Goal: Task Accomplishment & Management: Manage account settings

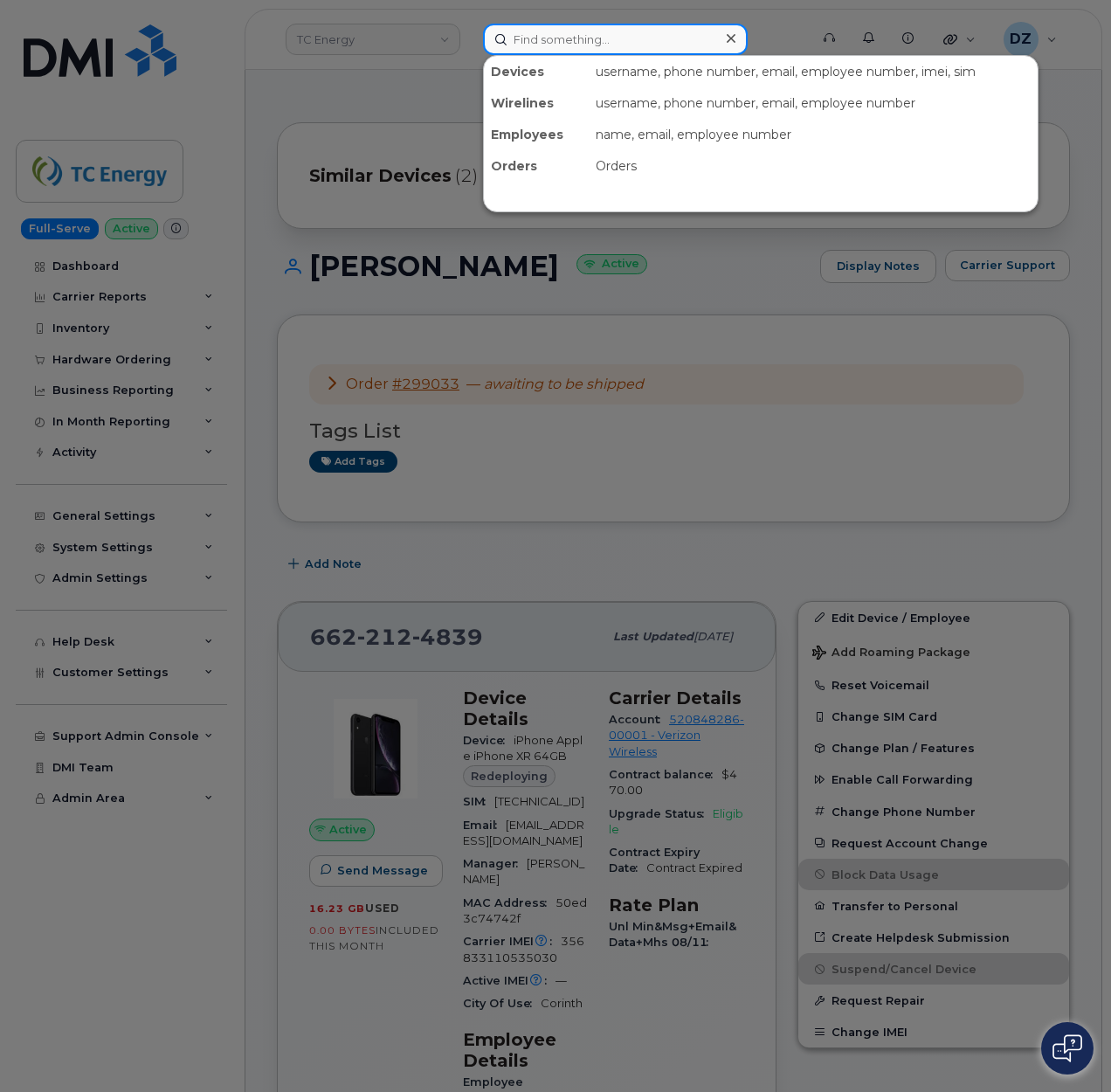
click at [563, 36] on input at bounding box center [615, 40] width 265 height 31
paste input "9892905915"
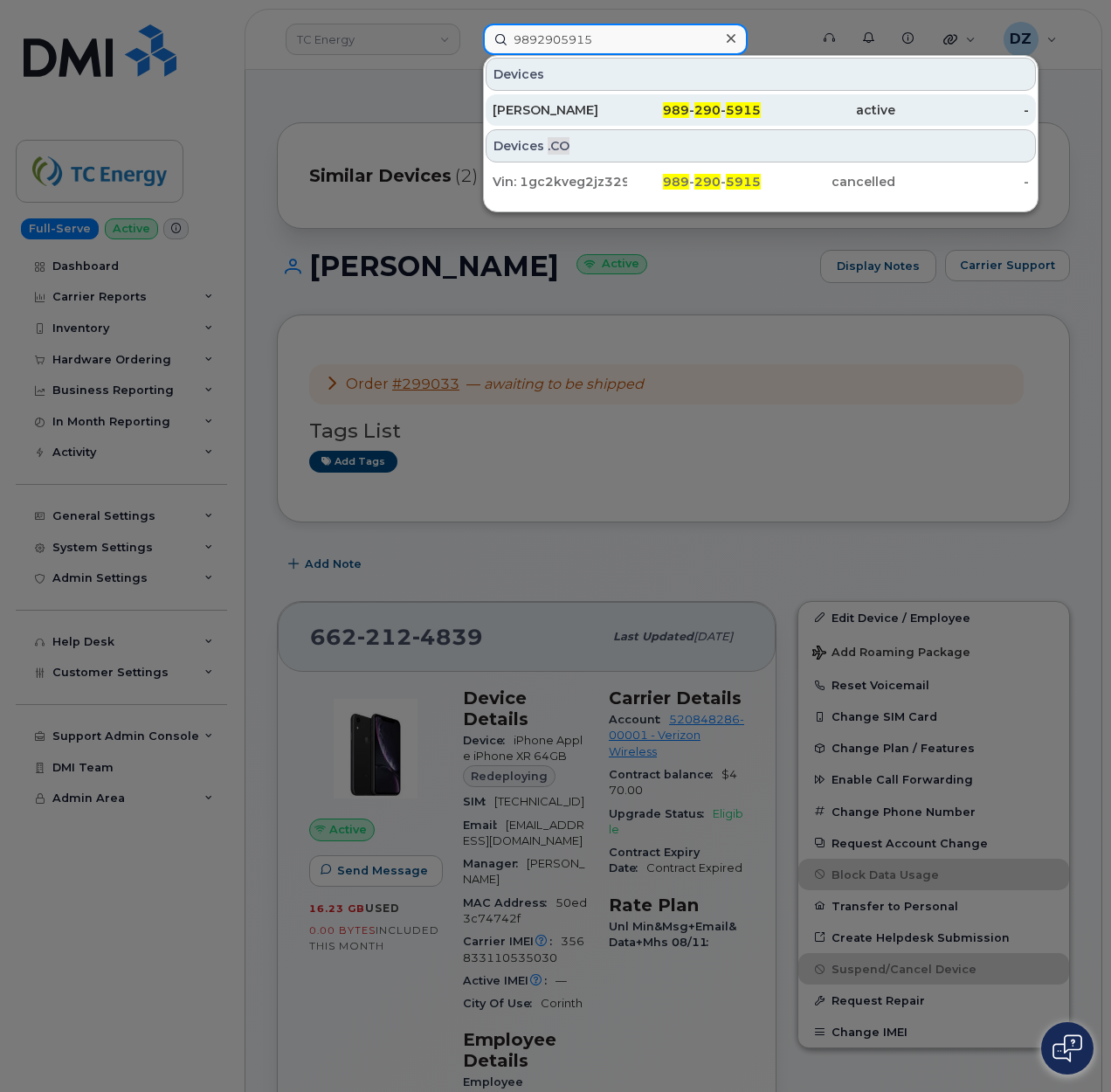
type input "9892905915"
click at [621, 108] on div "Todd Flory" at bounding box center [560, 110] width 135 height 18
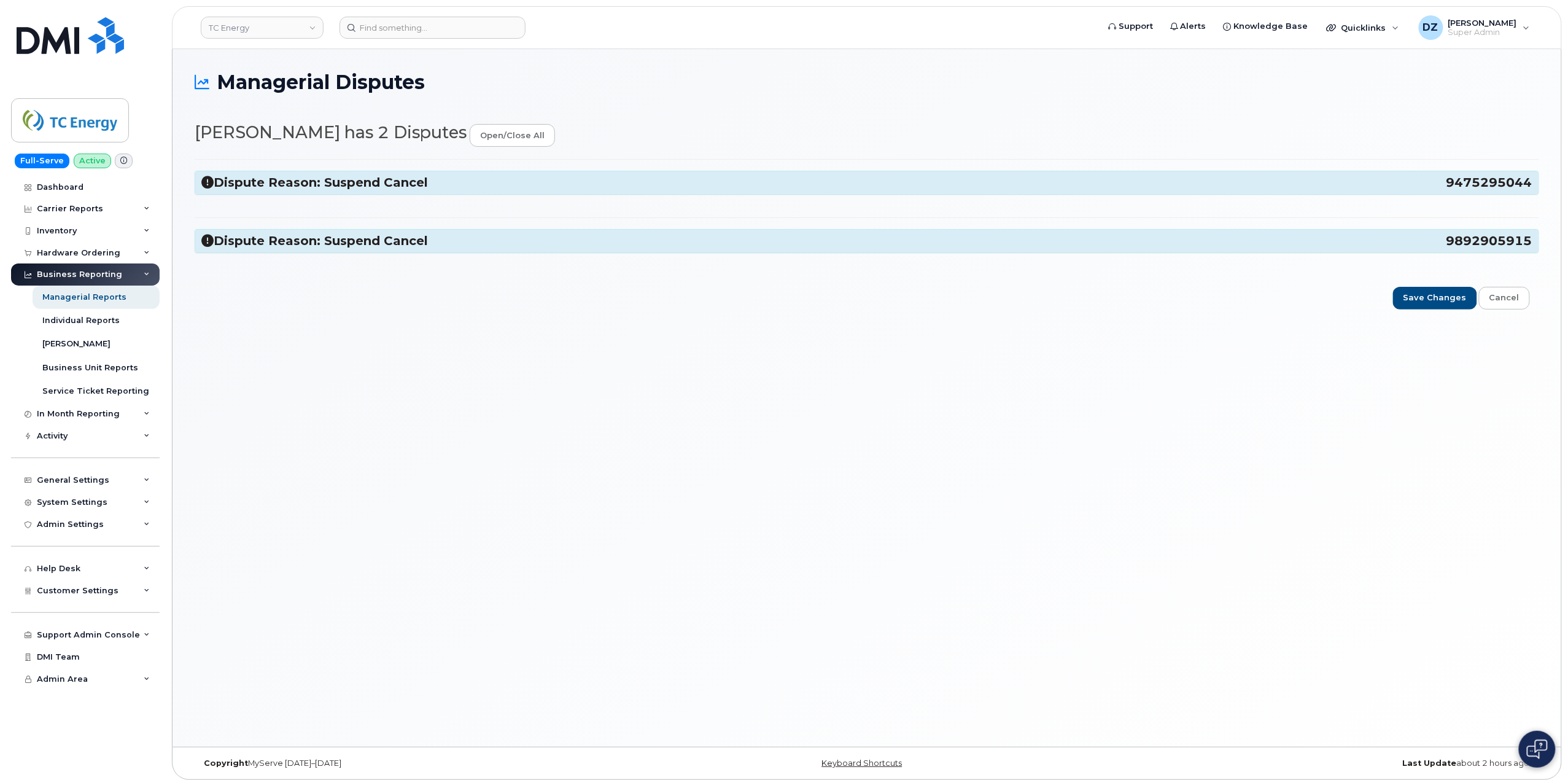
click at [1475, 185] on span "9475295044" at bounding box center [1490, 183] width 86 height 17
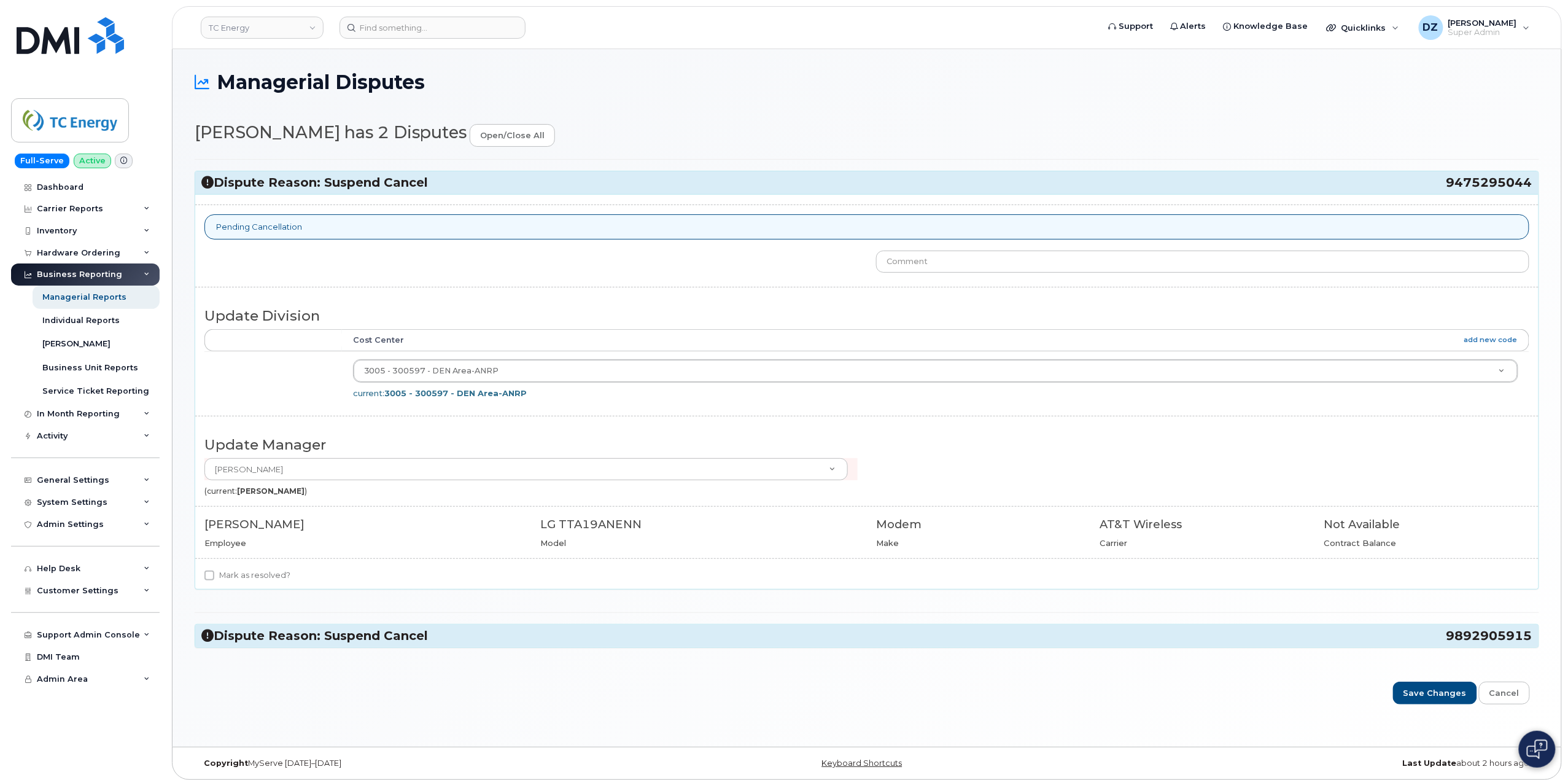
click at [1127, 644] on h3 "Dispute Reason: Suspend Cancel 9892905915" at bounding box center [867, 636] width 1331 height 17
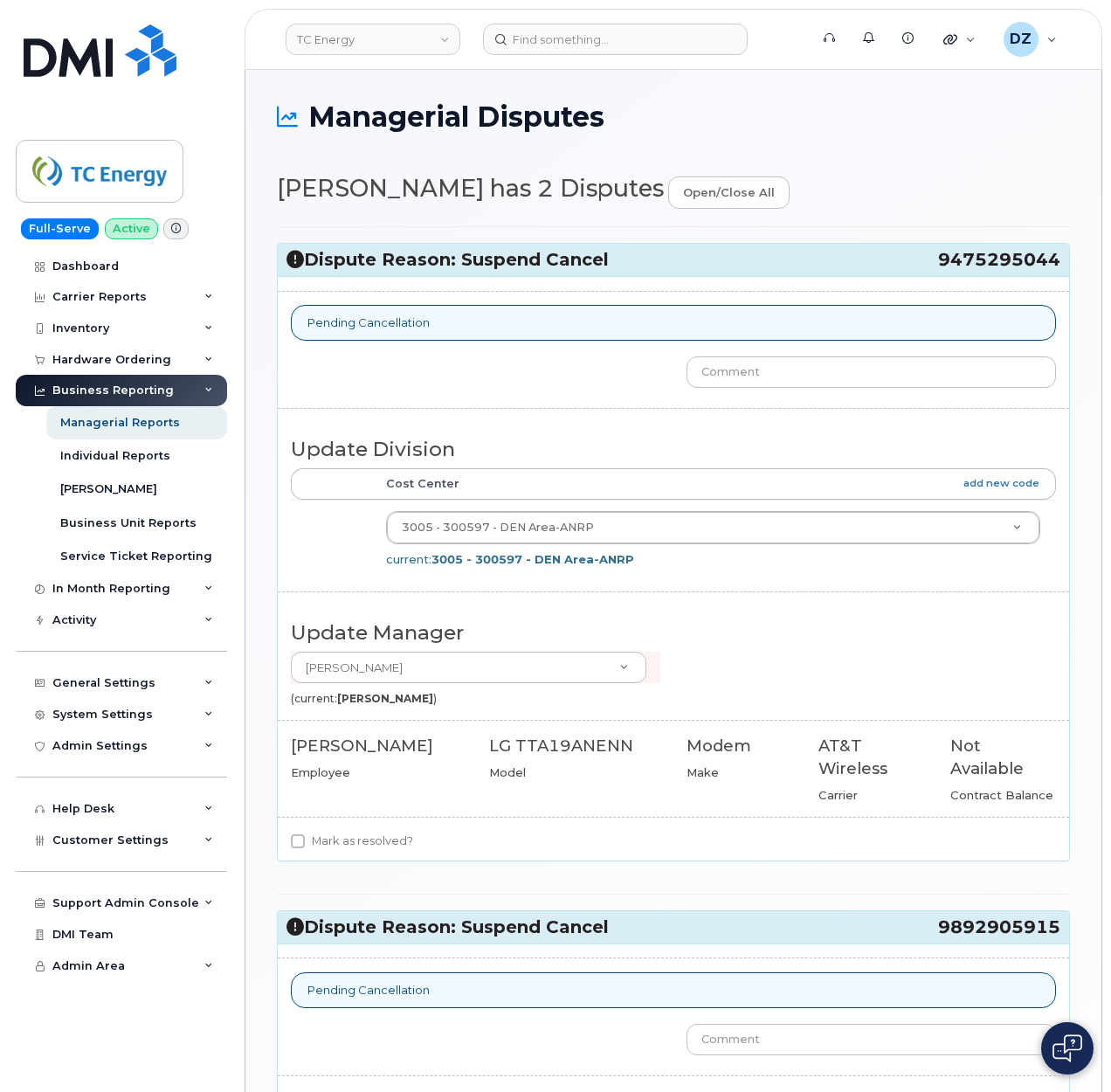
click at [631, 934] on h3 "Dispute Reason: Suspend Cancel 9892905915" at bounding box center [673, 928] width 774 height 24
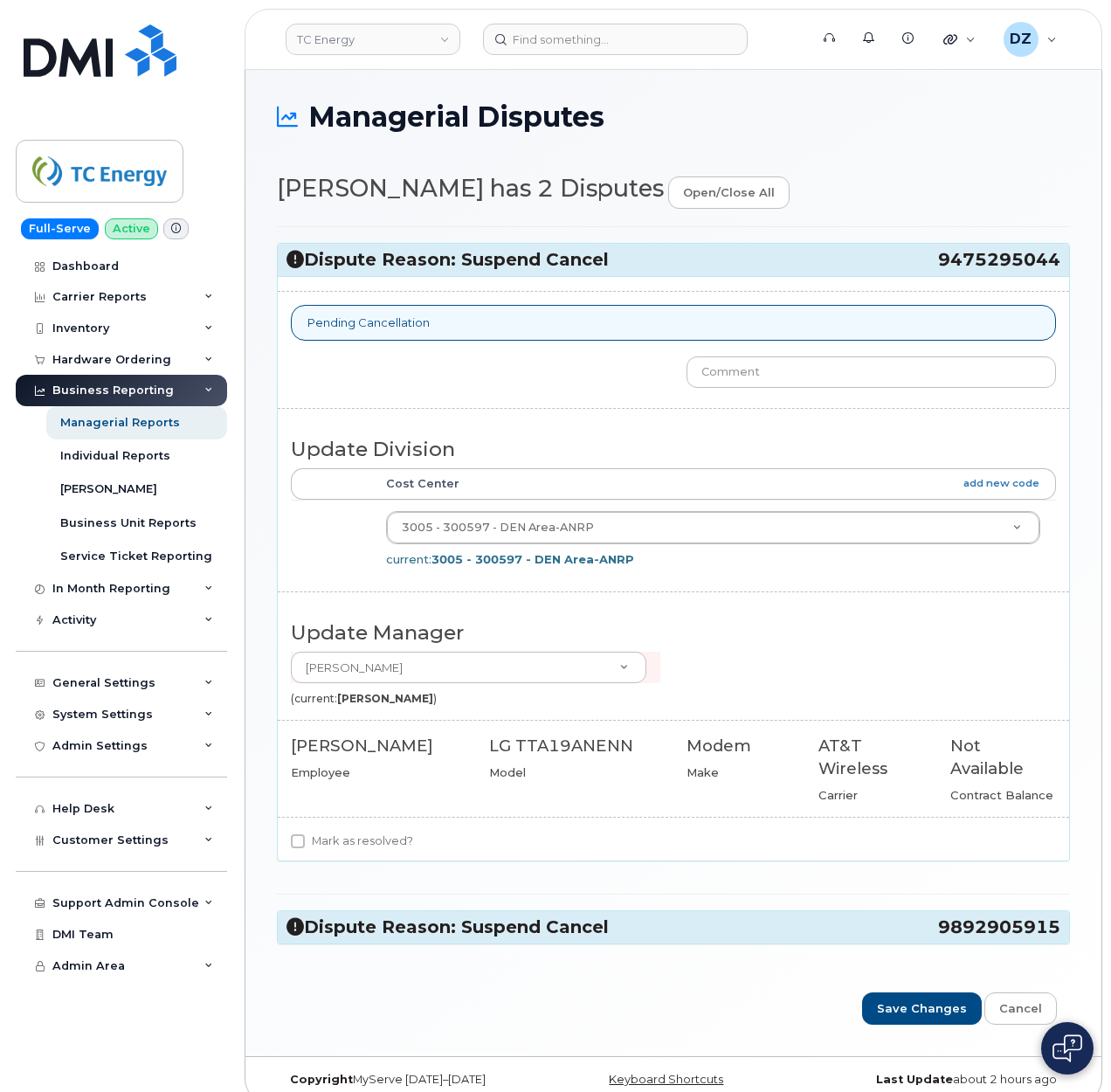
click at [617, 935] on h3 "Dispute Reason: Suspend Cancel 9892905915" at bounding box center [673, 928] width 774 height 24
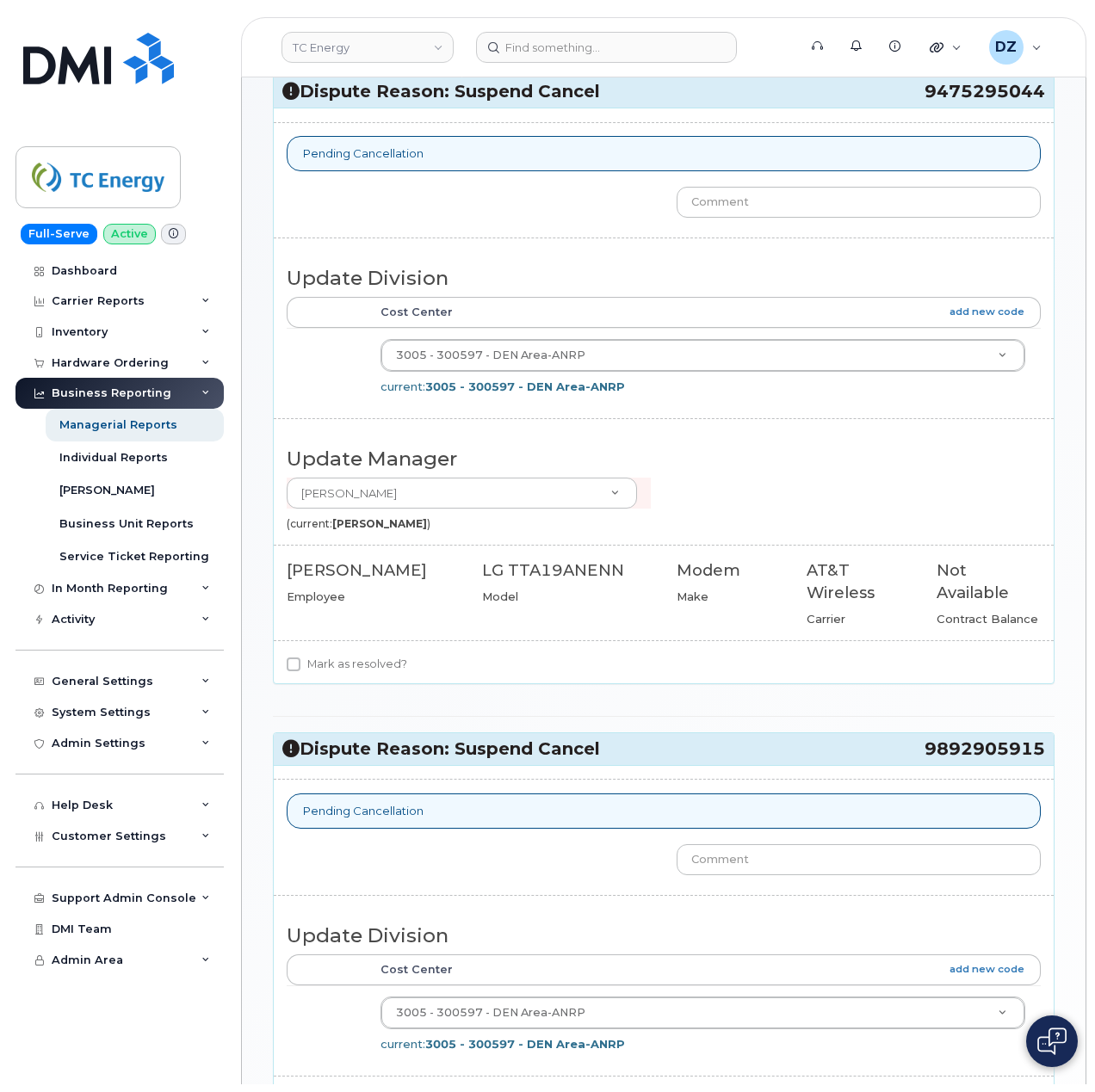
scroll to position [573, 0]
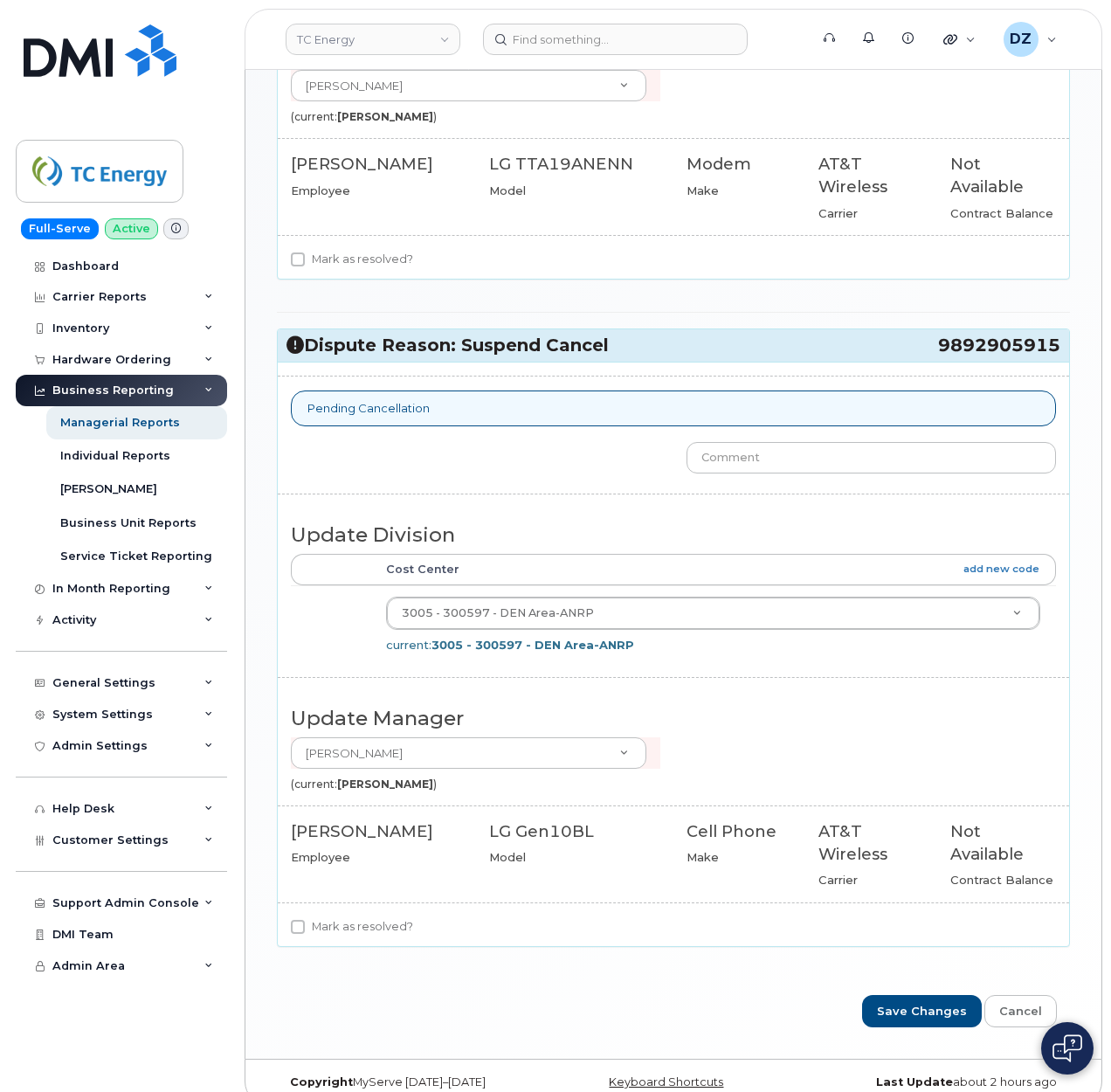
click at [355, 837] on div "[PERSON_NAME]" at bounding box center [376, 832] width 172 height 23
click at [354, 836] on div "[PERSON_NAME]" at bounding box center [376, 832] width 172 height 23
copy div "Flory"
drag, startPoint x: 938, startPoint y: 351, endPoint x: 1064, endPoint y: 363, distance: 126.6
click at [1064, 362] on div "Dispute Reason: Suspend Cancel 9892905915" at bounding box center [673, 345] width 791 height 32
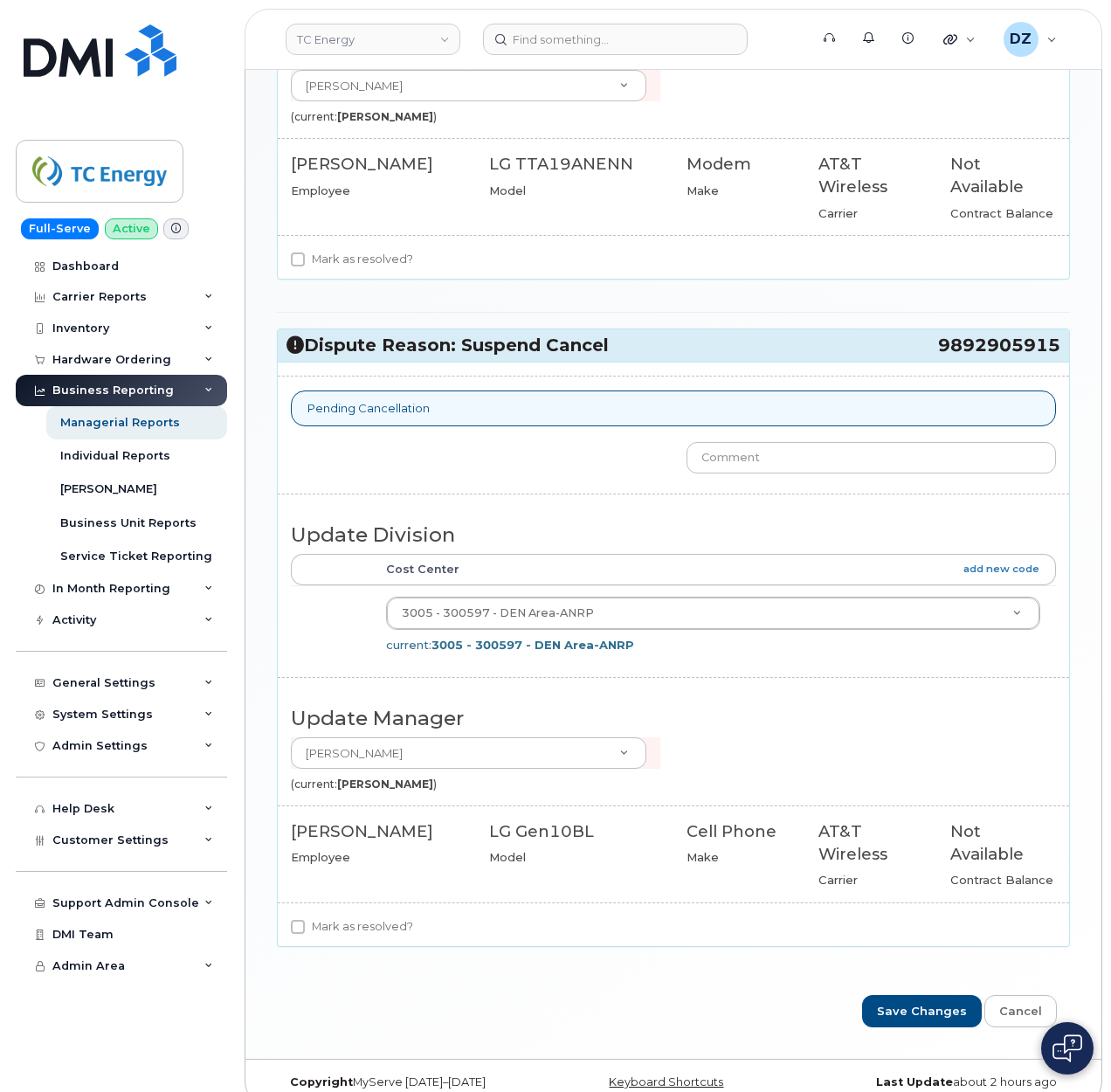
drag, startPoint x: 1064, startPoint y: 363, endPoint x: 1060, endPoint y: 355, distance: 8.9
click at [1060, 355] on div "Dispute Reason: Suspend Cancel 9892905915" at bounding box center [673, 345] width 791 height 32
click at [1056, 358] on div "Dispute Reason: Suspend Cancel 9892905915" at bounding box center [673, 345] width 791 height 32
copy h3 "9892905915"
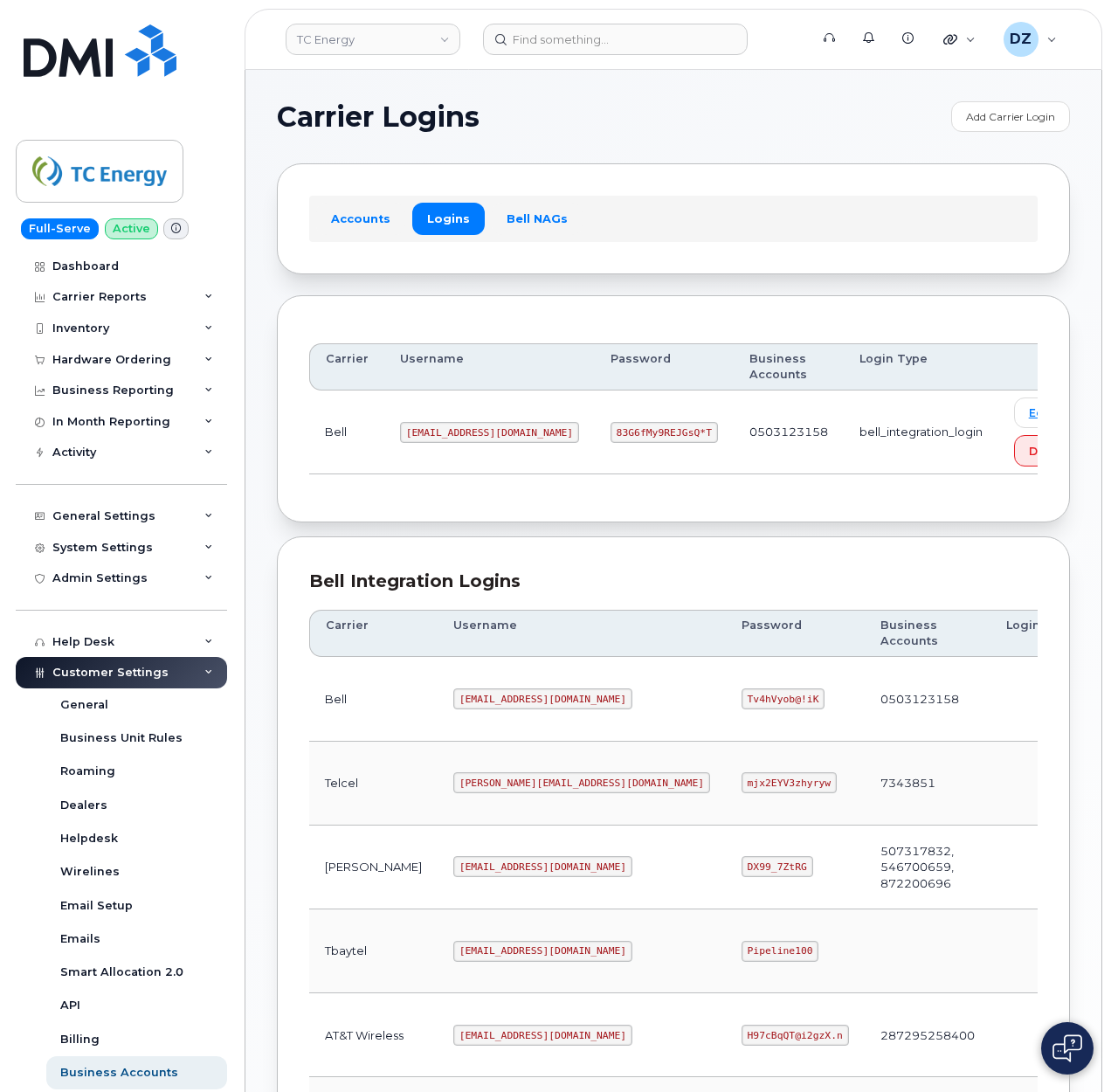
scroll to position [472, 0]
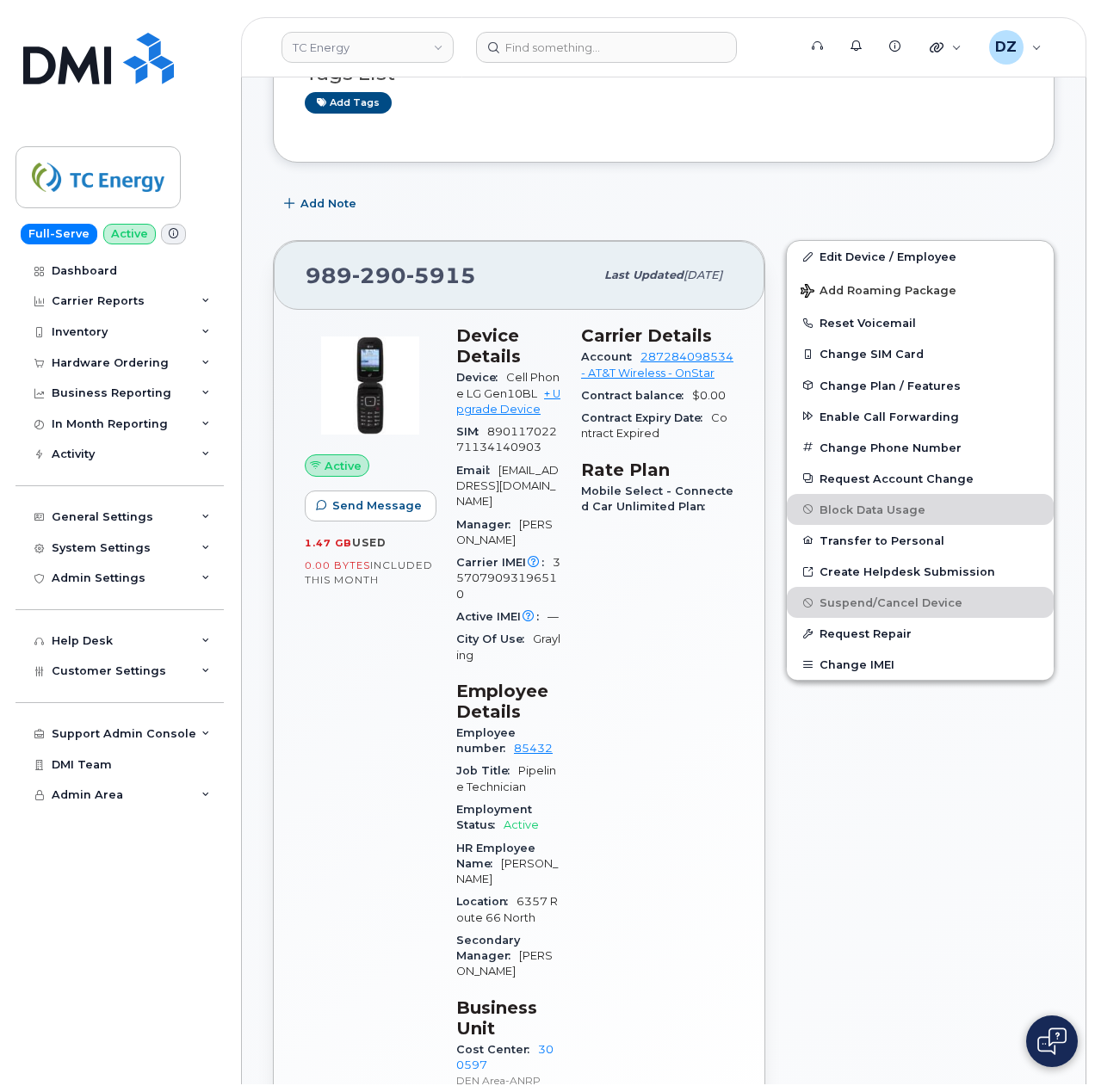
scroll to position [459, 0]
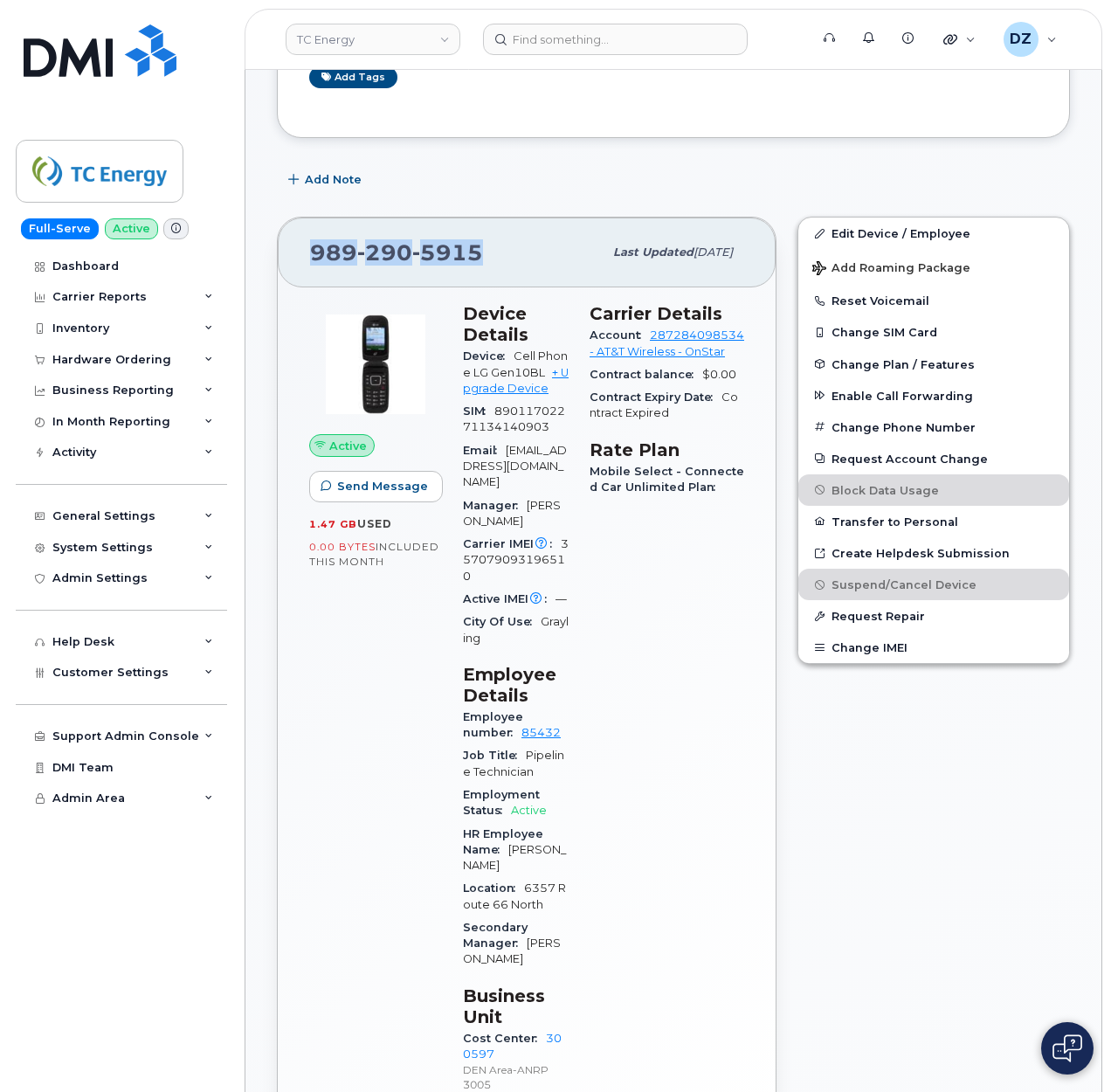
drag, startPoint x: 486, startPoint y: 255, endPoint x: 313, endPoint y: 263, distance: 173.2
click at [313, 263] on div "989 290 5915" at bounding box center [455, 253] width 292 height 37
copy span "989 290 5915"
click at [1011, 804] on div "Edit Device / Employee Add Roaming Package Reset Voicemail Change SIM Card Chan…" at bounding box center [934, 704] width 293 height 994
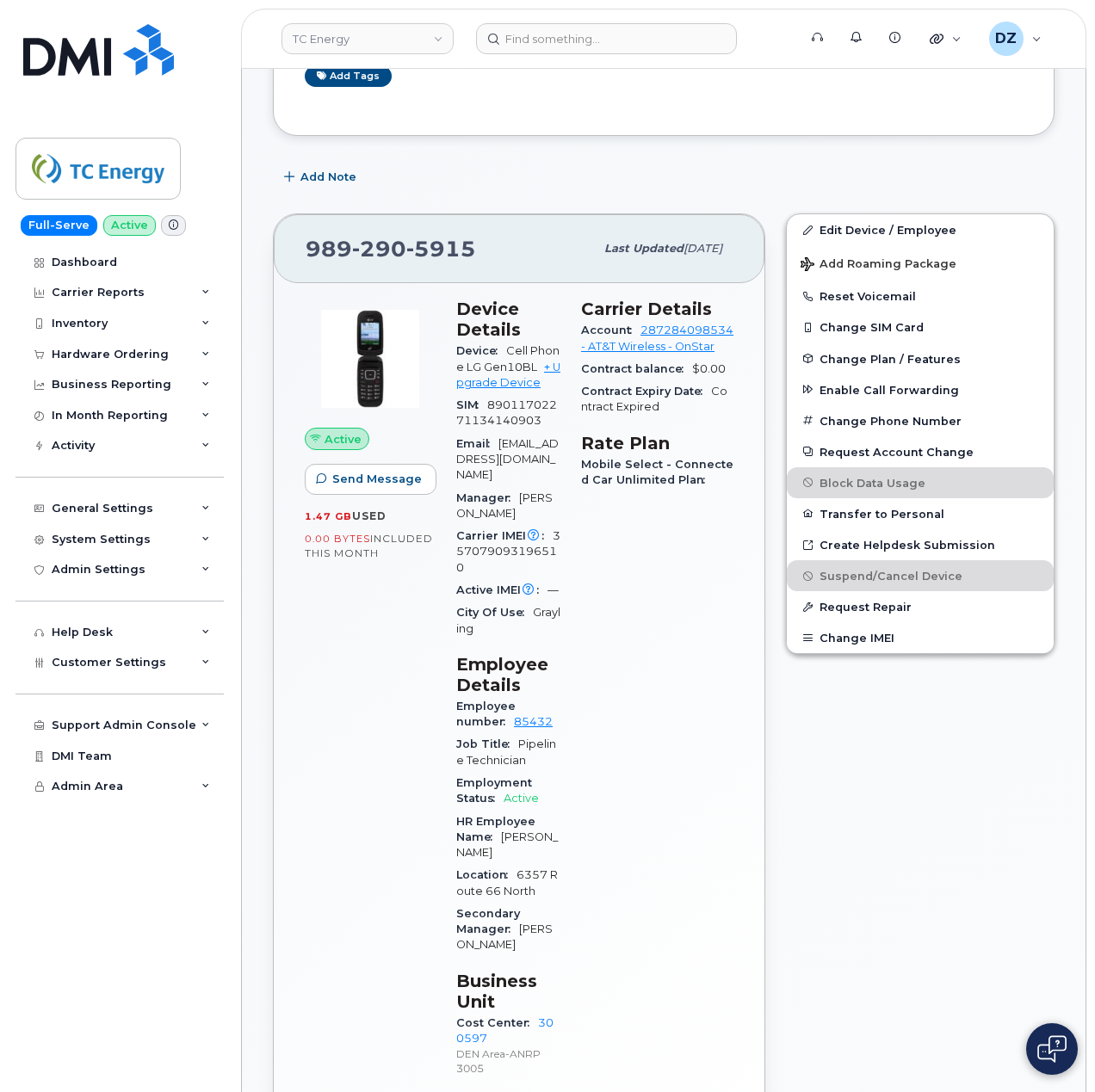
click at [593, 54] on header "TC Energy Support Alerts Knowledge Base Quicklinks Suspend / Cancel Device Chan…" at bounding box center [663, 38] width 845 height 60
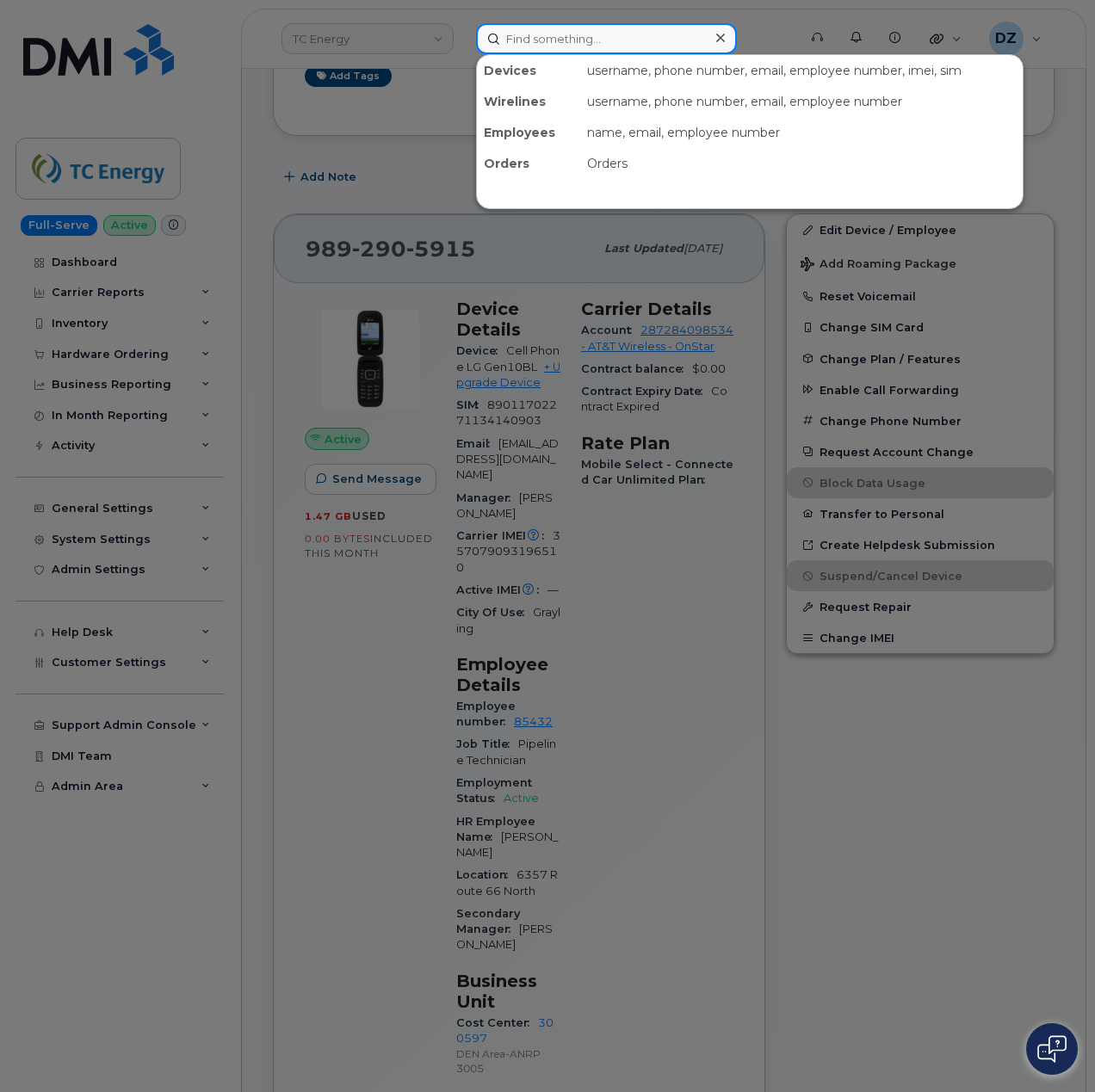
click at [603, 27] on input at bounding box center [606, 39] width 261 height 31
paste input "403-827-4954"
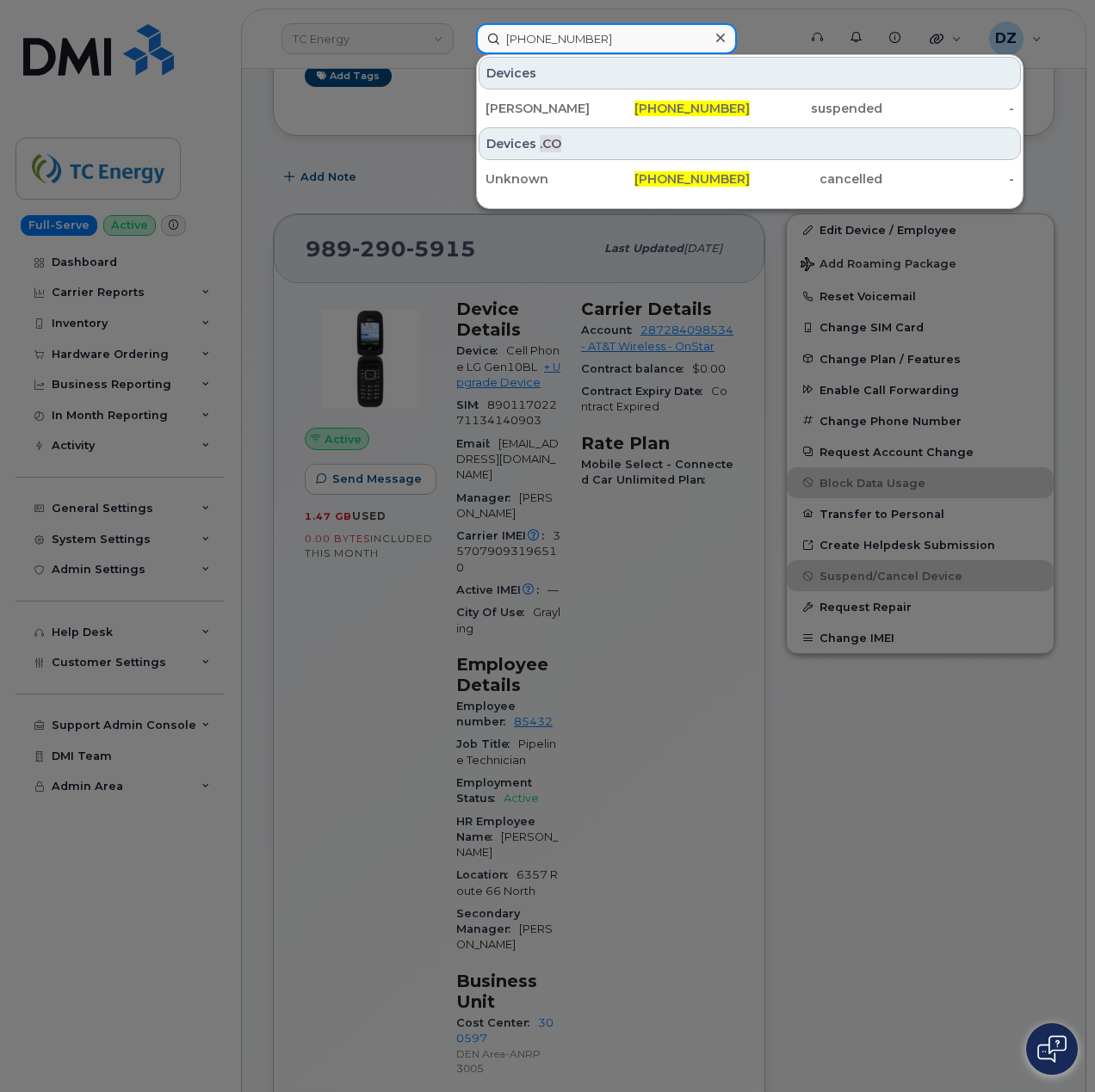
click at [613, 40] on input "403-827-4954" at bounding box center [606, 39] width 261 height 31
paste input "5425249"
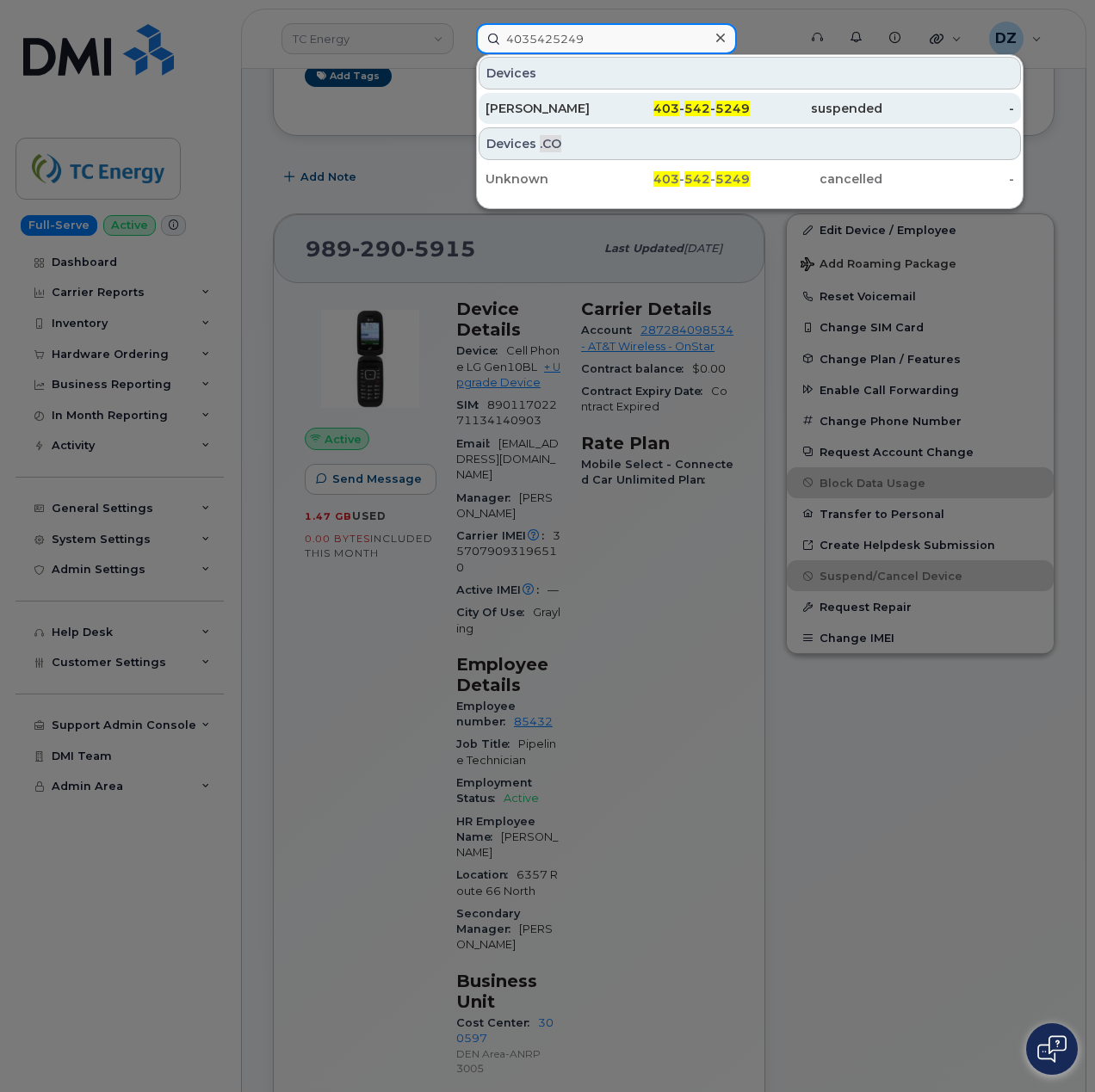
type input "4035425249"
click at [613, 104] on div "Oliver Youzwishen" at bounding box center [552, 108] width 133 height 17
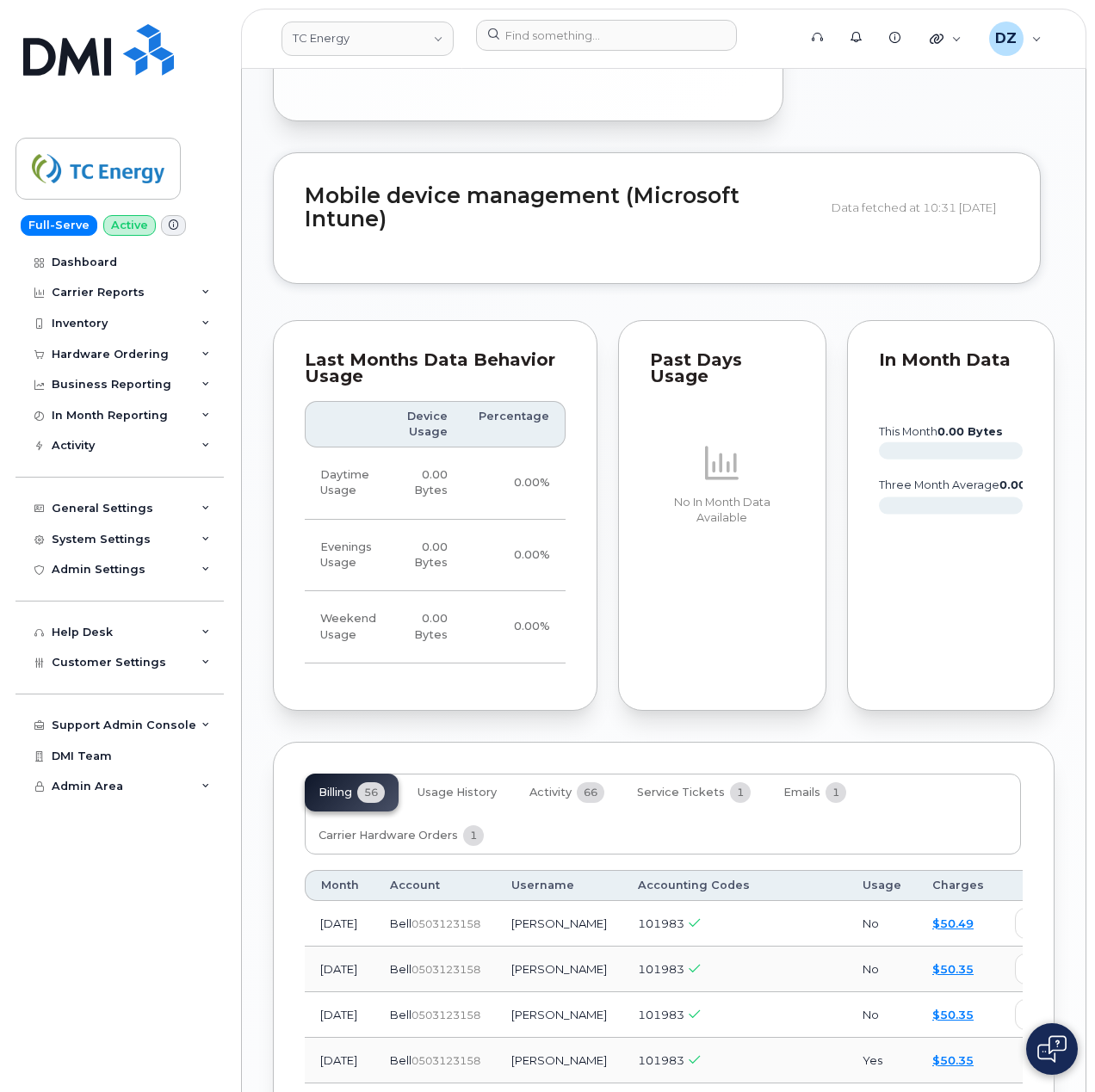
scroll to position [2066, 0]
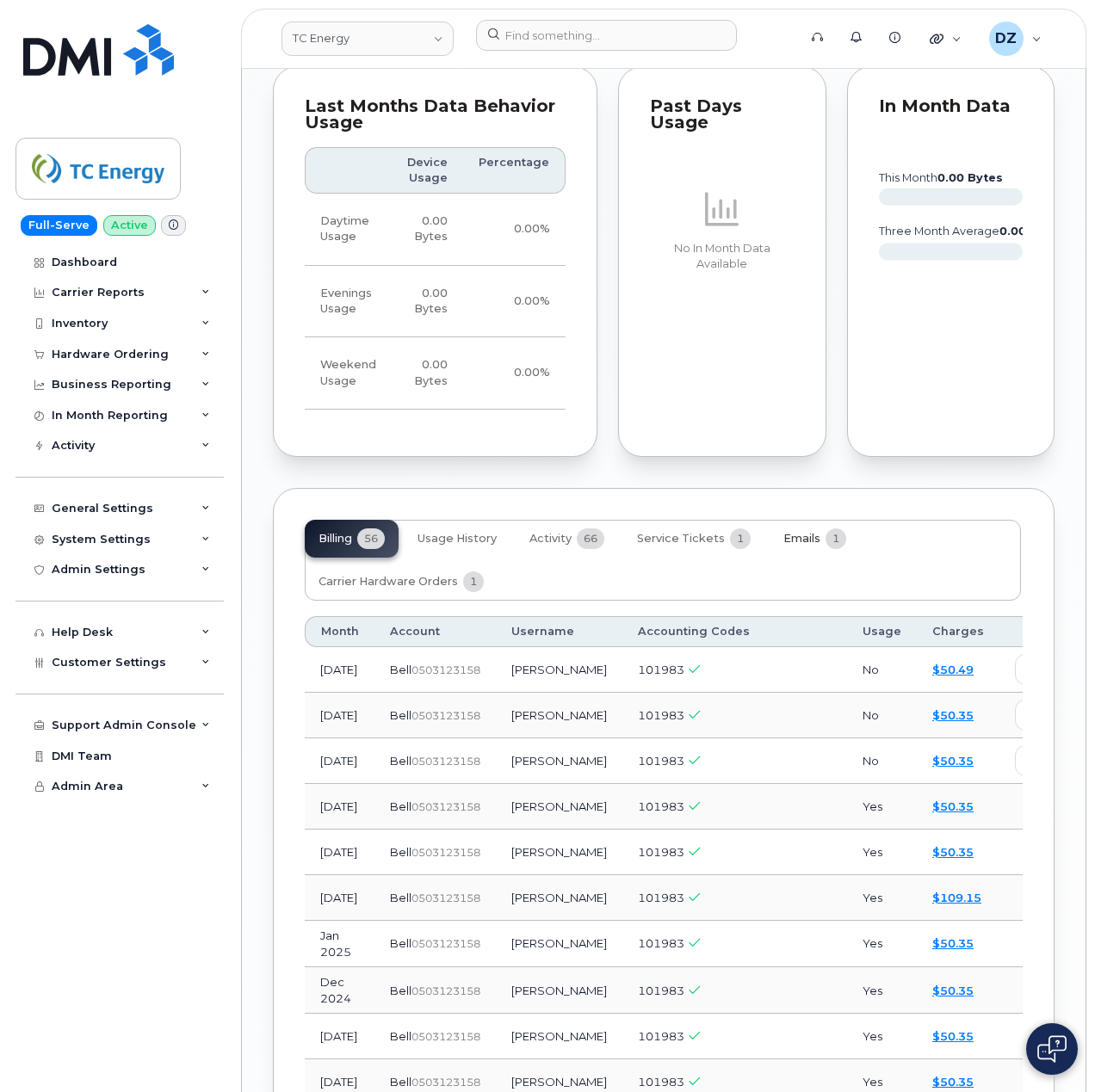
click at [825, 529] on span "1" at bounding box center [835, 539] width 21 height 21
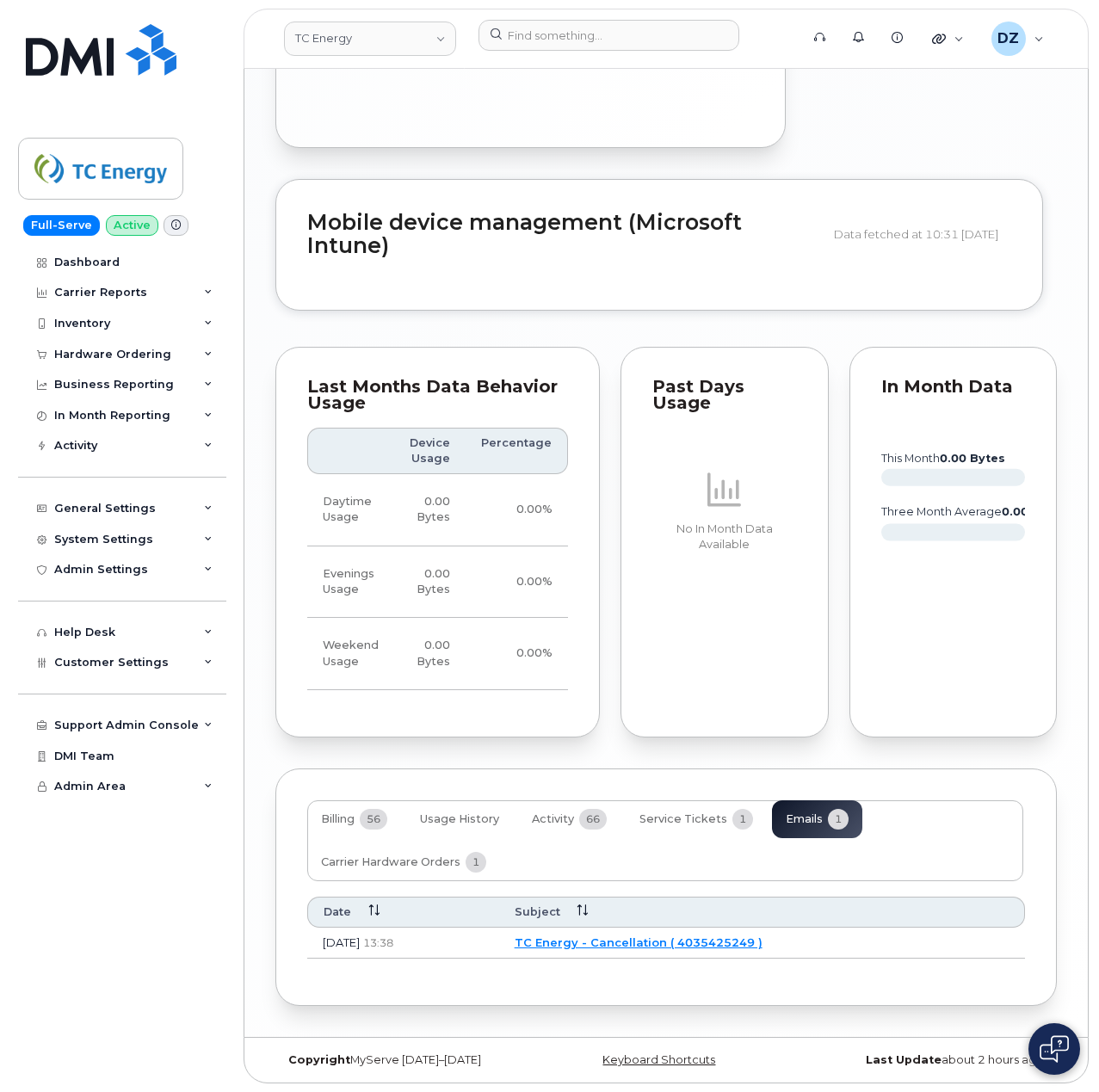
scroll to position [1774, 0]
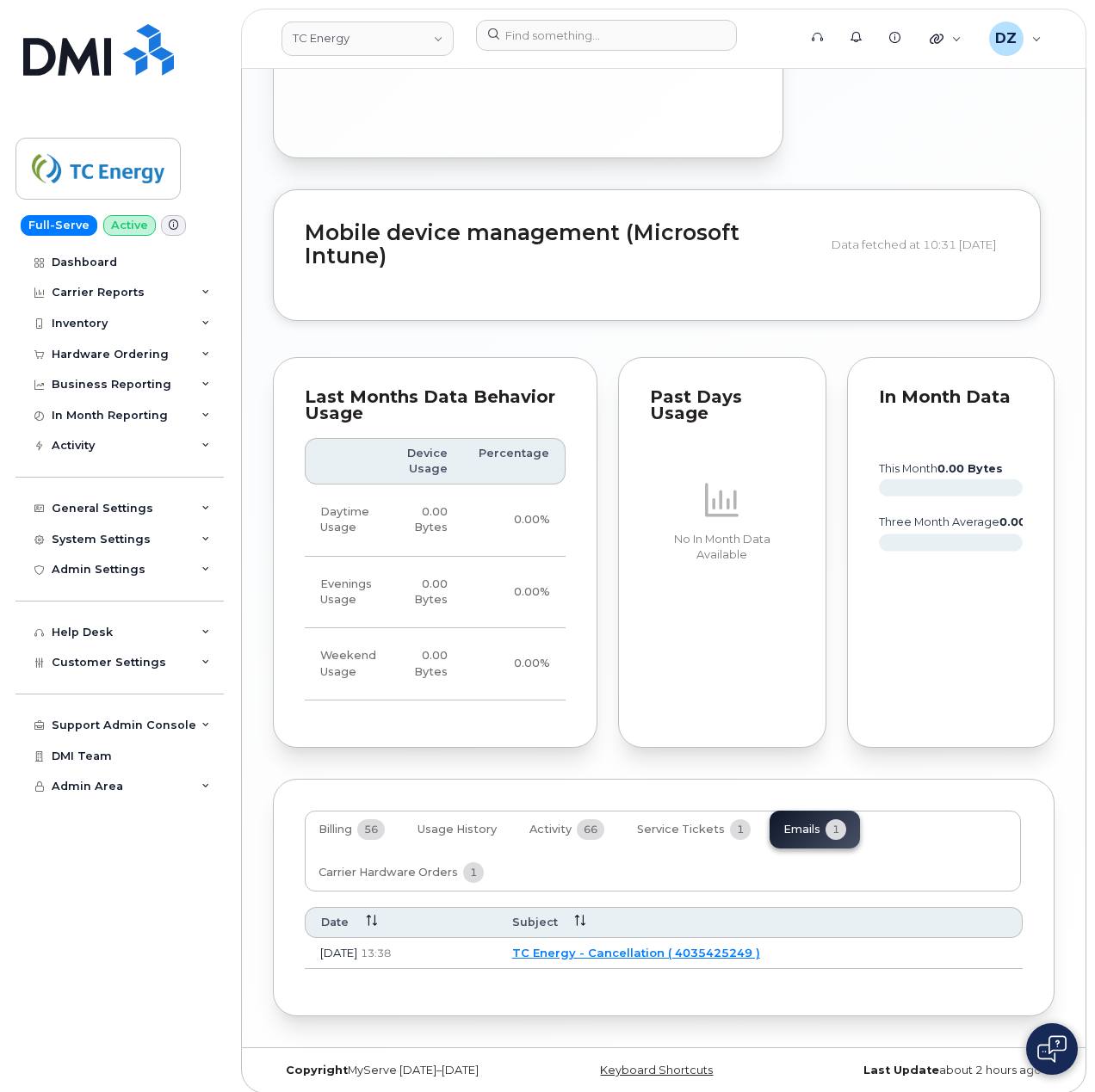
click at [662, 946] on link "TC Energy - Cancellation ( 4035425249 )" at bounding box center [636, 952] width 248 height 14
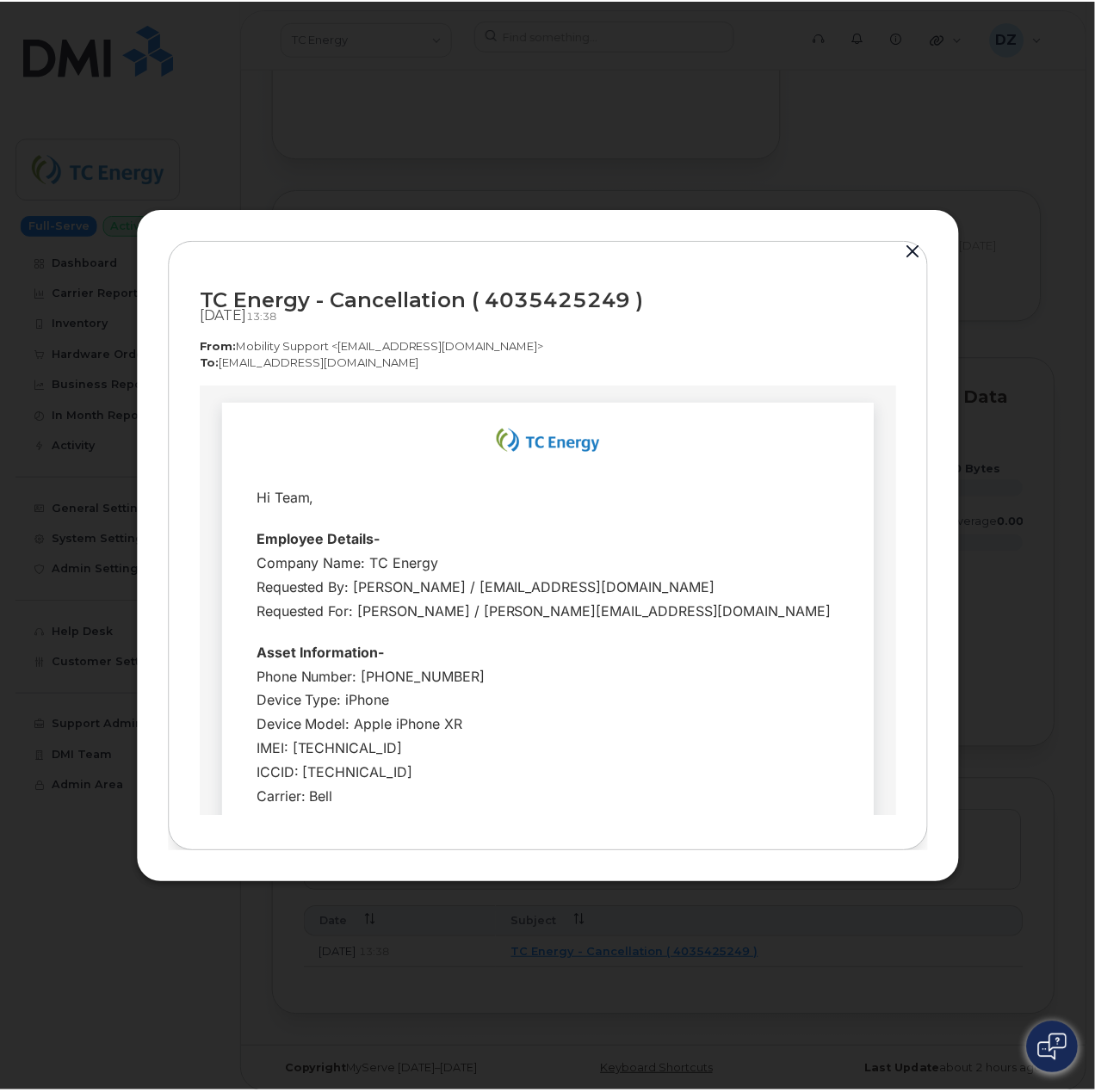
scroll to position [0, 0]
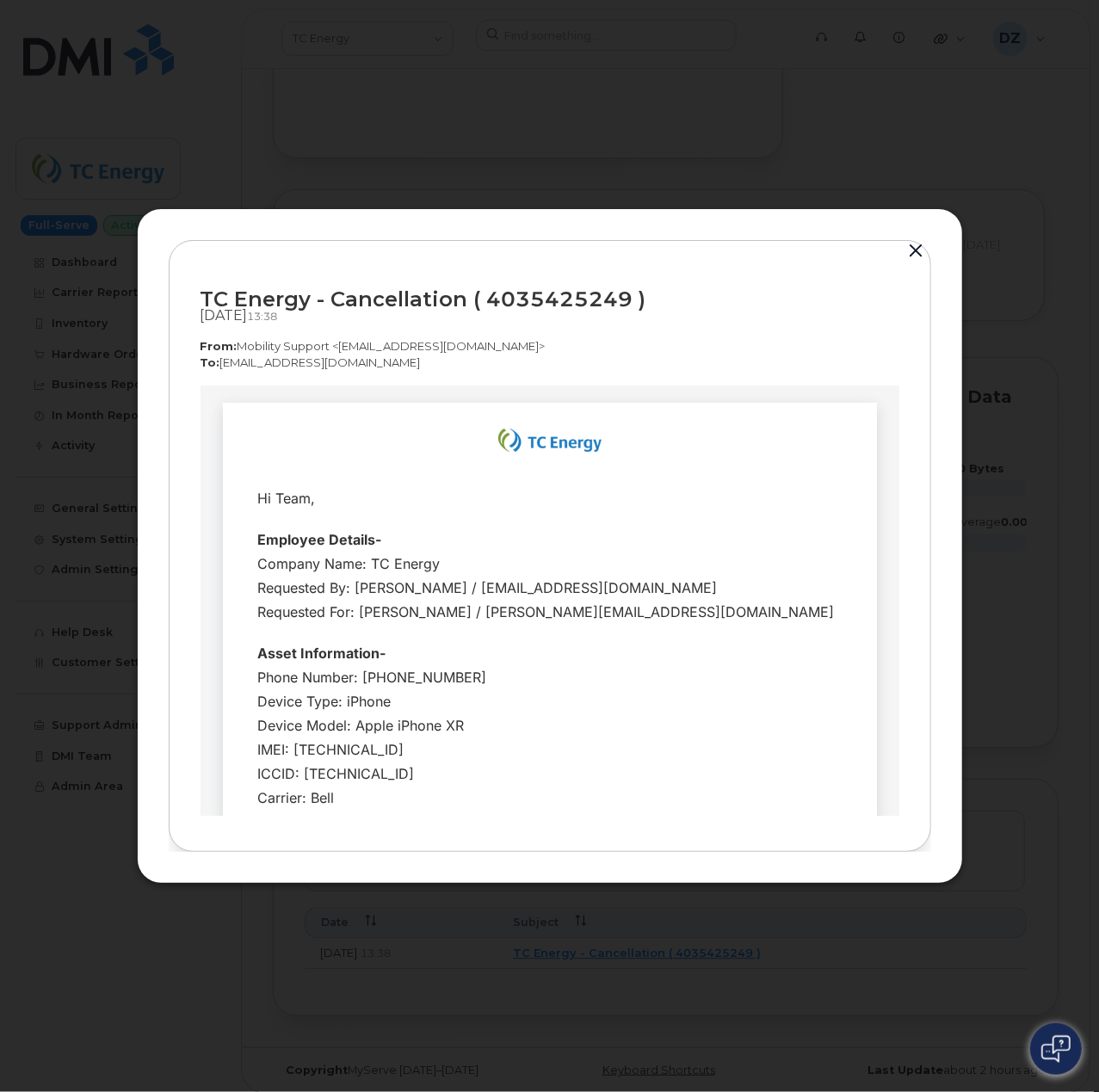
click at [912, 249] on button "button" at bounding box center [916, 251] width 25 height 25
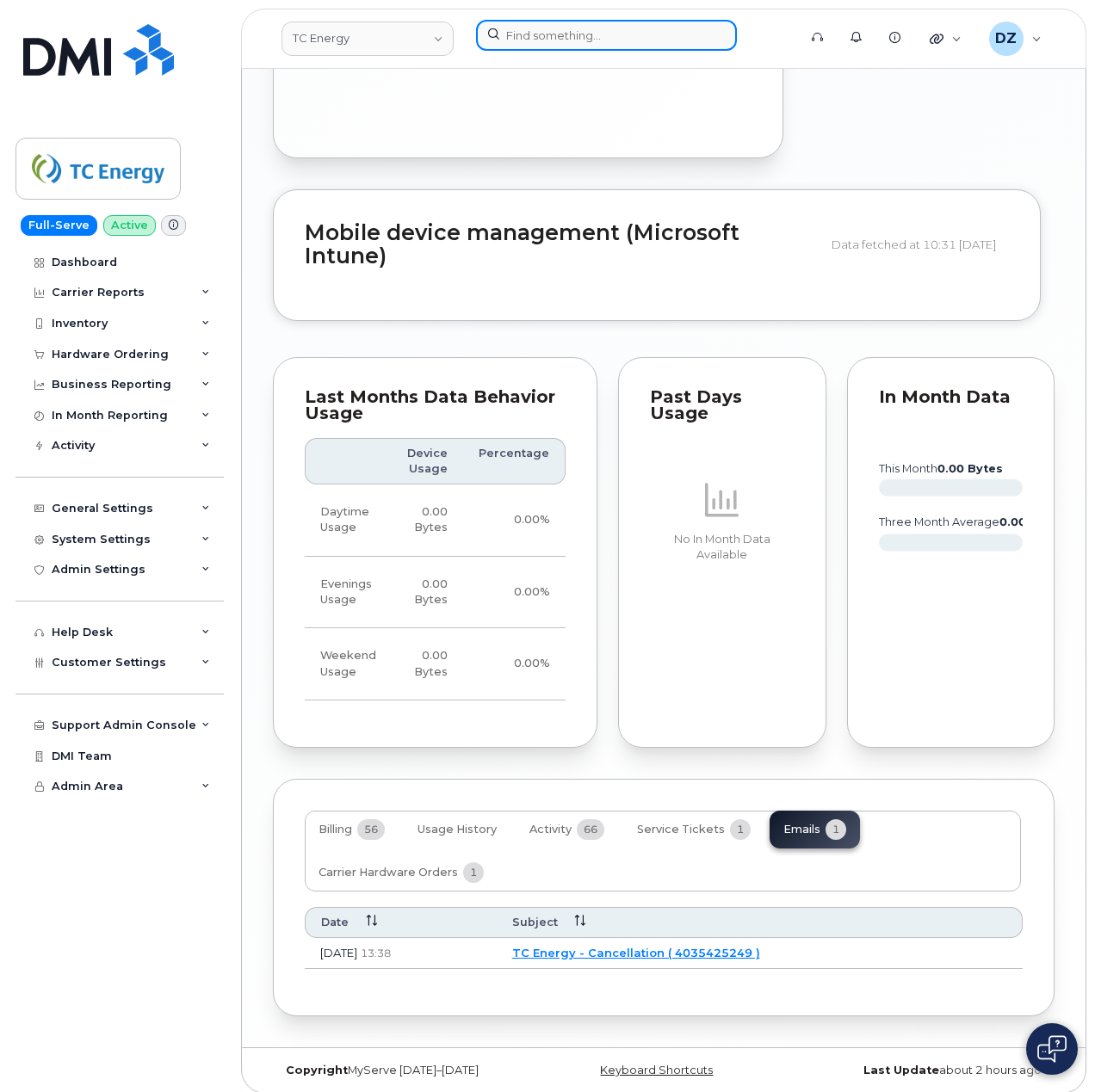
click at [580, 40] on input at bounding box center [606, 35] width 261 height 31
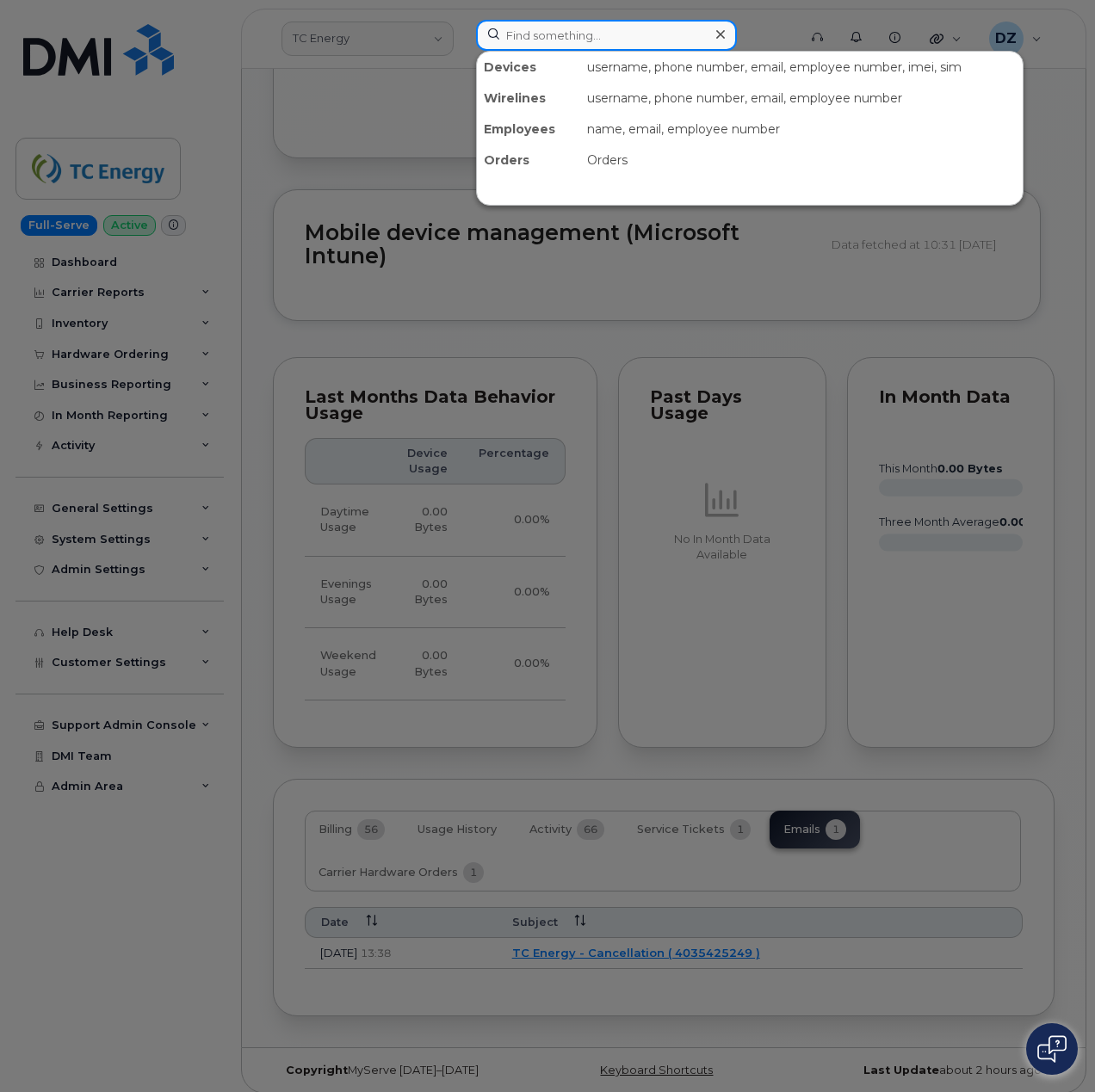
paste input "4038378950"
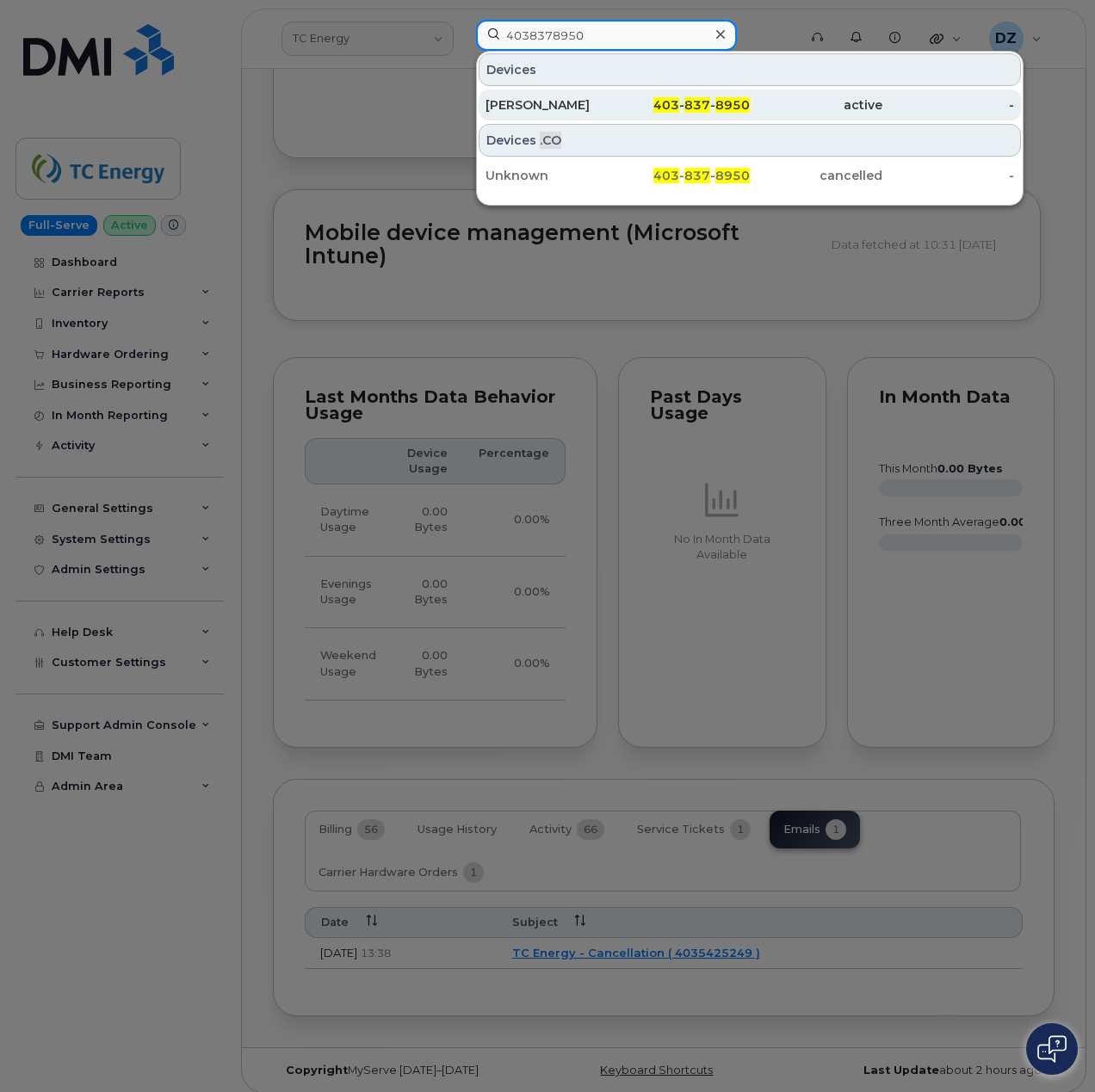
type input "4038378950"
click at [638, 100] on div "403 - 837 - 8950" at bounding box center [684, 104] width 133 height 17
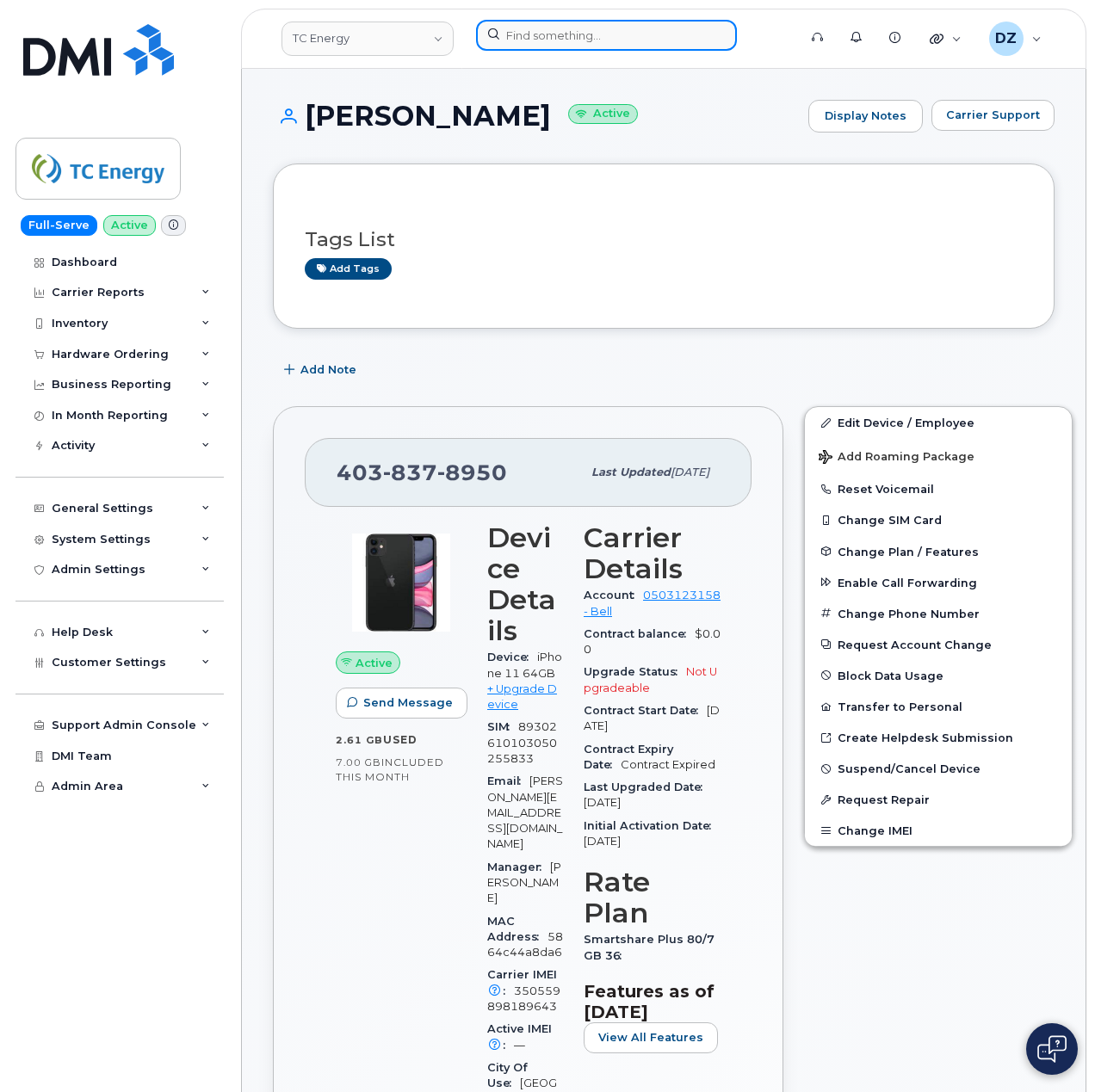
drag, startPoint x: 538, startPoint y: 33, endPoint x: 634, endPoint y: 33, distance: 96.0
click at [538, 33] on input at bounding box center [606, 35] width 261 height 31
paste input "403.542.5249"
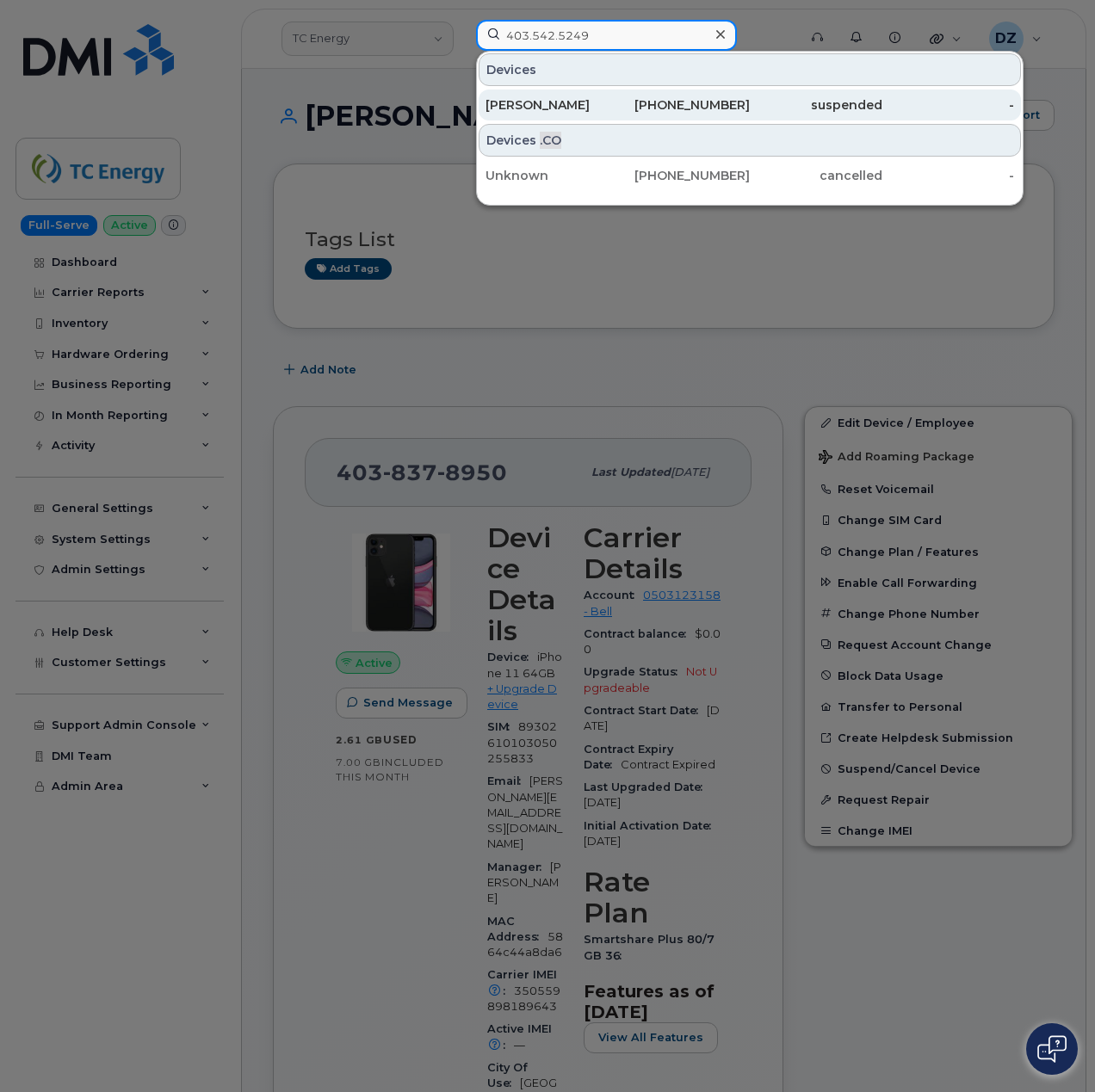
type input "403.542.5249"
click at [700, 105] on div "403-542-5249" at bounding box center [684, 104] width 133 height 17
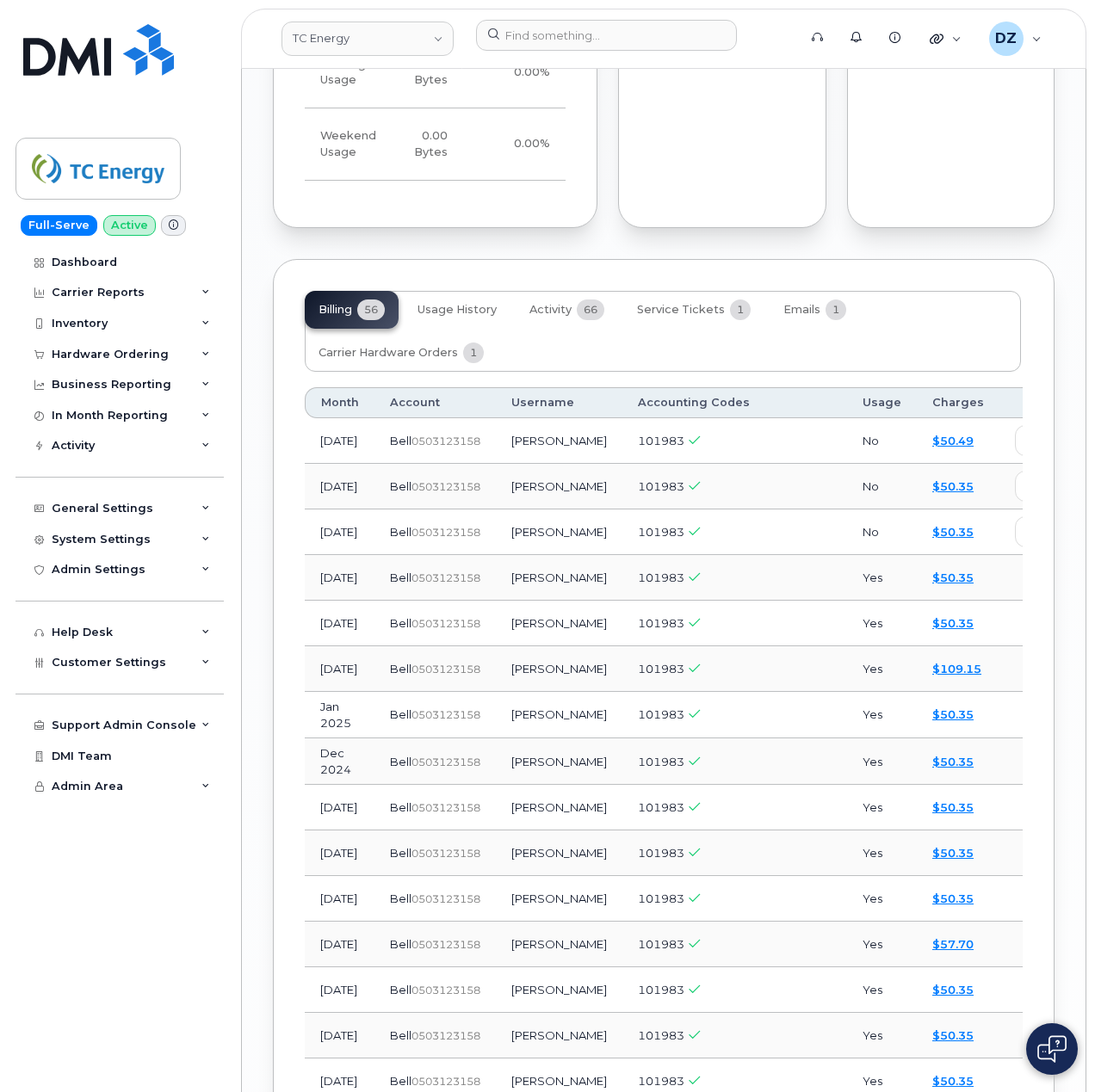
scroll to position [2410, 0]
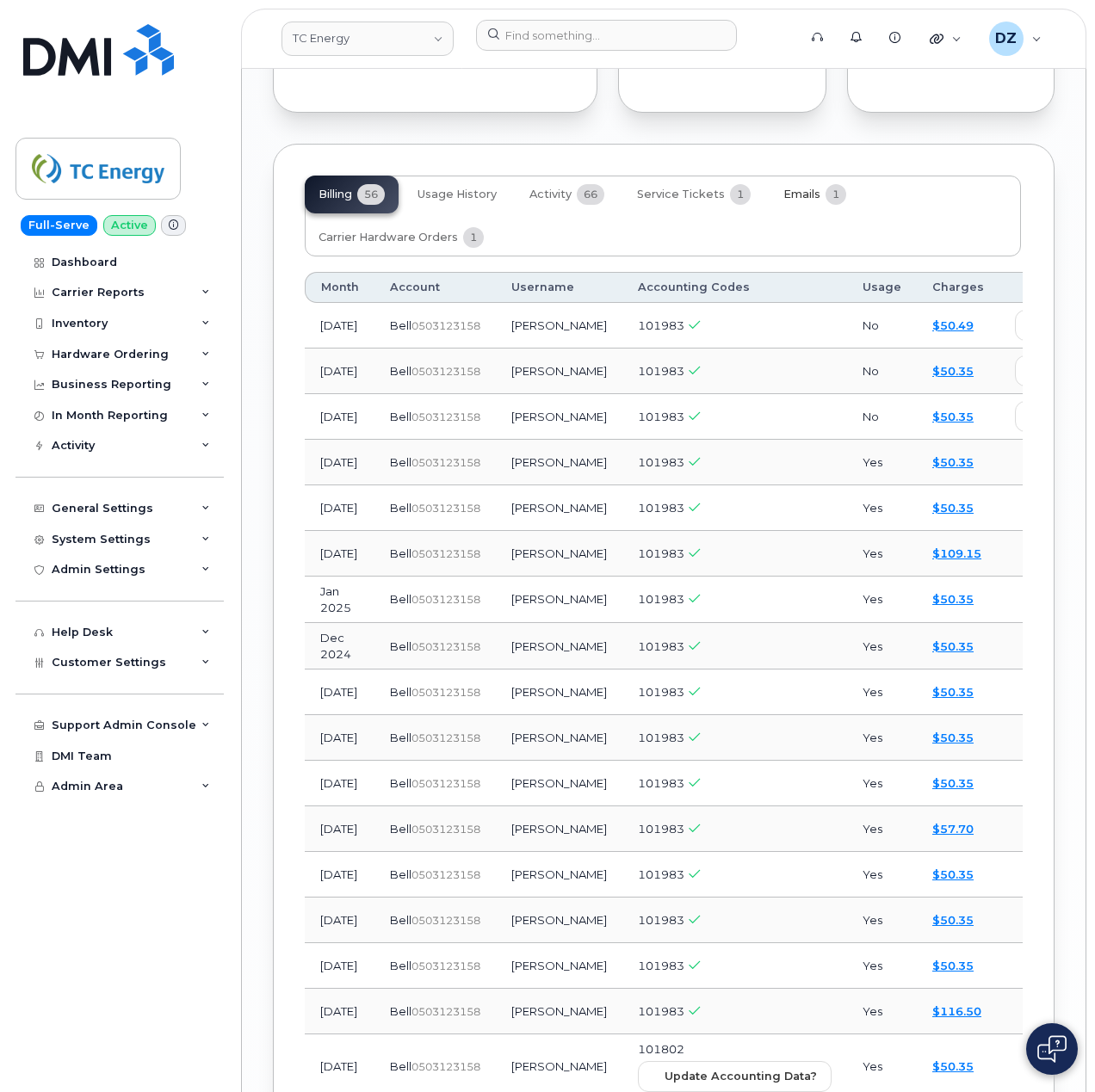
click at [800, 188] on span "Emails" at bounding box center [801, 194] width 37 height 14
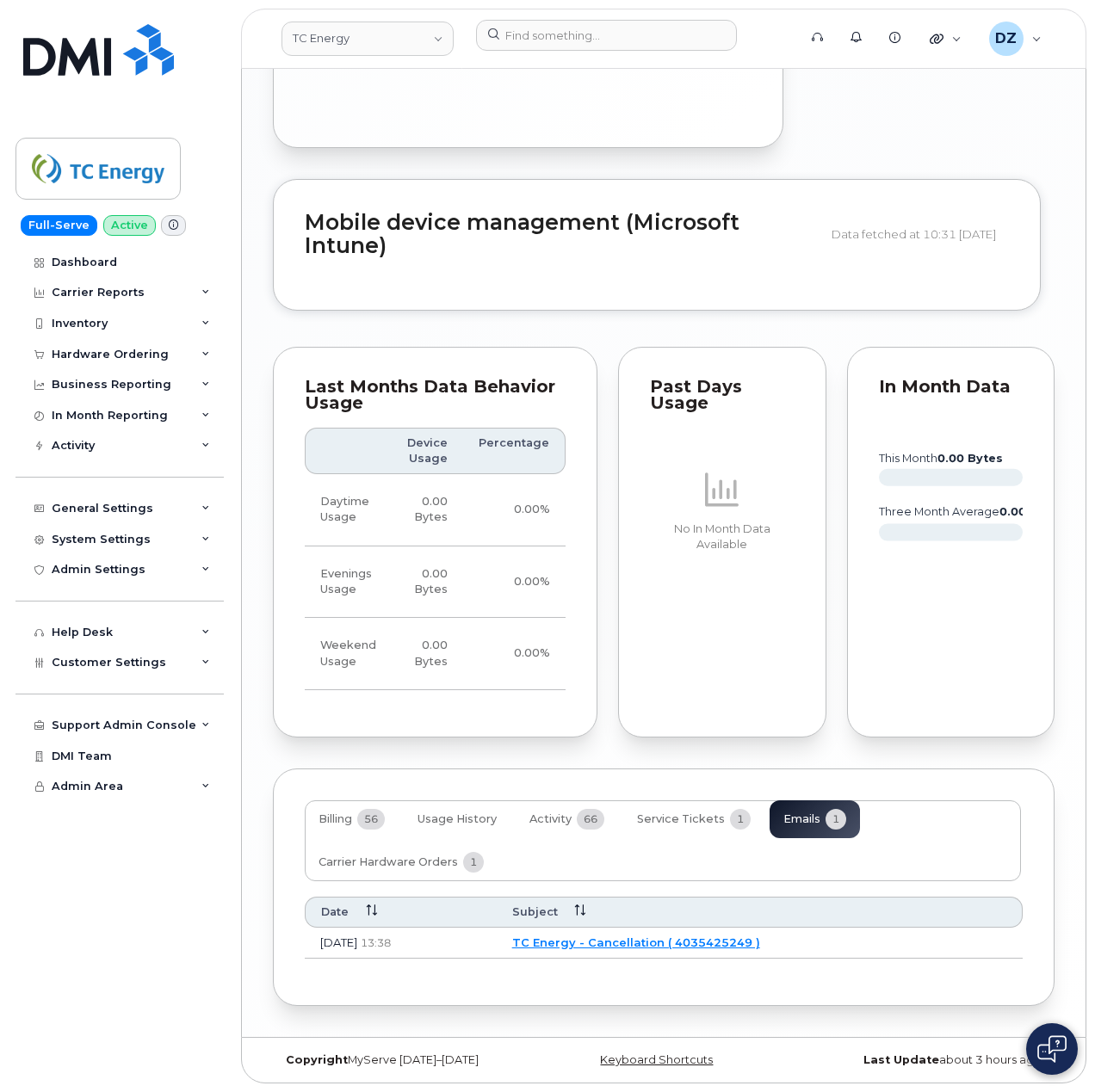
scroll to position [1774, 0]
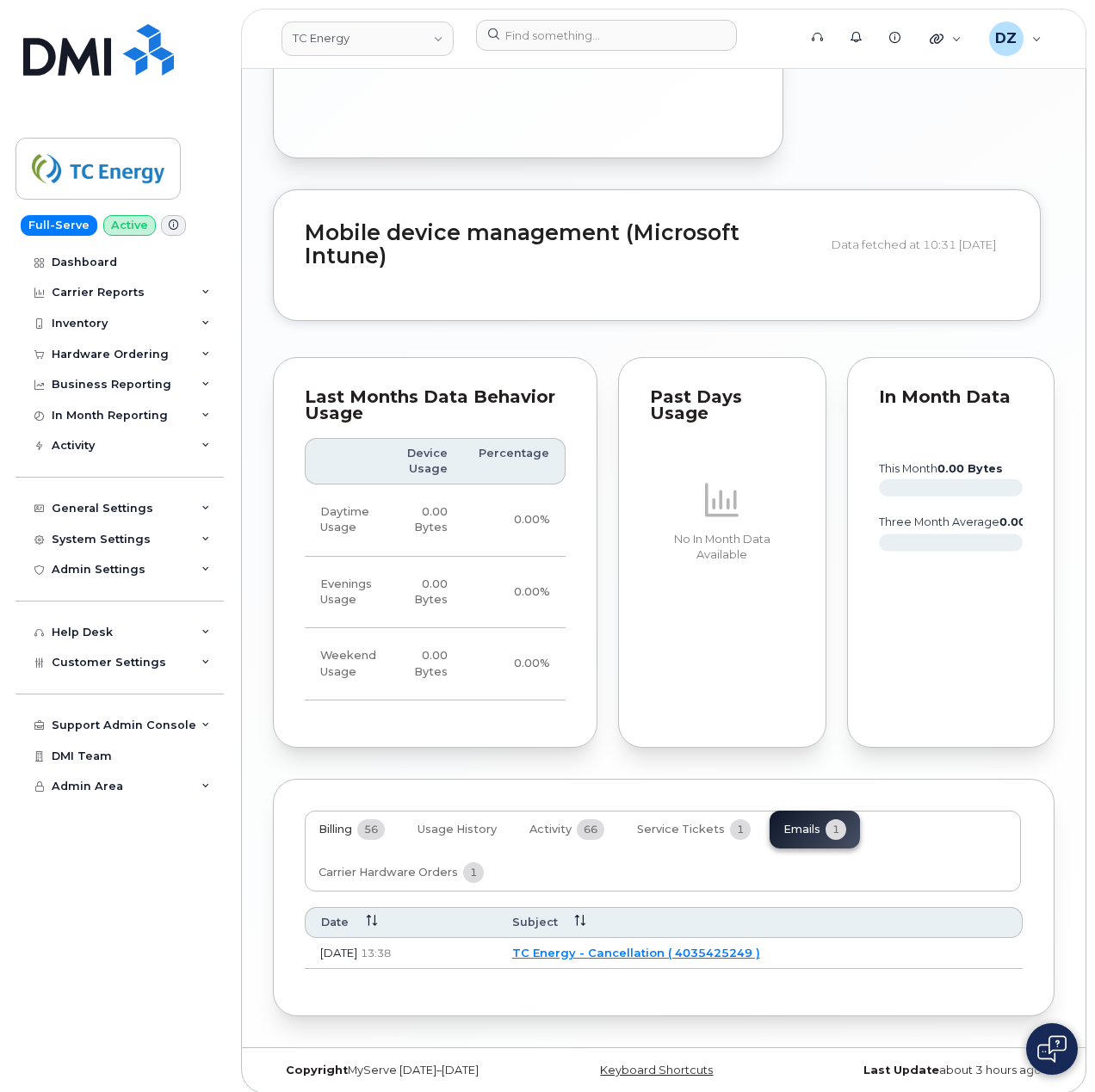
click at [338, 823] on span "Billing" at bounding box center [335, 829] width 34 height 14
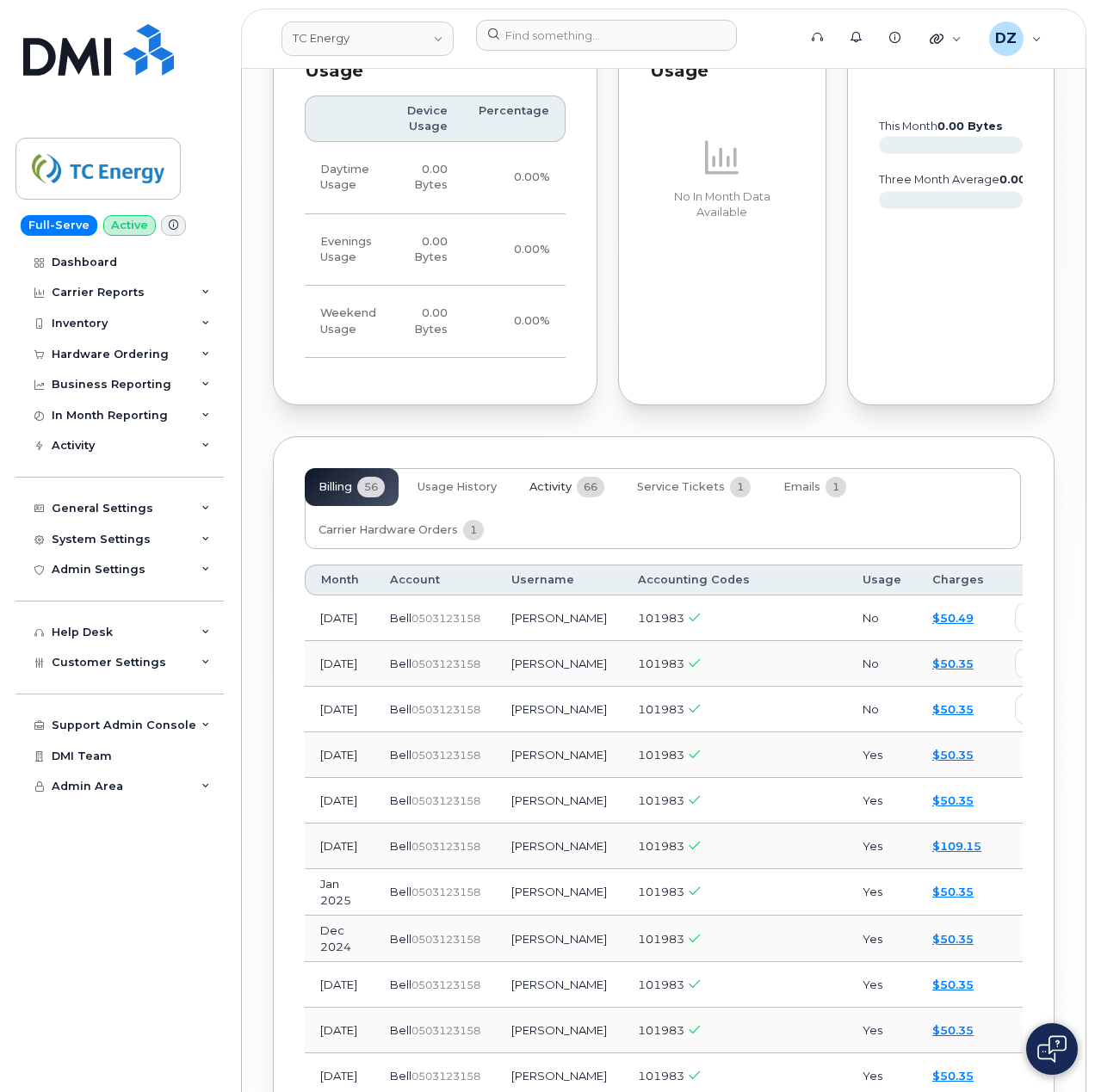
scroll to position [2119, 0]
click at [802, 479] on span "Emails" at bounding box center [801, 485] width 37 height 14
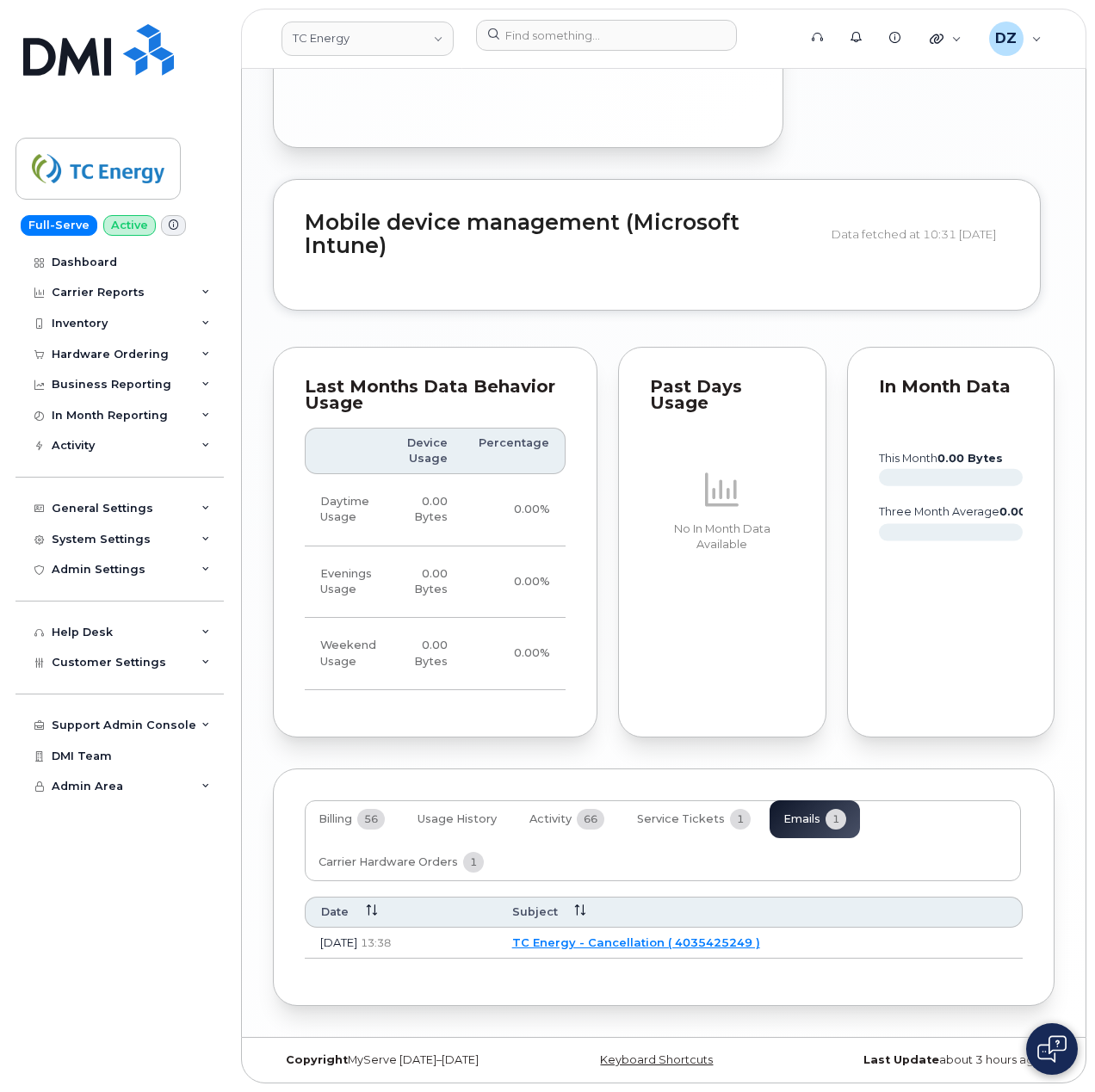
scroll to position [1774, 0]
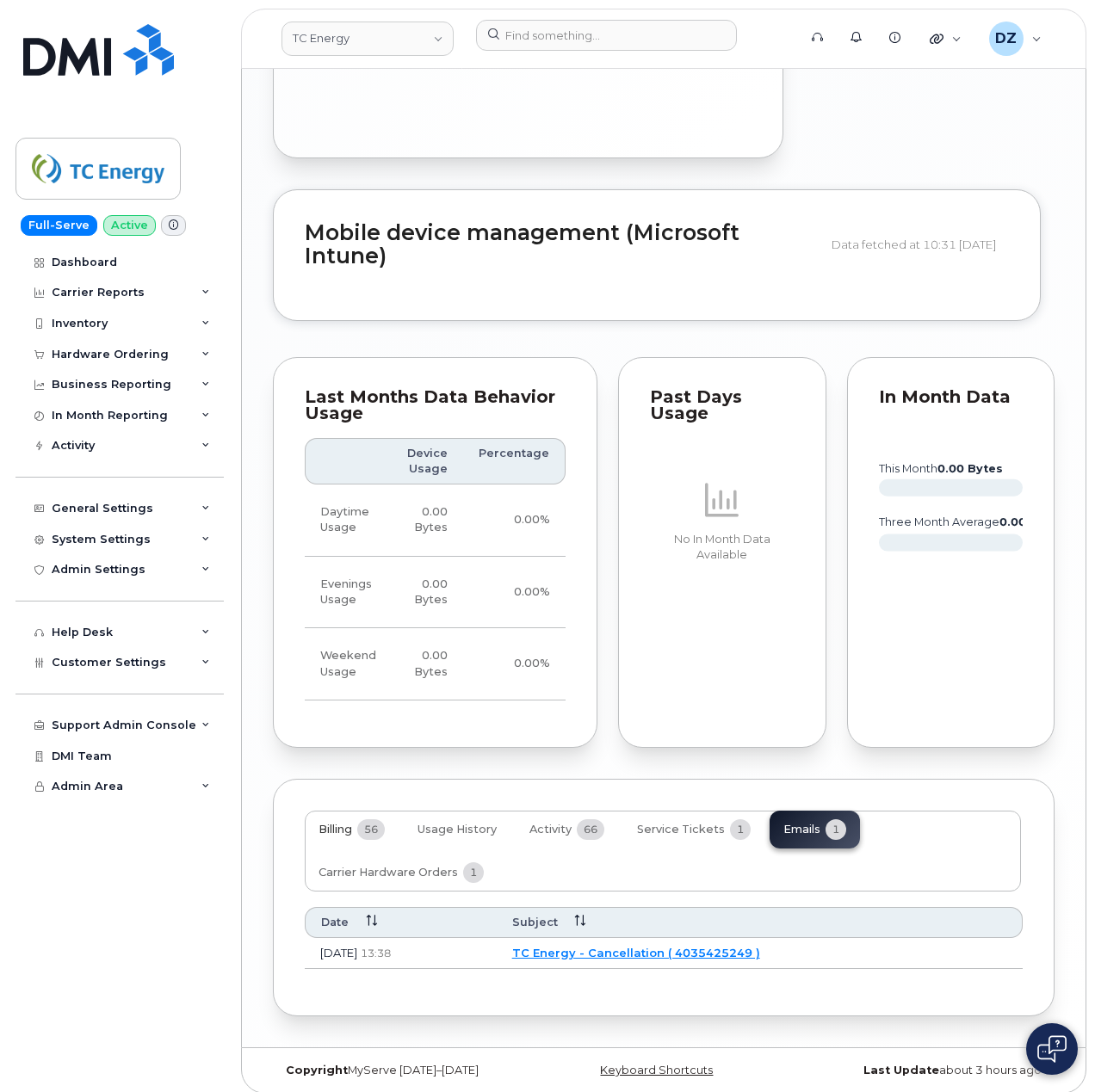
click at [349, 823] on span "Billing" at bounding box center [335, 829] width 34 height 14
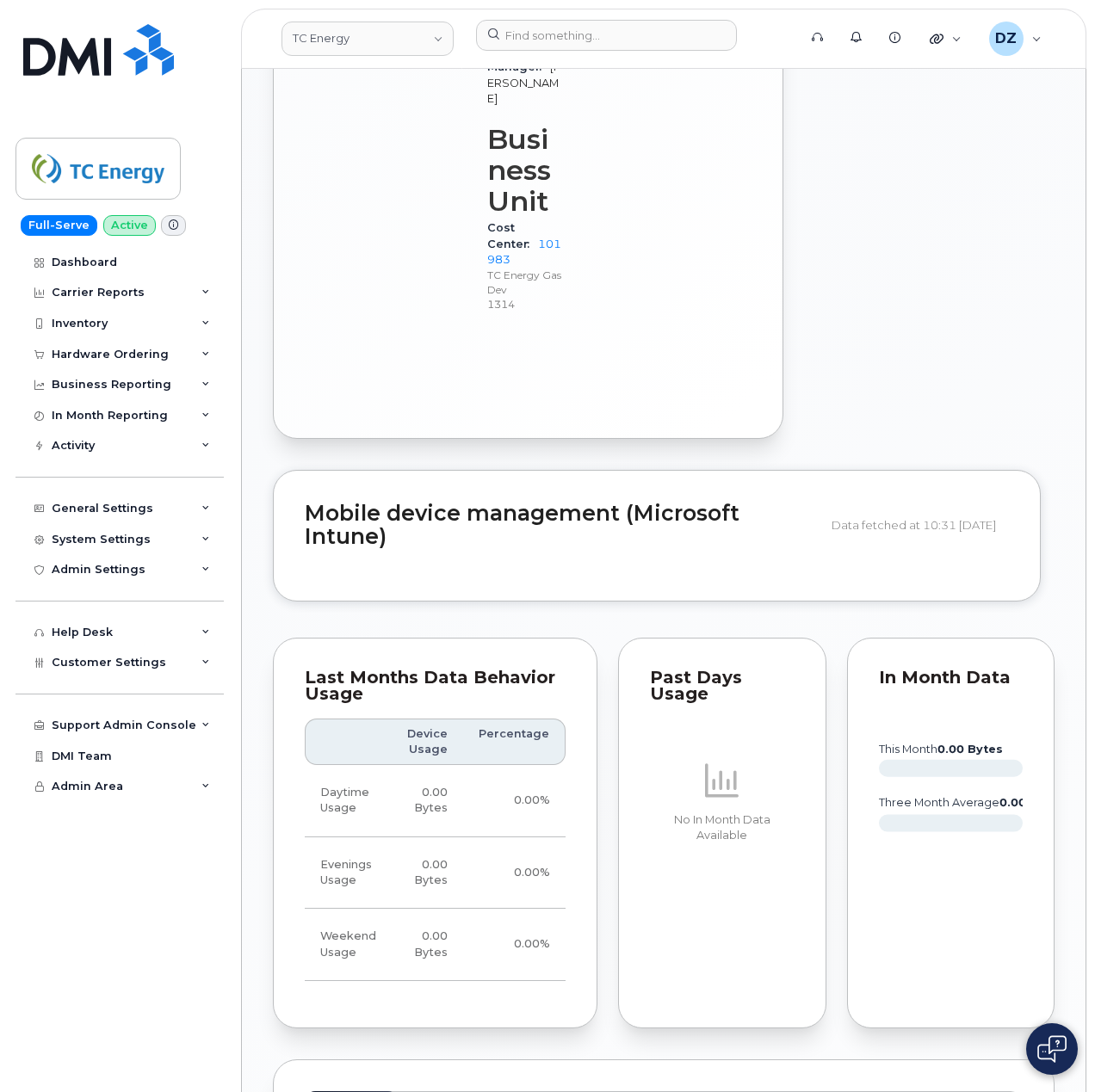
scroll to position [1836, 0]
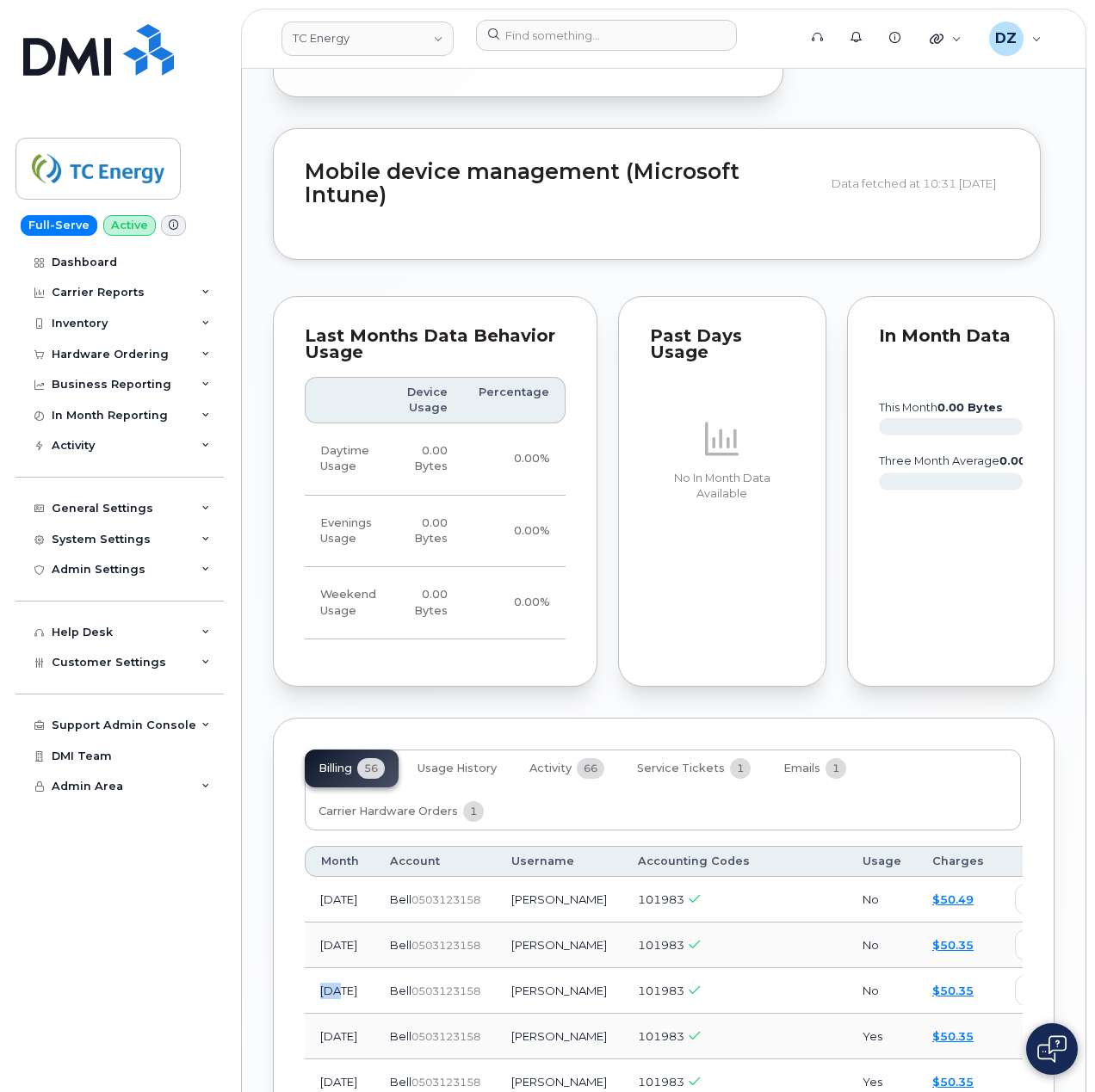
drag, startPoint x: 328, startPoint y: 978, endPoint x: 349, endPoint y: 982, distance: 21.4
click at [349, 982] on td "May 2025" at bounding box center [339, 991] width 70 height 45
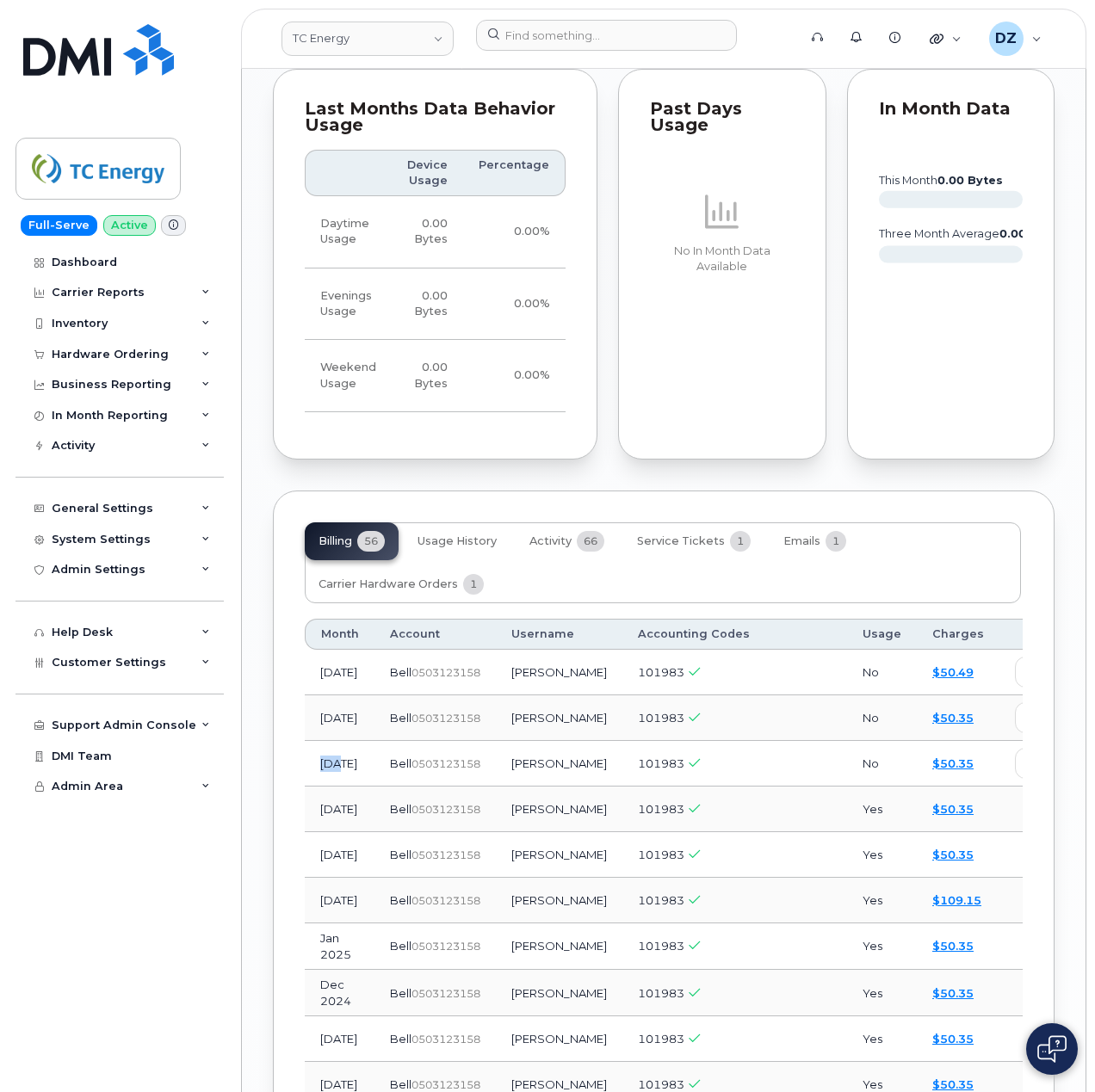
scroll to position [2066, 0]
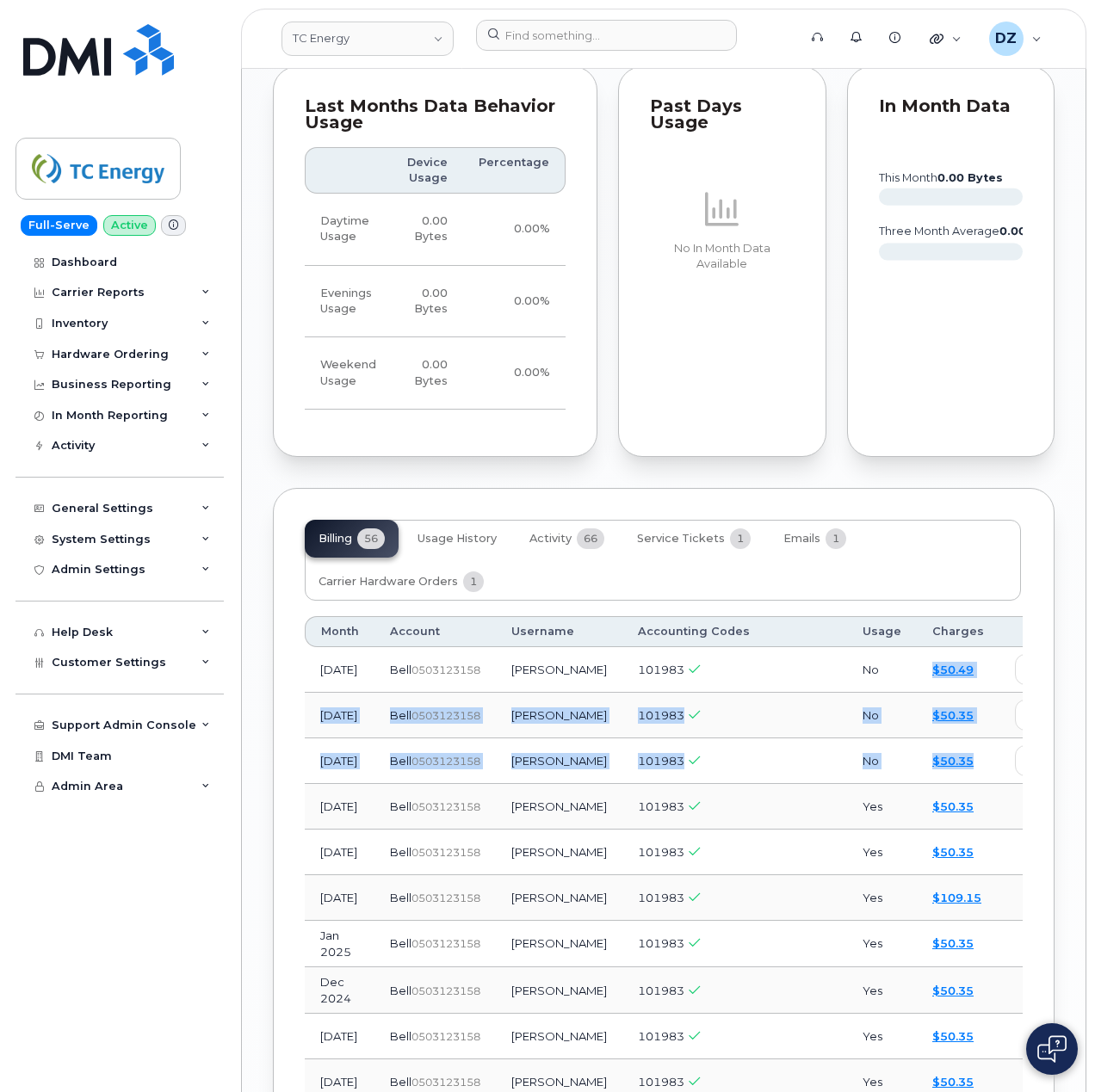
drag, startPoint x: 928, startPoint y: 756, endPoint x: 879, endPoint y: 661, distance: 106.9
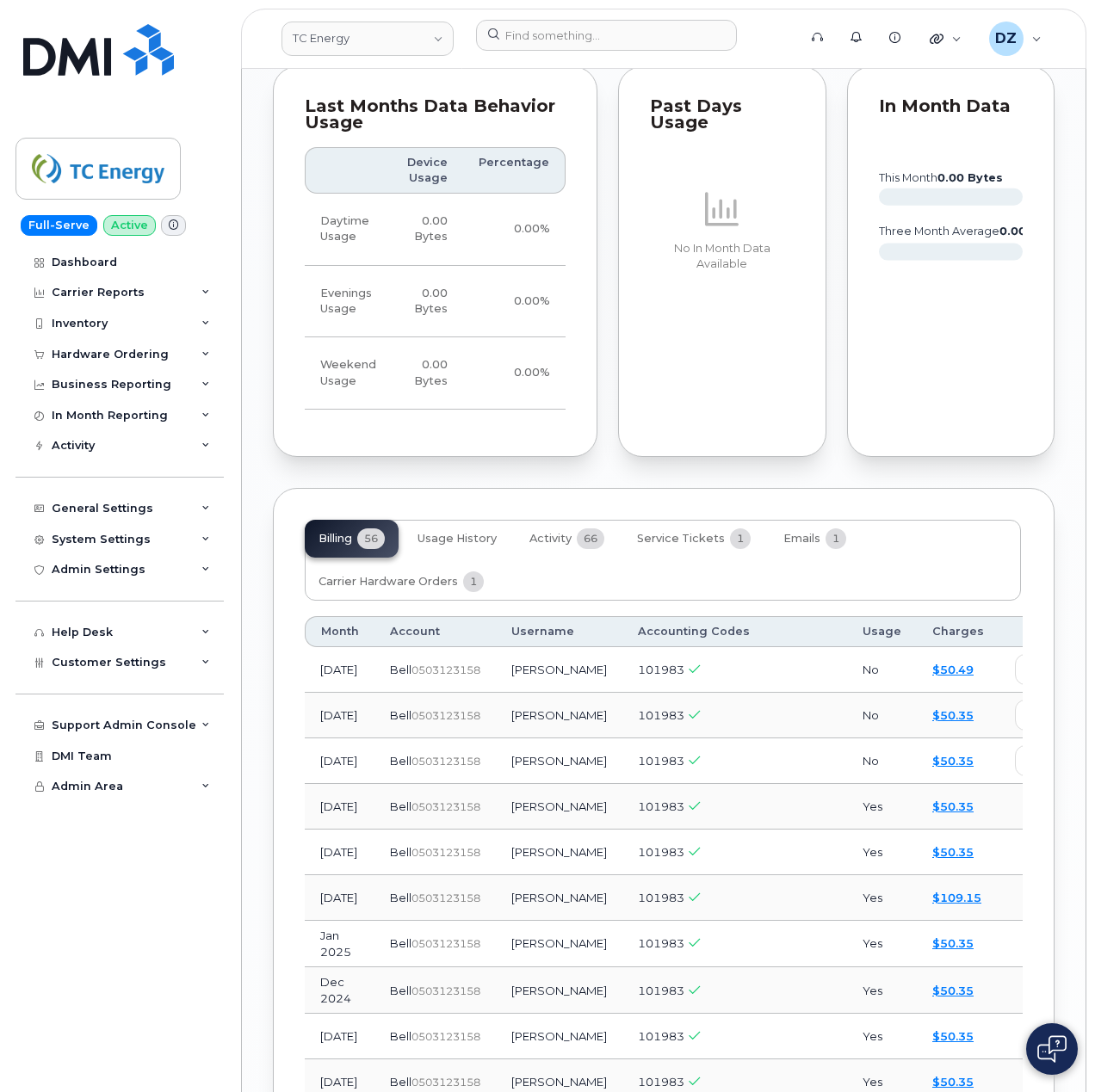
click at [691, 681] on td "101983" at bounding box center [734, 670] width 224 height 45
drag, startPoint x: 466, startPoint y: 760, endPoint x: 308, endPoint y: 650, distance: 192.5
click at [315, 656] on td "Jul 2025" at bounding box center [339, 670] width 70 height 45
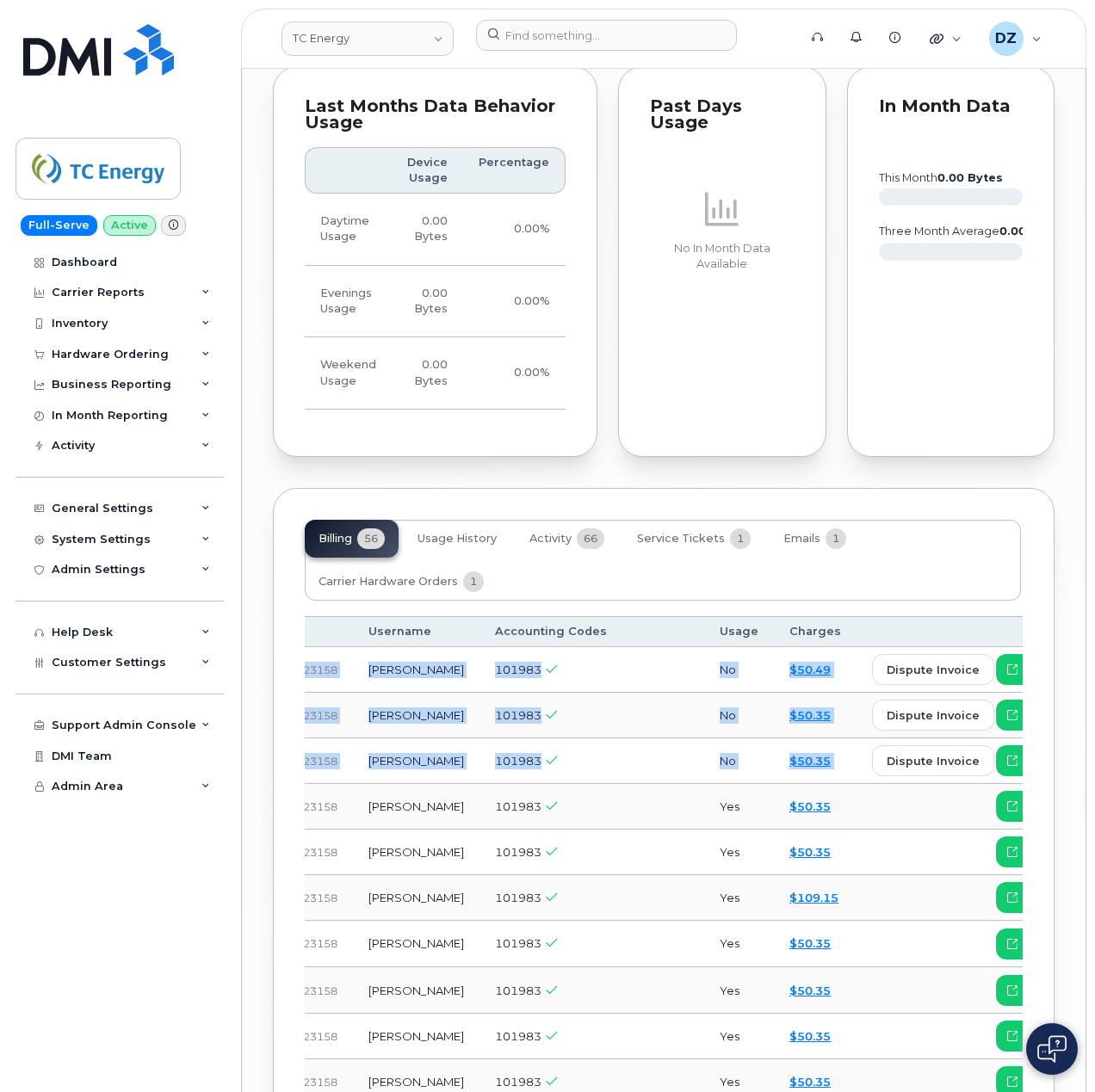
scroll to position [0, 308]
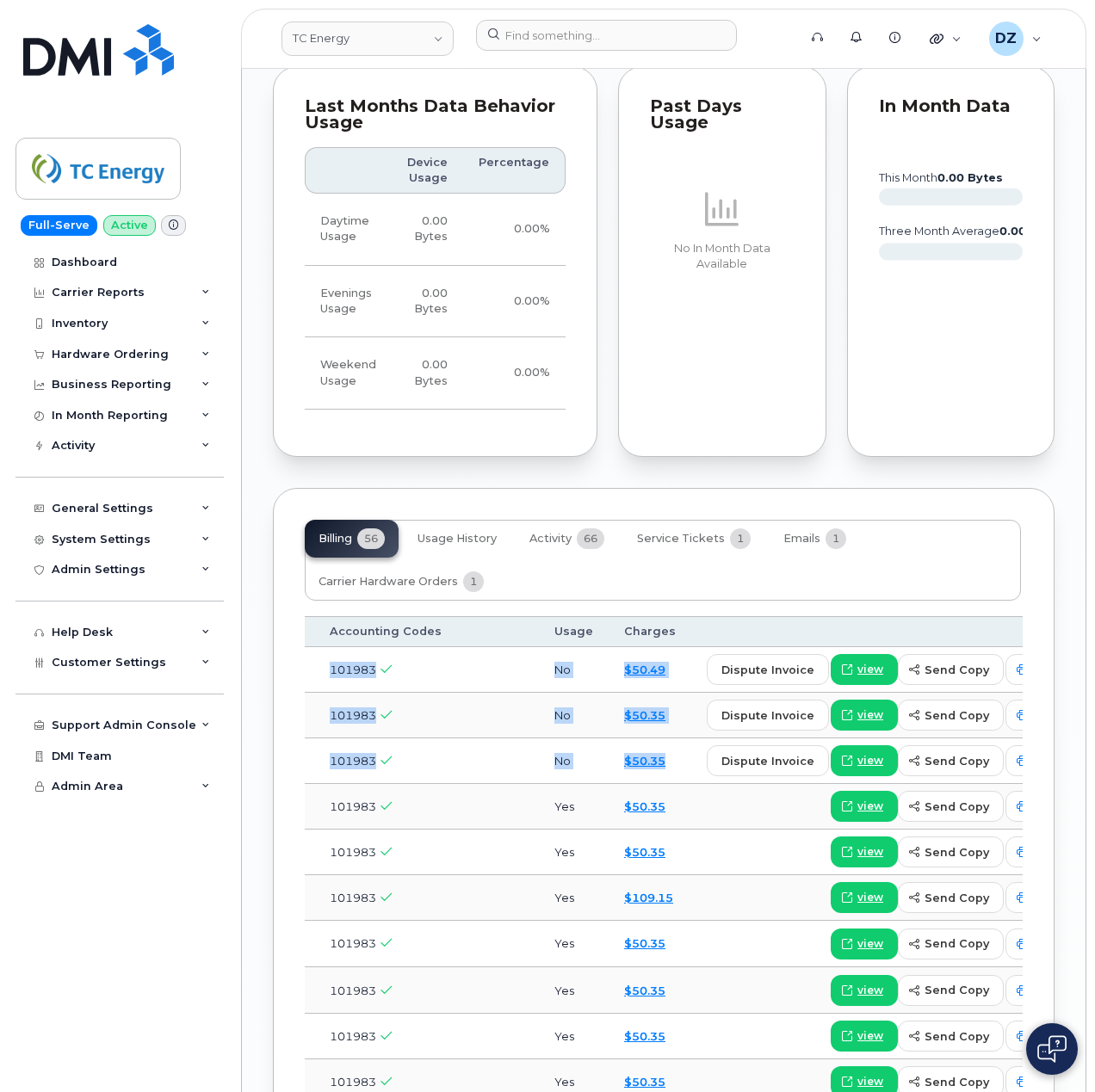
drag, startPoint x: 315, startPoint y: 648, endPoint x: 610, endPoint y: 756, distance: 314.1
click at [424, 703] on td "101983" at bounding box center [426, 716] width 224 height 45
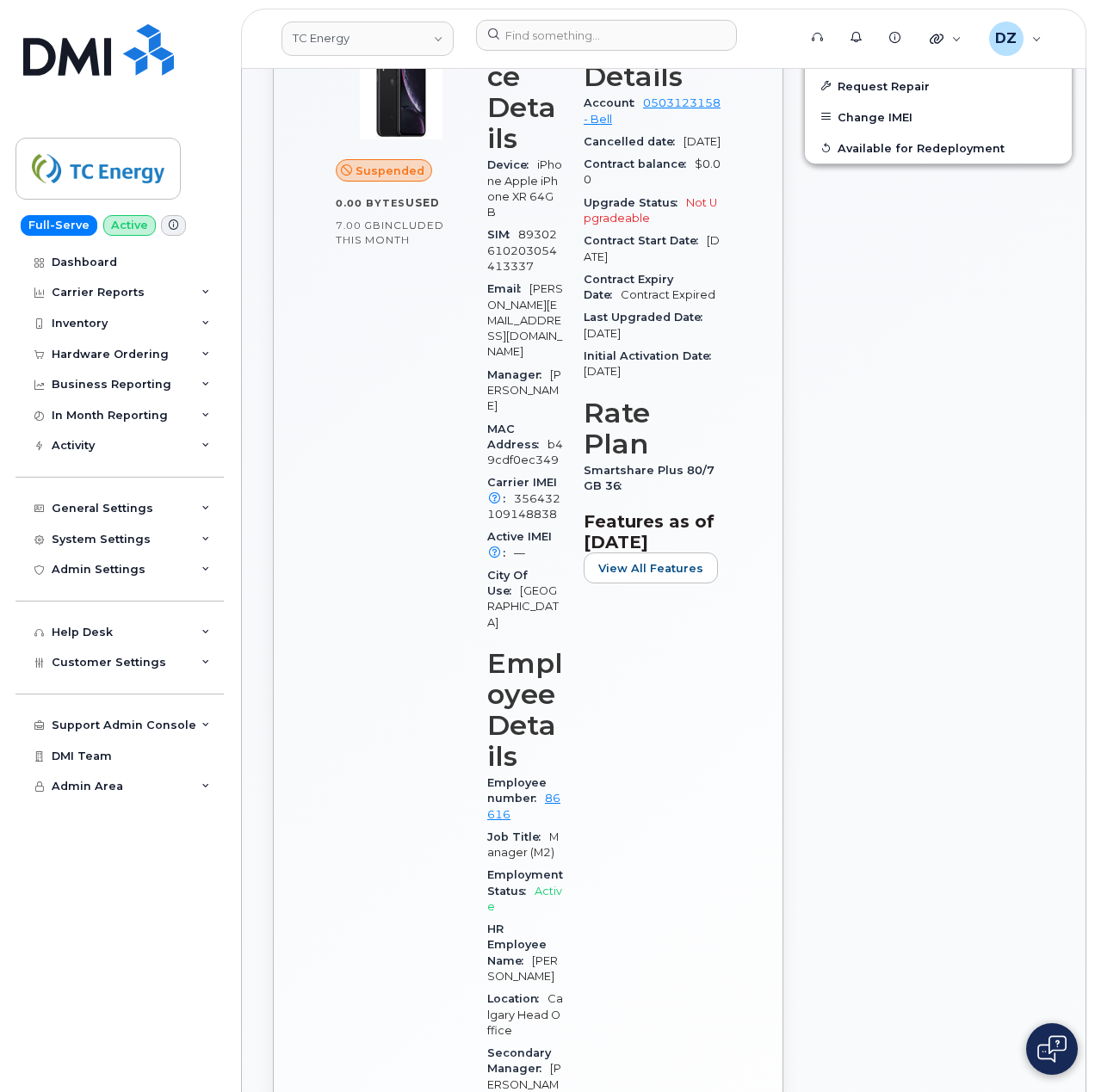
scroll to position [33, 0]
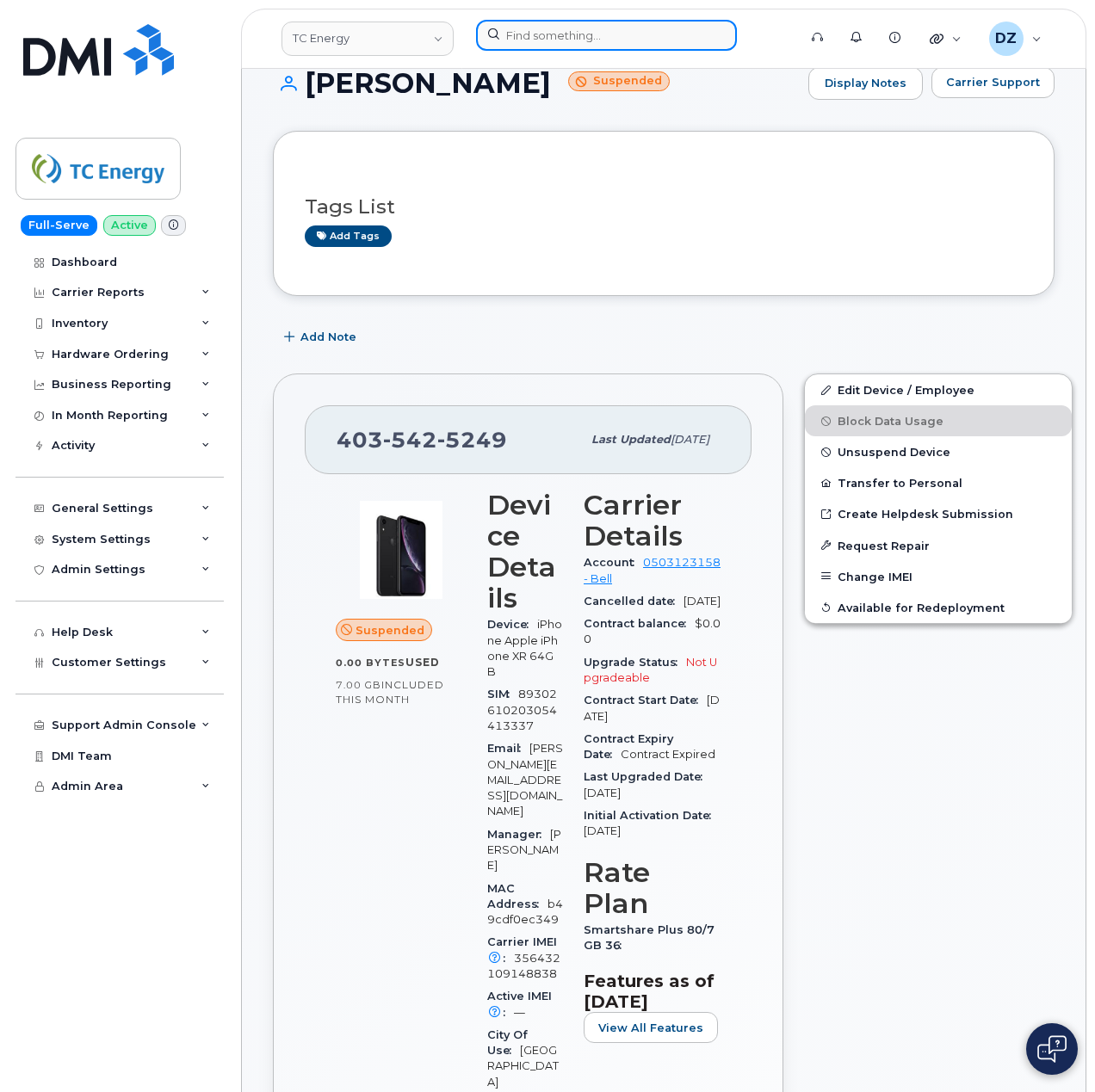
click at [552, 42] on input at bounding box center [606, 35] width 261 height 31
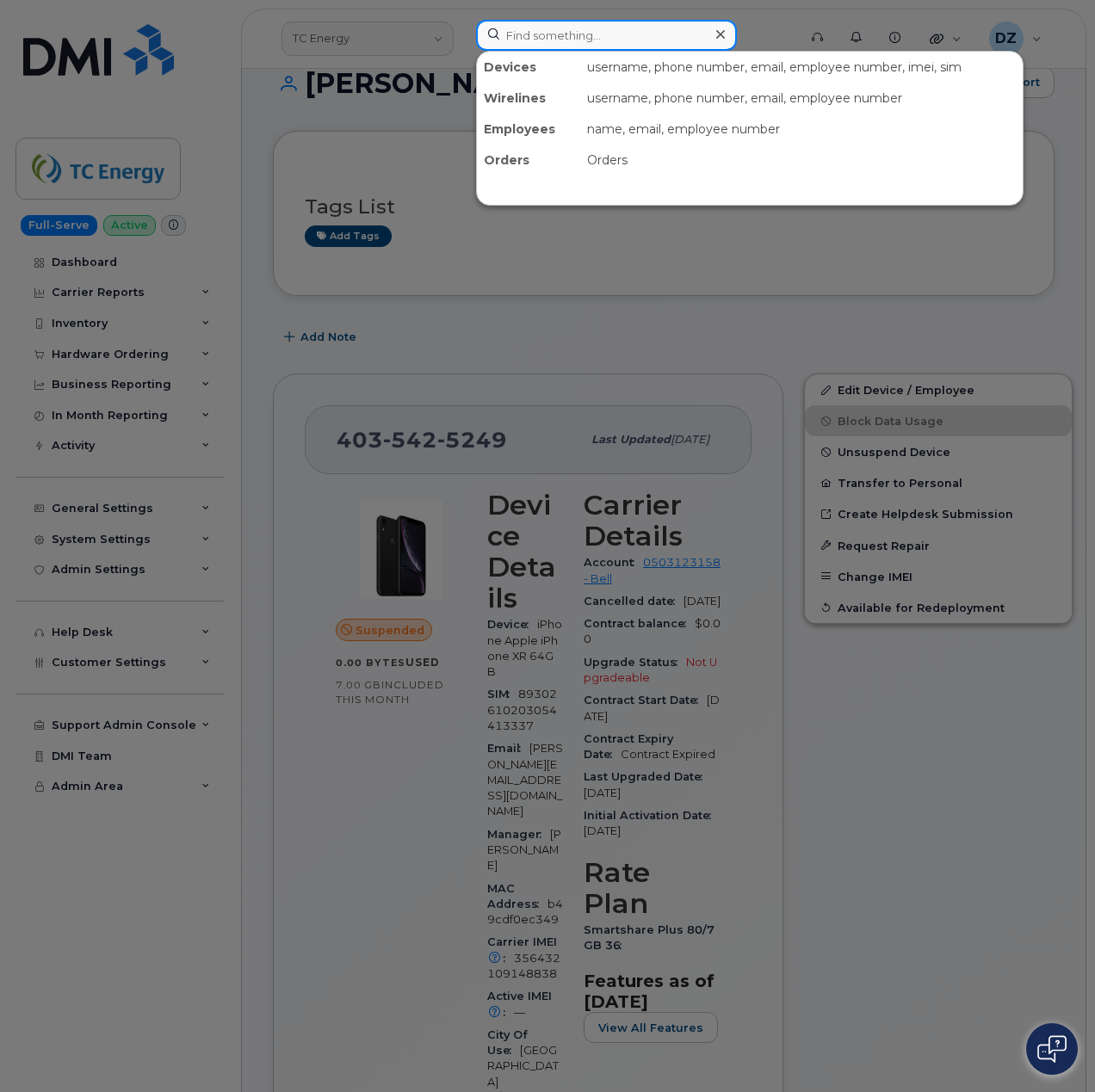
paste input "403.837.8950"
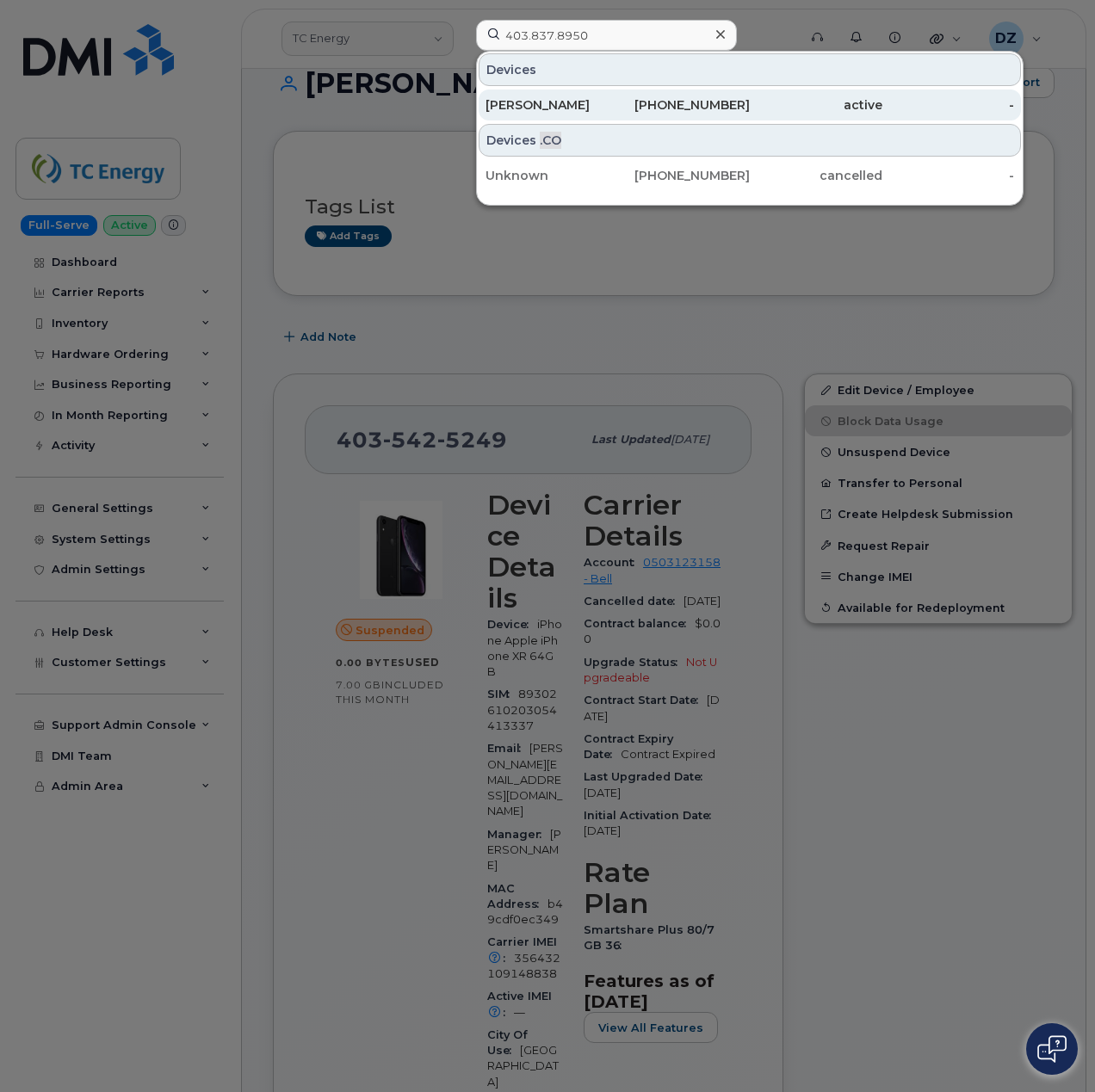
click at [631, 104] on div "403-837-8950" at bounding box center [684, 104] width 133 height 17
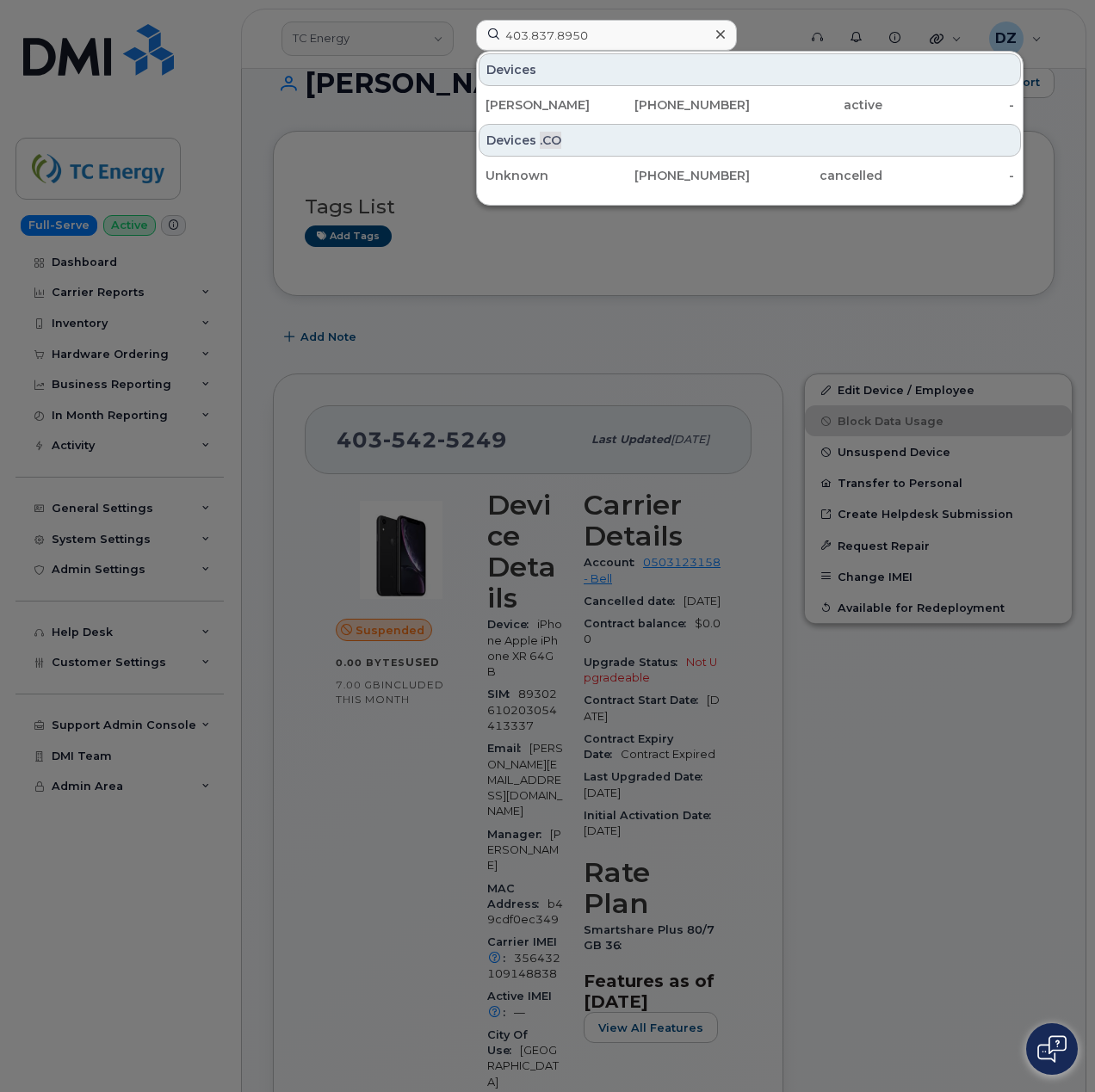
click at [338, 362] on div at bounding box center [547, 546] width 1095 height 1092
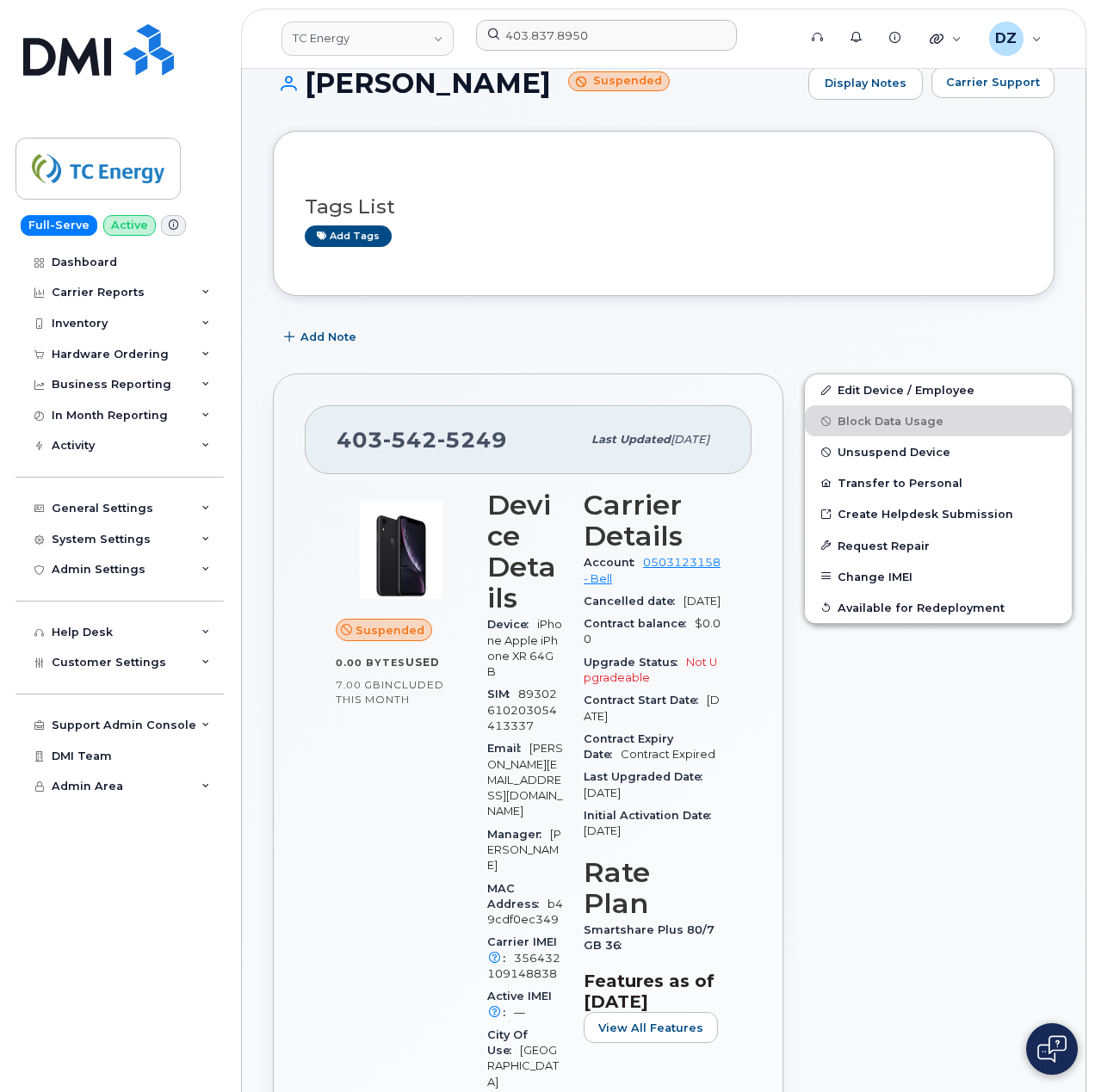
click at [362, 442] on span "403 542 5249" at bounding box center [422, 440] width 171 height 25
copy span "403 542 5249"
drag, startPoint x: 363, startPoint y: 93, endPoint x: 383, endPoint y: 91, distance: 20.1
click at [363, 93] on h1 "Oliver Youzwishen Suspended" at bounding box center [536, 83] width 527 height 30
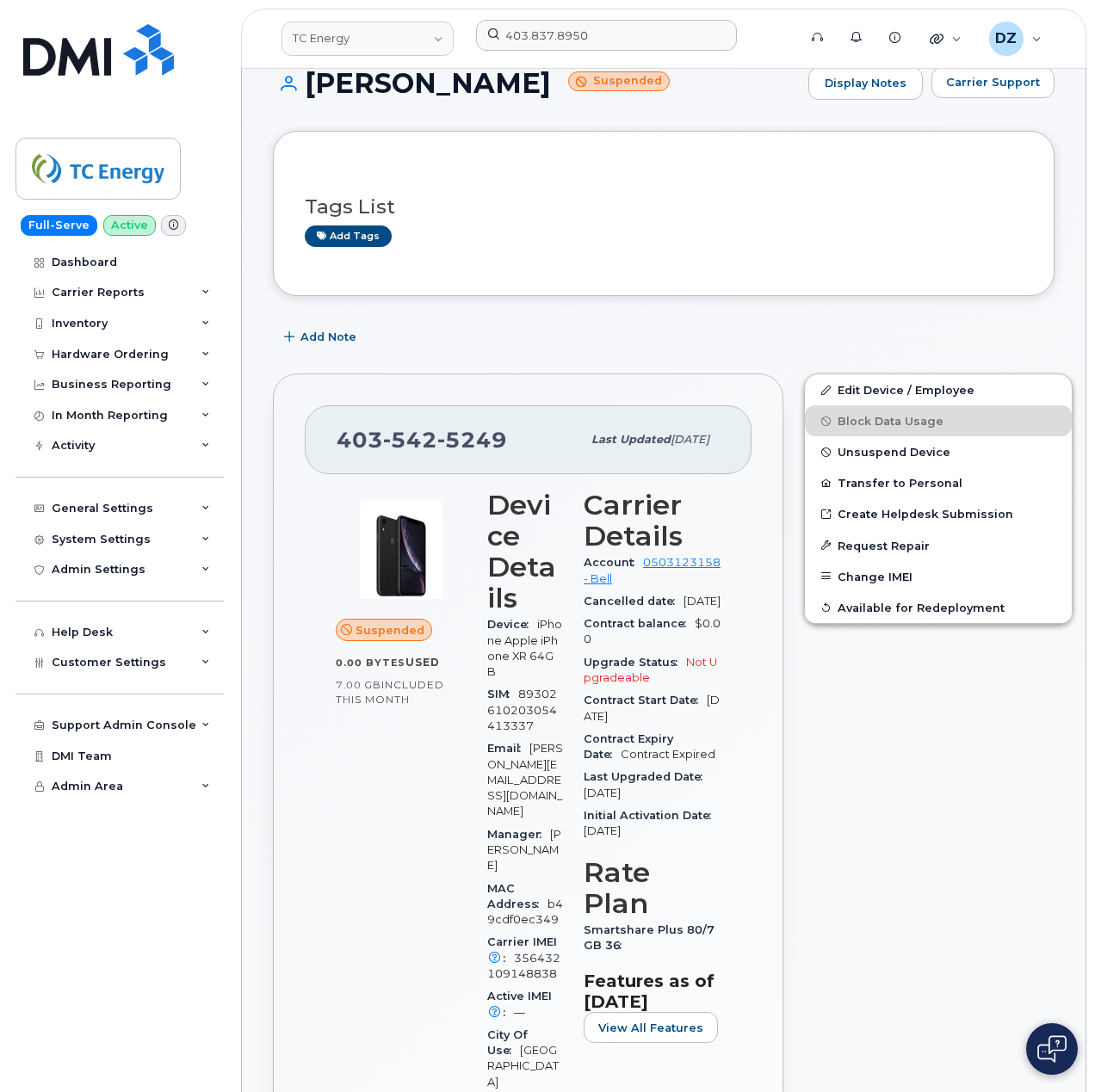
click at [363, 93] on h1 "Oliver Youzwishen Suspended" at bounding box center [536, 83] width 527 height 30
click at [445, 84] on h1 "Oliver Youzwishen Suspended" at bounding box center [536, 83] width 527 height 30
copy h1 "Oliver Youzwishen"
click at [535, 28] on input "403.837.8950" at bounding box center [606, 35] width 261 height 31
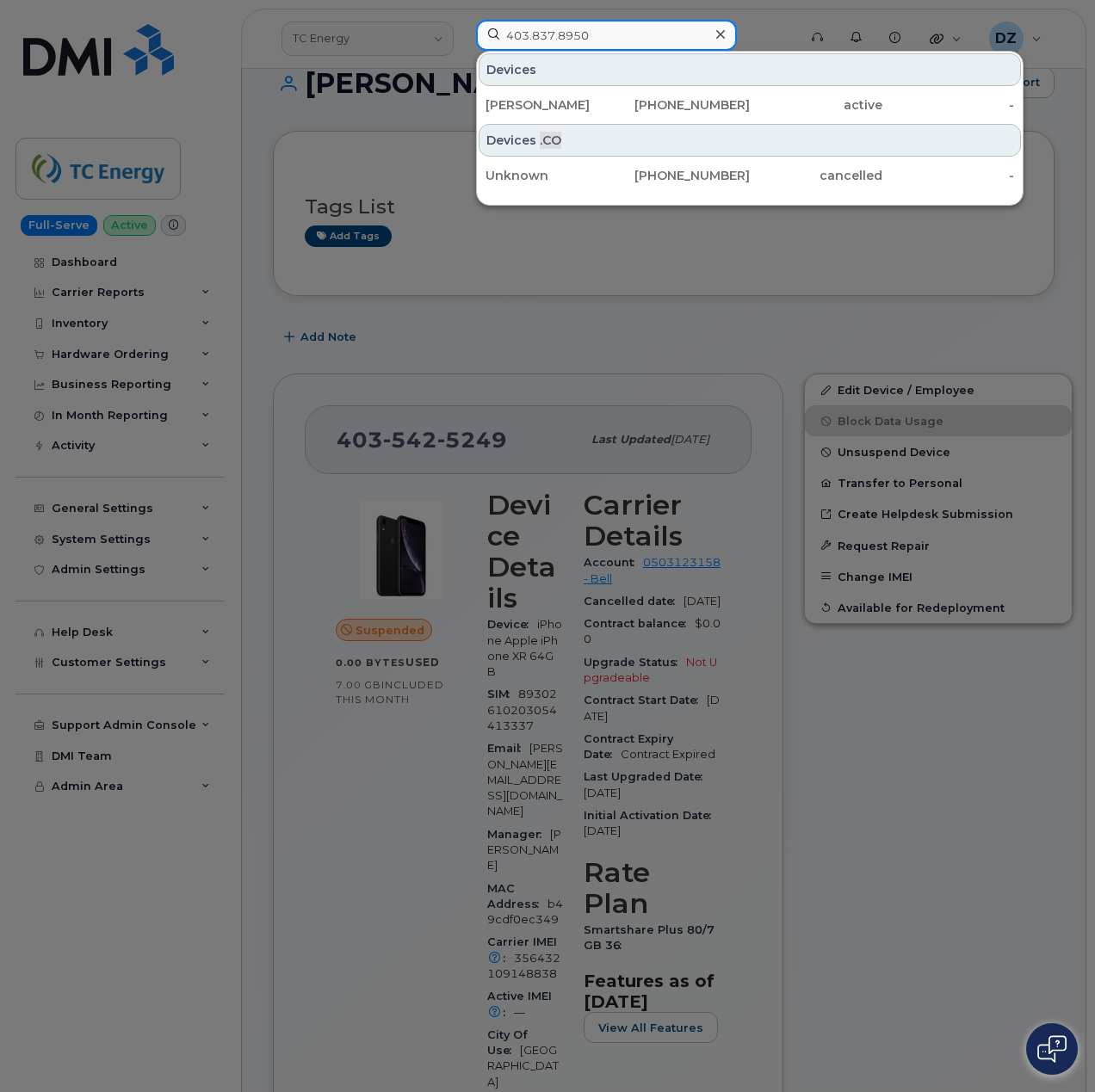
paste input "46-875-89473"
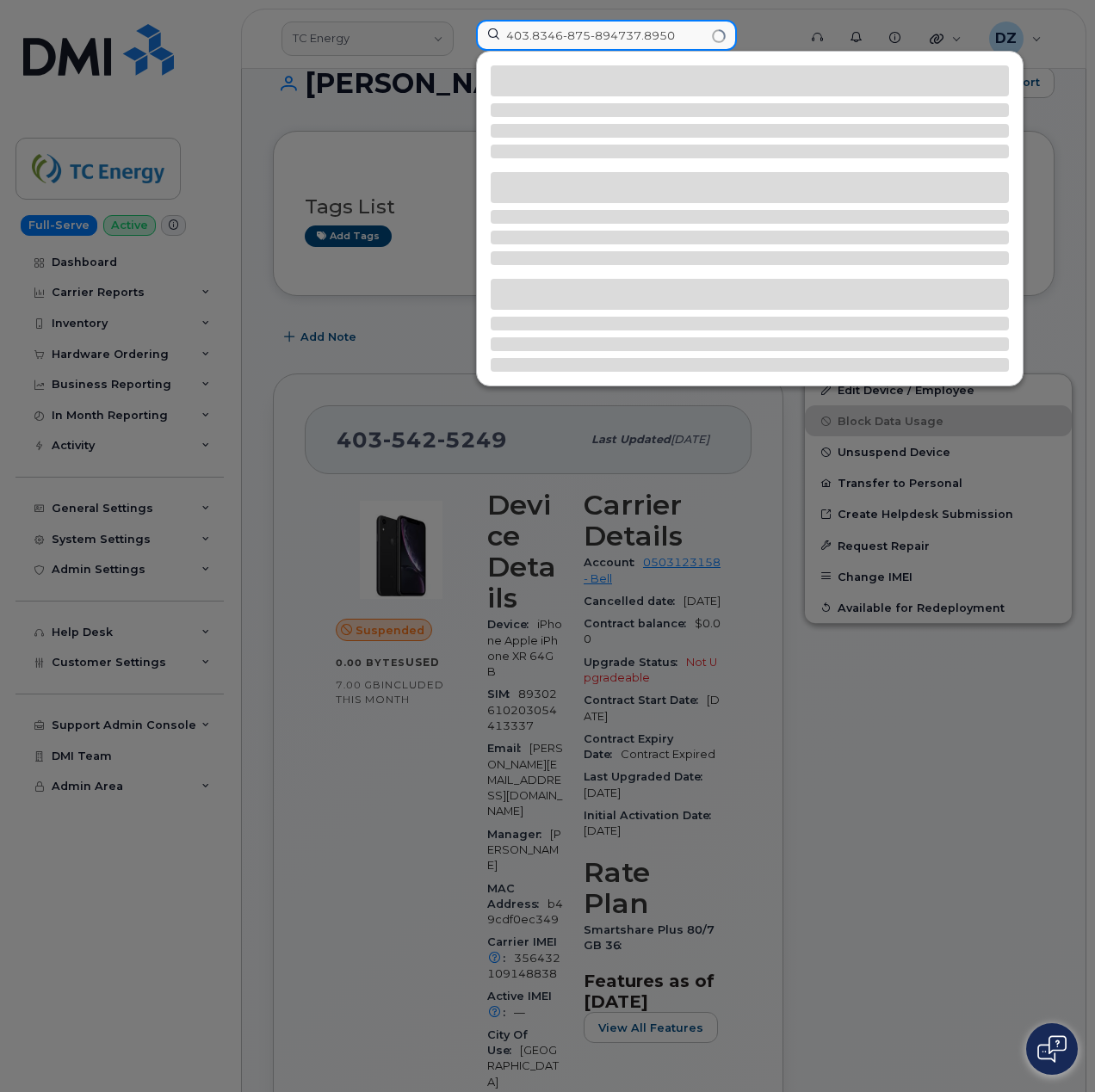
click at [572, 35] on input "403.8346-875-894737.8950" at bounding box center [606, 35] width 261 height 31
paste input "346-875-8947"
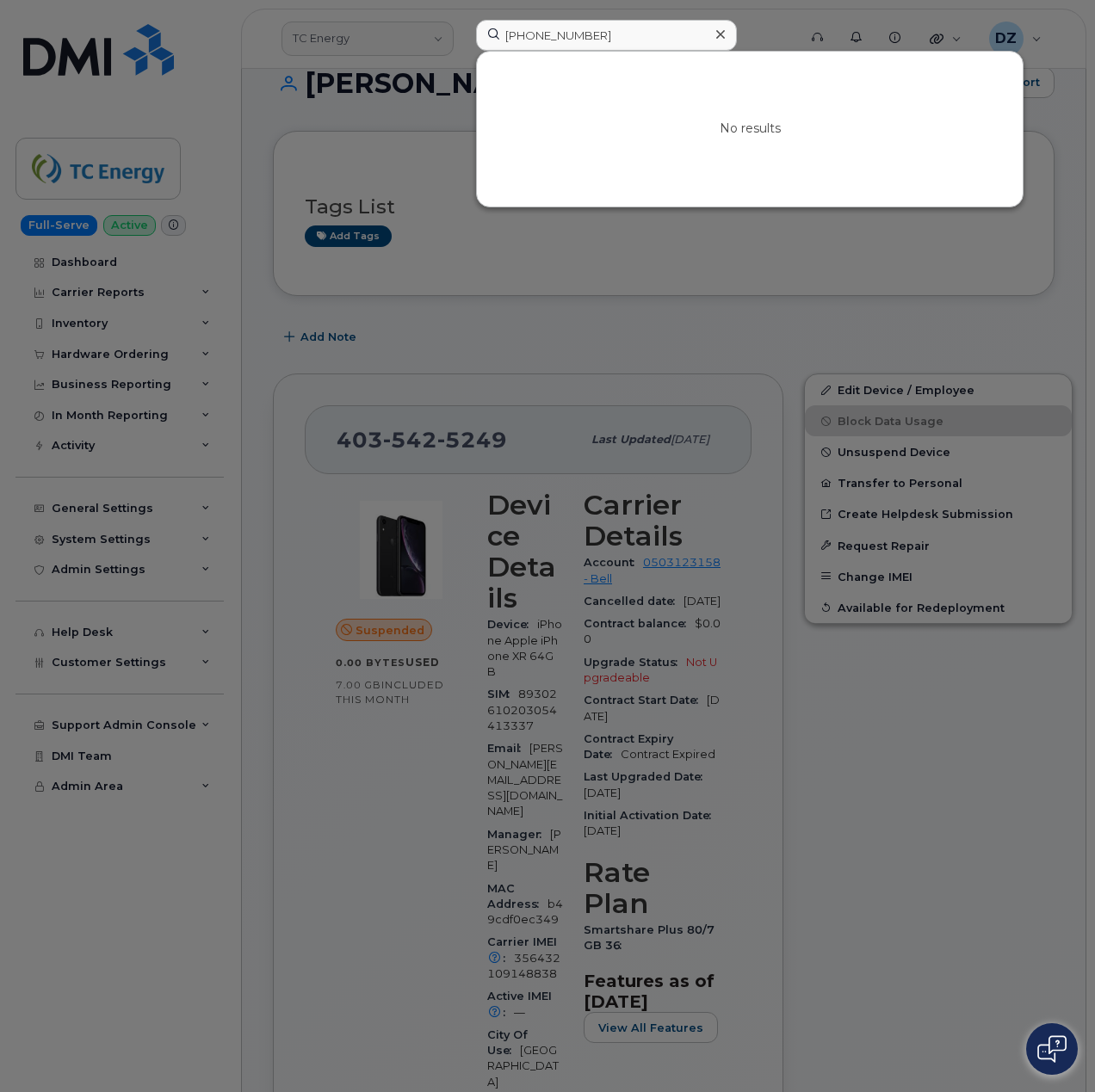
click at [274, 301] on div at bounding box center [547, 546] width 1095 height 1092
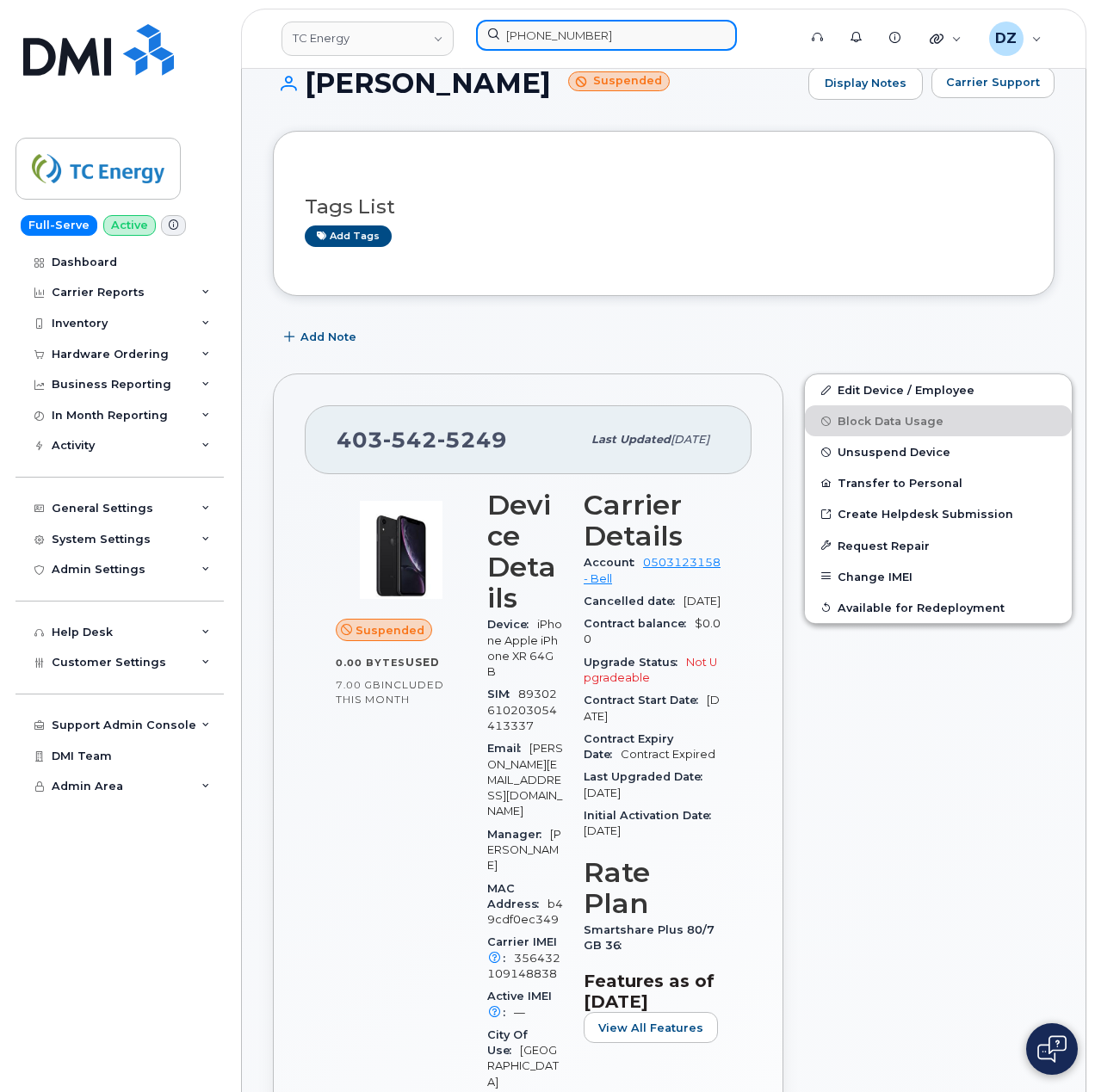
click at [575, 41] on input "346-875-8947" at bounding box center [606, 35] width 261 height 31
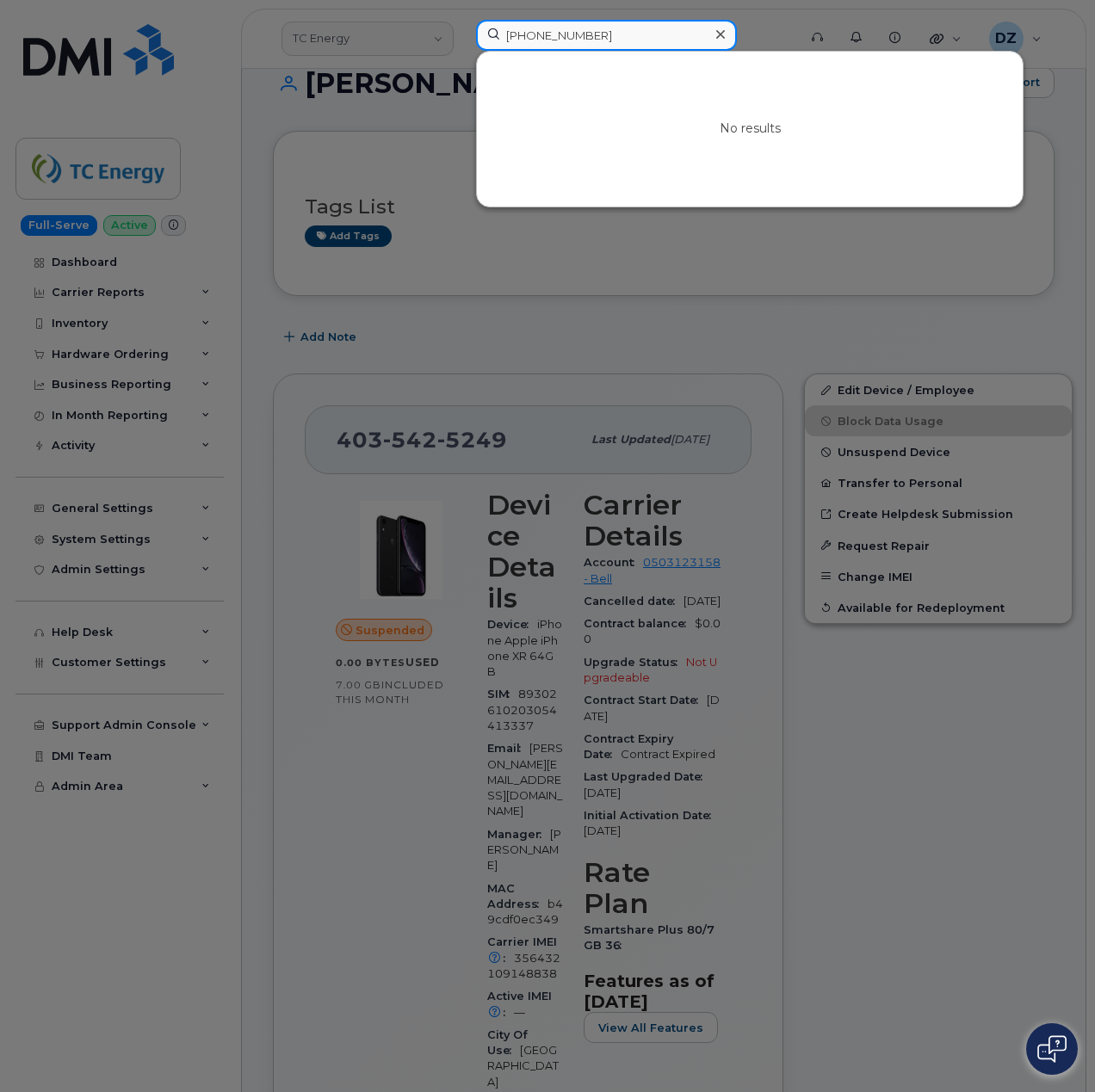
paste input "0379631404"
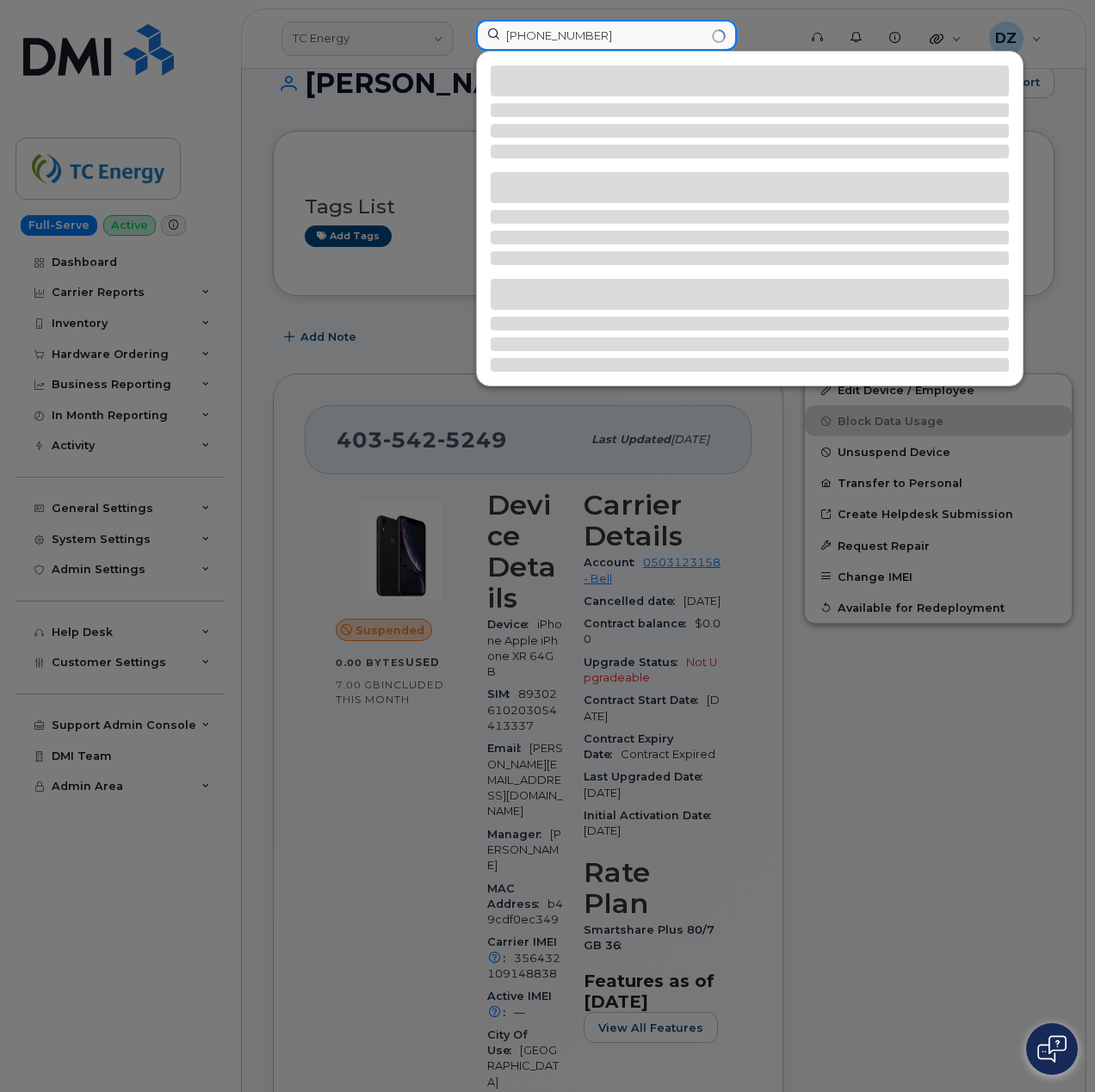
click at [575, 41] on input "346-875-89403796314047" at bounding box center [606, 35] width 261 height 31
paste input "4037963140"
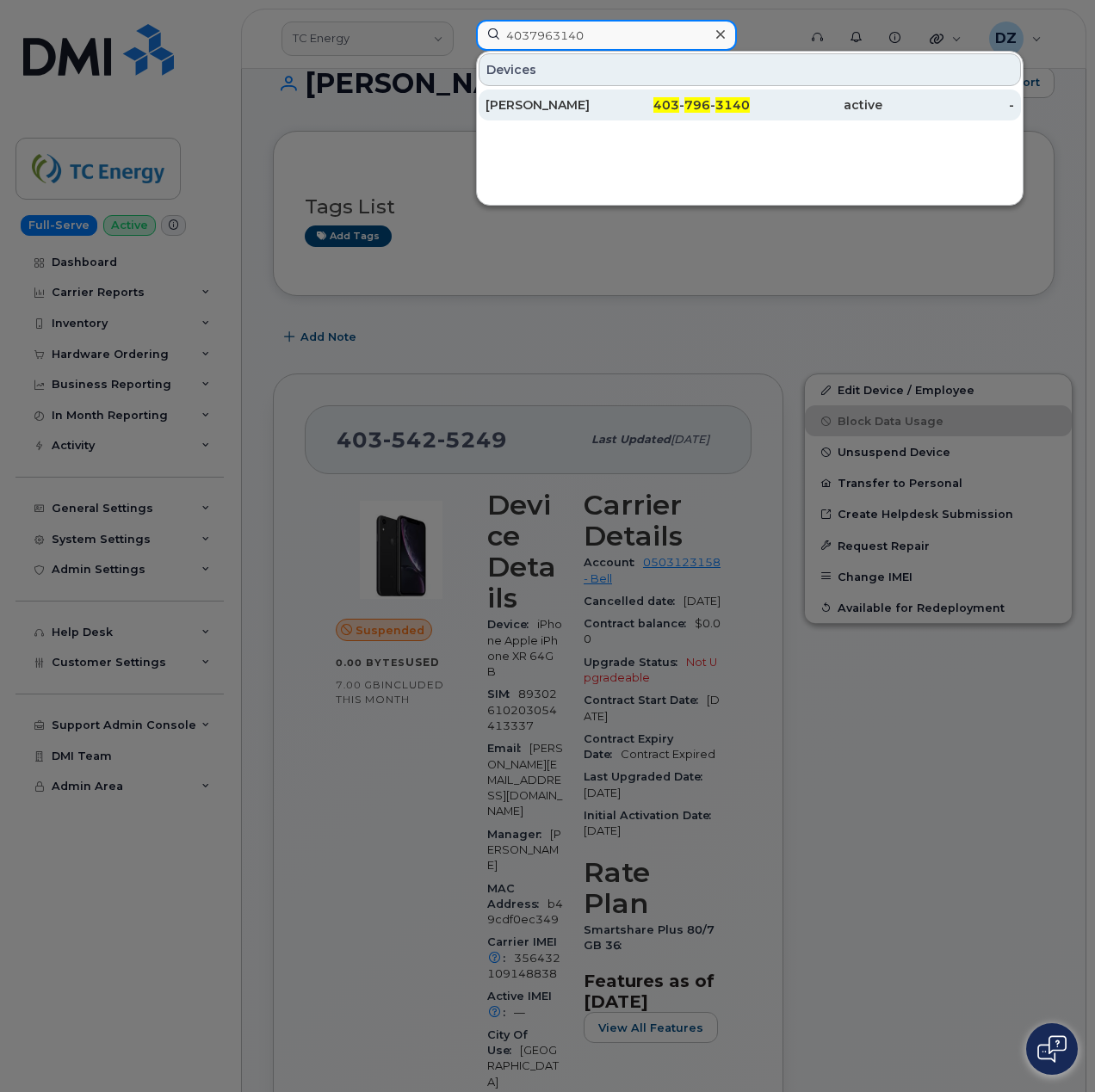
type input "4037963140"
click at [618, 115] on div "Jodi Neuman" at bounding box center [684, 105] width 133 height 31
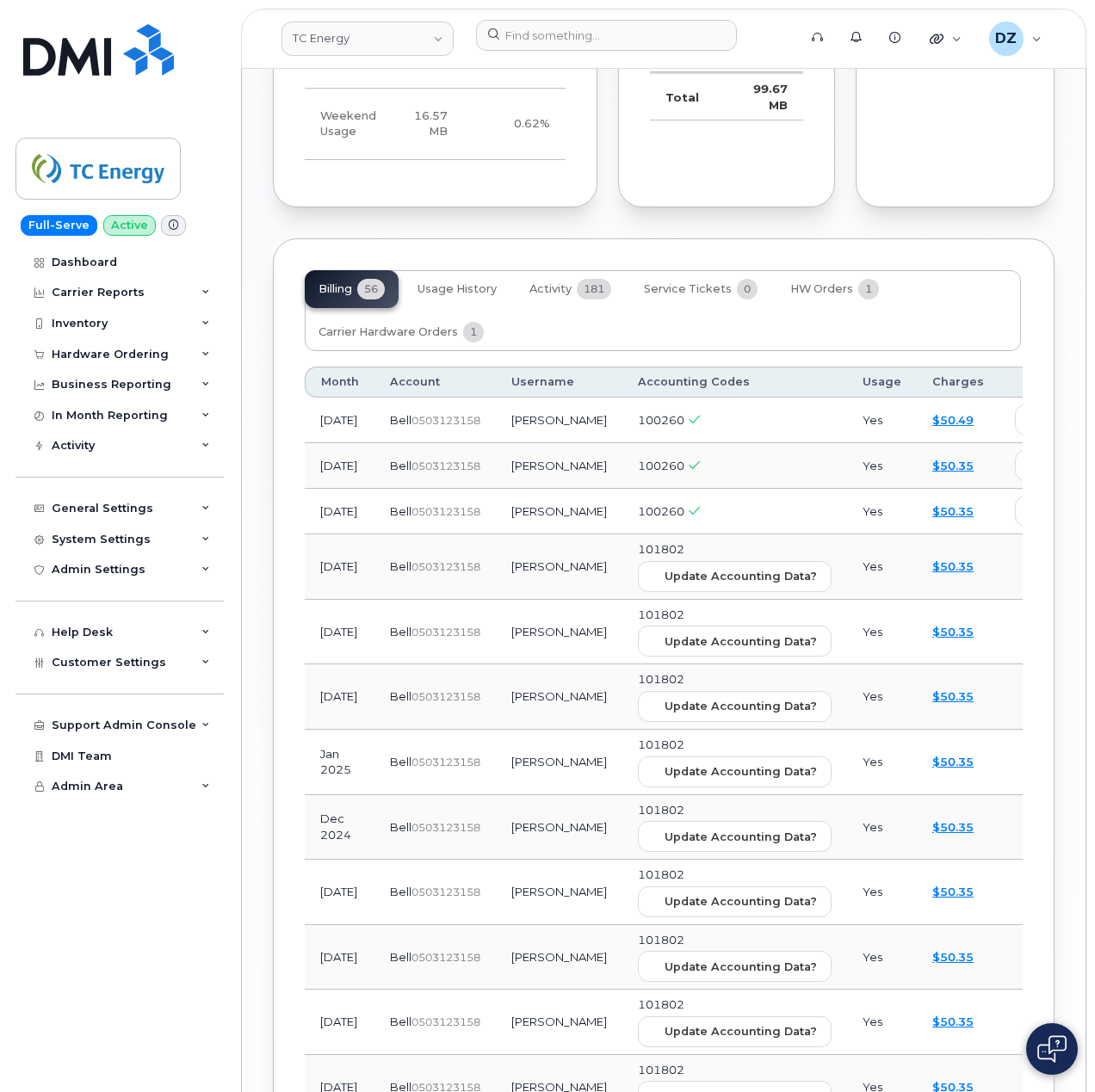
scroll to position [2165, 0]
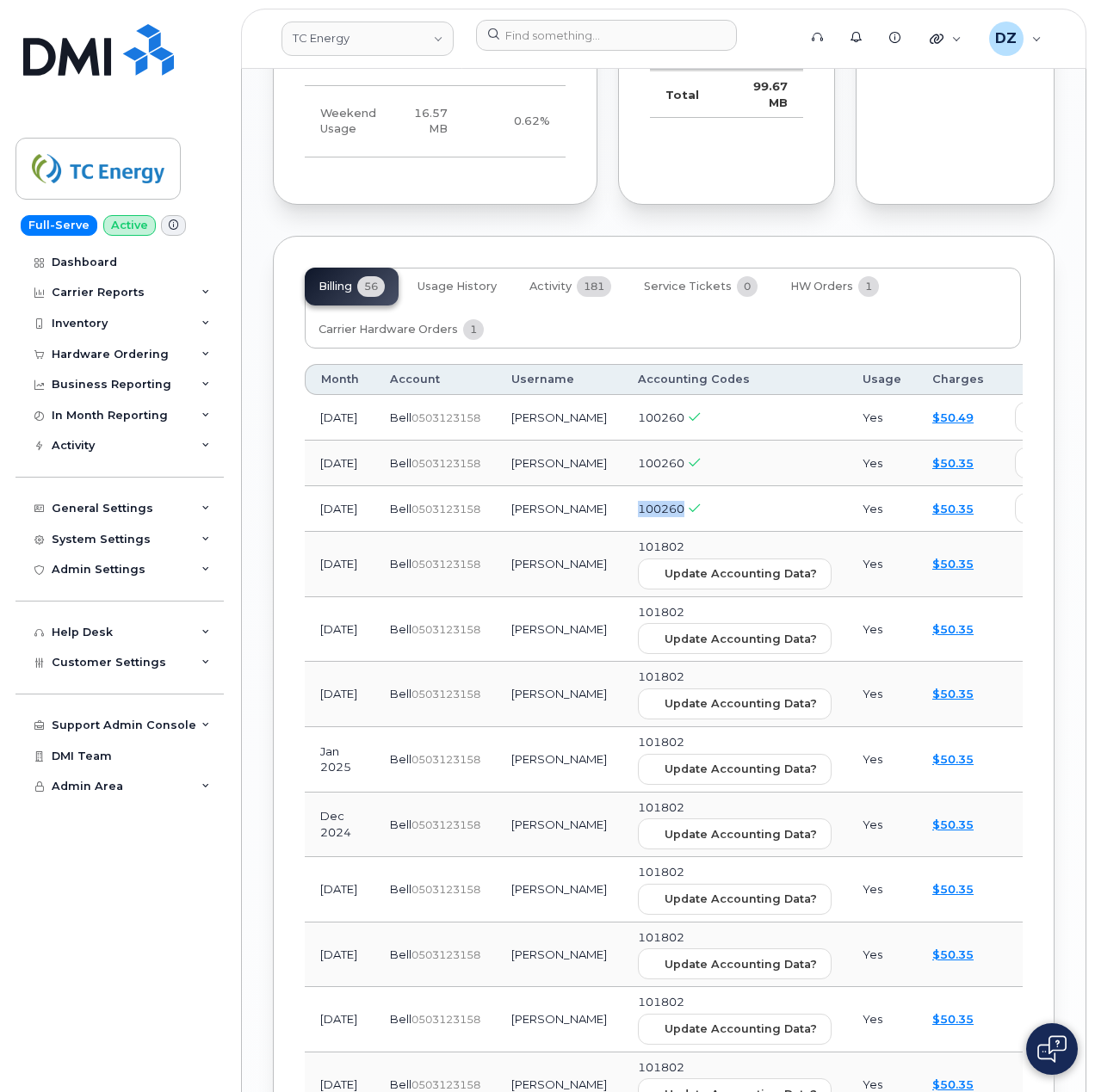
drag, startPoint x: 630, startPoint y: 472, endPoint x: 581, endPoint y: 470, distance: 49.0
click at [622, 486] on td "100260" at bounding box center [734, 509] width 224 height 45
click at [555, 487] on td "[PERSON_NAME]" at bounding box center [559, 509] width 126 height 45
drag, startPoint x: 358, startPoint y: 480, endPoint x: 317, endPoint y: 370, distance: 117.4
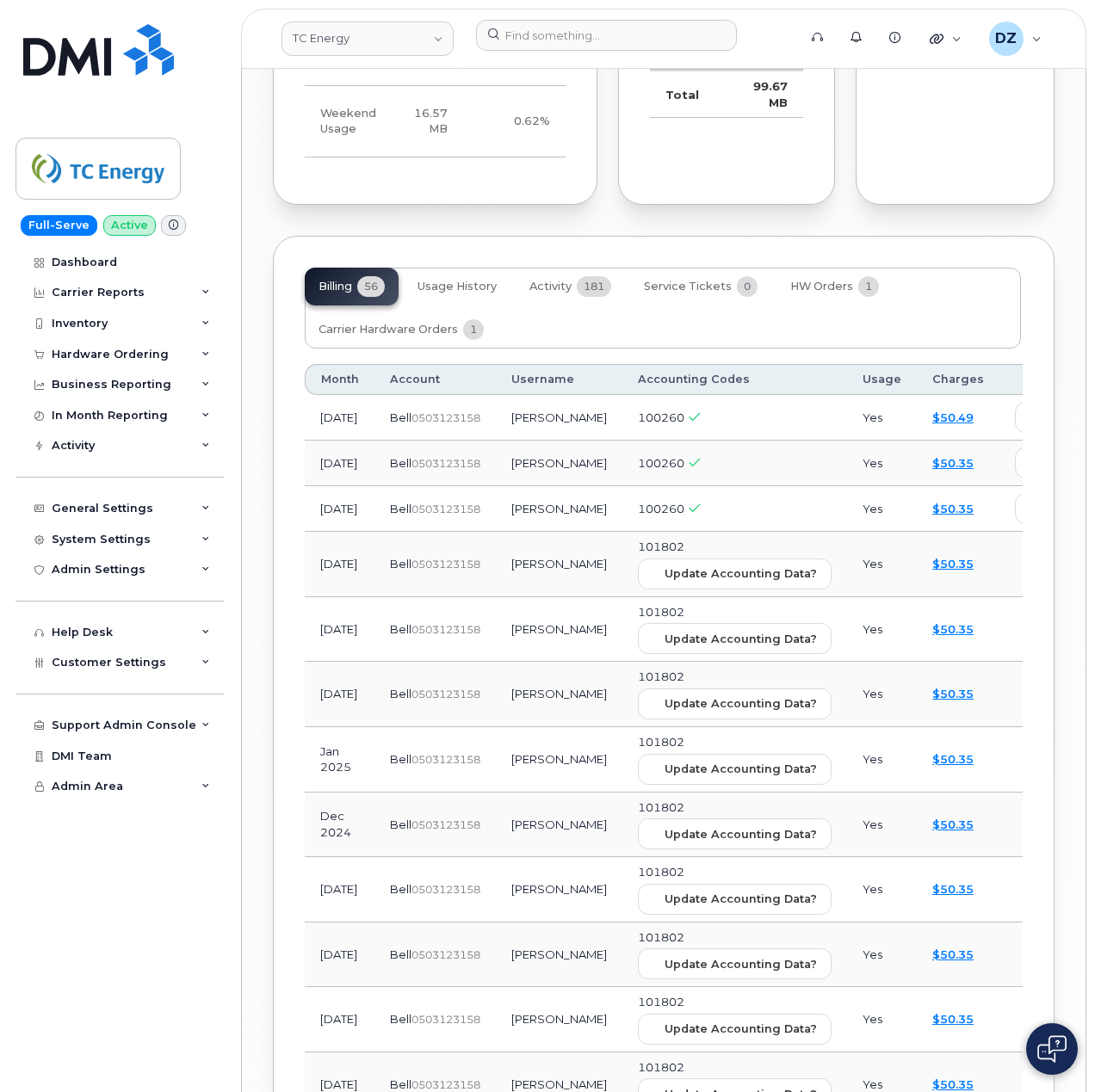
click at [377, 486] on td "Bell  0503123158" at bounding box center [435, 509] width 122 height 45
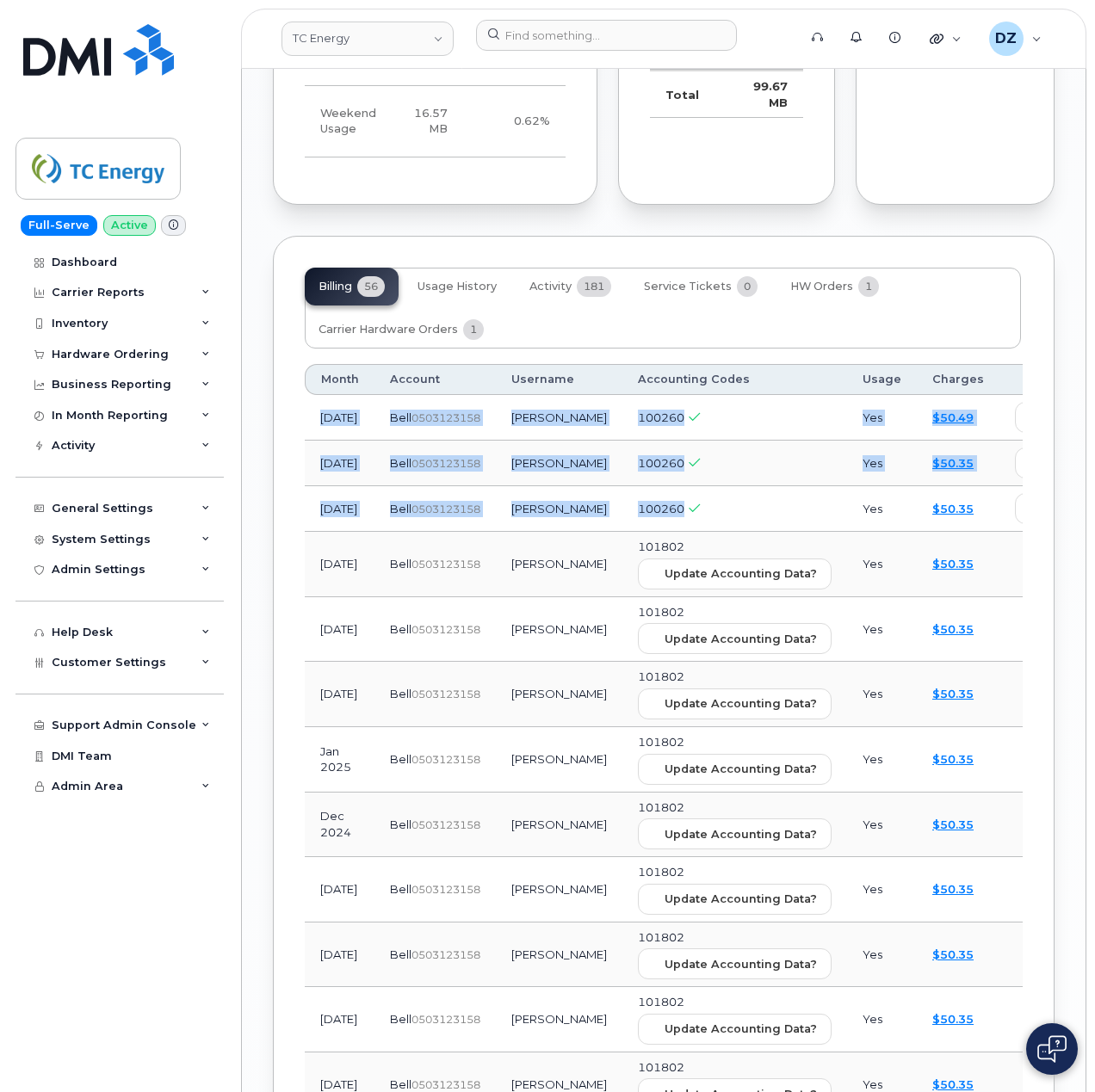
drag, startPoint x: 655, startPoint y: 476, endPoint x: 315, endPoint y: 372, distance: 355.6
click at [344, 486] on td "[DATE]" at bounding box center [339, 509] width 70 height 45
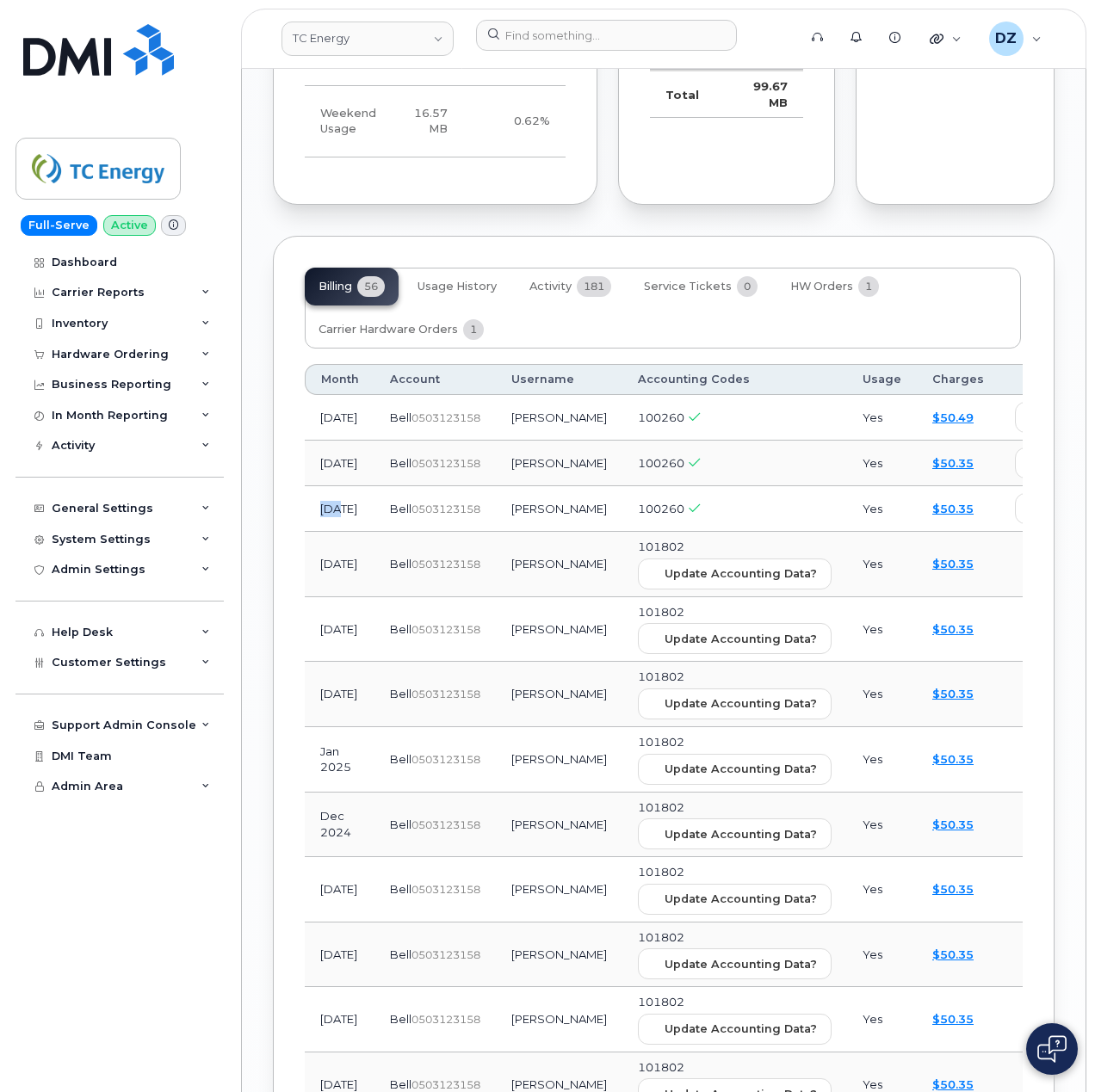
drag, startPoint x: 320, startPoint y: 463, endPoint x: 348, endPoint y: 466, distance: 28.2
click at [348, 486] on td "[DATE]" at bounding box center [339, 509] width 70 height 45
click at [335, 441] on td "[DATE]" at bounding box center [339, 463] width 70 height 45
drag, startPoint x: 586, startPoint y: 508, endPoint x: 642, endPoint y: 508, distance: 56.0
click at [642, 531] on td "101802 Update Accounting Data?" at bounding box center [734, 564] width 224 height 65
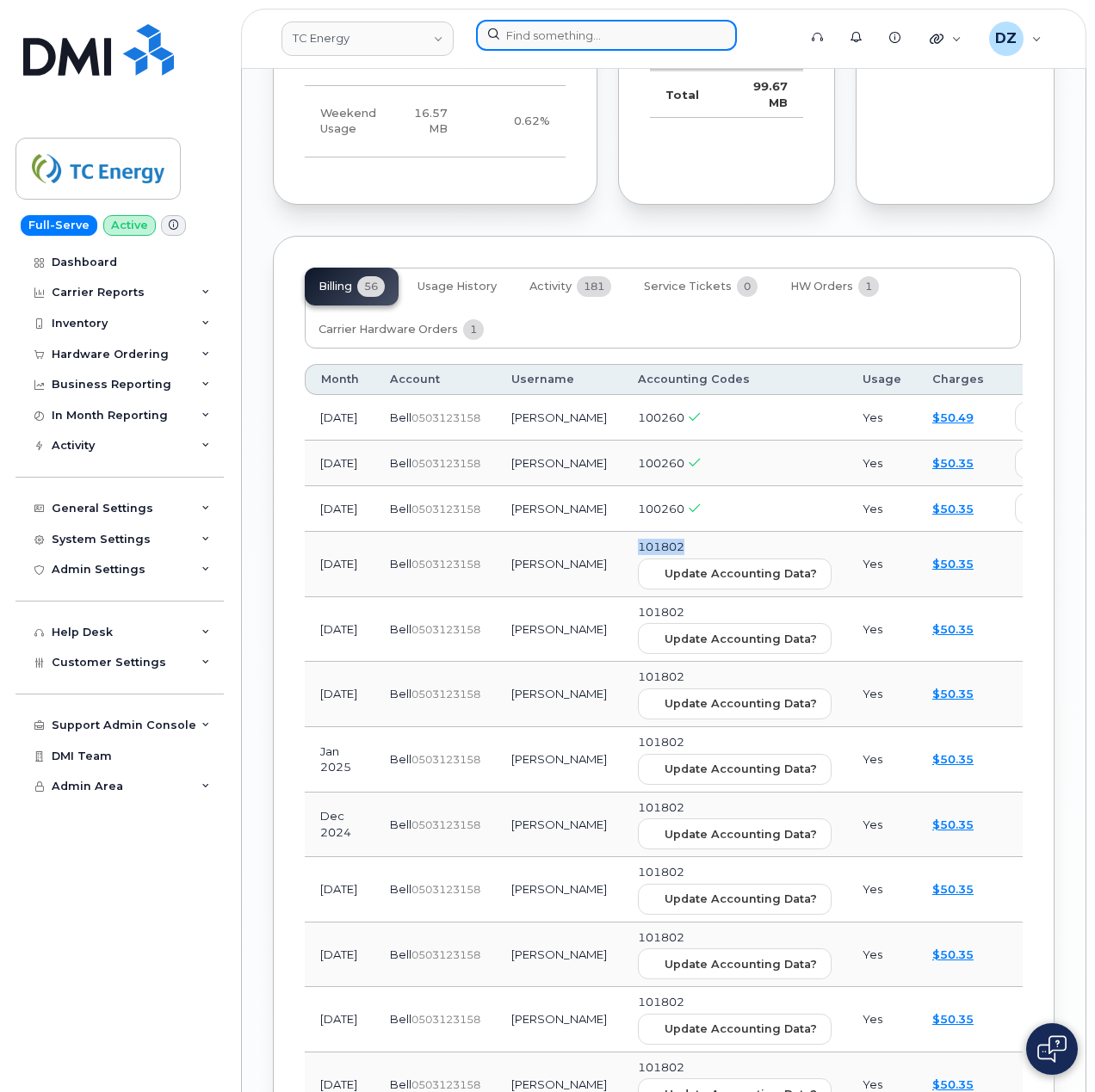
click at [542, 35] on input at bounding box center [606, 35] width 261 height 31
paste input "Carla Schillreff"
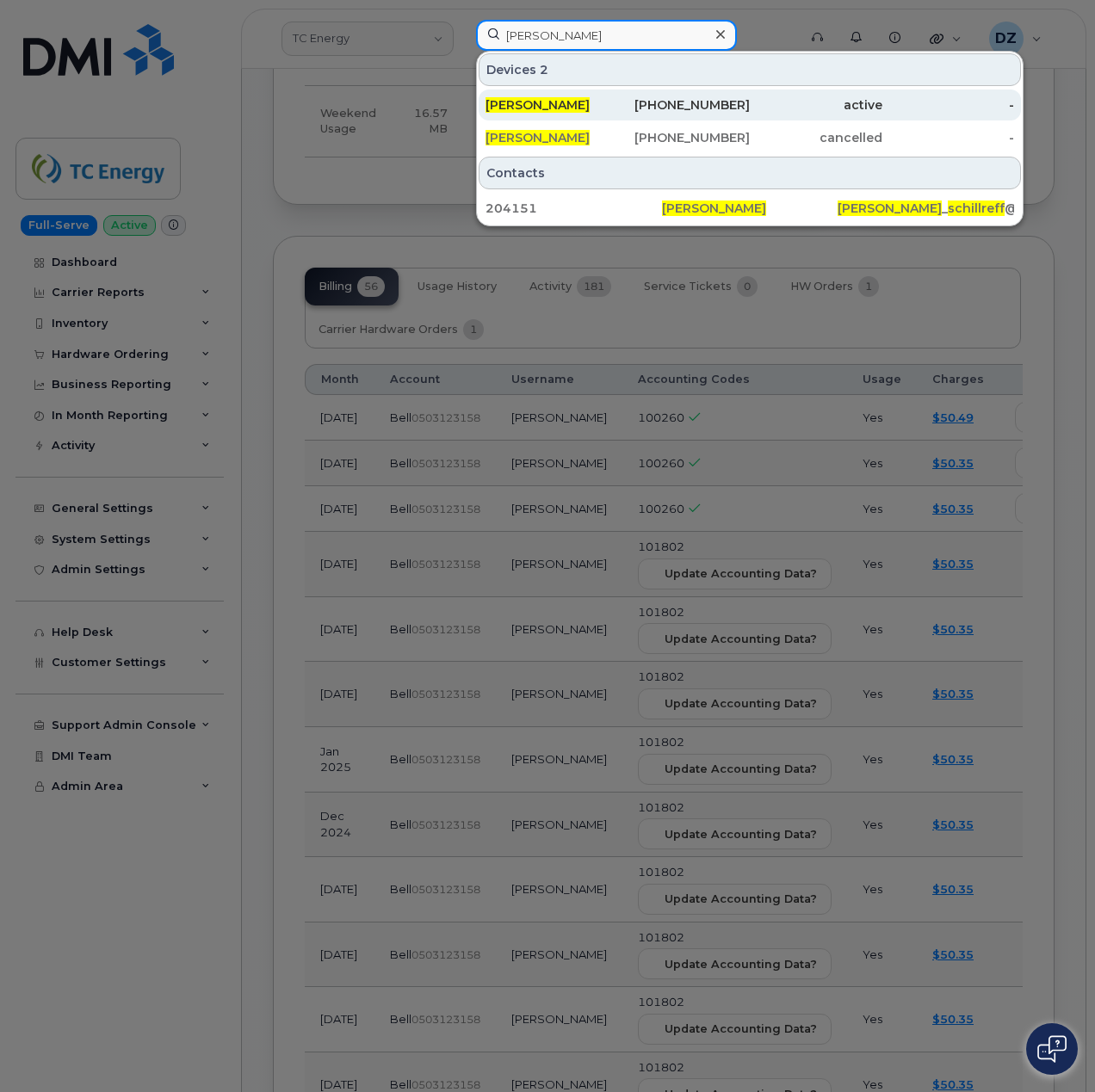
type input "Carla Schillreff"
click at [573, 105] on span "Carla Schillreff" at bounding box center [537, 104] width 105 height 15
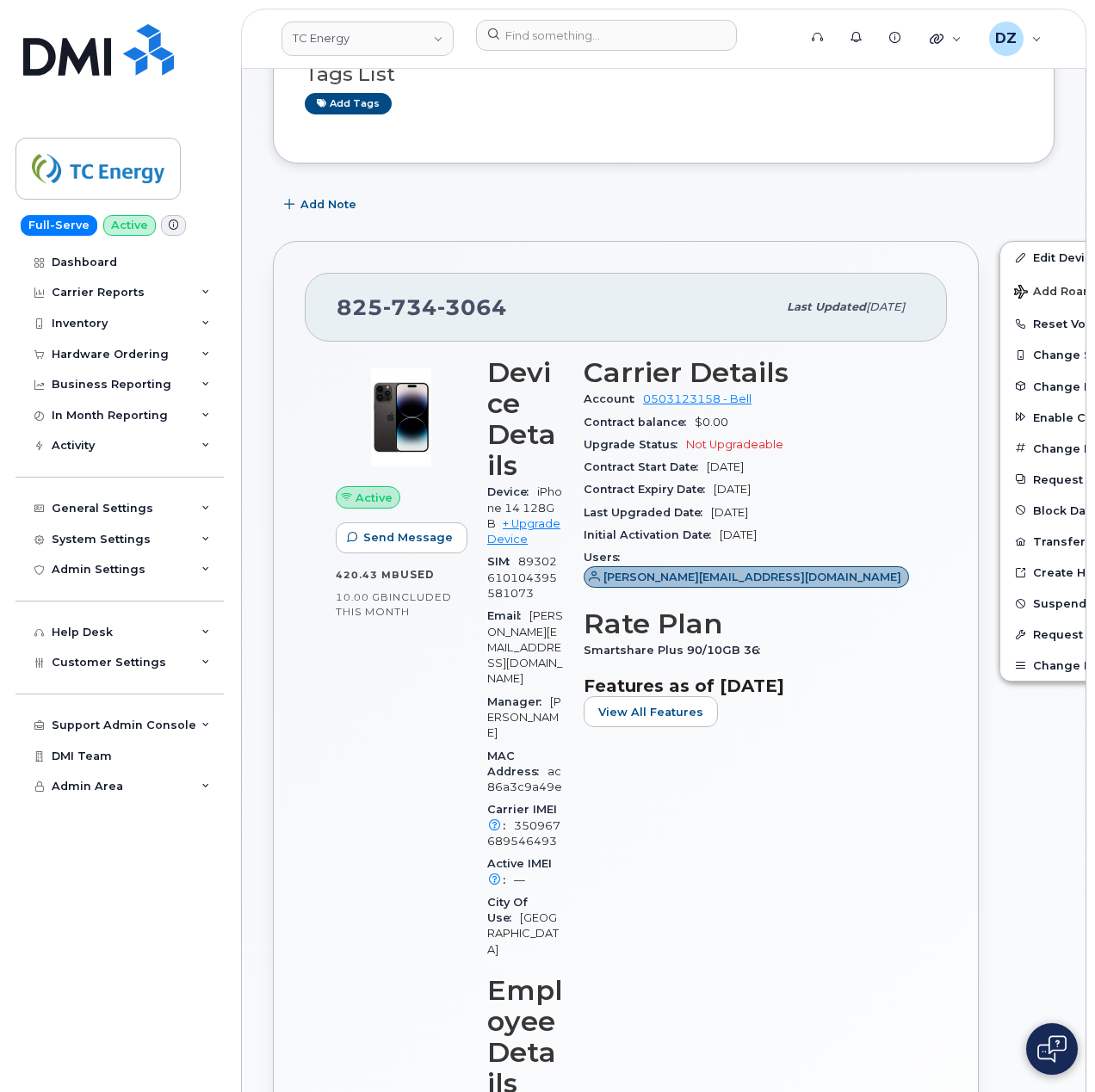
scroll to position [114, 0]
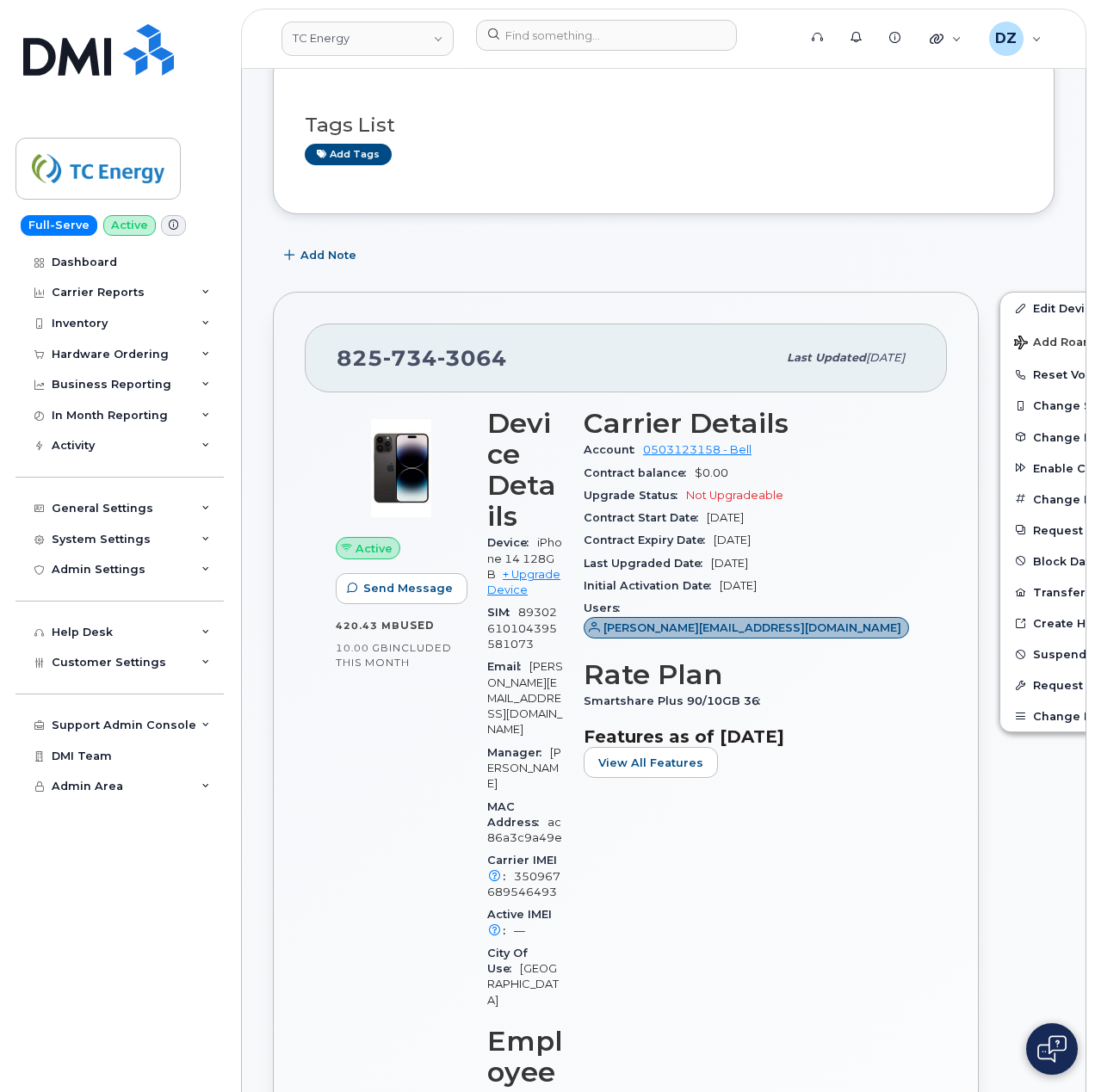
click at [348, 346] on span "[PHONE_NUMBER]" at bounding box center [422, 358] width 171 height 25
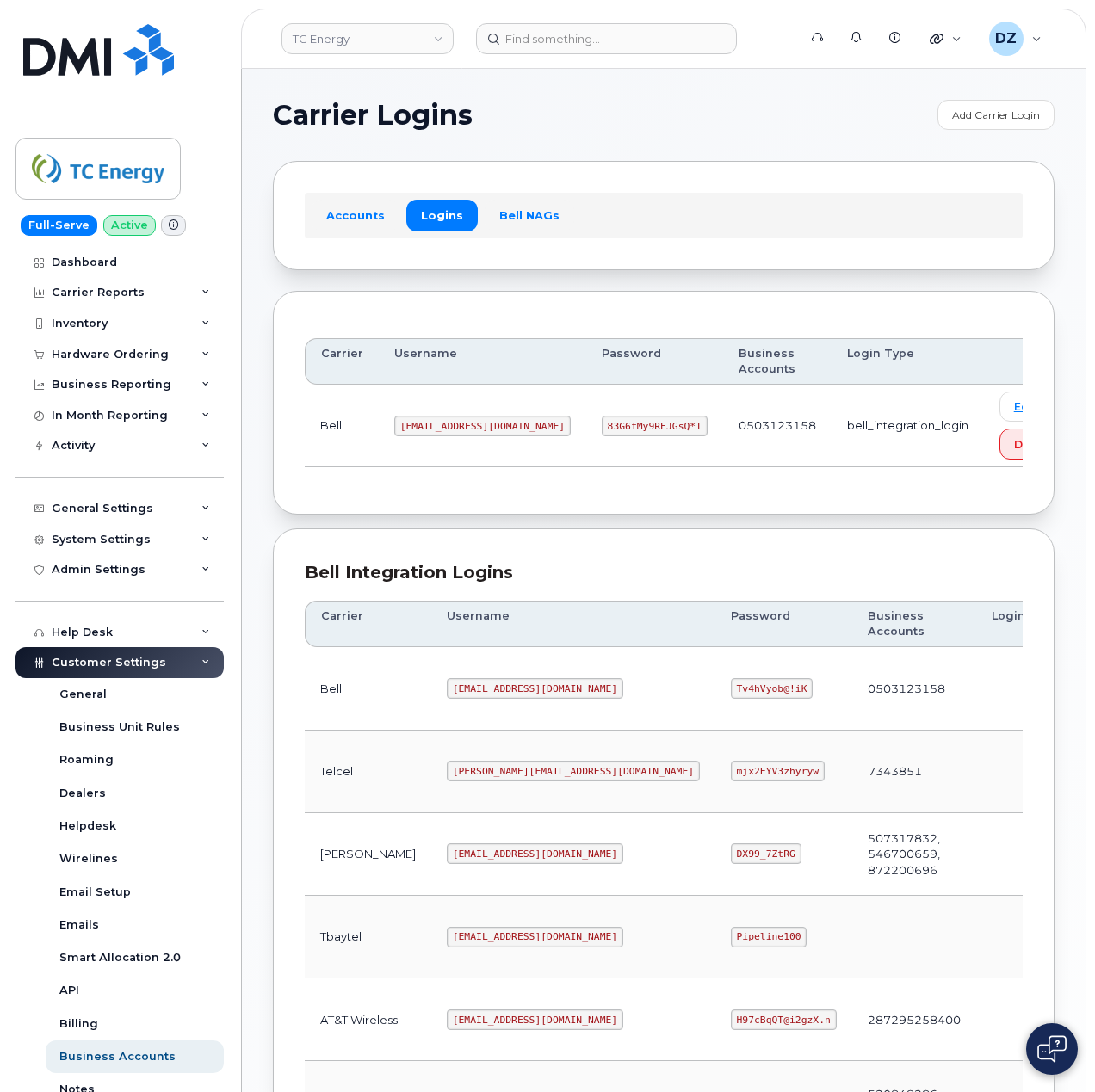
scroll to position [465, 0]
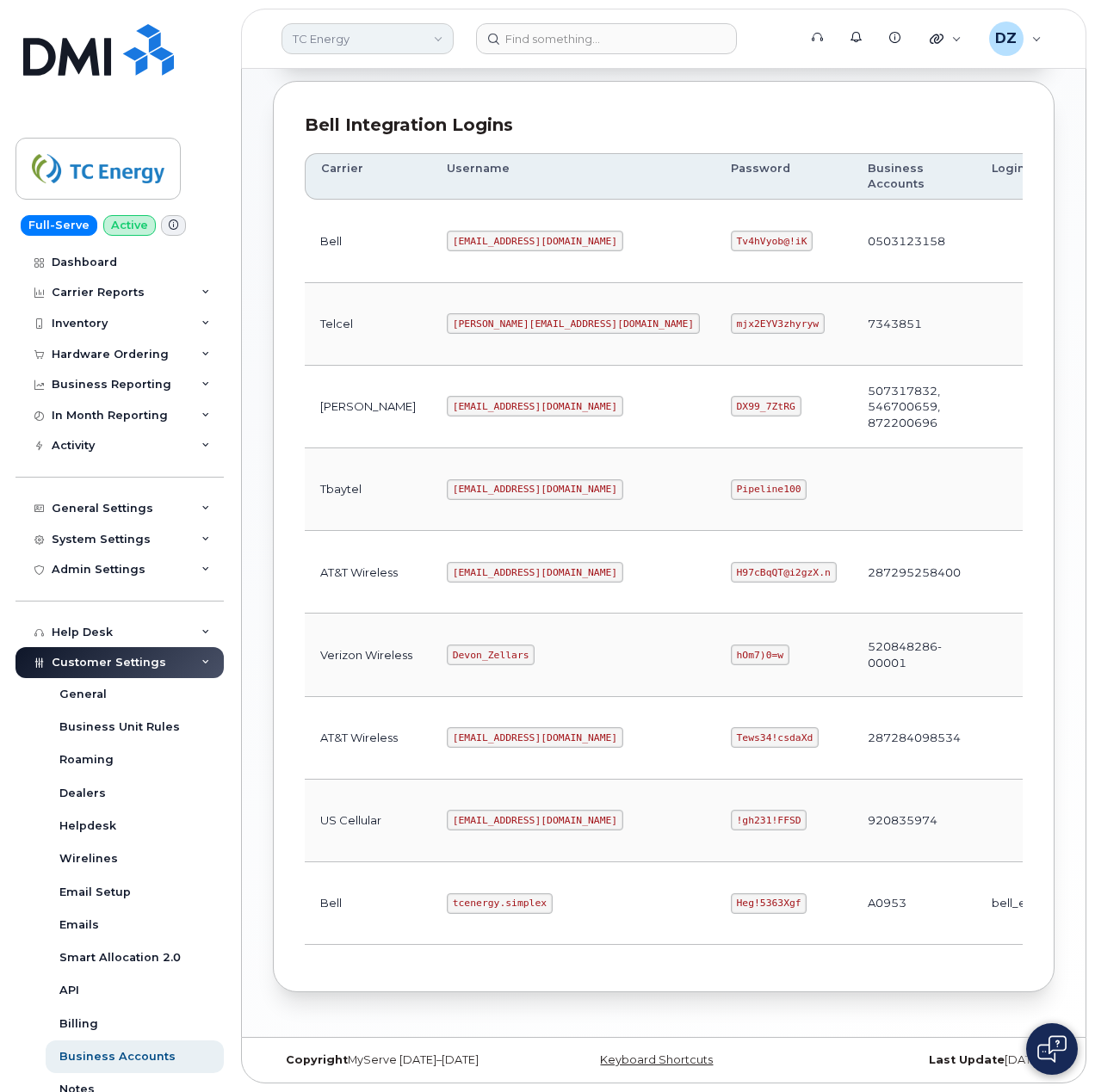
click at [367, 28] on link "TC Energy" at bounding box center [367, 39] width 172 height 31
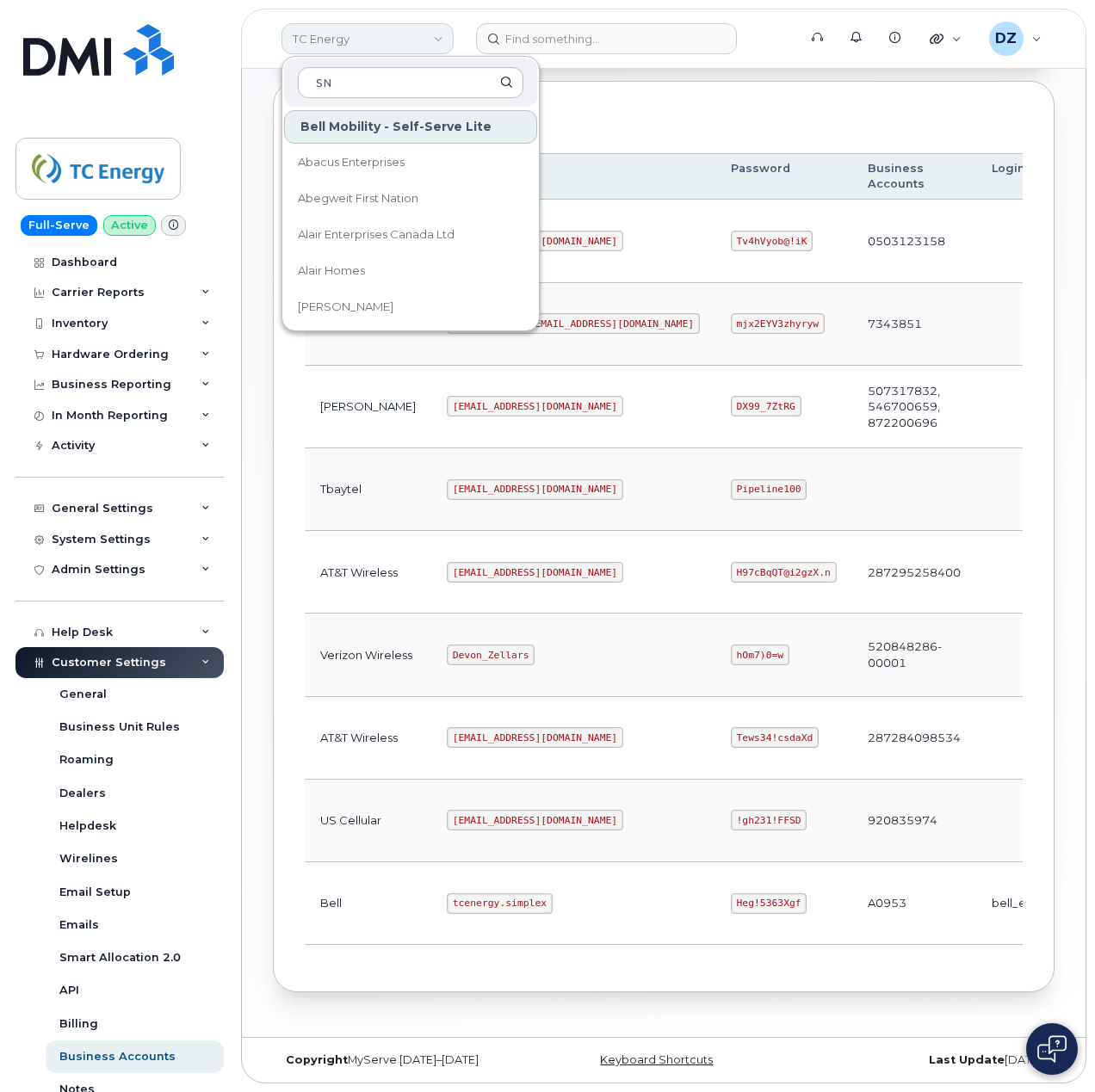
type input "SNB"
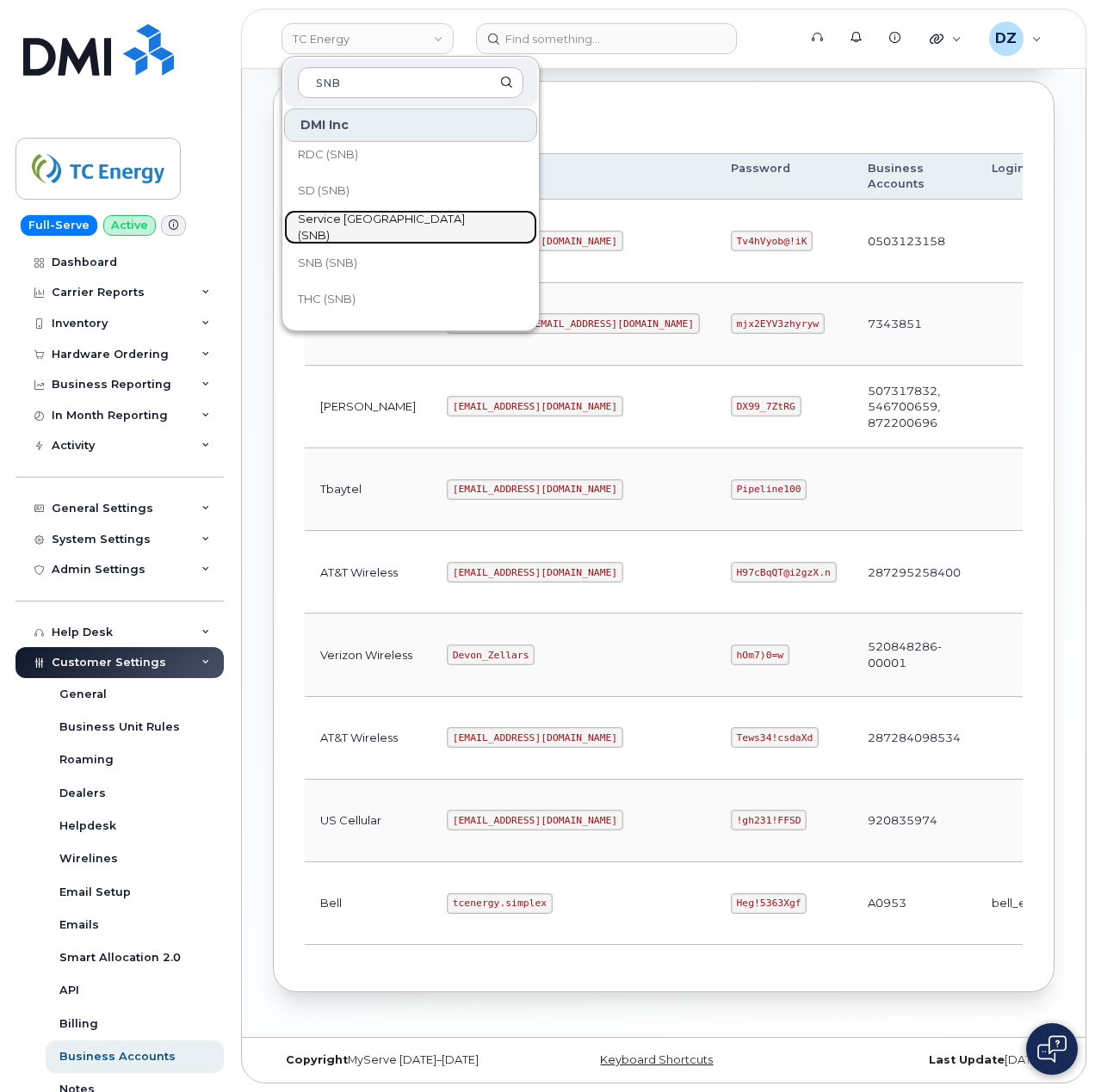
click at [397, 231] on span "Service [GEOGRAPHIC_DATA] (SNB)" at bounding box center [397, 227] width 198 height 34
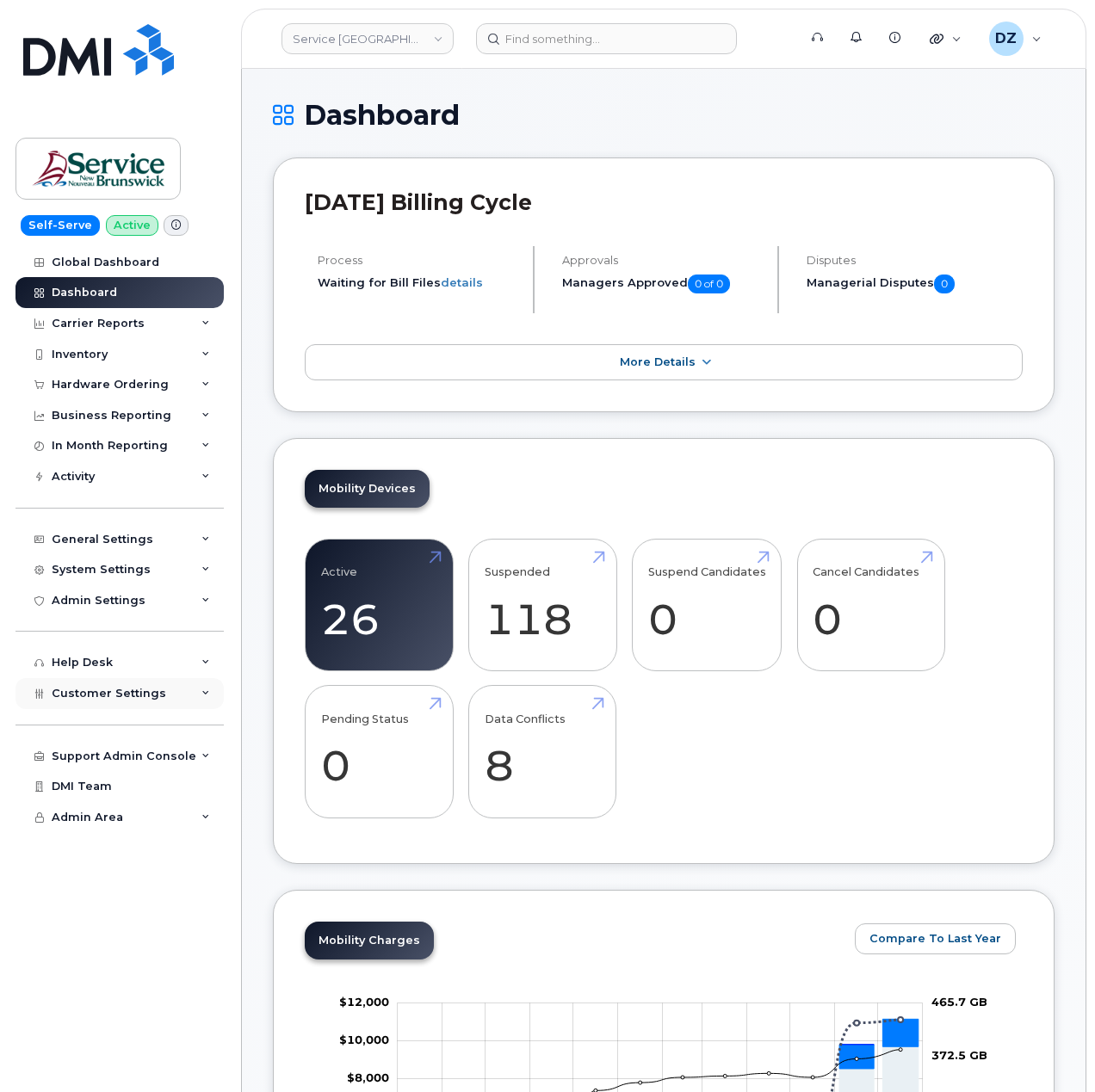
click at [164, 686] on div "Customer Settings" at bounding box center [119, 693] width 208 height 31
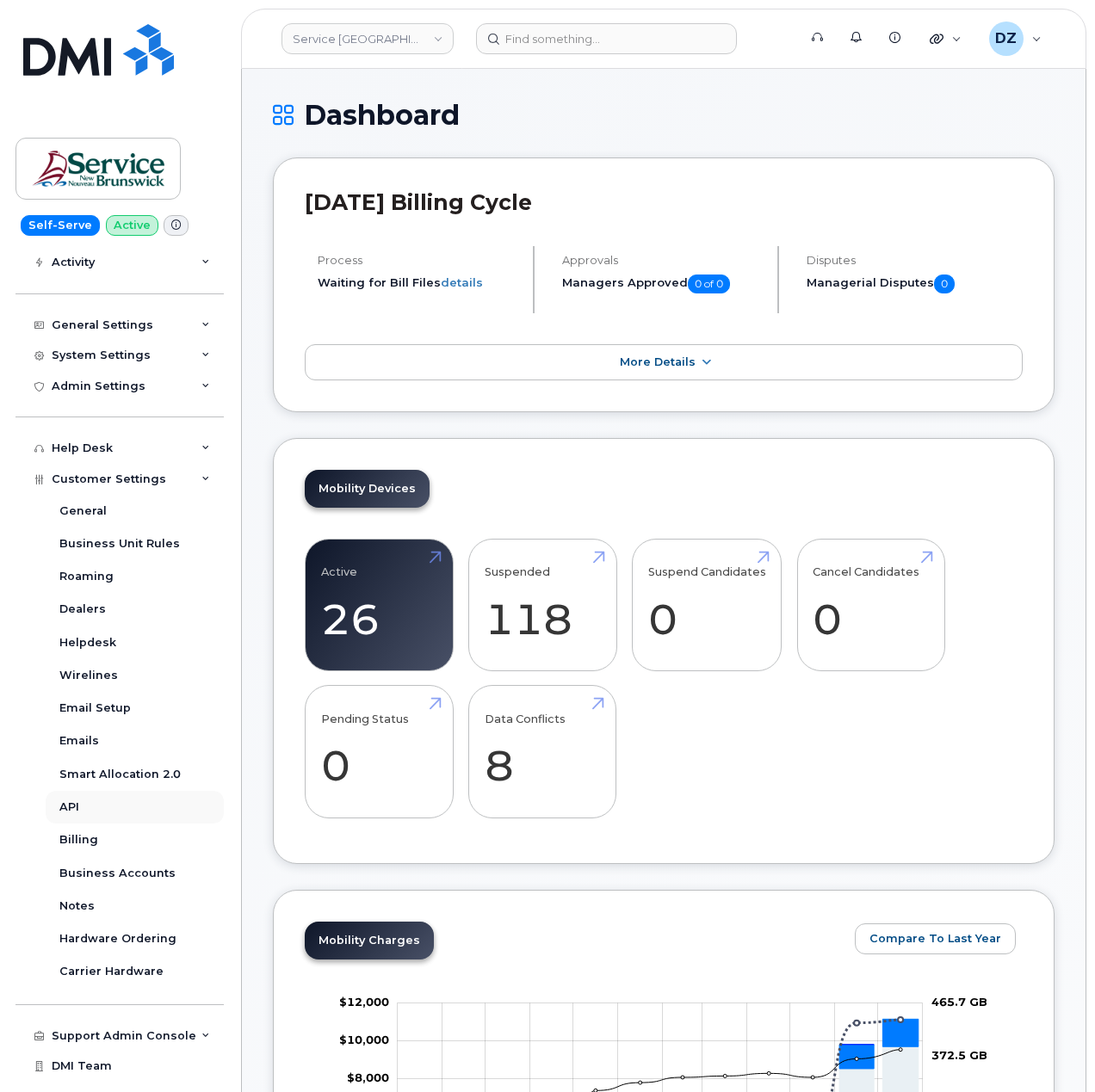
scroll to position [233, 0]
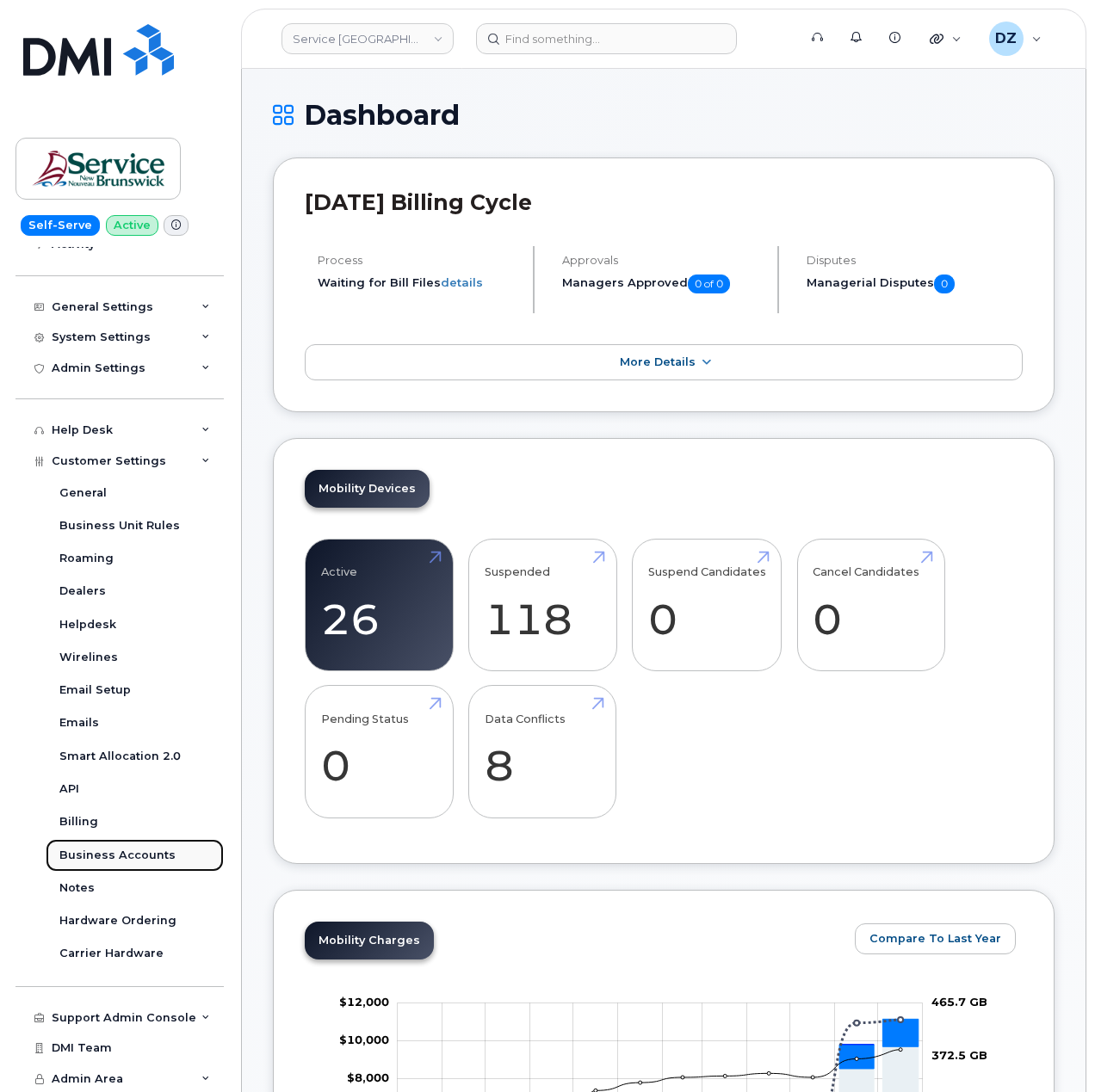
click at [155, 855] on div "Business Accounts" at bounding box center [117, 855] width 116 height 15
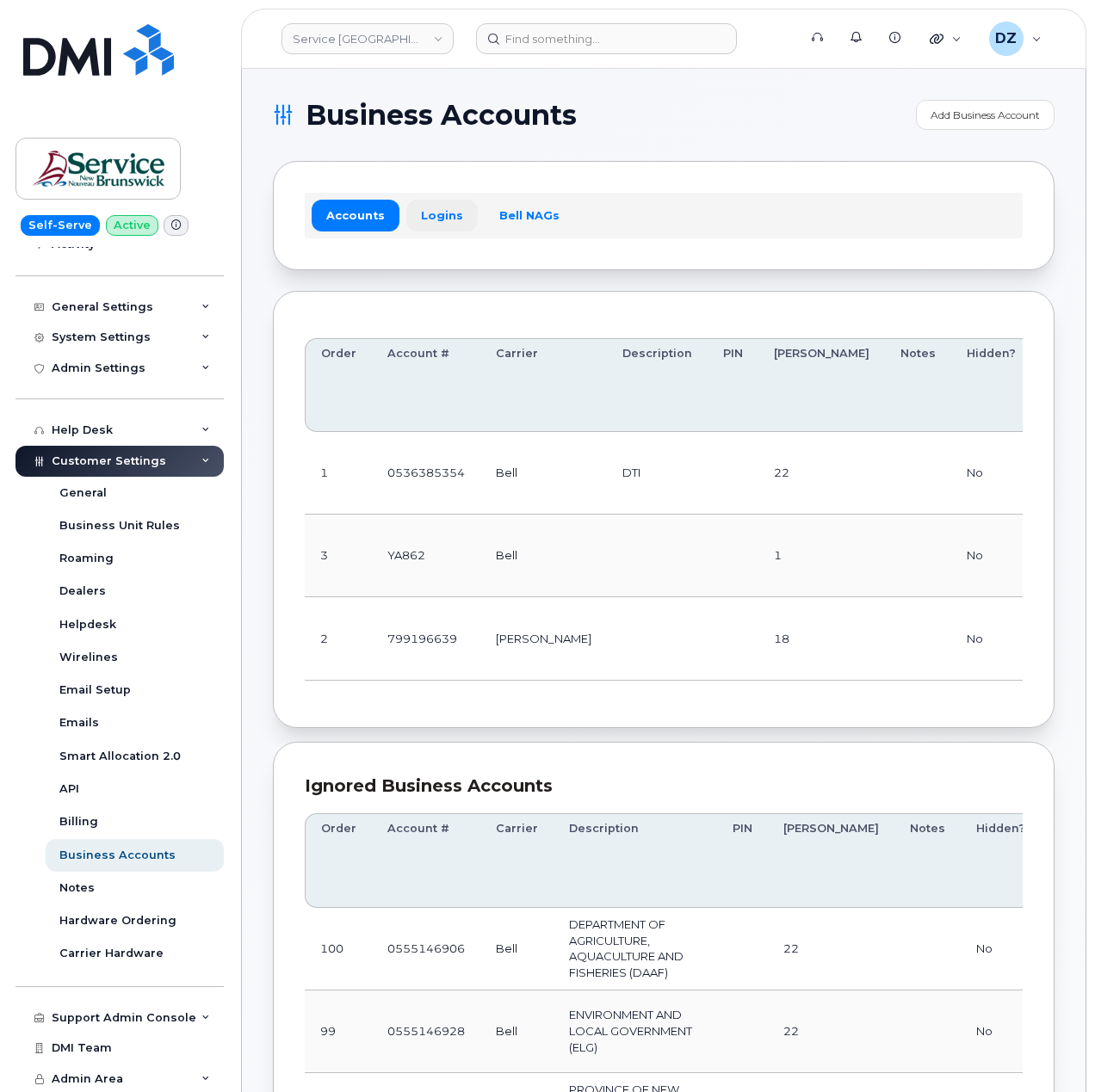
click at [429, 219] on link "Logins" at bounding box center [442, 215] width 72 height 31
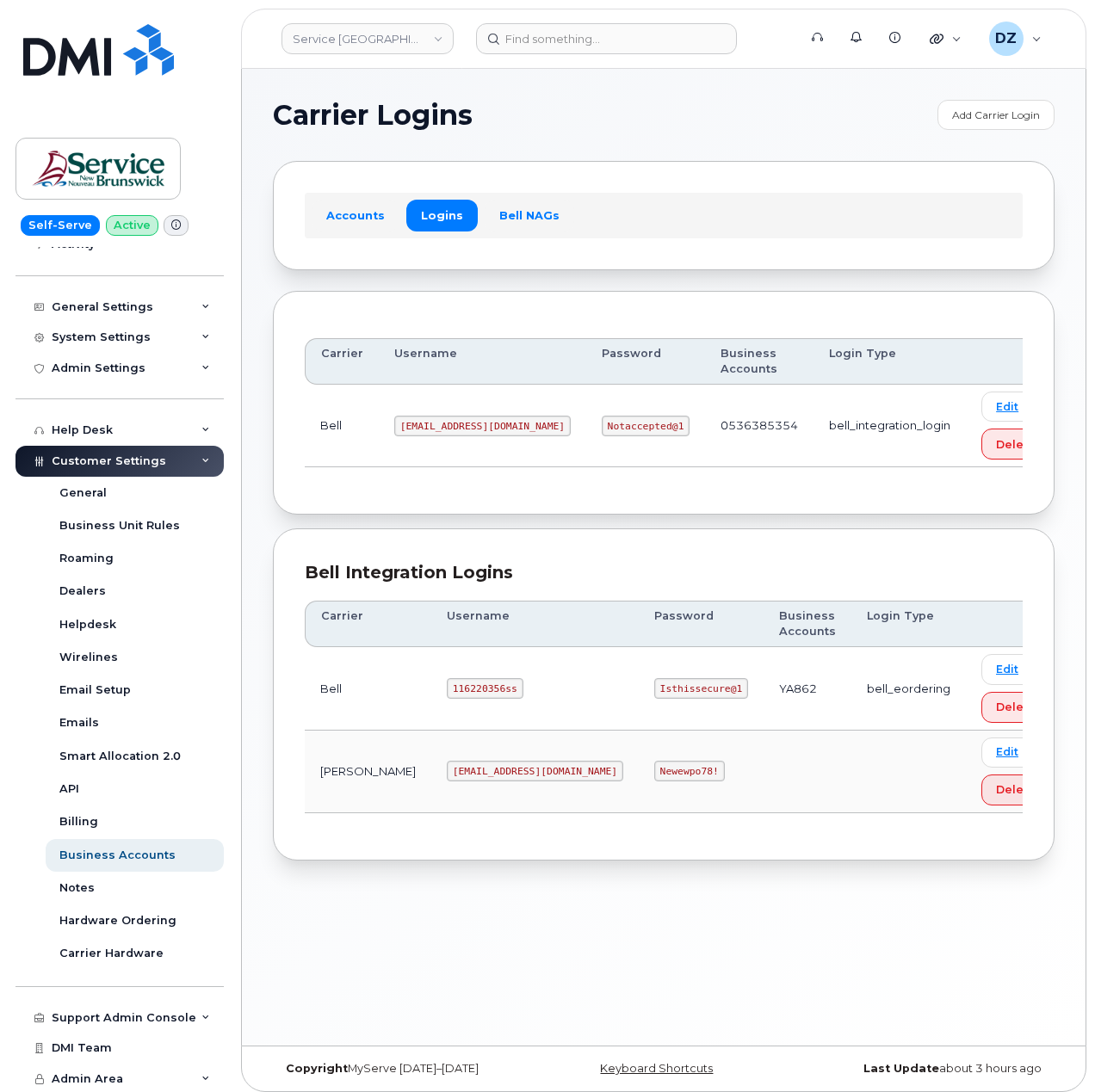
click at [447, 696] on code "116220356ss" at bounding box center [485, 688] width 76 height 21
copy code "116220356ss"
click at [654, 694] on code "Isthissecure@1" at bounding box center [701, 688] width 94 height 21
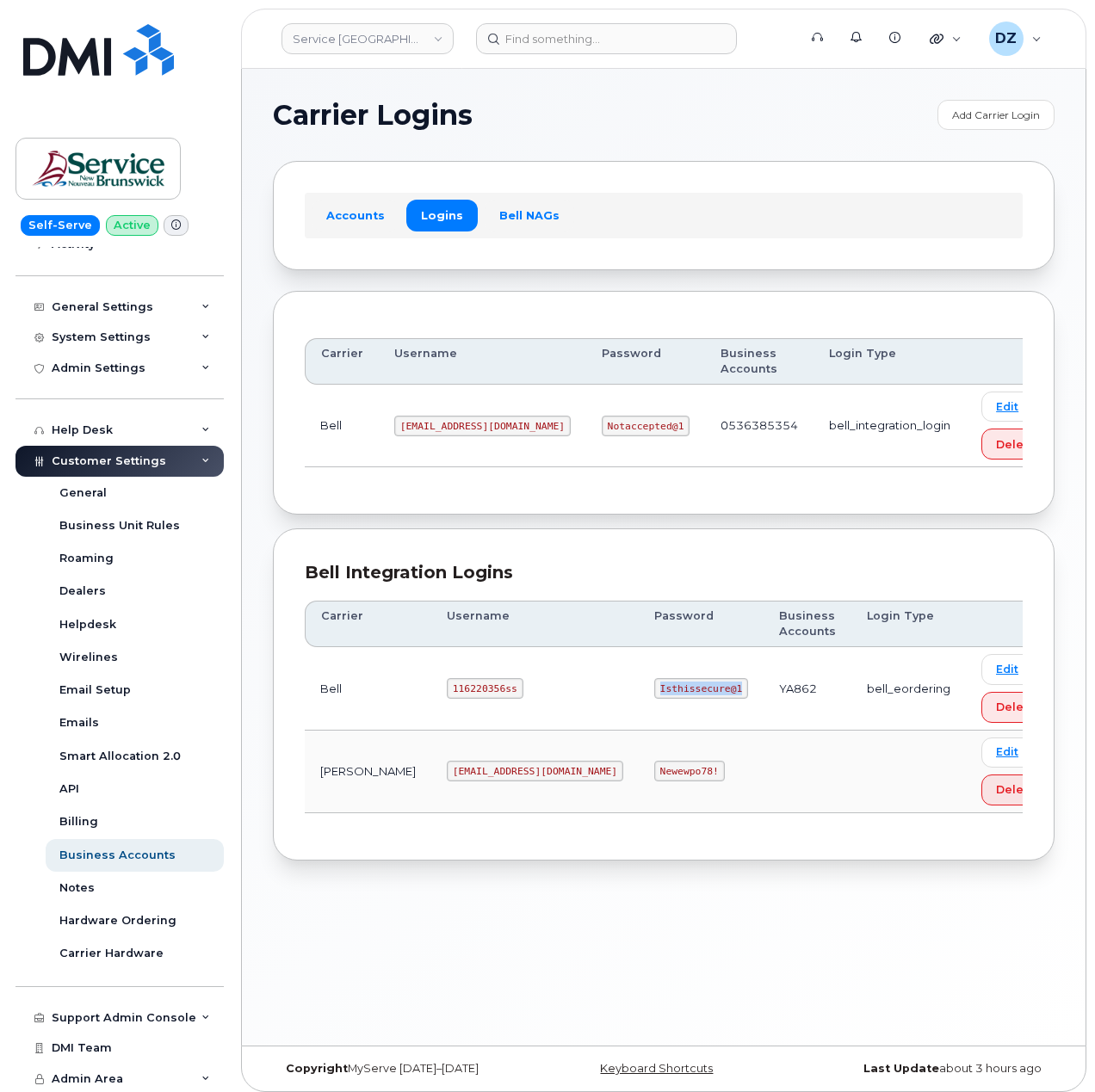
copy code "Isthissecure@1"
click at [447, 776] on code "ms-snb@dminc.com" at bounding box center [535, 770] width 176 height 21
click at [477, 779] on code "ms-snb@dminc.com" at bounding box center [535, 770] width 176 height 21
copy code "ms-snb@dminc.com"
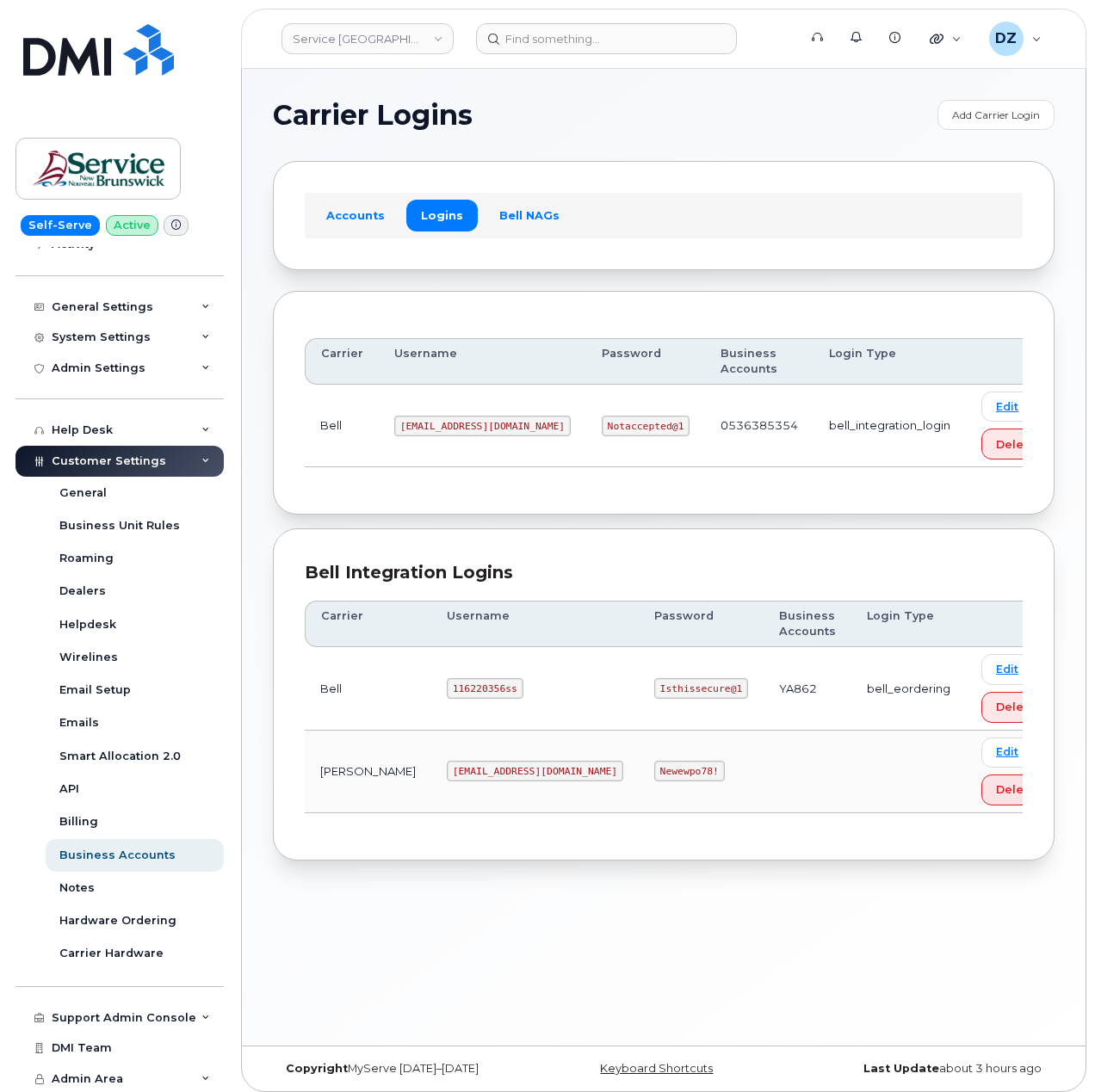
click at [654, 776] on code "Newewpo78!" at bounding box center [690, 770] width 71 height 21
copy code "Newewpo78!"
click at [389, 31] on link "Service New Brunswick (SNB)" at bounding box center [367, 39] width 172 height 31
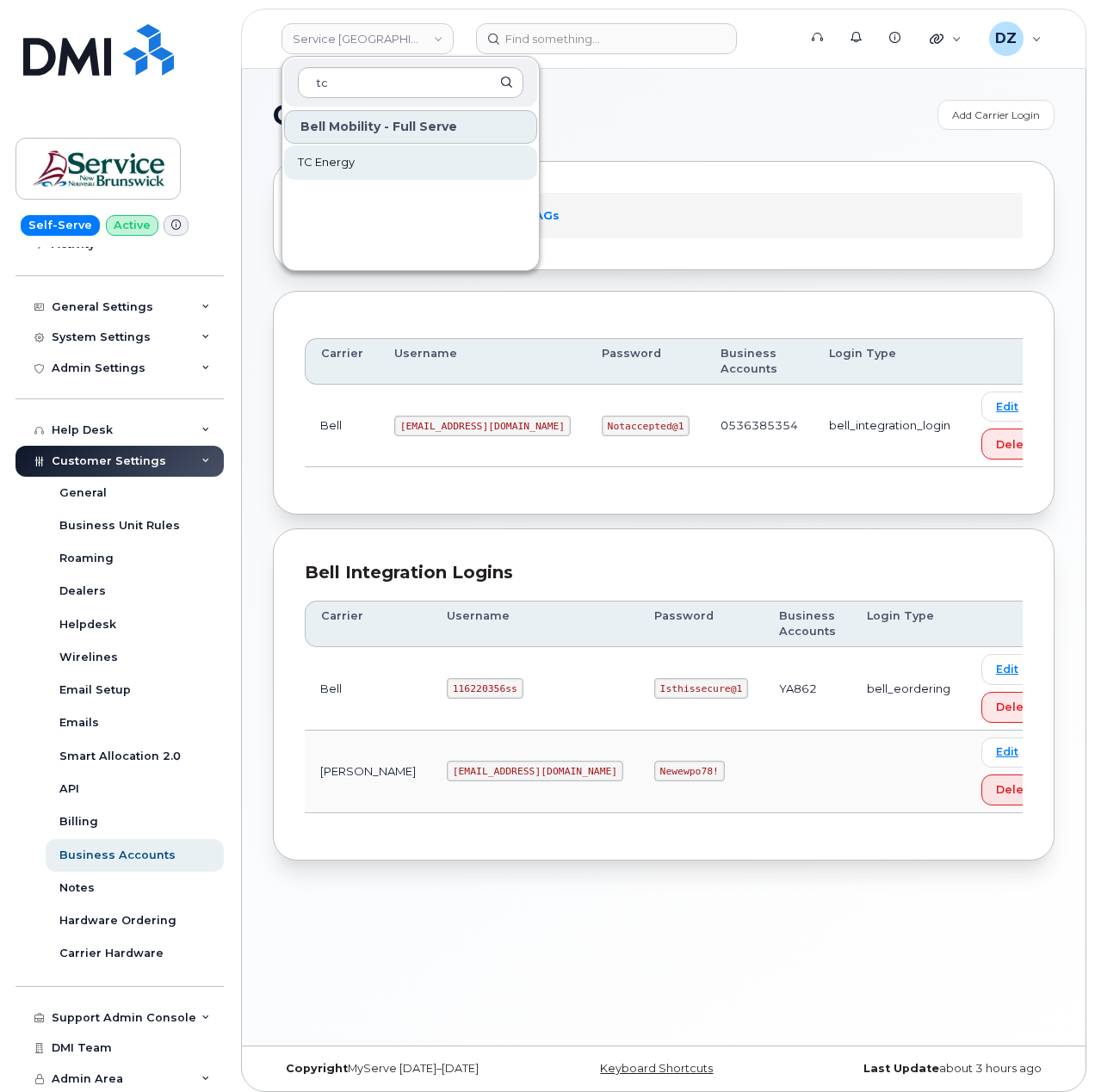
type input "tc"
click at [329, 162] on span "TC Energy" at bounding box center [326, 163] width 57 height 17
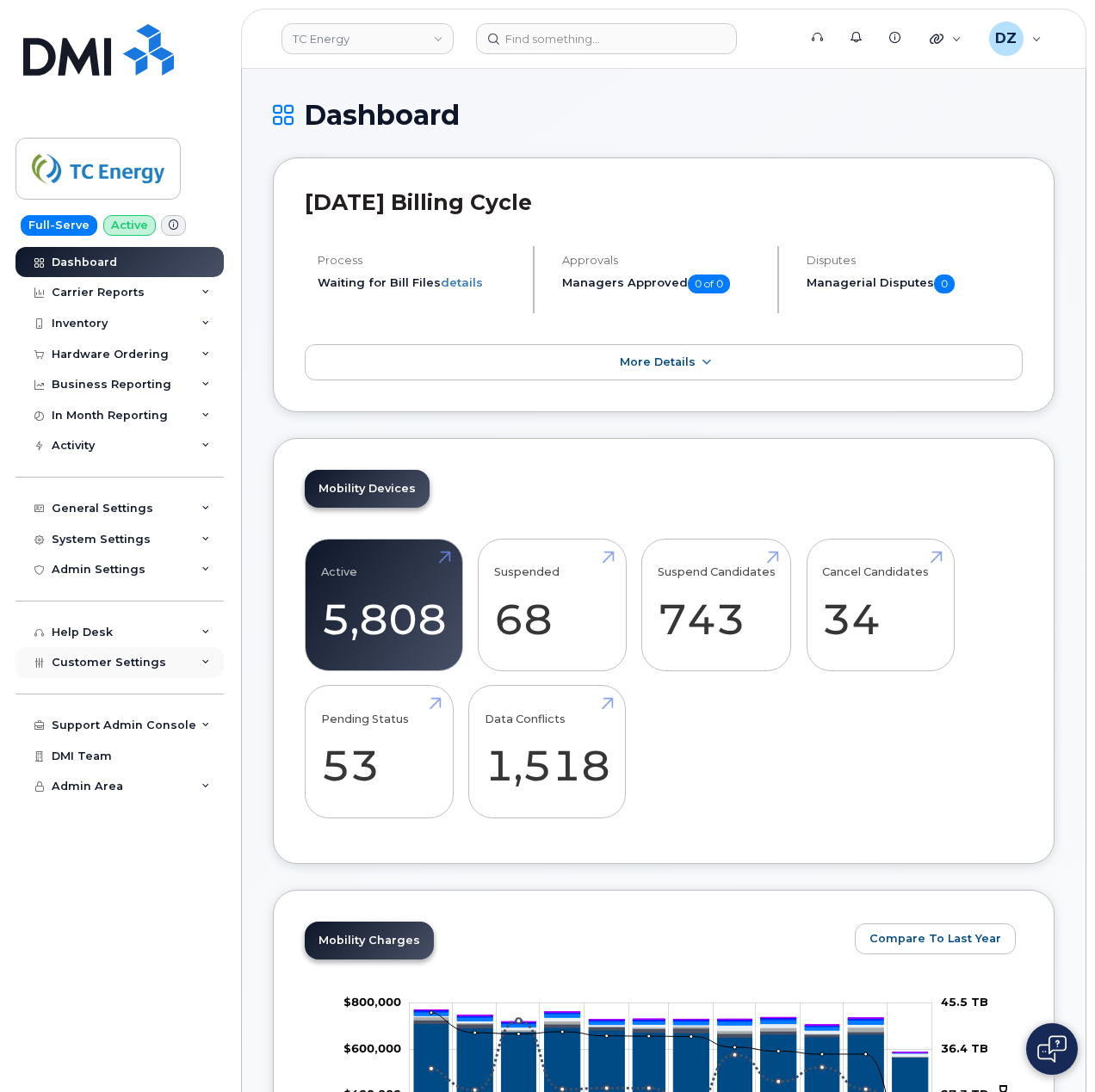
click at [165, 660] on div "Customer Settings" at bounding box center [119, 662] width 208 height 31
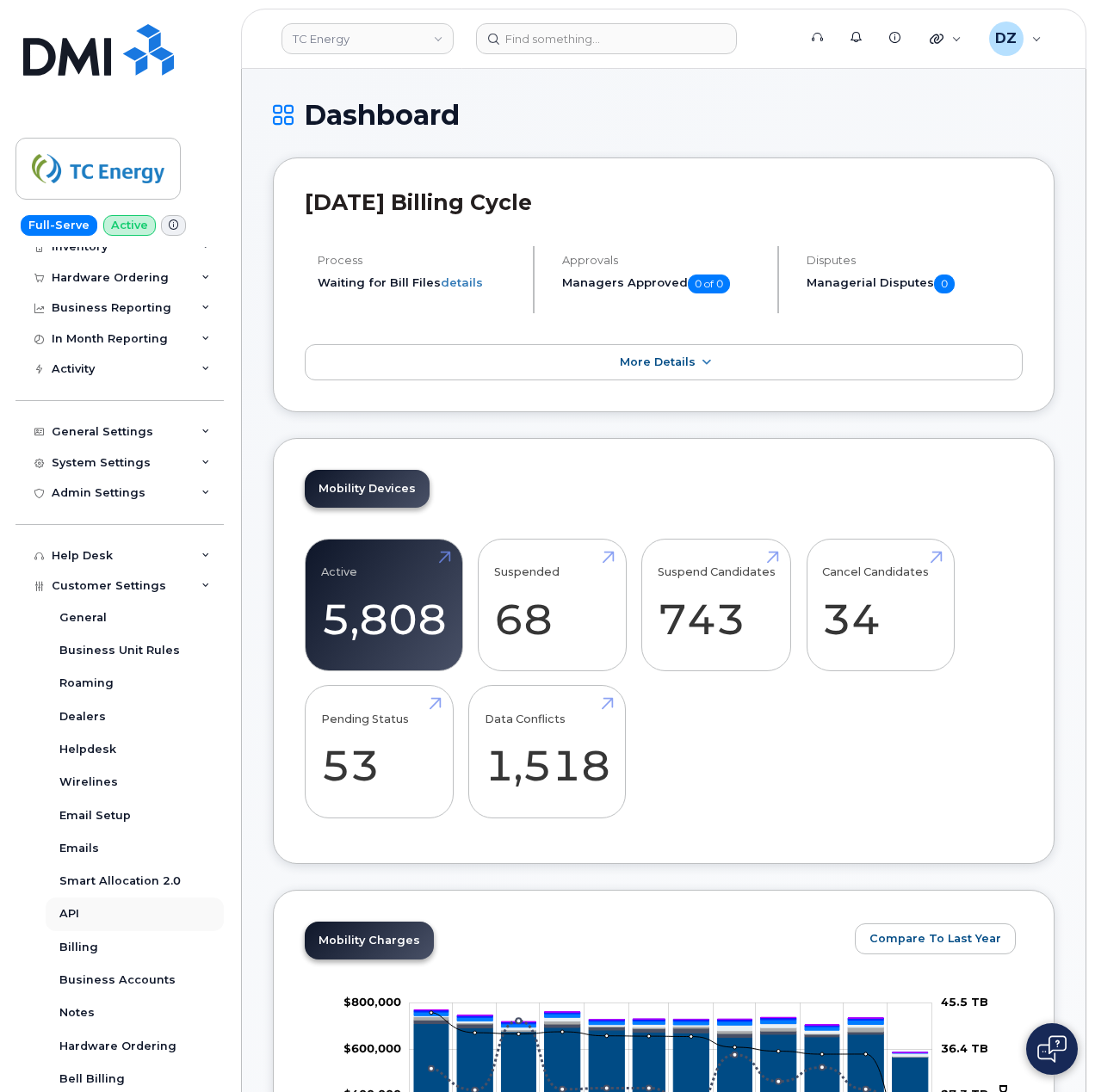
scroll to position [114, 0]
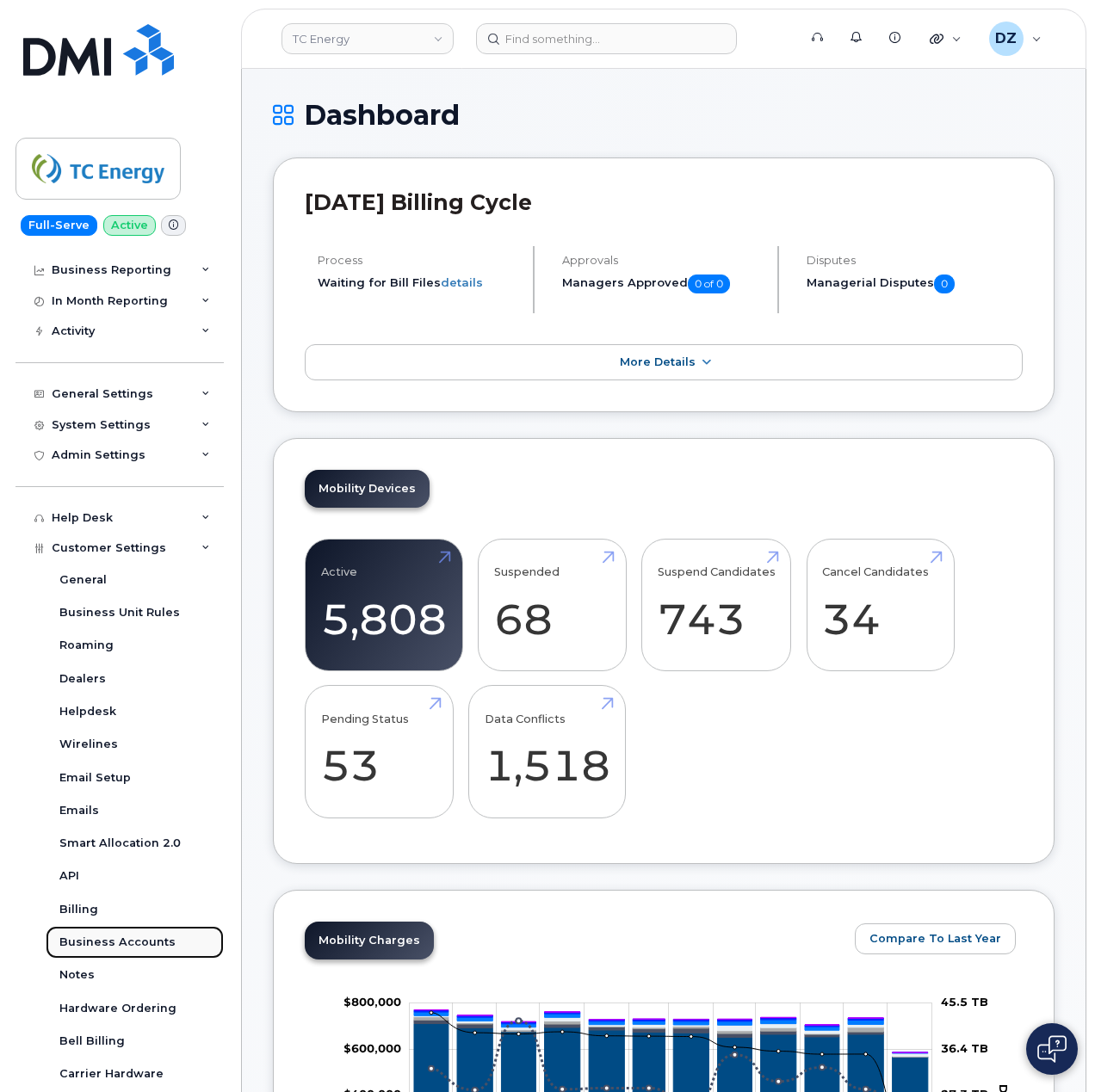
click at [139, 938] on div "Business Accounts" at bounding box center [117, 942] width 116 height 15
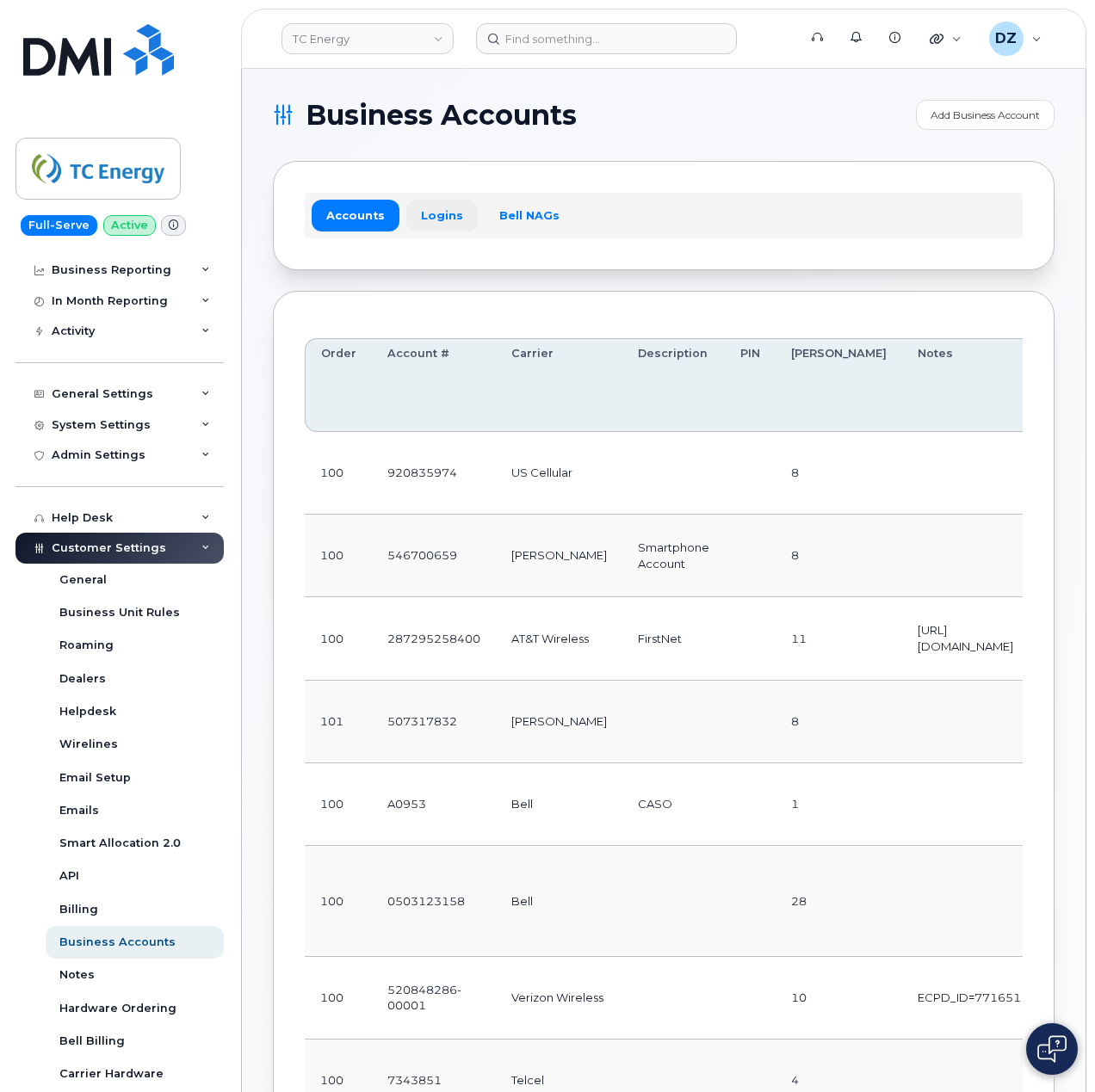
click at [449, 210] on link "Logins" at bounding box center [442, 215] width 72 height 31
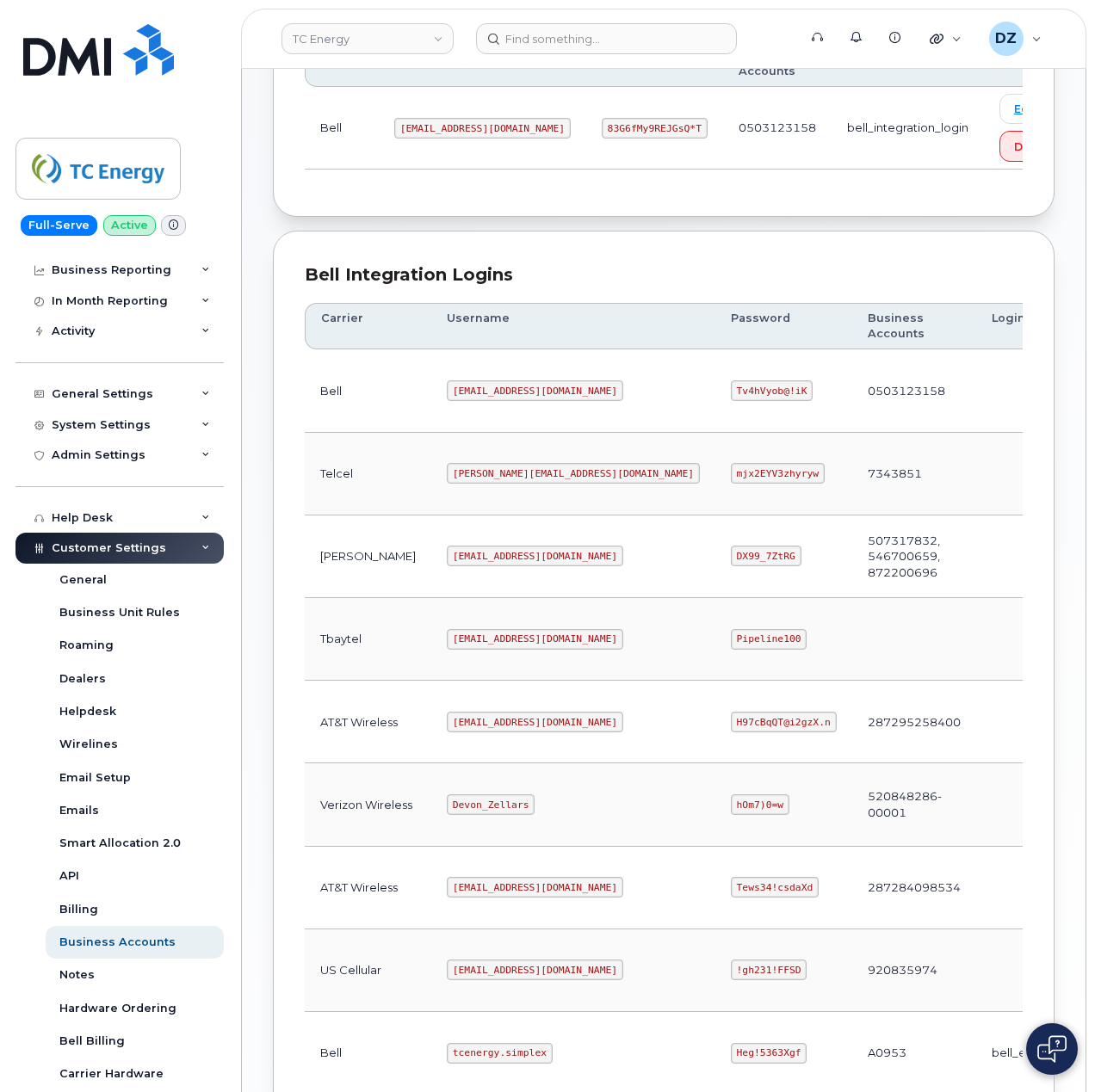
scroll to position [350, 0]
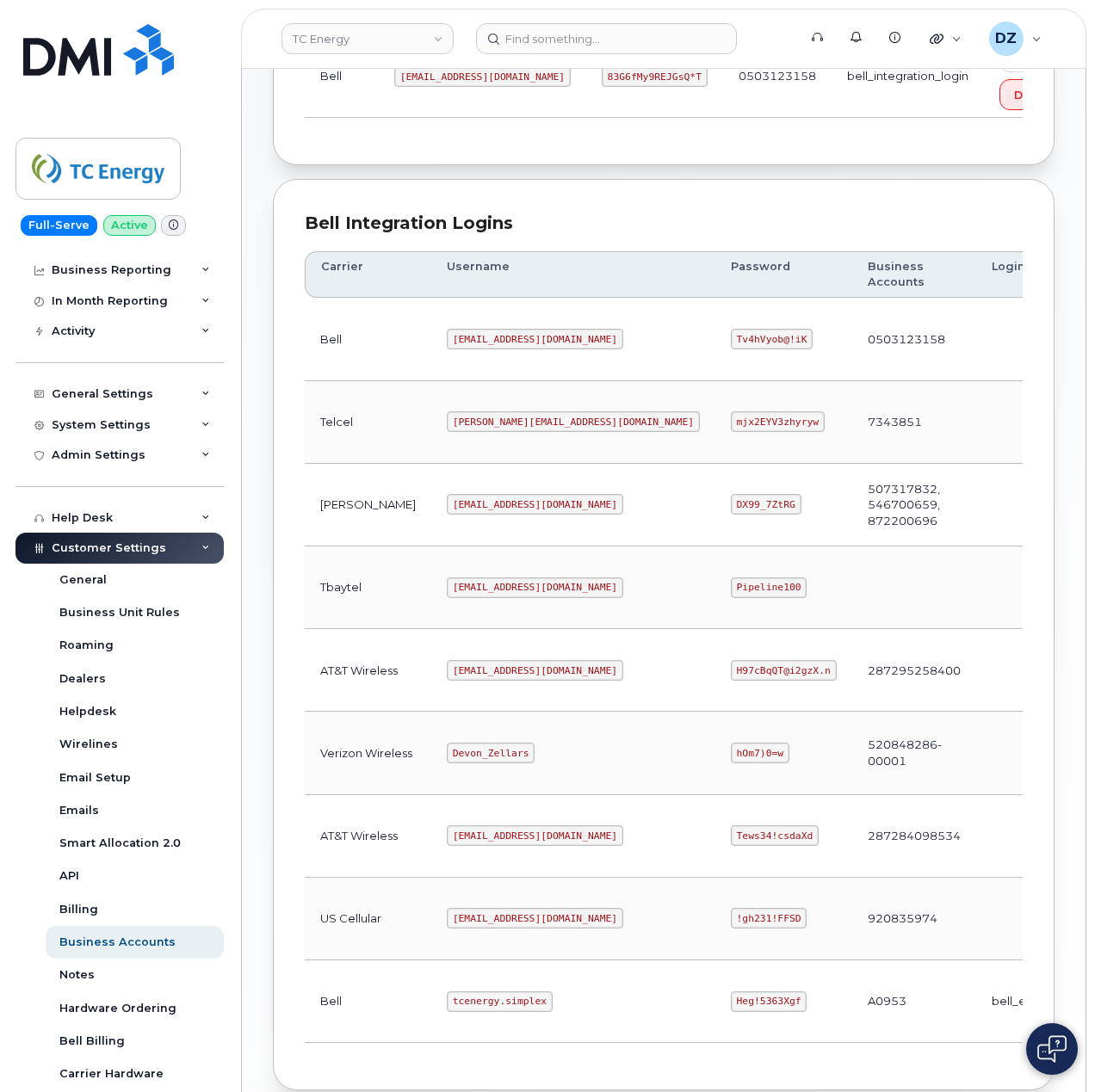
click at [447, 1010] on code "tcenergy.simplex" at bounding box center [500, 1001] width 106 height 21
click at [496, 1022] on td "tcenergy.simplex" at bounding box center [573, 1001] width 284 height 83
copy code "tcenergy.simplex"
click at [731, 1012] on code "Heg!5363Xgf" at bounding box center [769, 1001] width 76 height 21
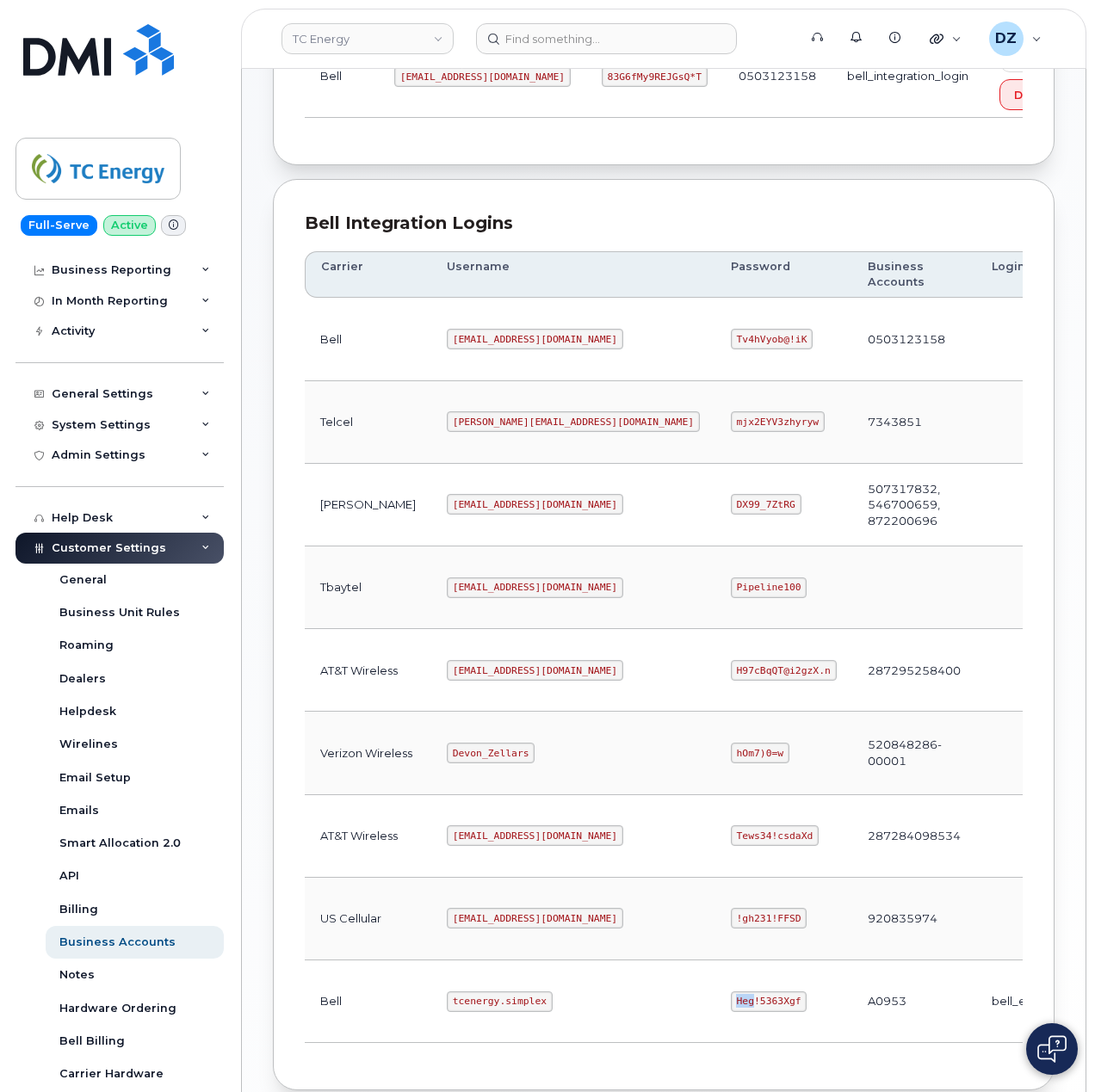
click at [731, 1012] on code "Heg!5363Xgf" at bounding box center [769, 1001] width 76 height 21
copy code "Heg!5363Xgf"
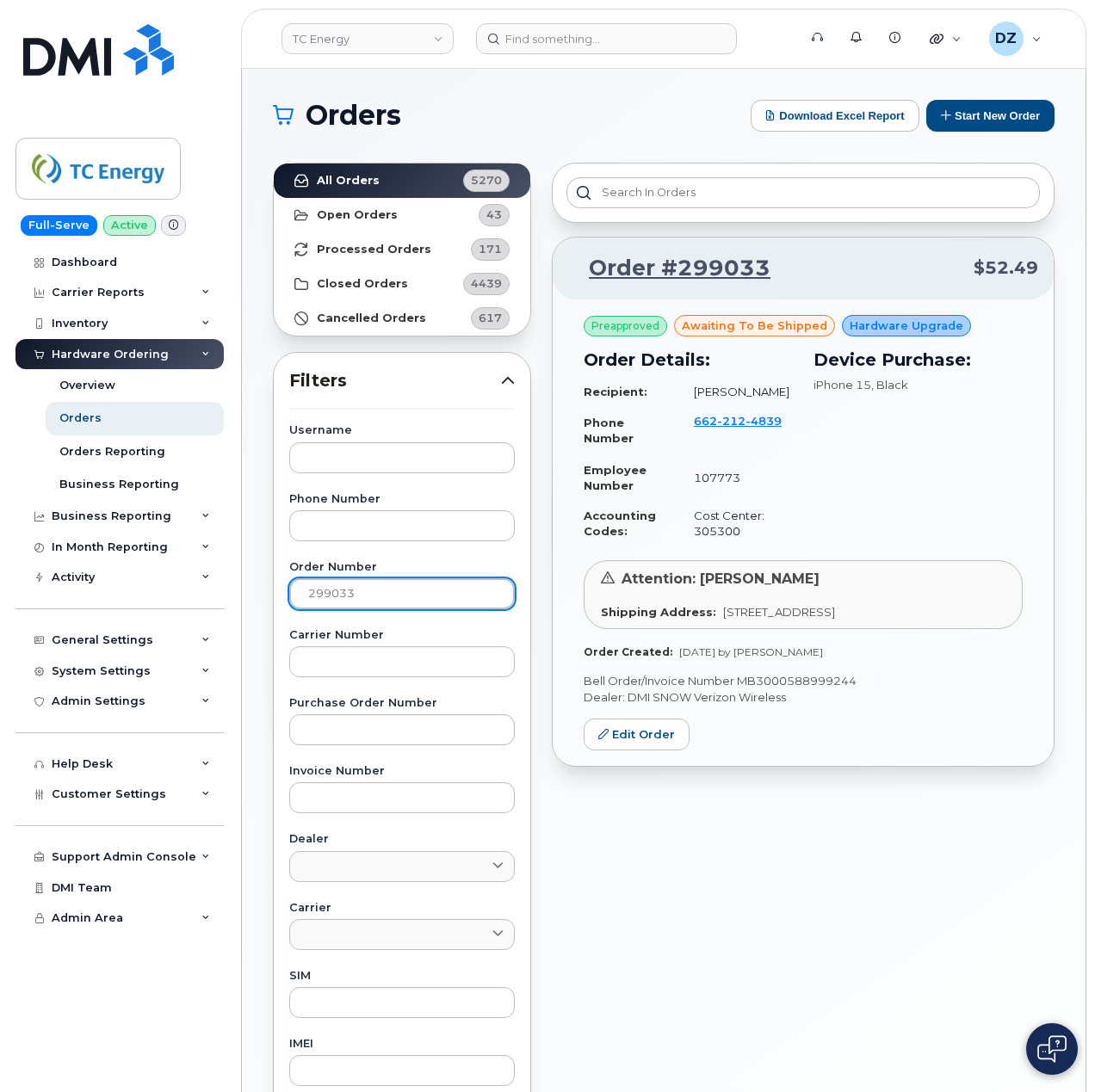
click at [365, 581] on input "299033" at bounding box center [402, 594] width 225 height 31
paste input "8636"
click at [422, 179] on link "All Orders 5270" at bounding box center [402, 181] width 256 height 35
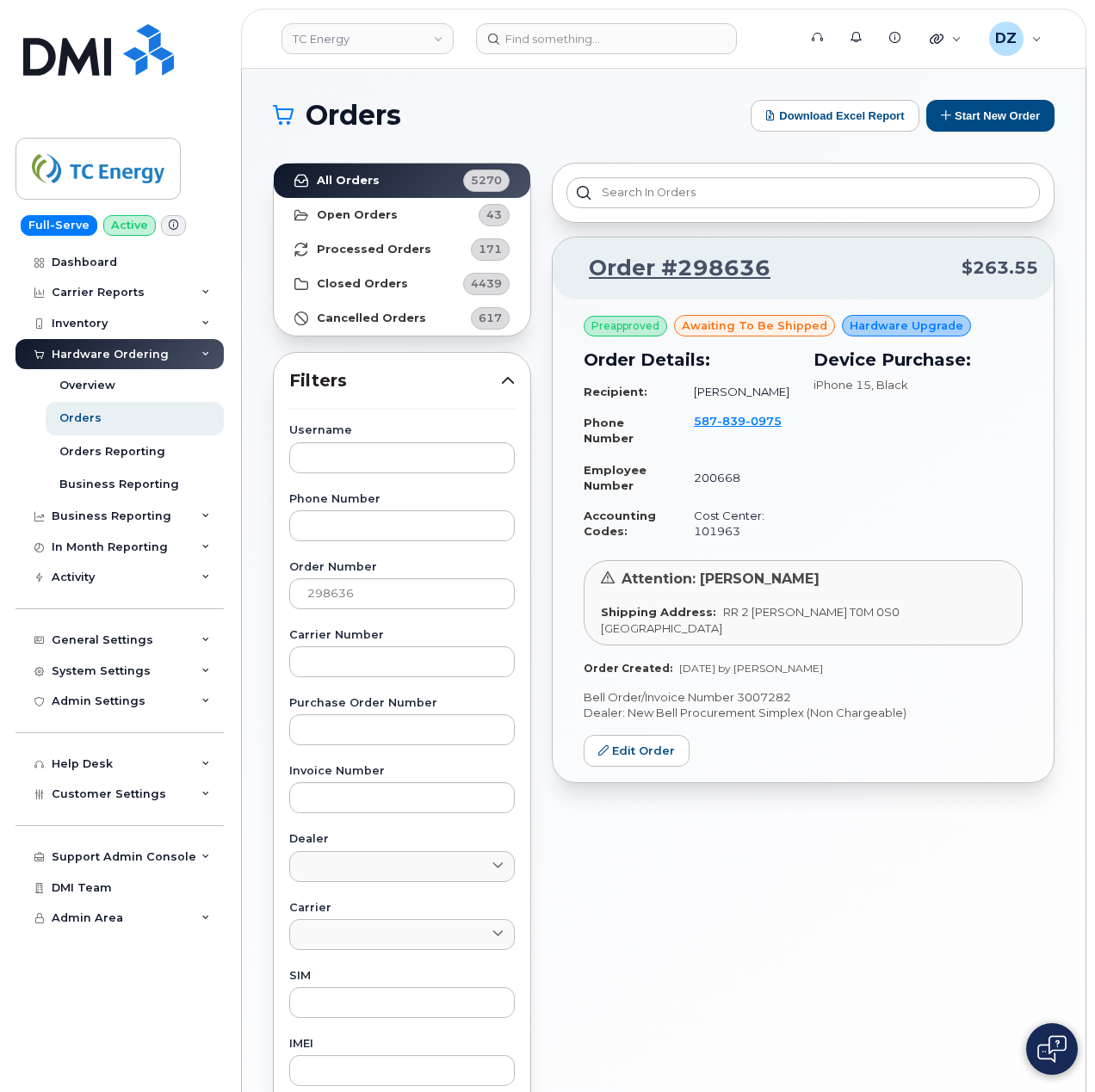
click at [762, 690] on p "Bell Order/Invoice Number 3007282" at bounding box center [802, 698] width 439 height 16
copy p "3007282"
click at [372, 593] on input "298636" at bounding box center [402, 594] width 225 height 31
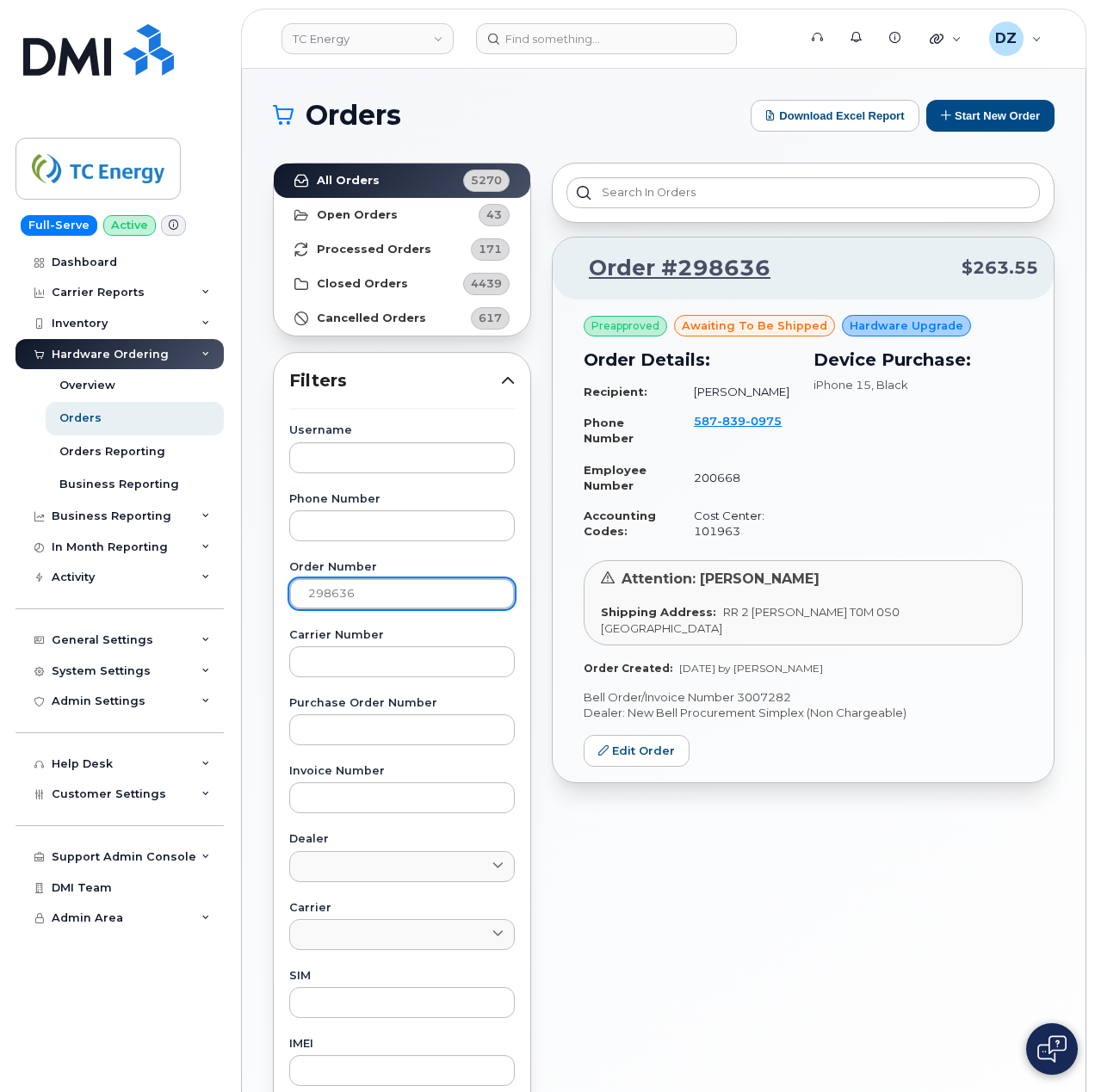
click at [372, 593] on input "298636" at bounding box center [402, 594] width 225 height 31
paste input "47"
click at [362, 186] on strong "All Orders" at bounding box center [348, 180] width 63 height 14
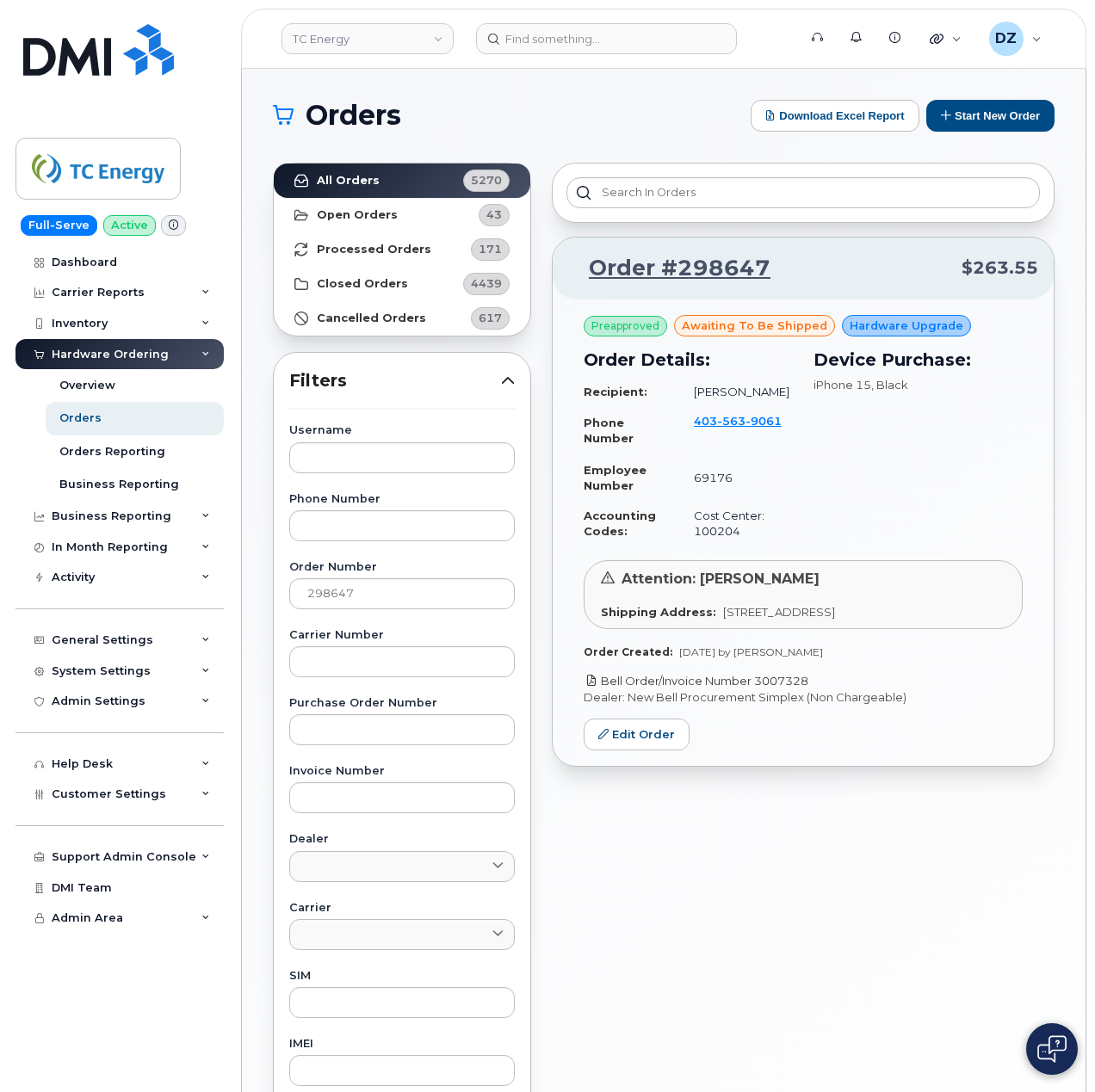
drag, startPoint x: 821, startPoint y: 678, endPoint x: 758, endPoint y: 685, distance: 63.4
click at [758, 685] on p "Bell Order/Invoice Number 3007328" at bounding box center [802, 681] width 439 height 16
copy link "3007328"
click at [414, 597] on input "298647" at bounding box center [402, 594] width 225 height 31
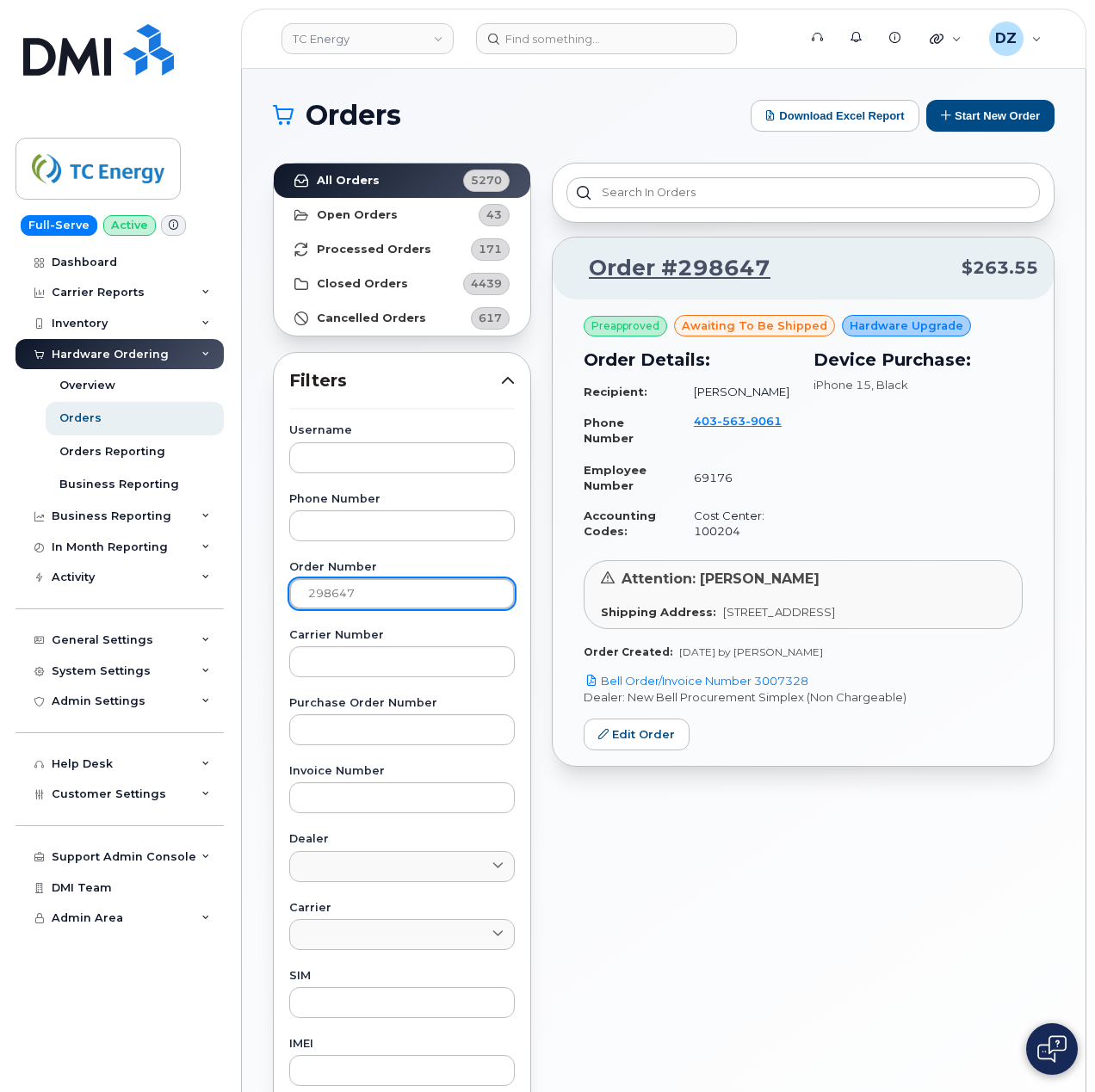
click at [411, 600] on input "298647" at bounding box center [402, 594] width 225 height 31
paste input "61"
click at [360, 183] on strong "All Orders" at bounding box center [348, 180] width 63 height 14
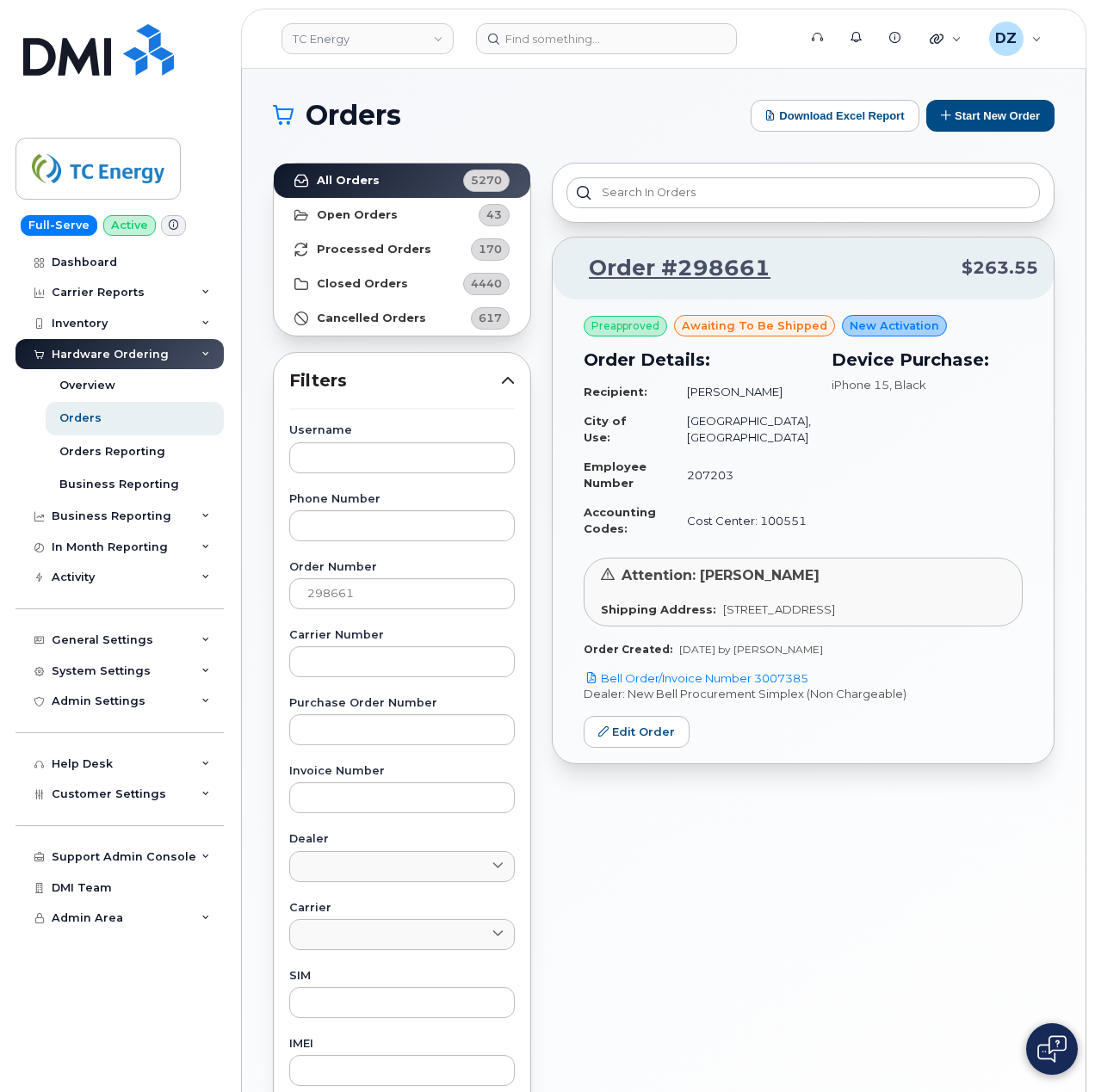
drag, startPoint x: 821, startPoint y: 678, endPoint x: 756, endPoint y: 686, distance: 65.5
click at [756, 686] on p "Bell Order/Invoice Number 3007385" at bounding box center [802, 679] width 439 height 16
copy link "3007385"
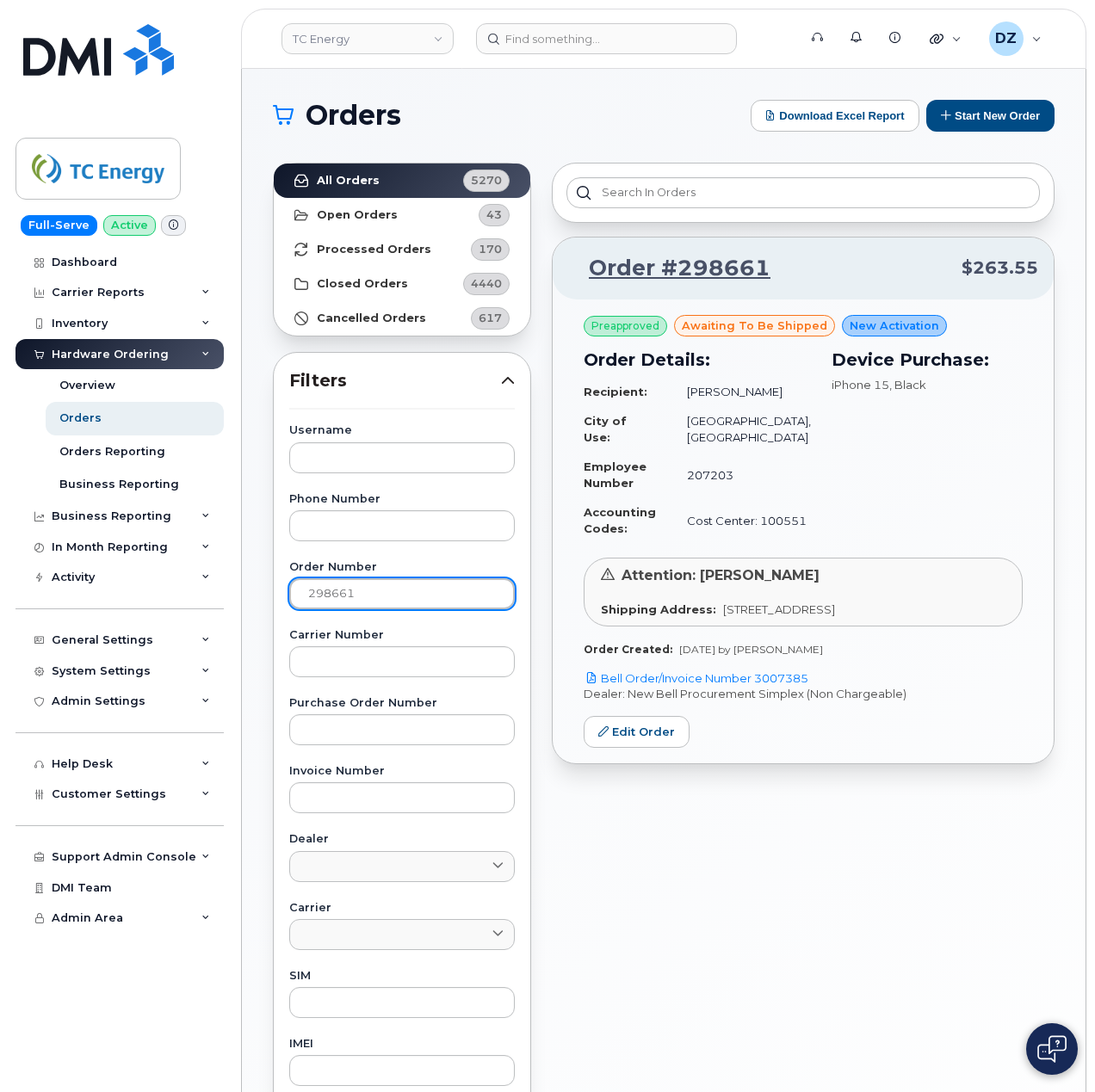
click at [379, 590] on input "298661" at bounding box center [402, 594] width 225 height 31
paste input "814"
type input "298814"
click at [410, 177] on link "All Orders 5270" at bounding box center [402, 181] width 256 height 35
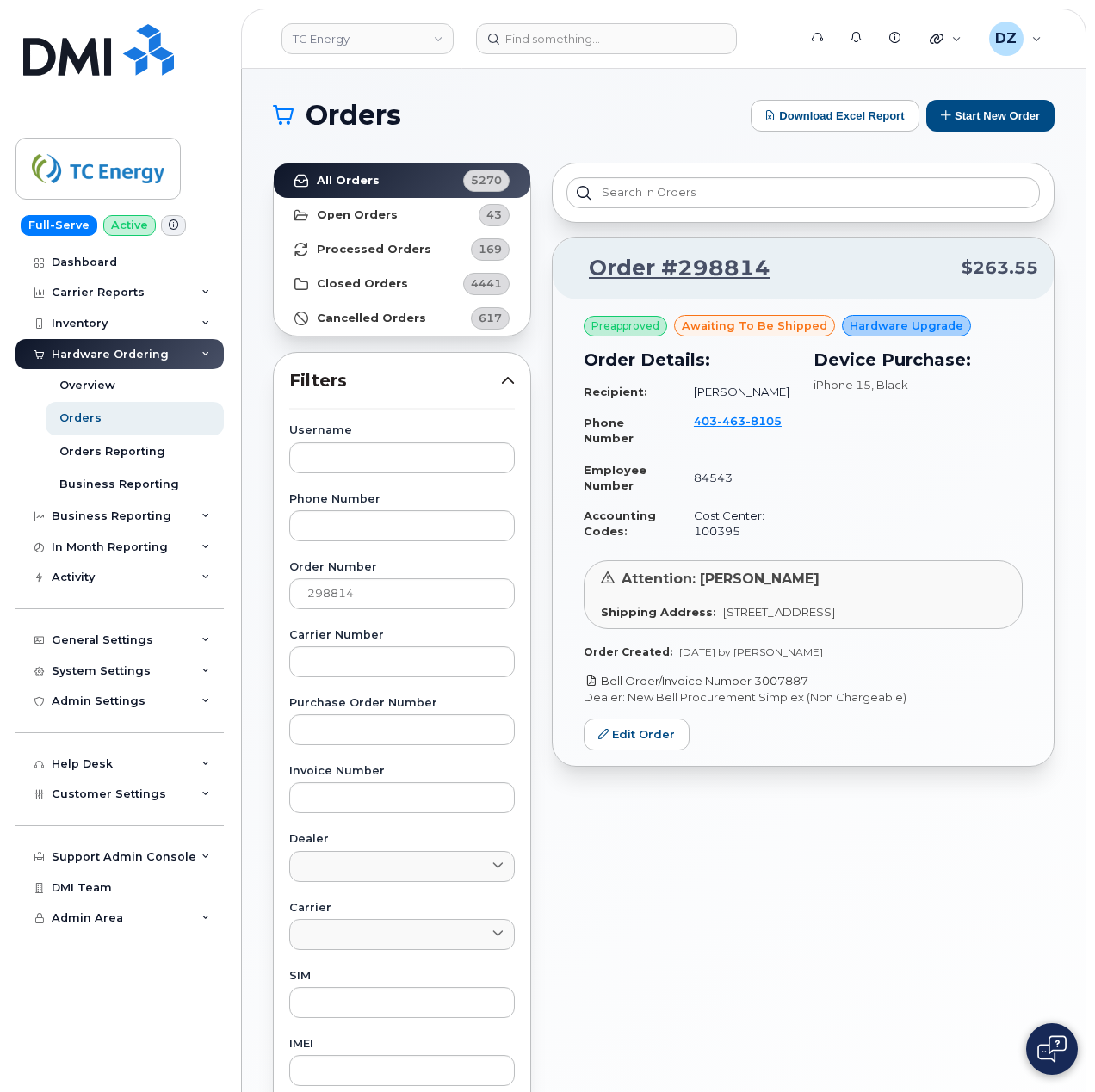
drag, startPoint x: 814, startPoint y: 680, endPoint x: 759, endPoint y: 679, distance: 55.0
click at [759, 679] on p "Bell Order/Invoice Number 3007887" at bounding box center [802, 681] width 439 height 16
copy link "3007887"
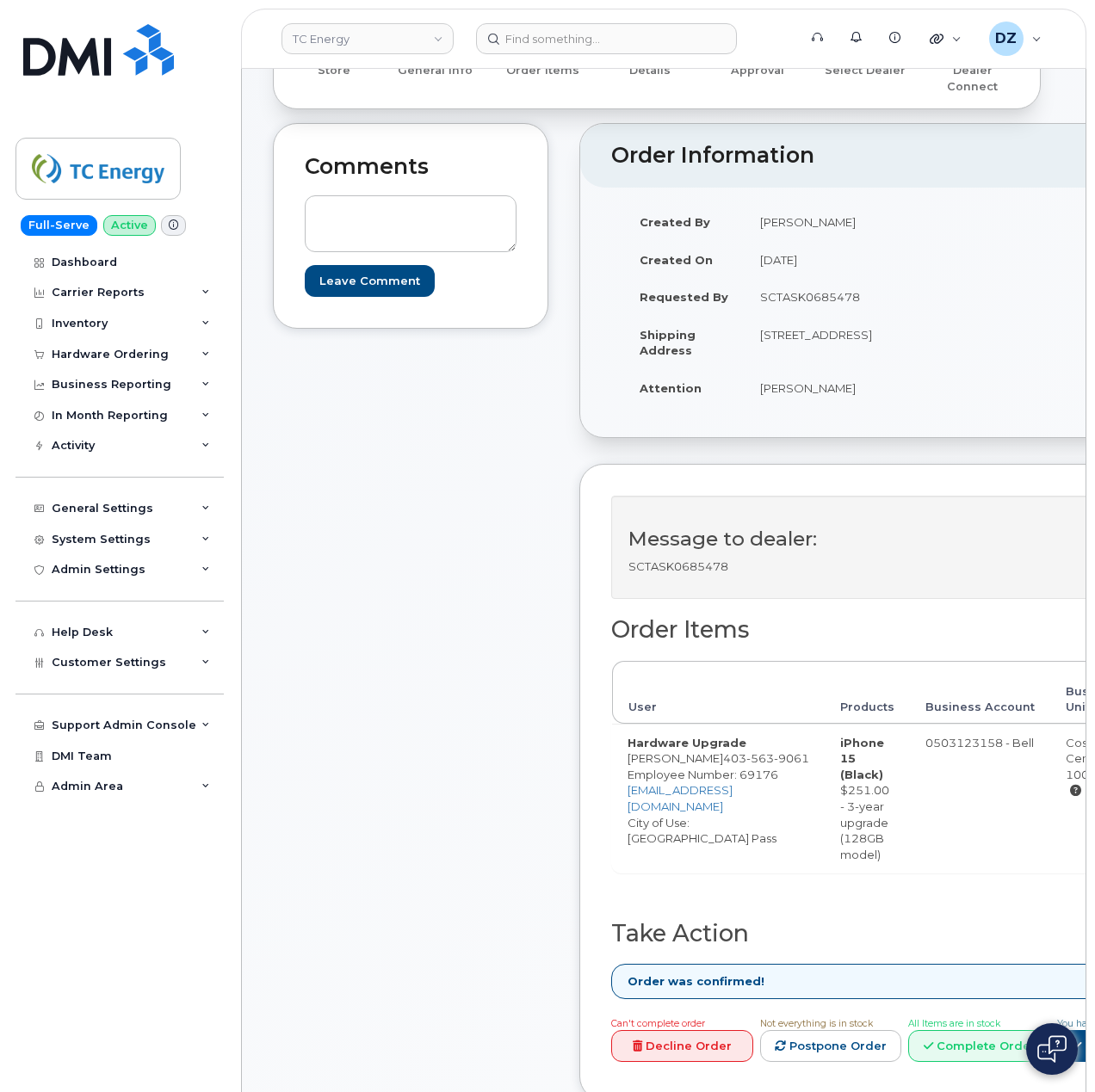
scroll to position [459, 0]
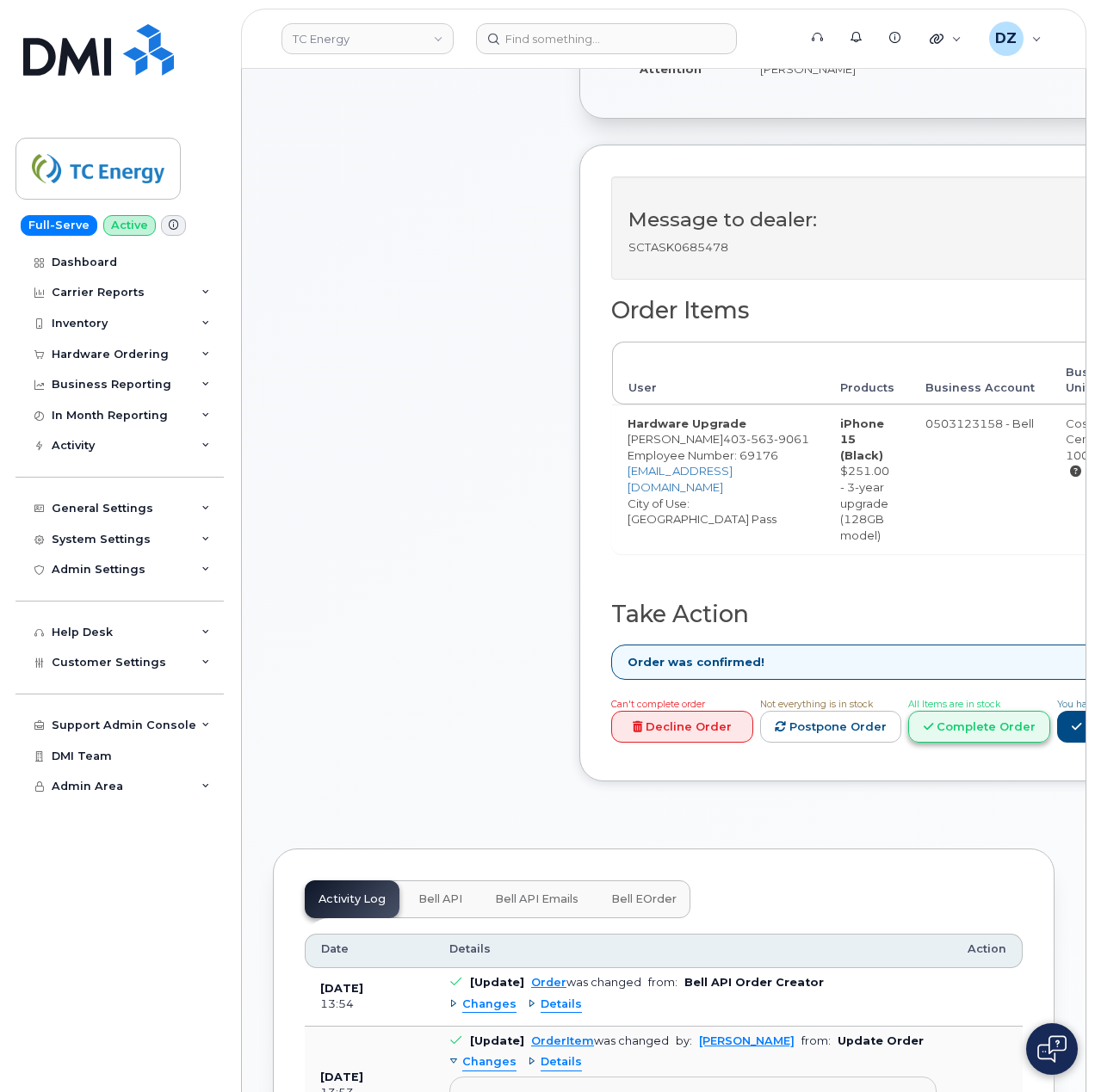
click at [1037, 737] on link "Complete Order" at bounding box center [979, 726] width 142 height 32
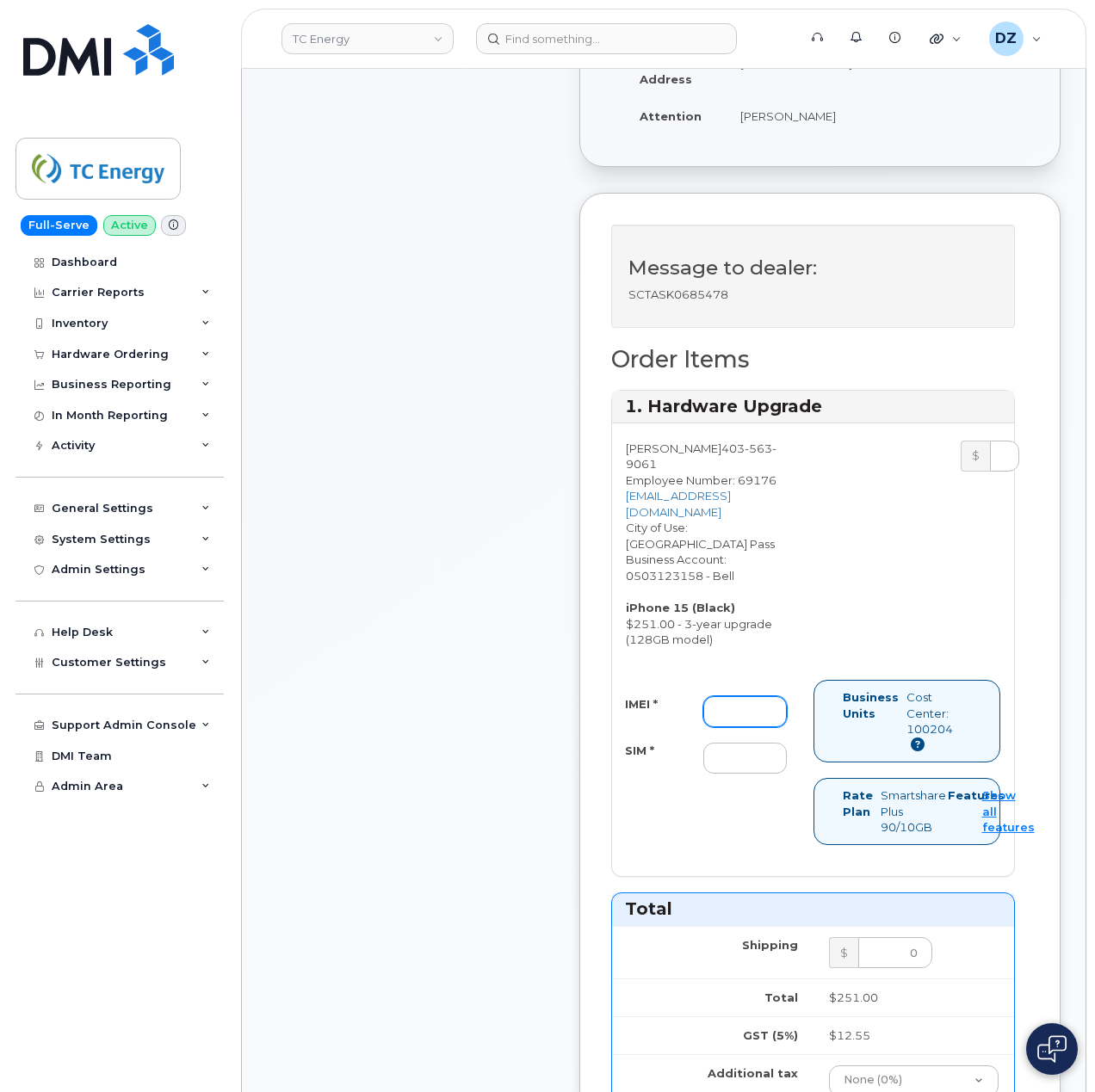
click at [776, 696] on input "IMEI *" at bounding box center [745, 711] width 84 height 31
paste input "354743527672296"
type input "354743527672296"
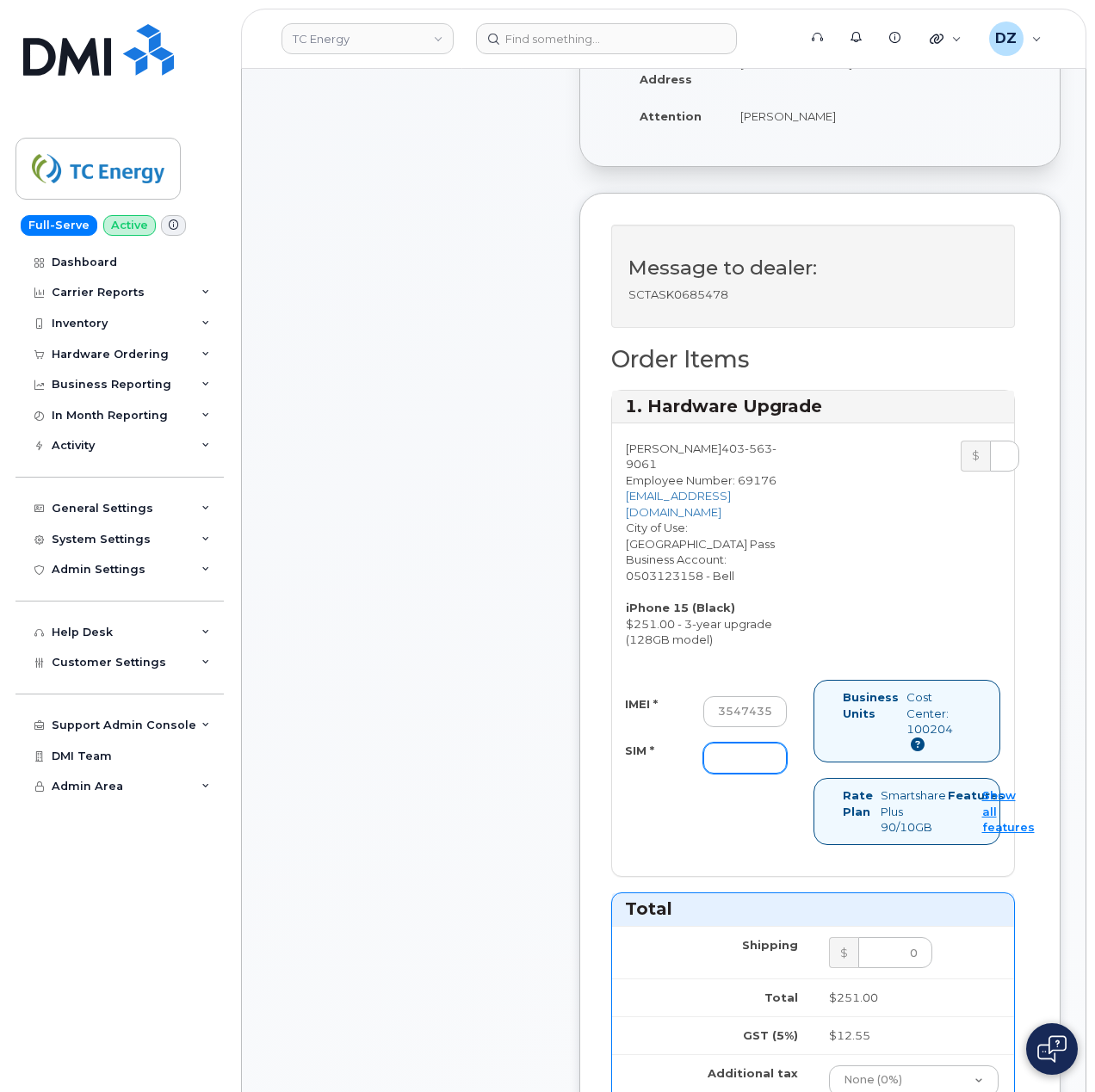
drag, startPoint x: 737, startPoint y: 716, endPoint x: 730, endPoint y: 727, distance: 13.0
click at [737, 743] on input "SIM *" at bounding box center [745, 759] width 84 height 31
paste input "89302610207725813429"
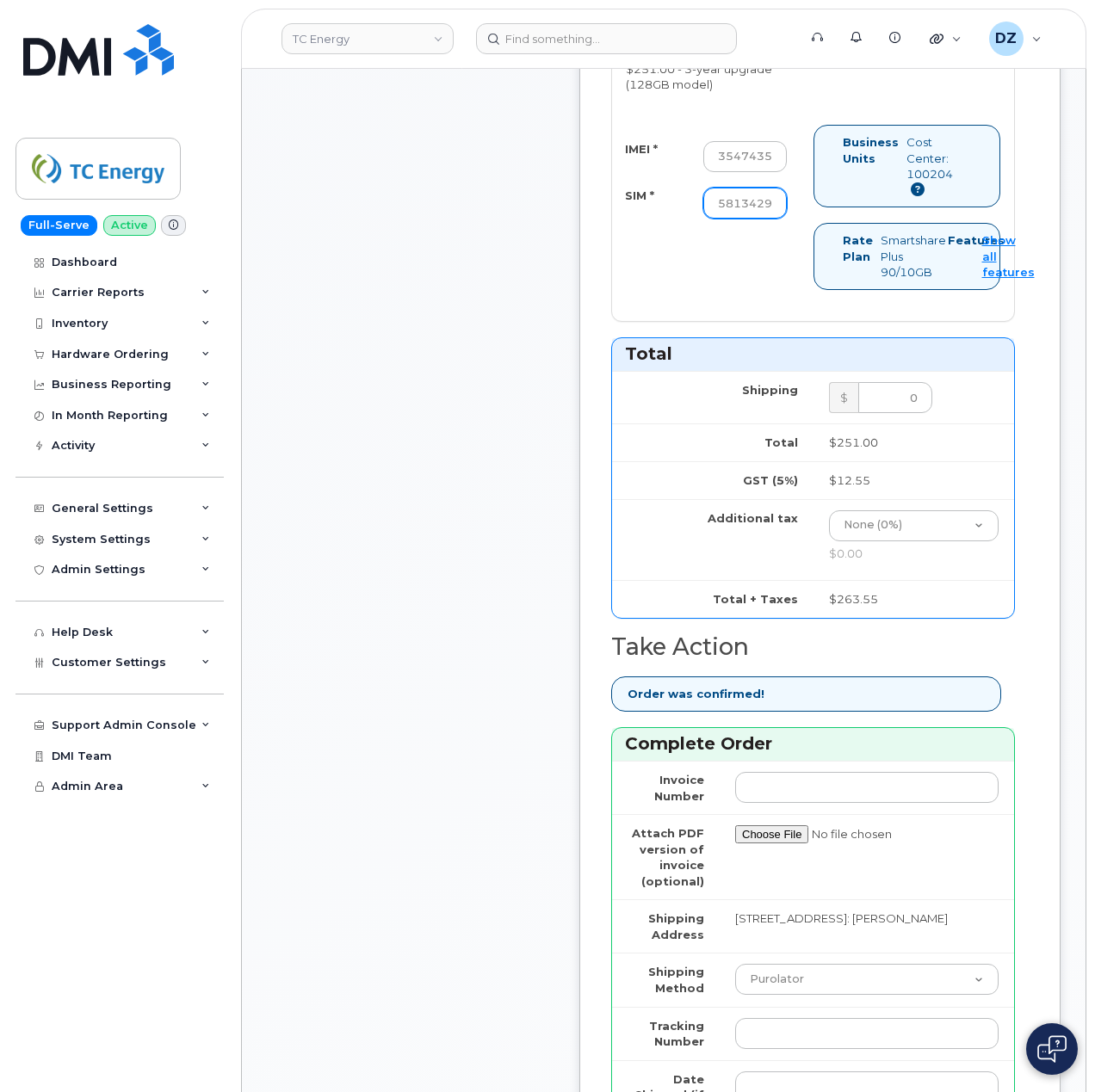
scroll to position [1147, 0]
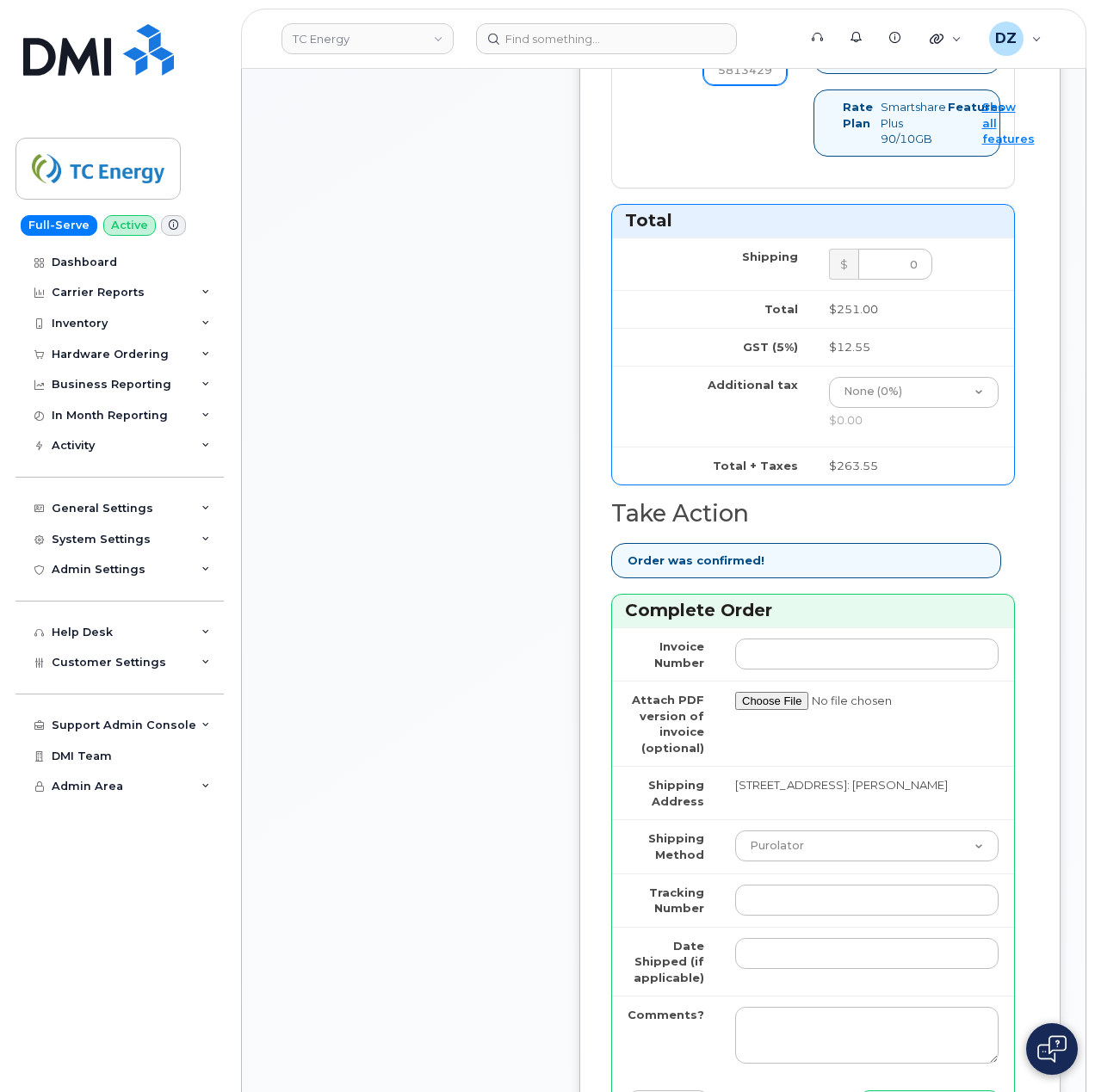
type input "89302610207725813429"
click at [825, 885] on input "Tracking Number" at bounding box center [867, 900] width 264 height 31
paste input "475744850449"
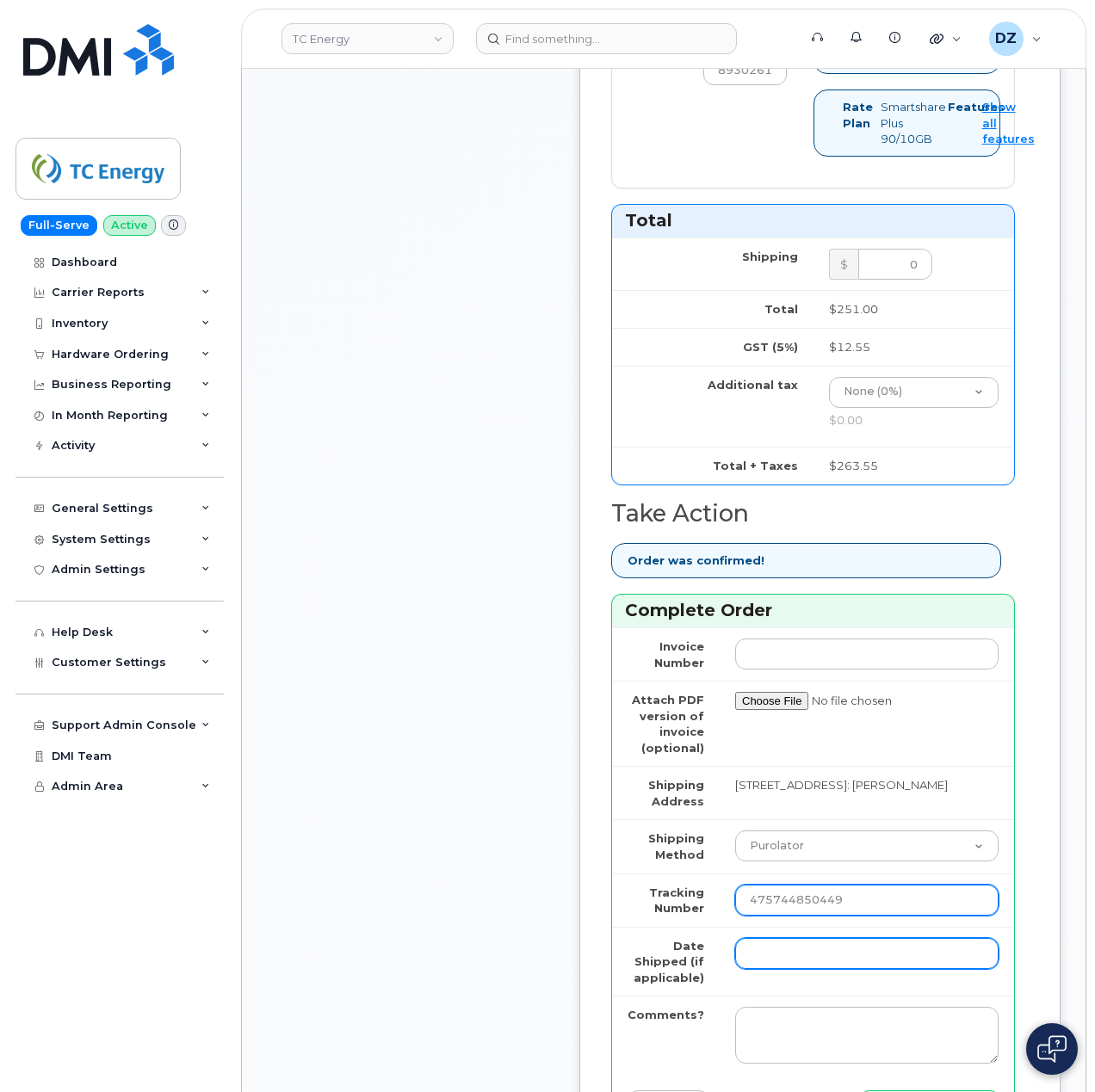
type input "475744850449"
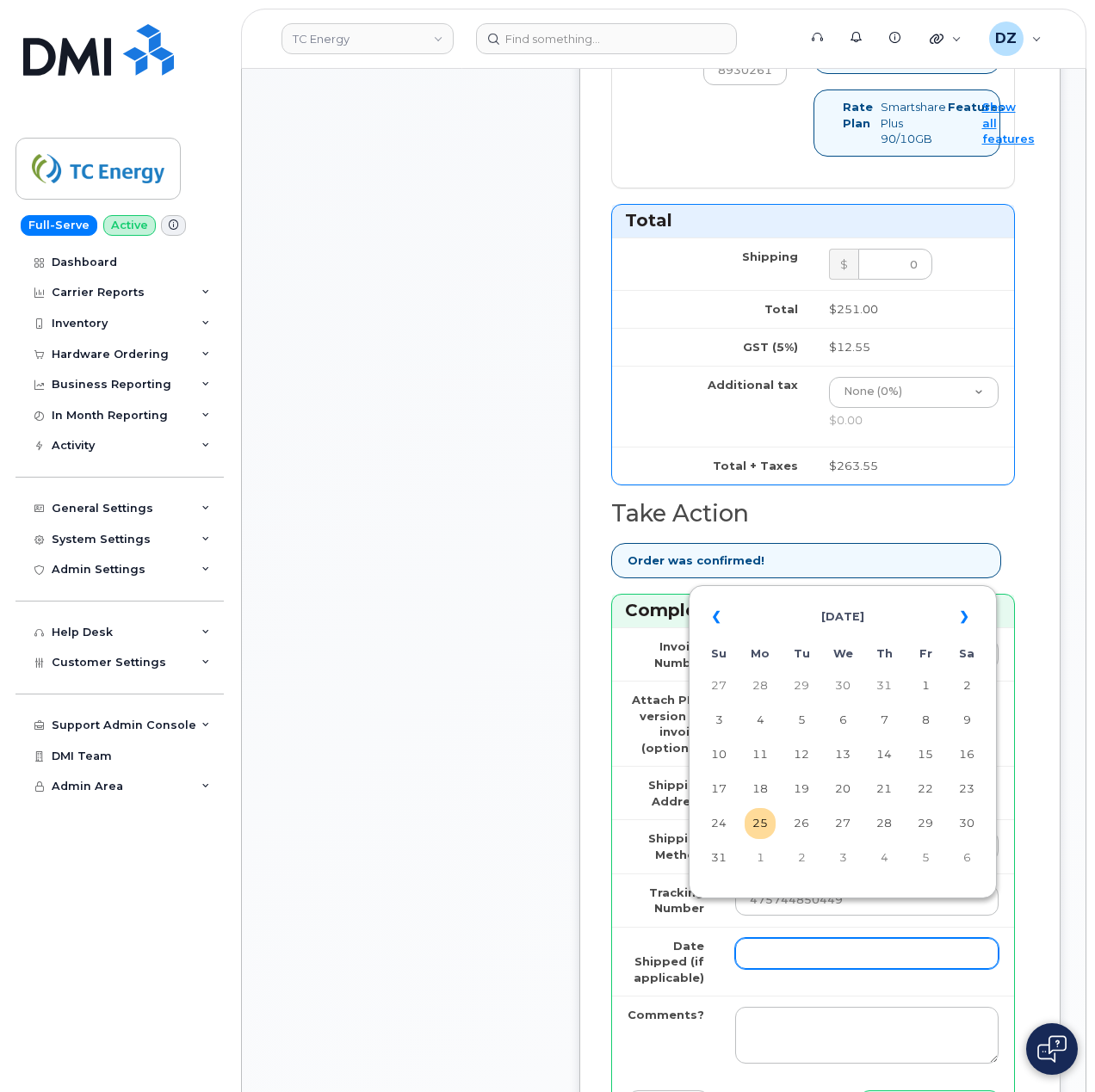
click at [778, 938] on input "Date Shipped (if applicable)" at bounding box center [867, 954] width 264 height 31
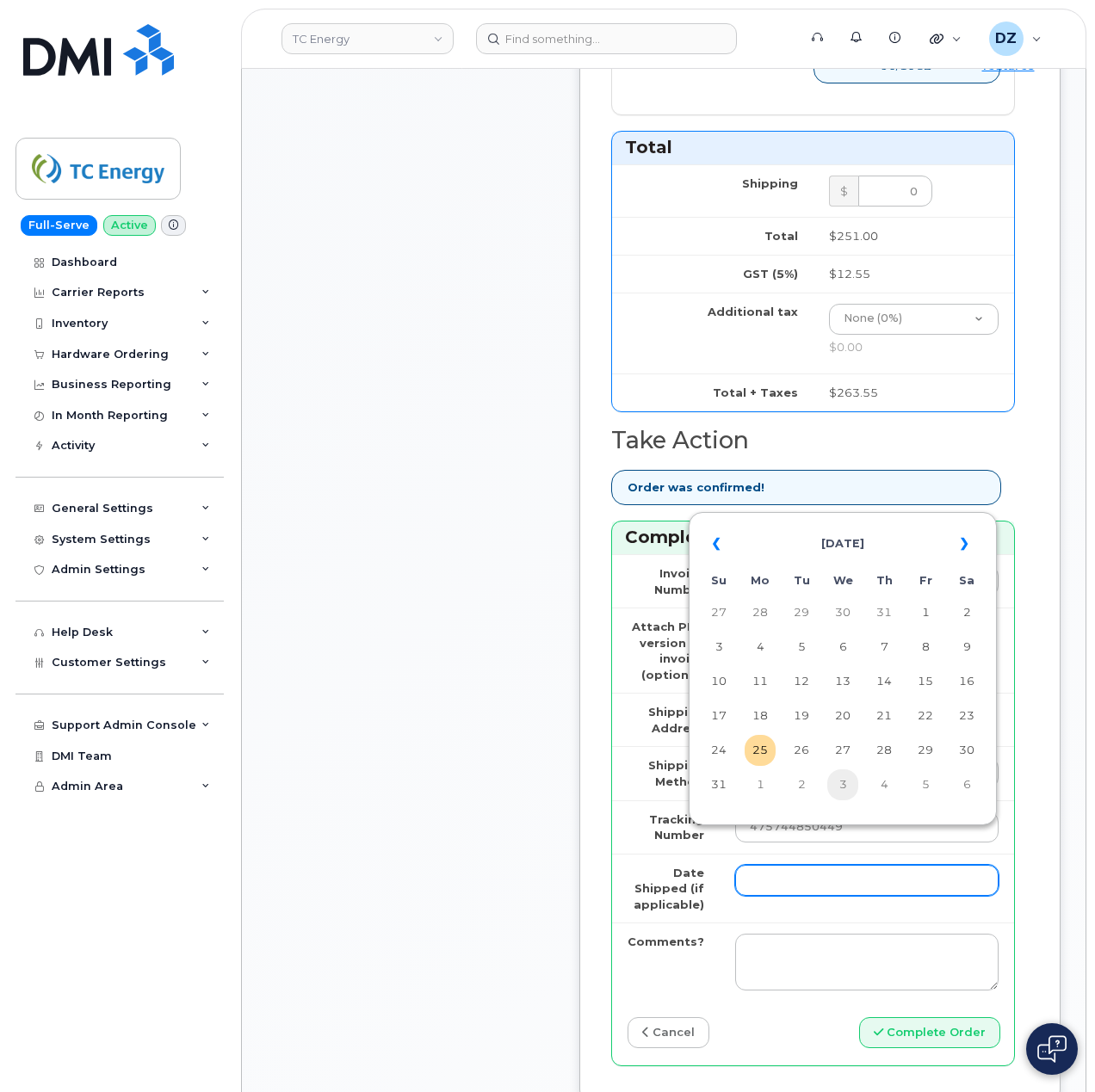
scroll to position [1262, 0]
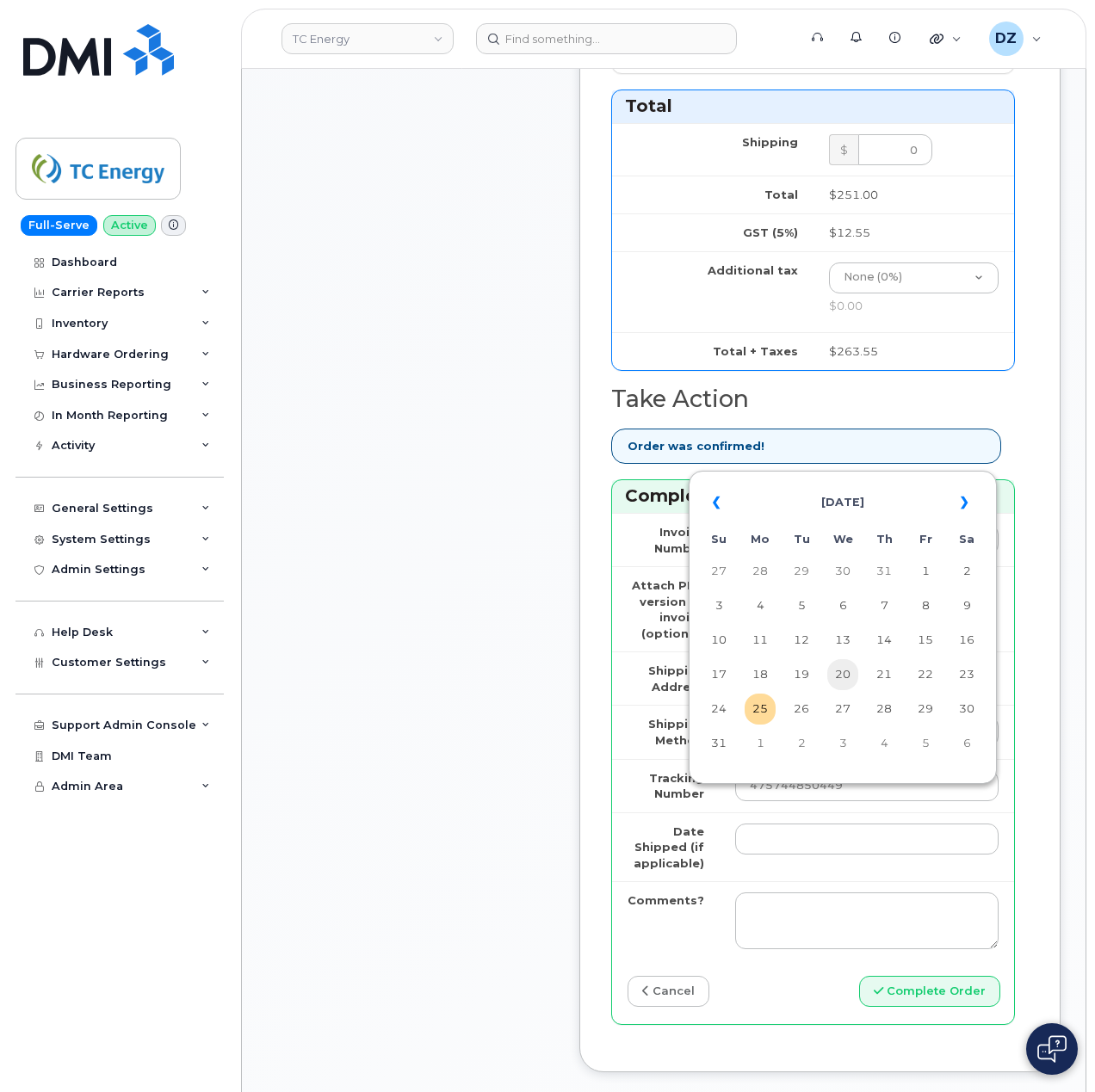
click at [852, 672] on td "20" at bounding box center [842, 675] width 31 height 31
type input "[DATE]"
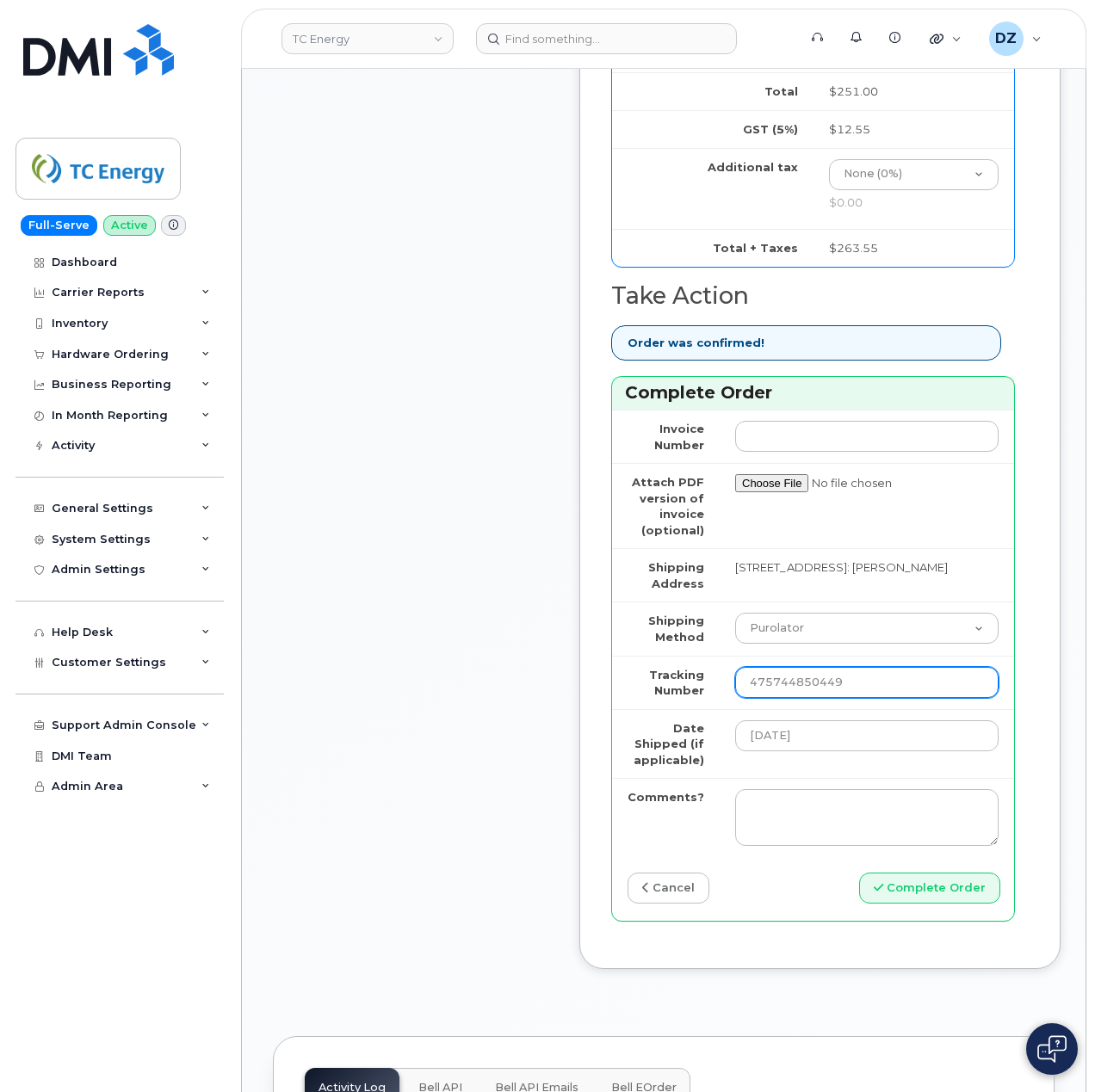
scroll to position [1377, 0]
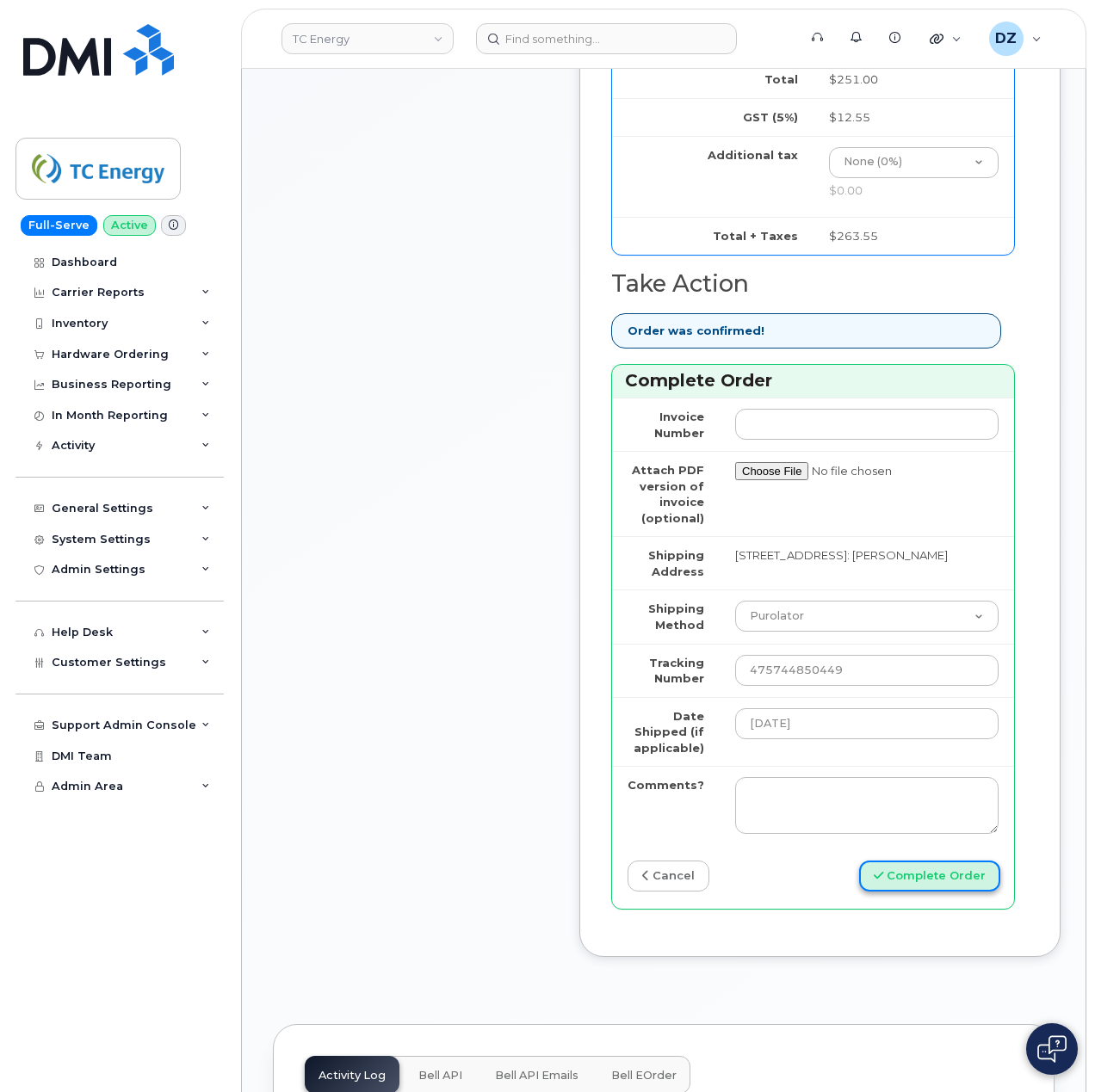
click at [951, 860] on button "Complete Order" at bounding box center [929, 876] width 141 height 32
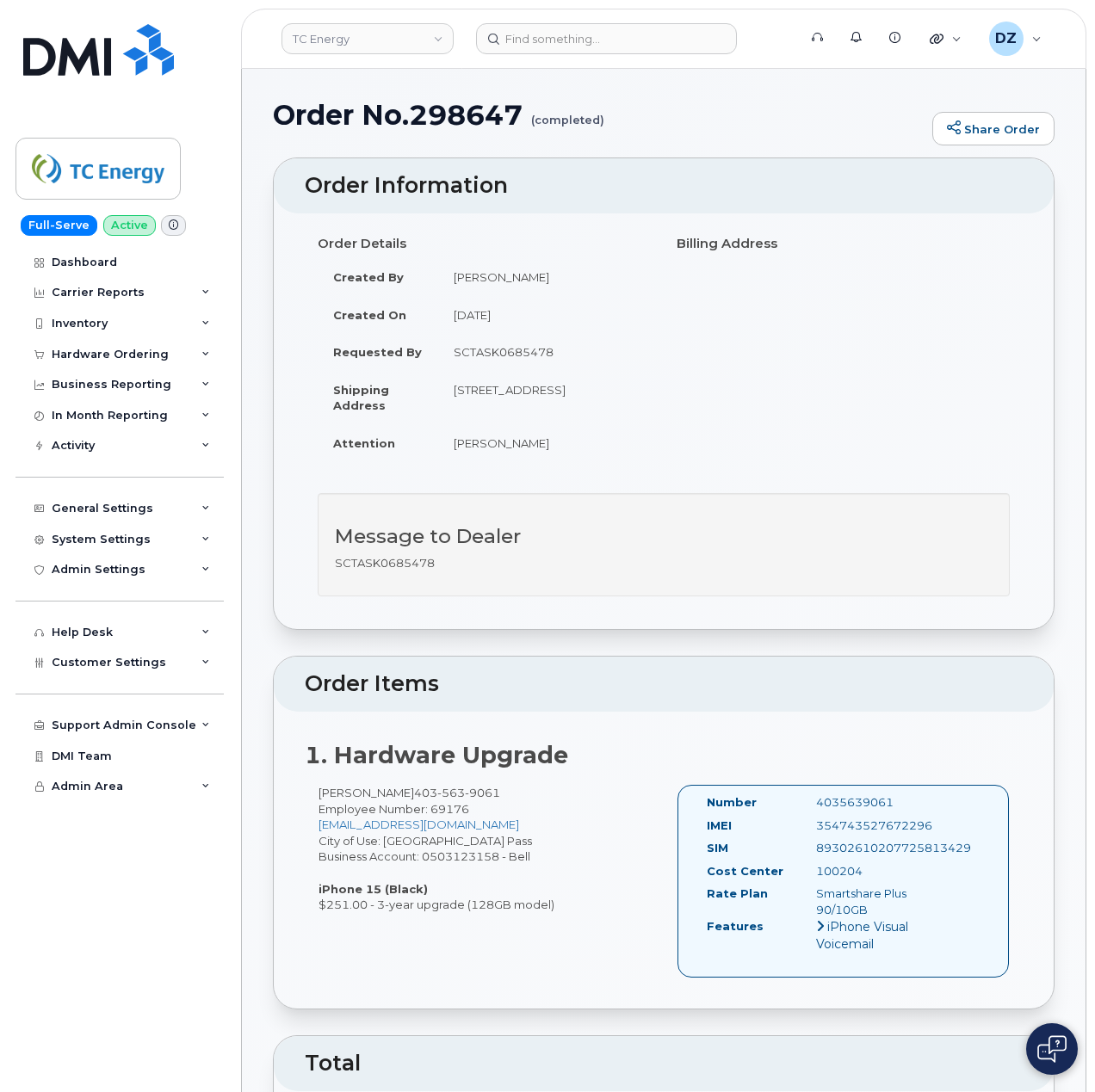
click at [463, 117] on h1 "Order No.298647 (completed)" at bounding box center [598, 114] width 651 height 30
copy h1 "298647"
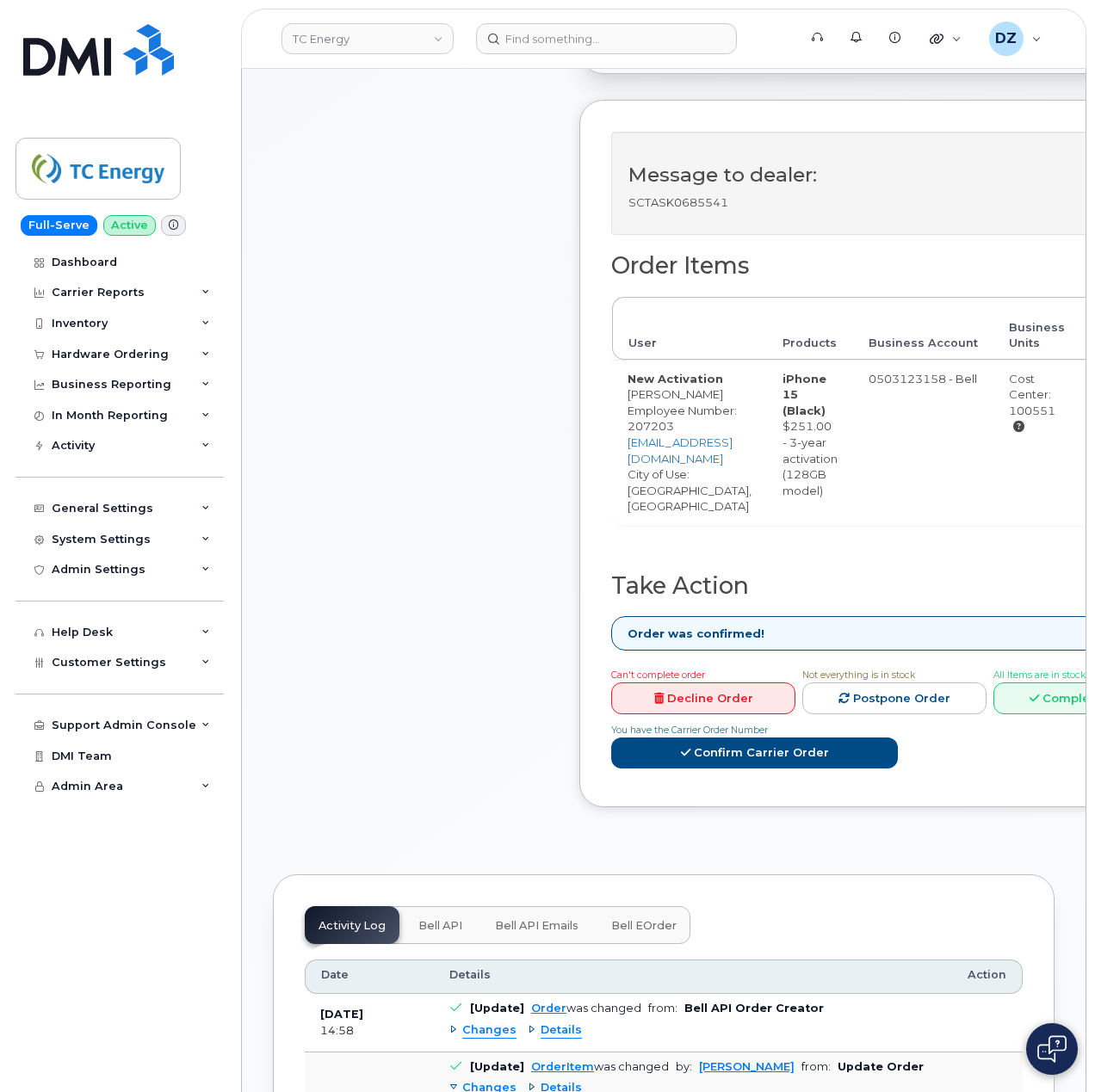
scroll to position [573, 0]
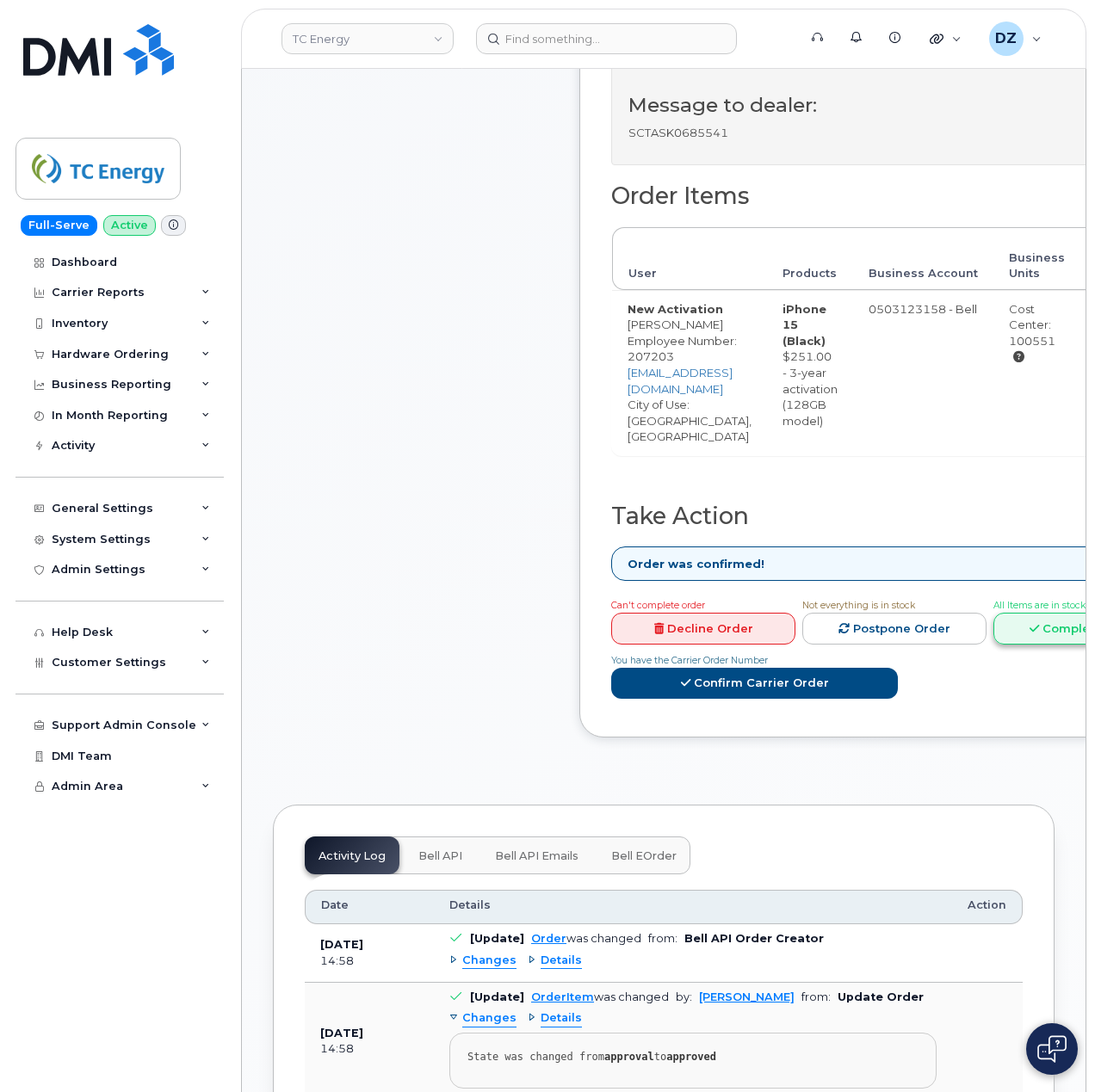
click at [1065, 627] on link "Complete Order" at bounding box center [1085, 629] width 184 height 32
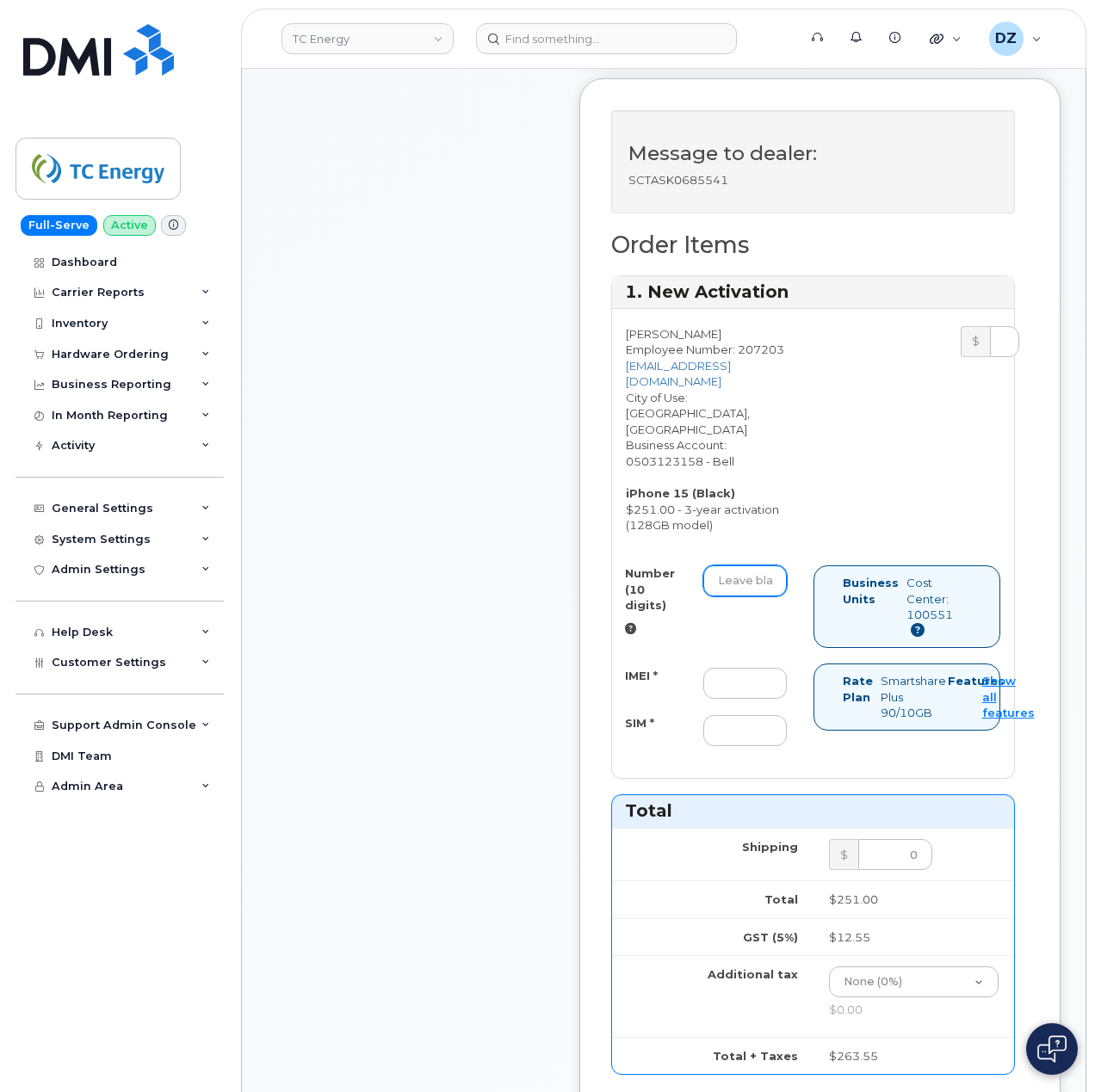
drag, startPoint x: 762, startPoint y: 549, endPoint x: 773, endPoint y: 565, distance: 19.4
click at [762, 565] on input "Number (10 digits)" at bounding box center [745, 581] width 84 height 31
paste input "4037963140"
type input "4037963140"
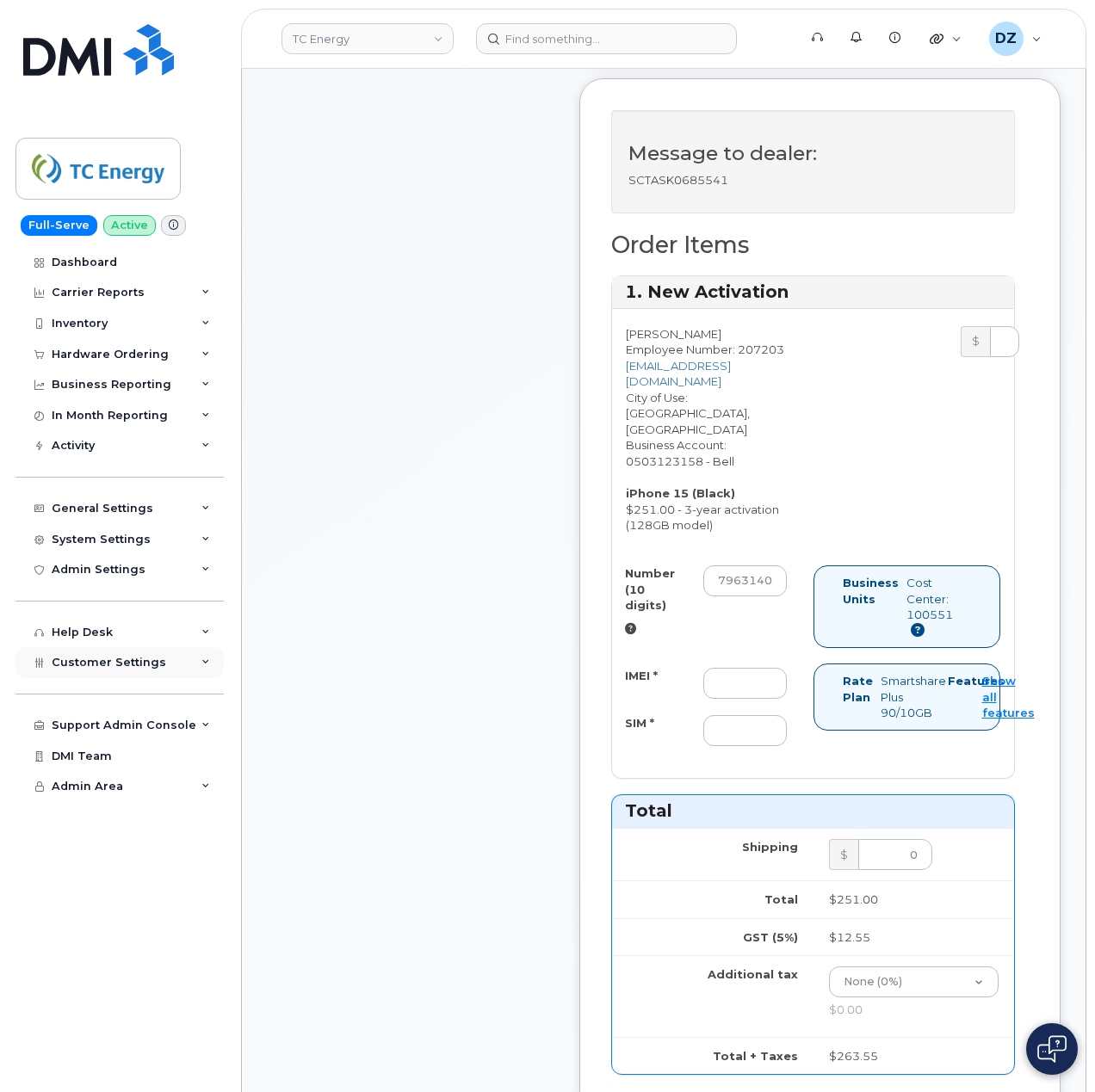
scroll to position [0, 0]
click at [758, 678] on div "IMEI * SIM *" at bounding box center [706, 707] width 188 height 78
click at [758, 668] on input "IMEI *" at bounding box center [745, 683] width 84 height 31
paste input "356052197687313"
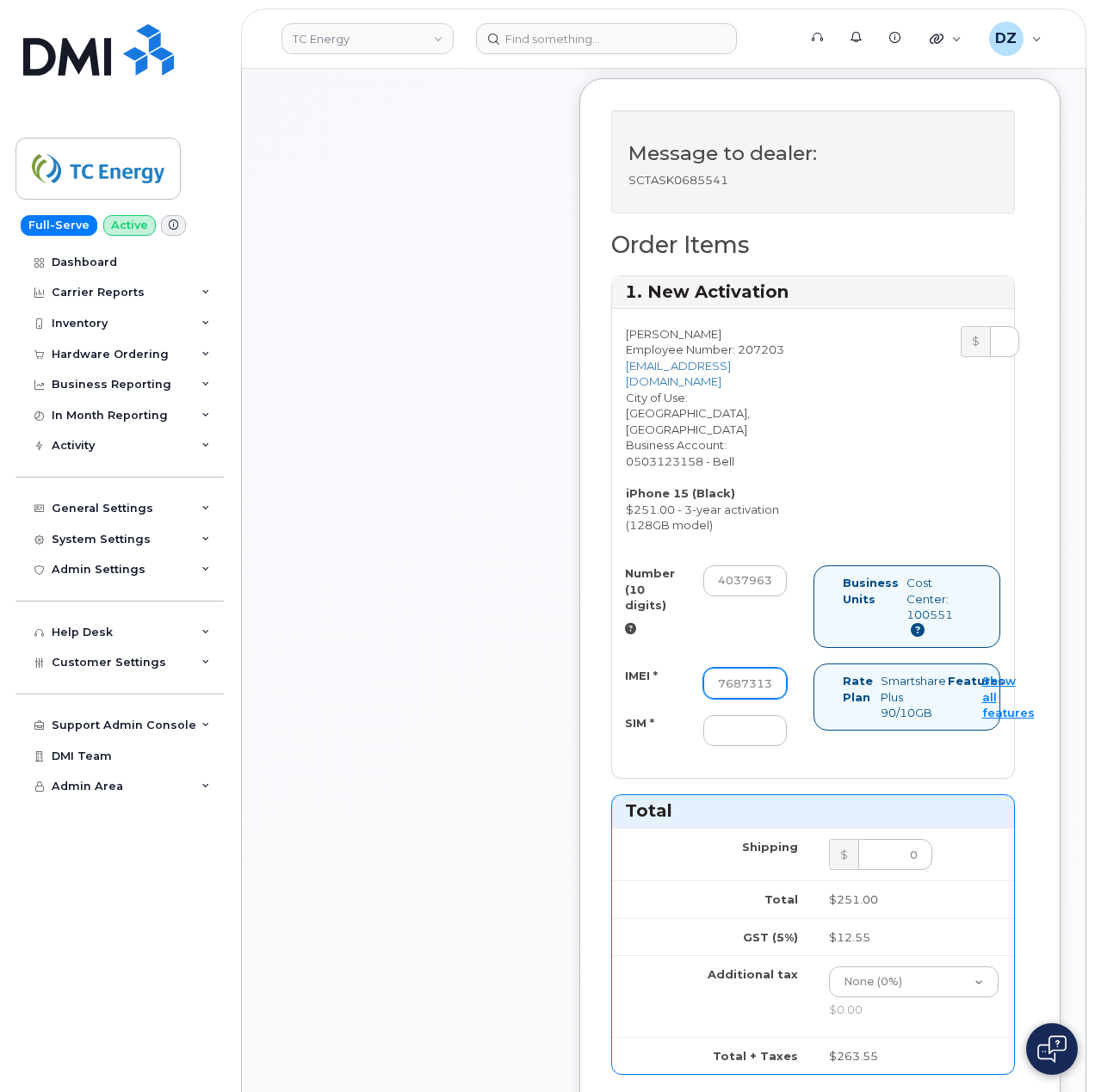
type input "356052197687313"
click at [766, 715] on input "SIM *" at bounding box center [745, 730] width 84 height 31
paste input "89302610207725813437"
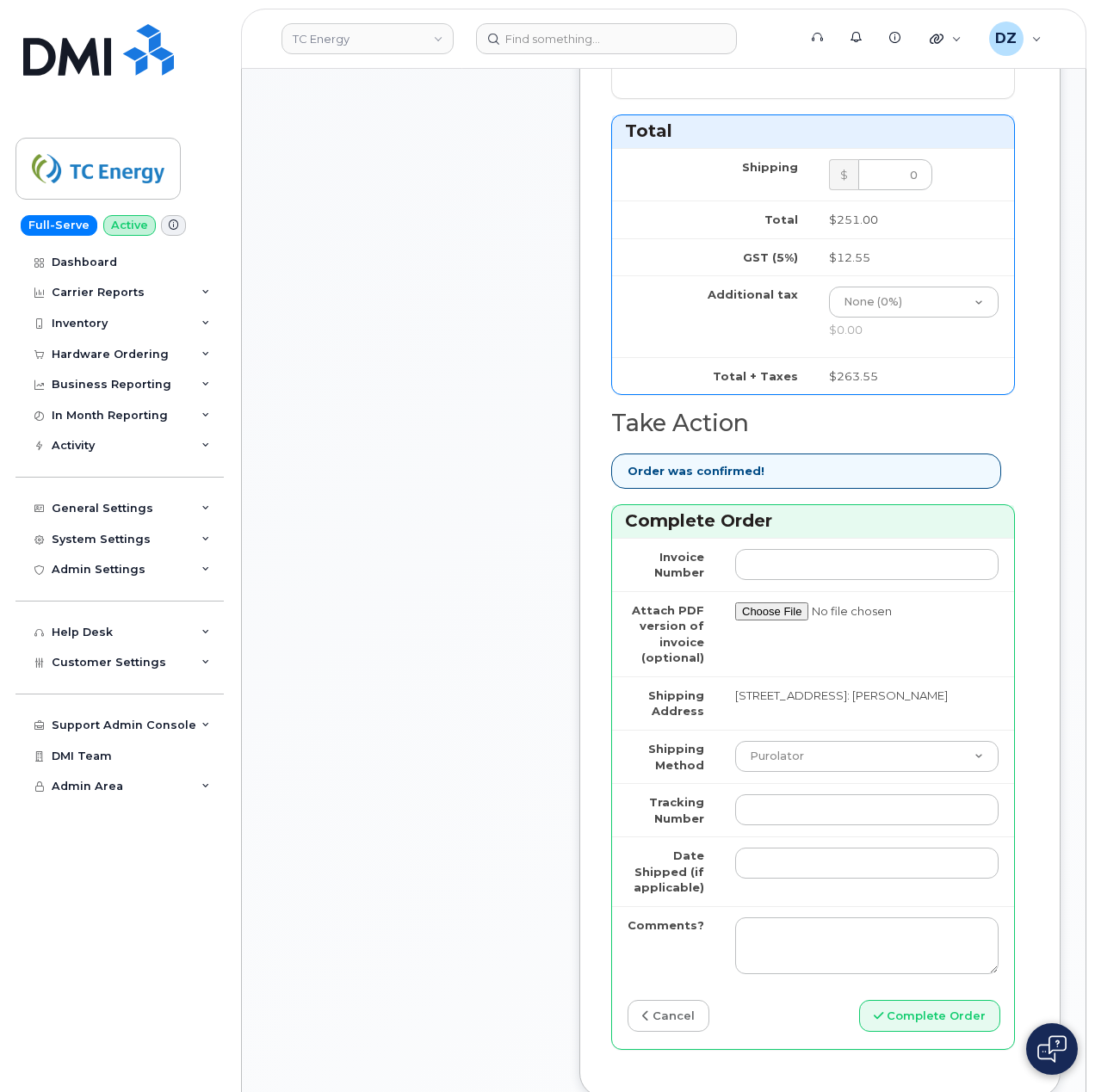
scroll to position [1262, 0]
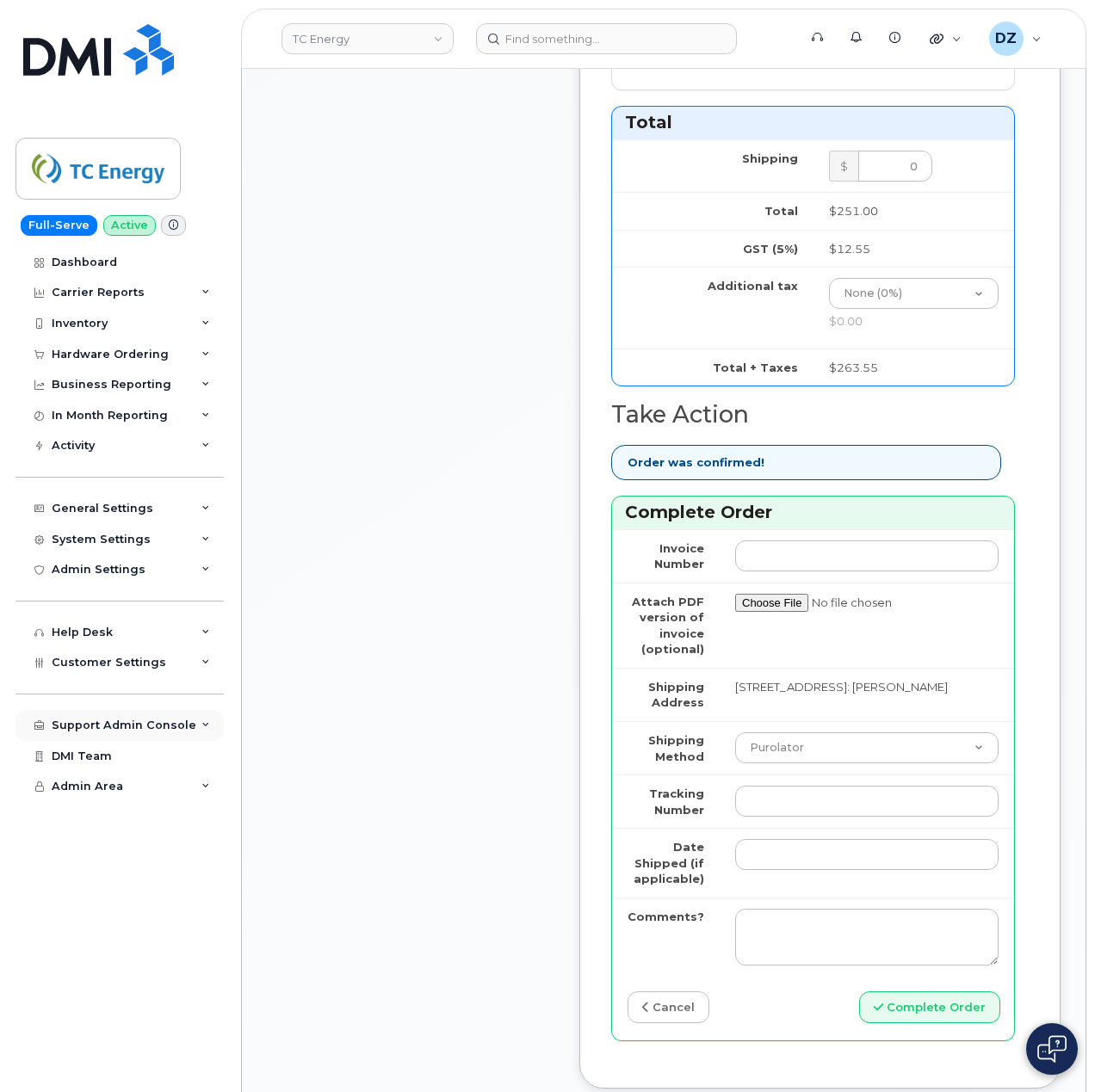
type input "89302610207725813437"
drag, startPoint x: 749, startPoint y: 773, endPoint x: 764, endPoint y: 792, distance: 24.2
click at [749, 786] on input "Tracking Number" at bounding box center [867, 801] width 264 height 31
paste input "475744850471"
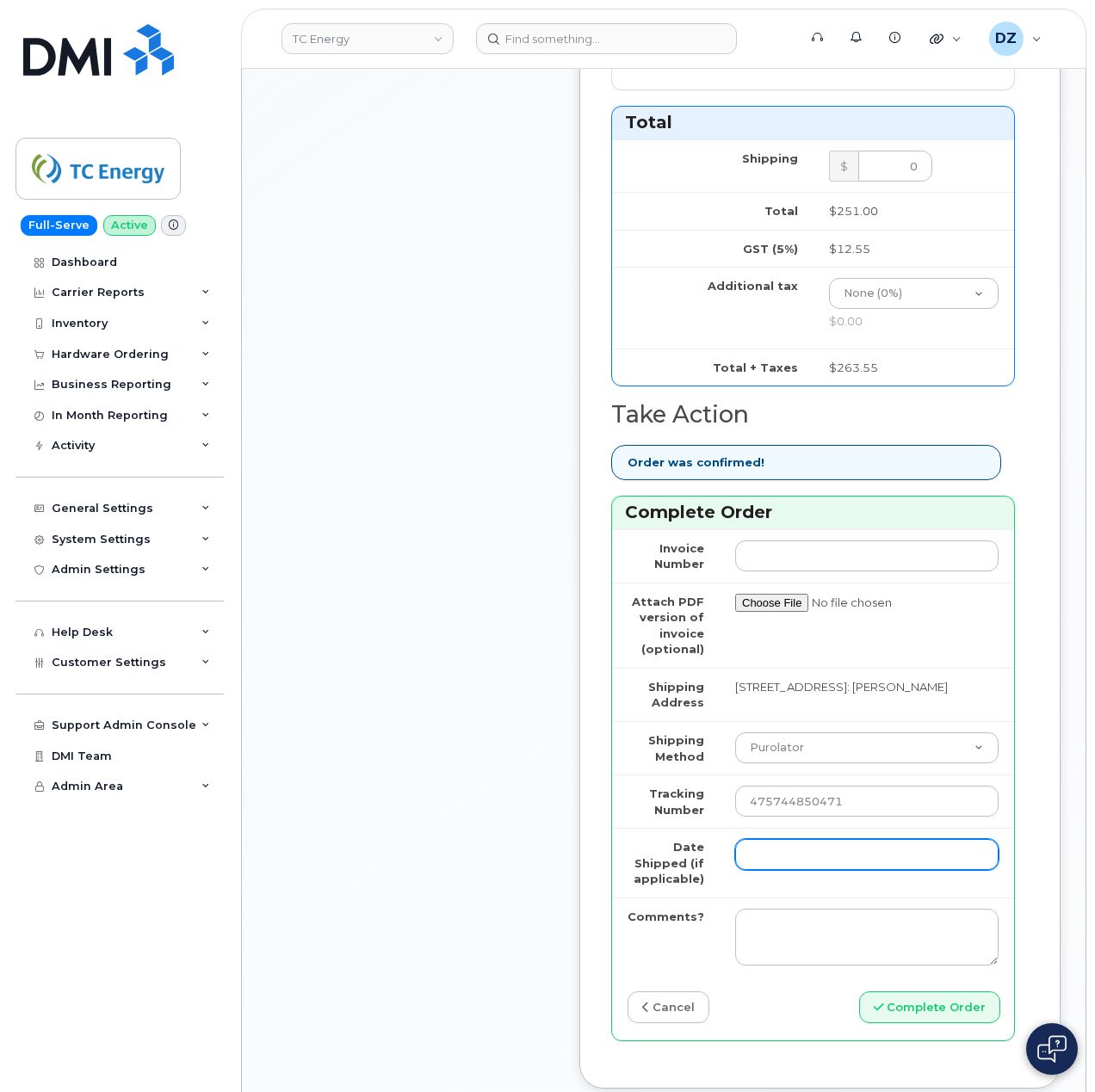
click at [759, 839] on input "Date Shipped (if applicable)" at bounding box center [867, 855] width 264 height 31
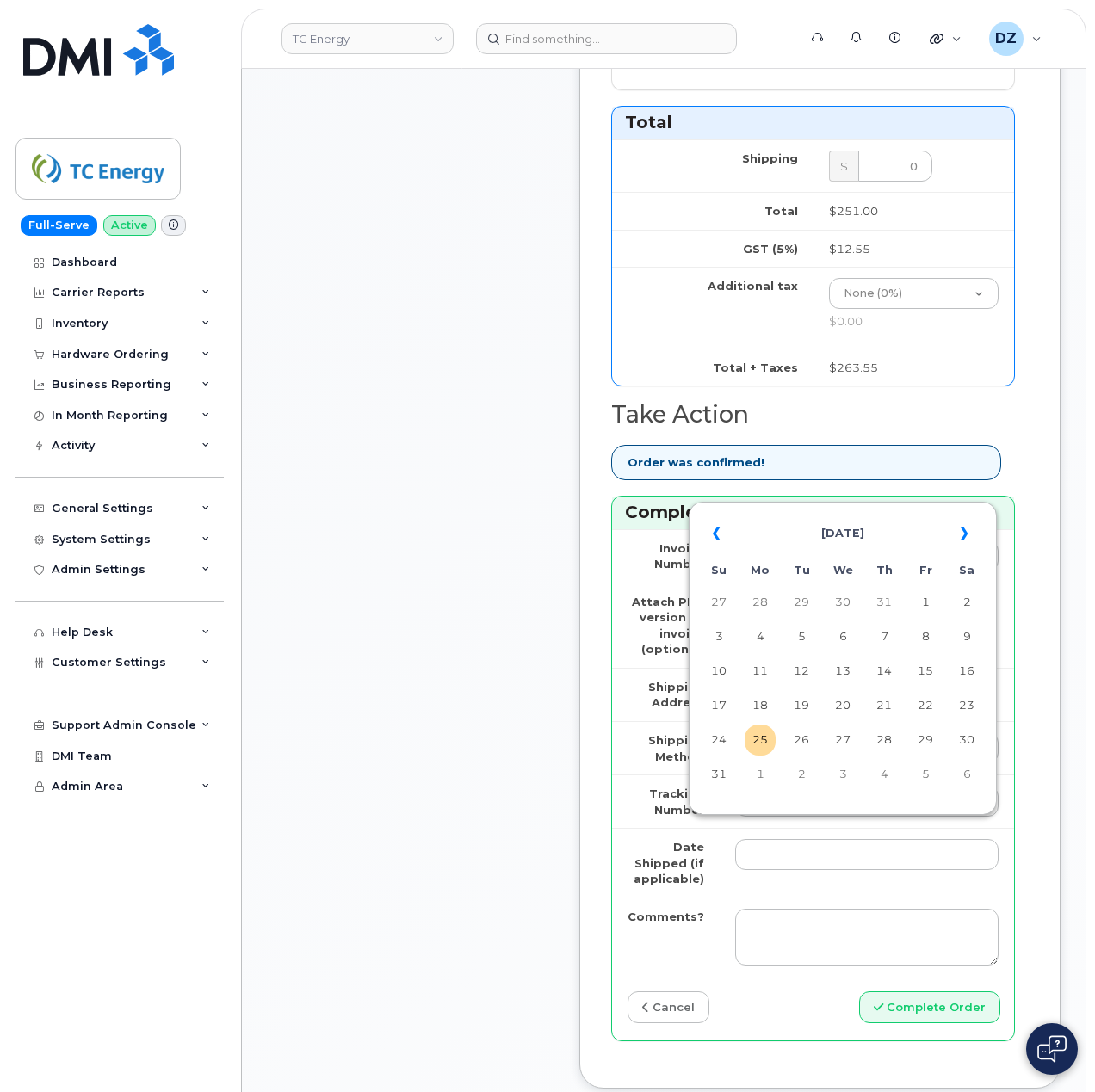
drag, startPoint x: 373, startPoint y: 775, endPoint x: 455, endPoint y: 785, distance: 82.6
click at [375, 775] on div "Comments Leave Comment" at bounding box center [410, 57] width 275 height 2114
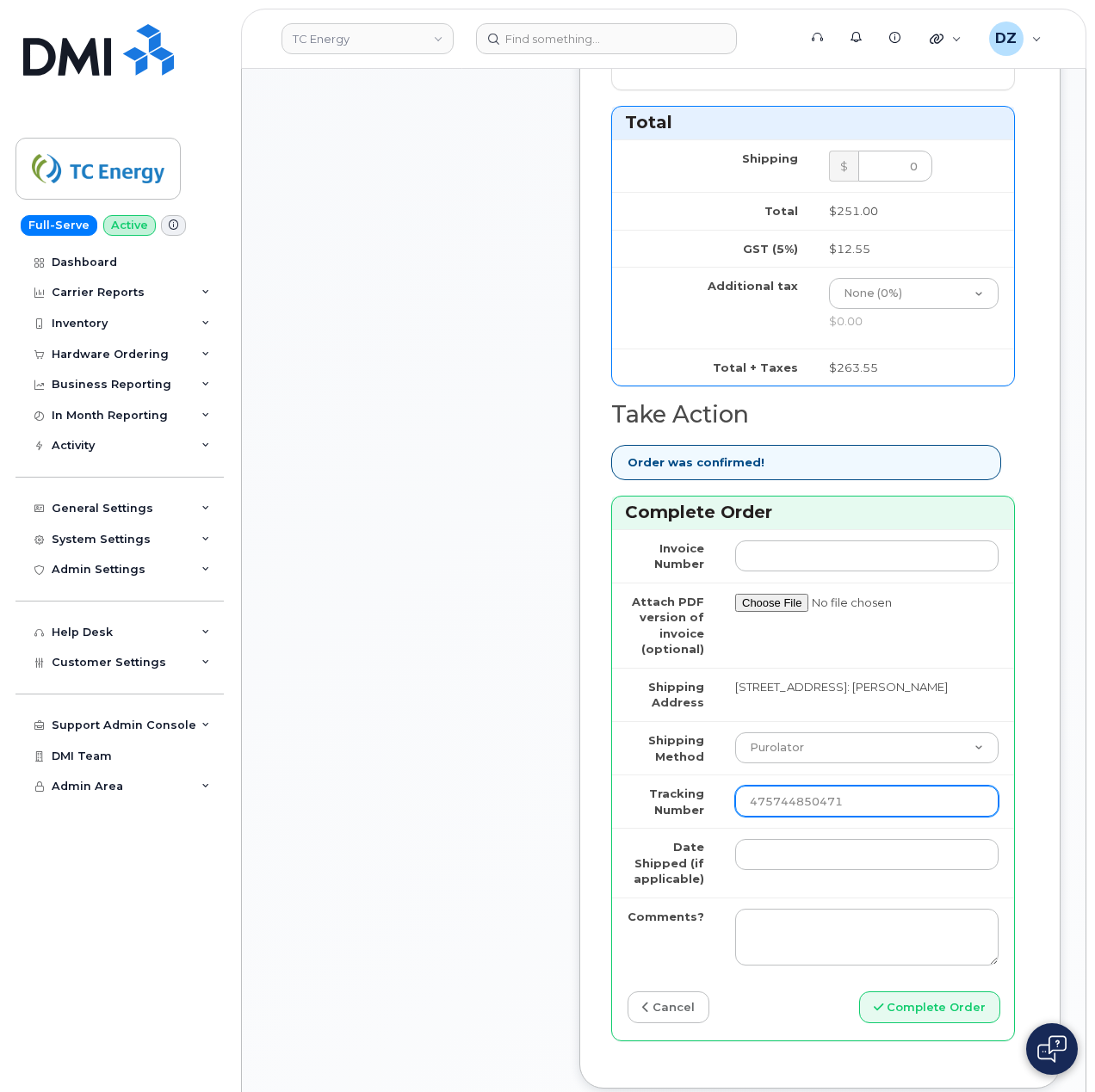
click at [771, 786] on input "475744850471" at bounding box center [867, 801] width 264 height 31
type input "475744850471"
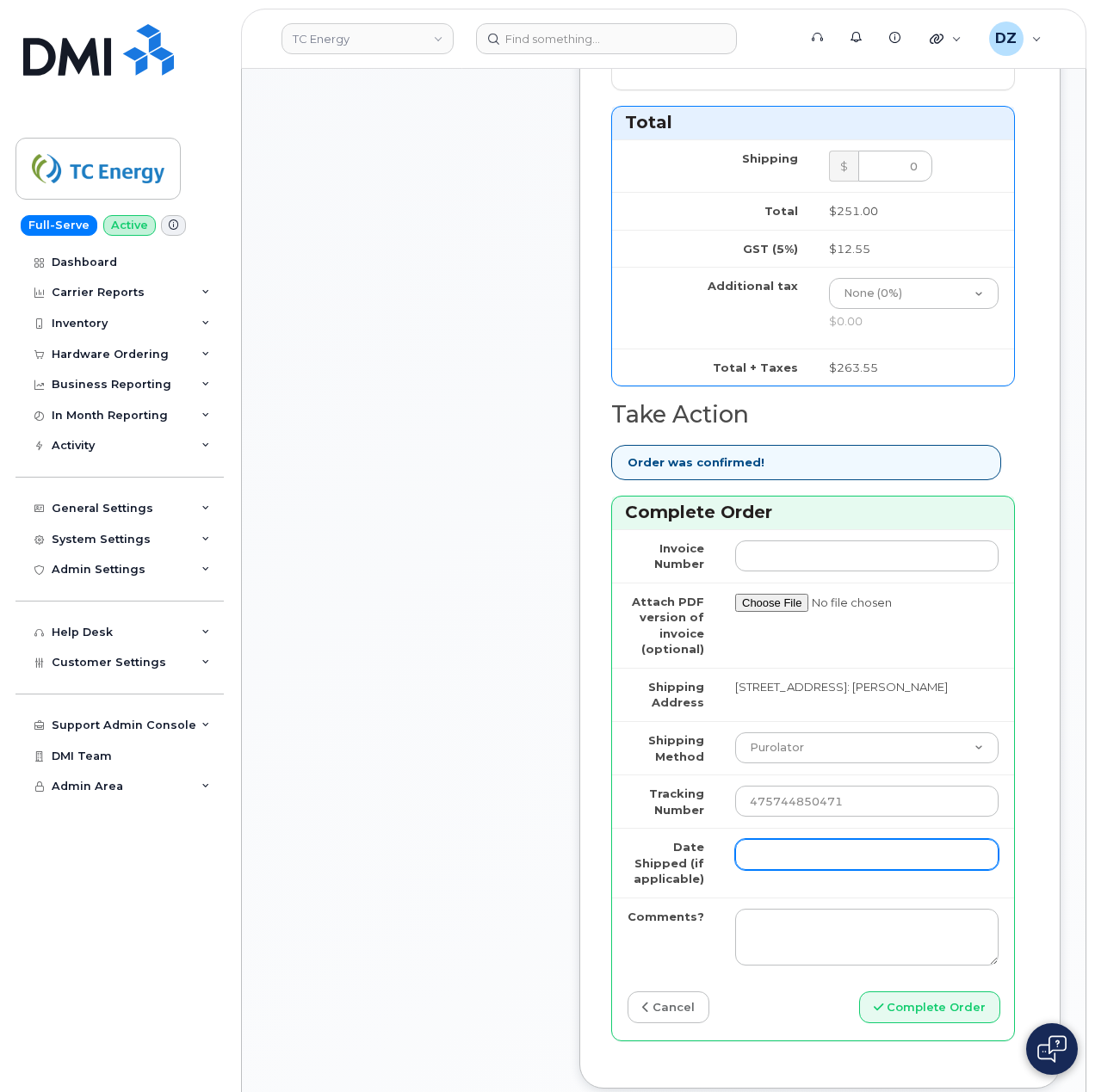
click at [835, 839] on input "Date Shipped (if applicable)" at bounding box center [867, 855] width 264 height 31
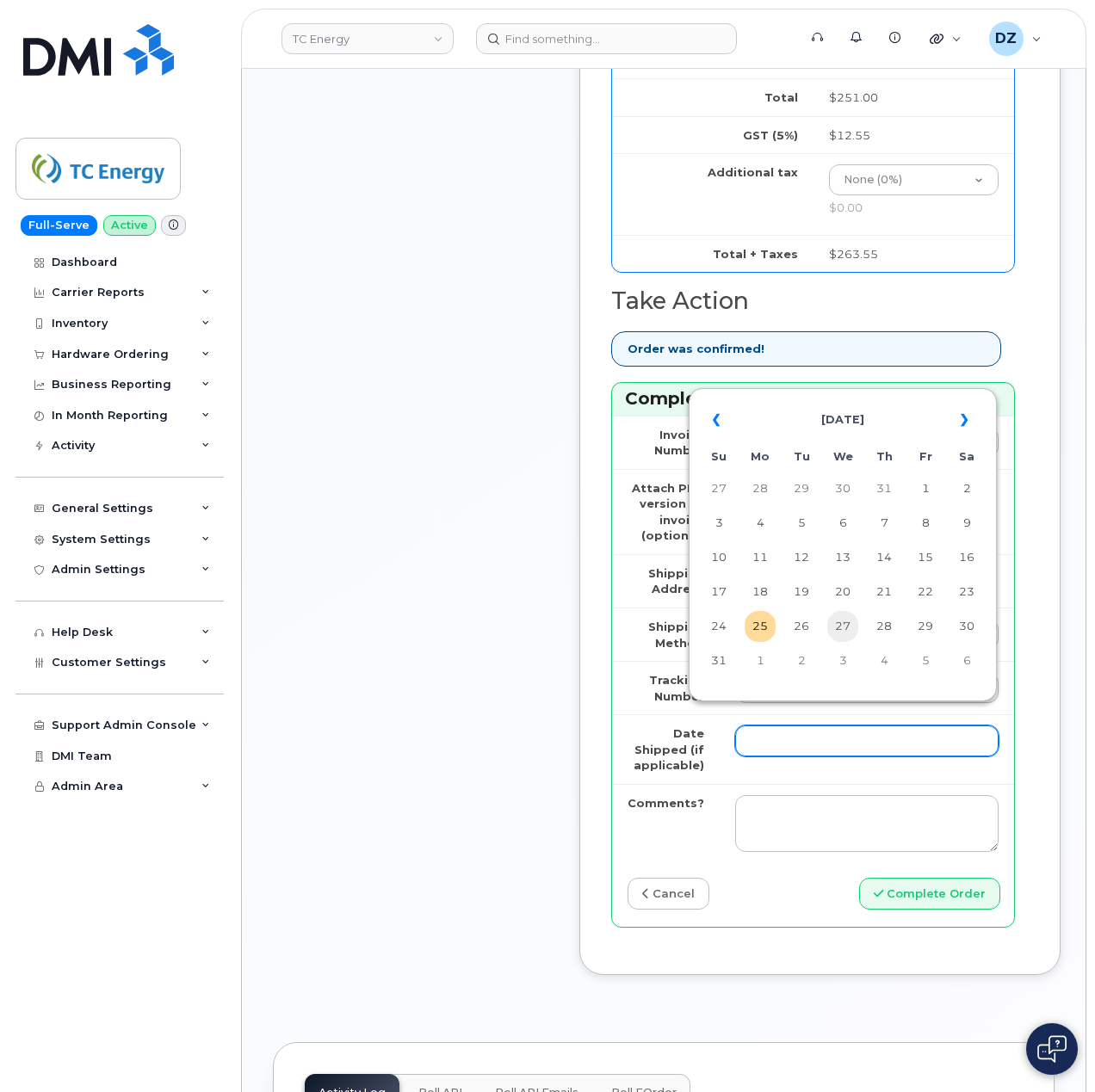
scroll to position [1377, 0]
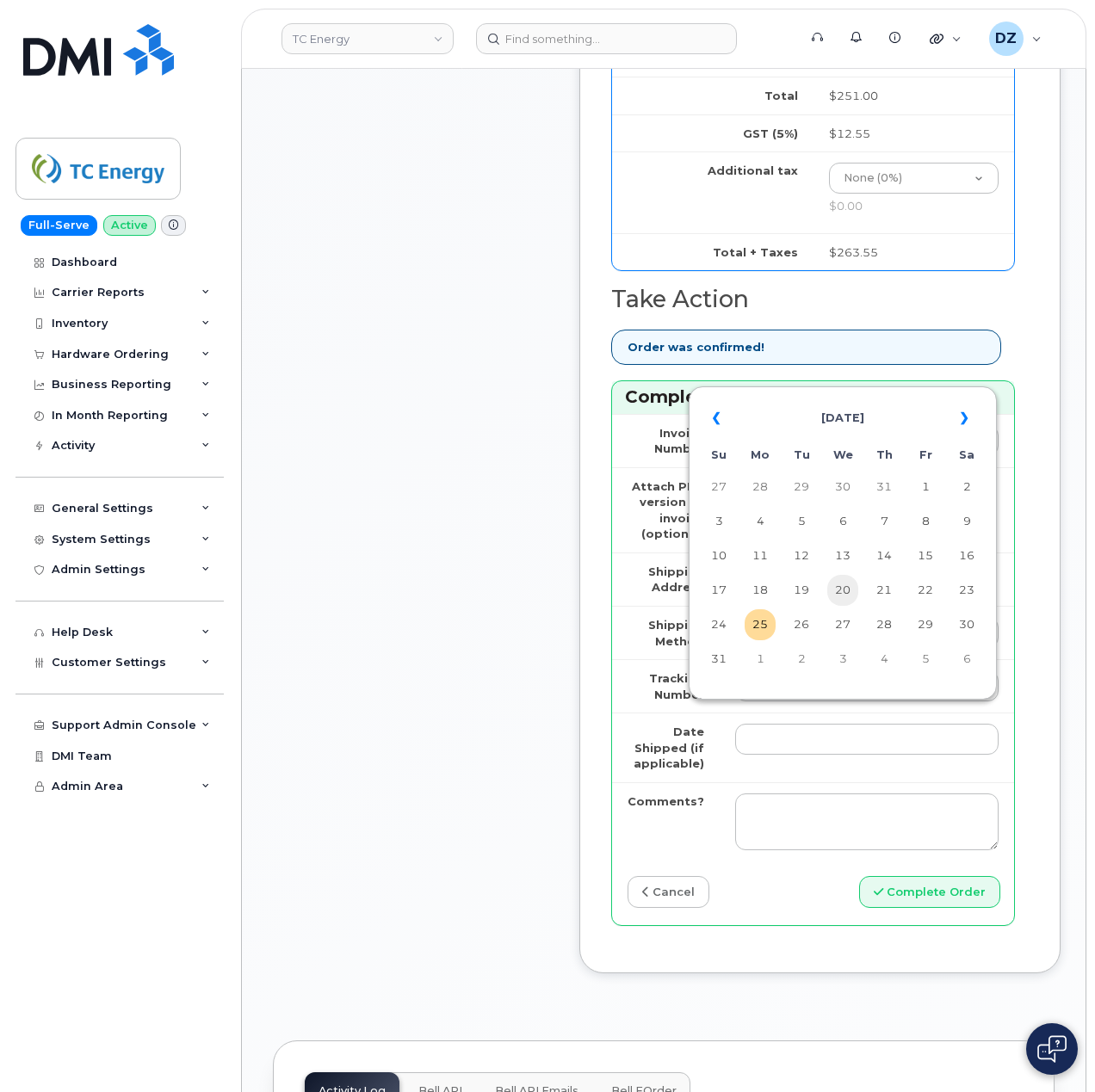
click at [837, 591] on td "20" at bounding box center [842, 591] width 31 height 31
type input "[DATE]"
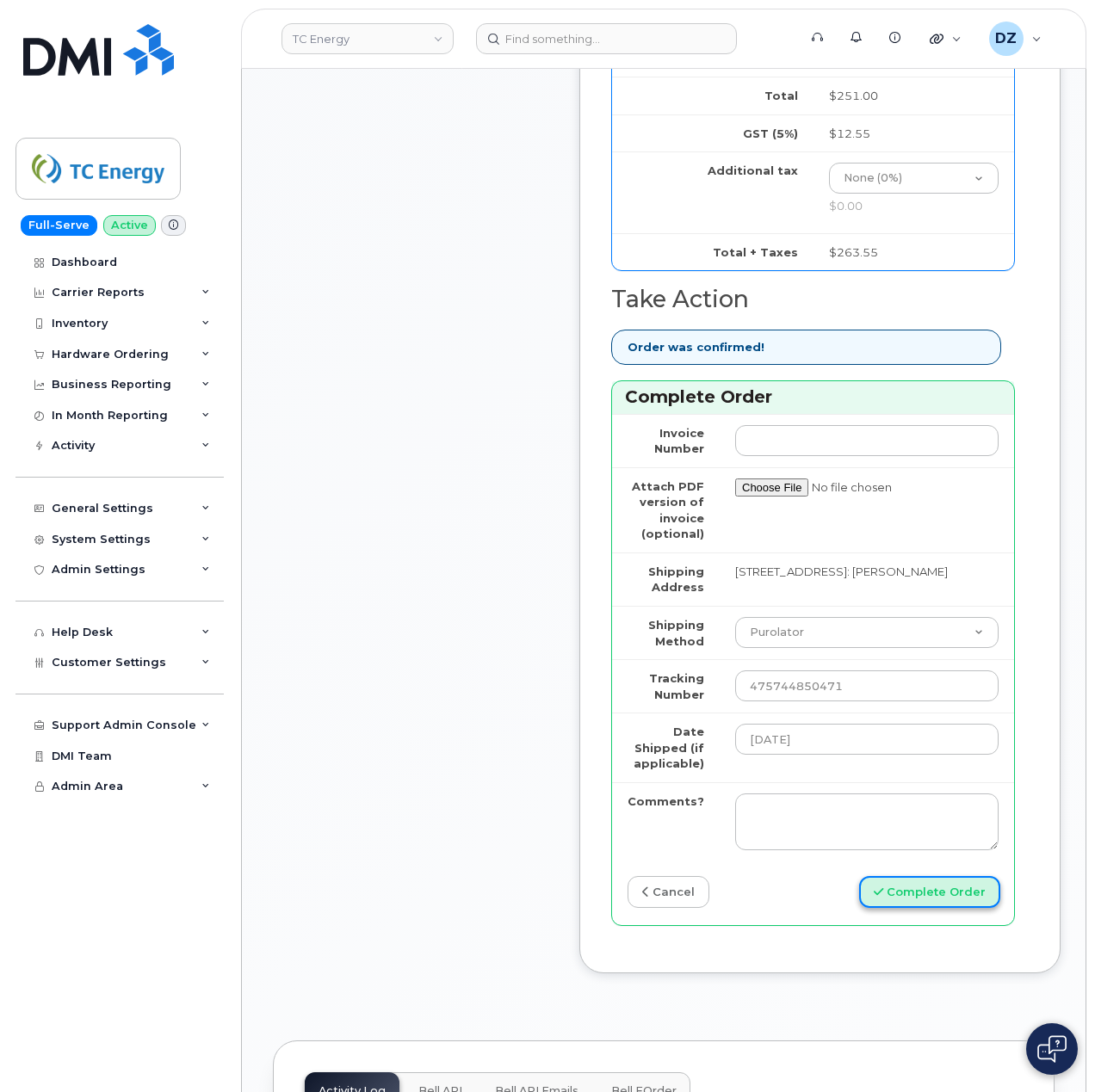
click at [926, 876] on button "Complete Order" at bounding box center [929, 891] width 141 height 32
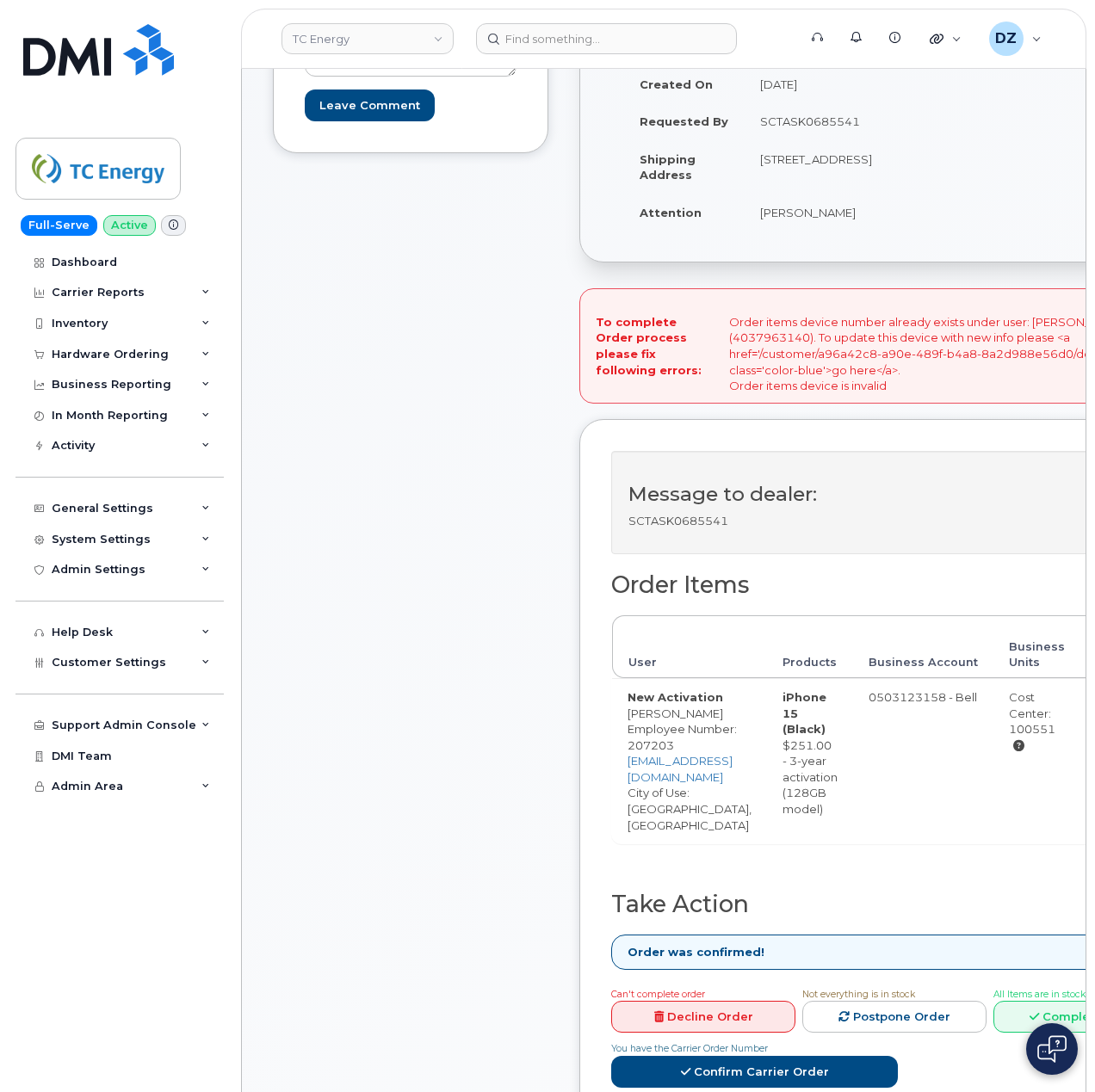
scroll to position [573, 0]
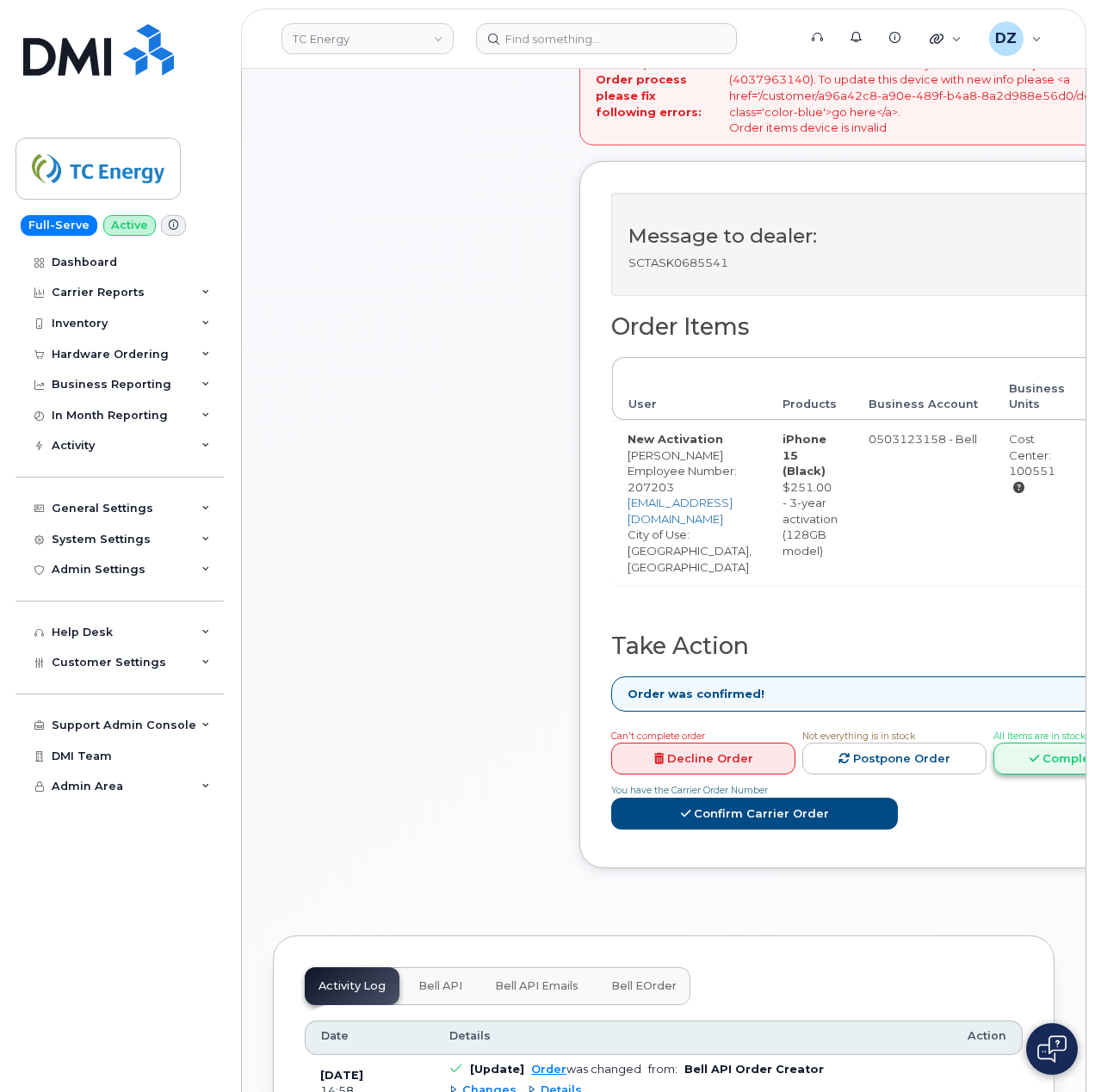
click at [1034, 743] on link "Complete Order" at bounding box center [1085, 759] width 184 height 32
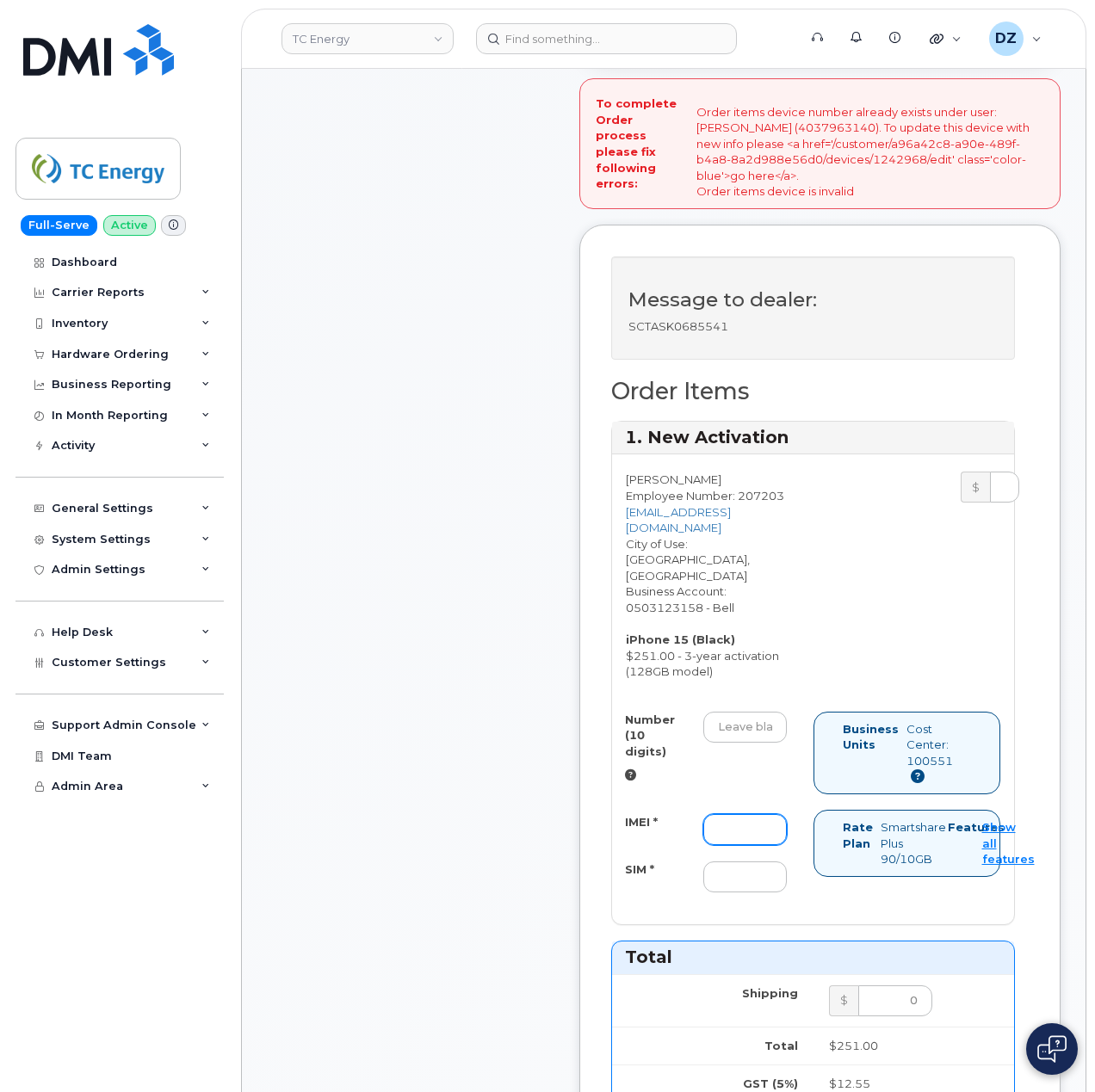
click at [756, 814] on input "IMEI *" at bounding box center [745, 829] width 84 height 31
paste input "356052197687313"
type input "356052197687313"
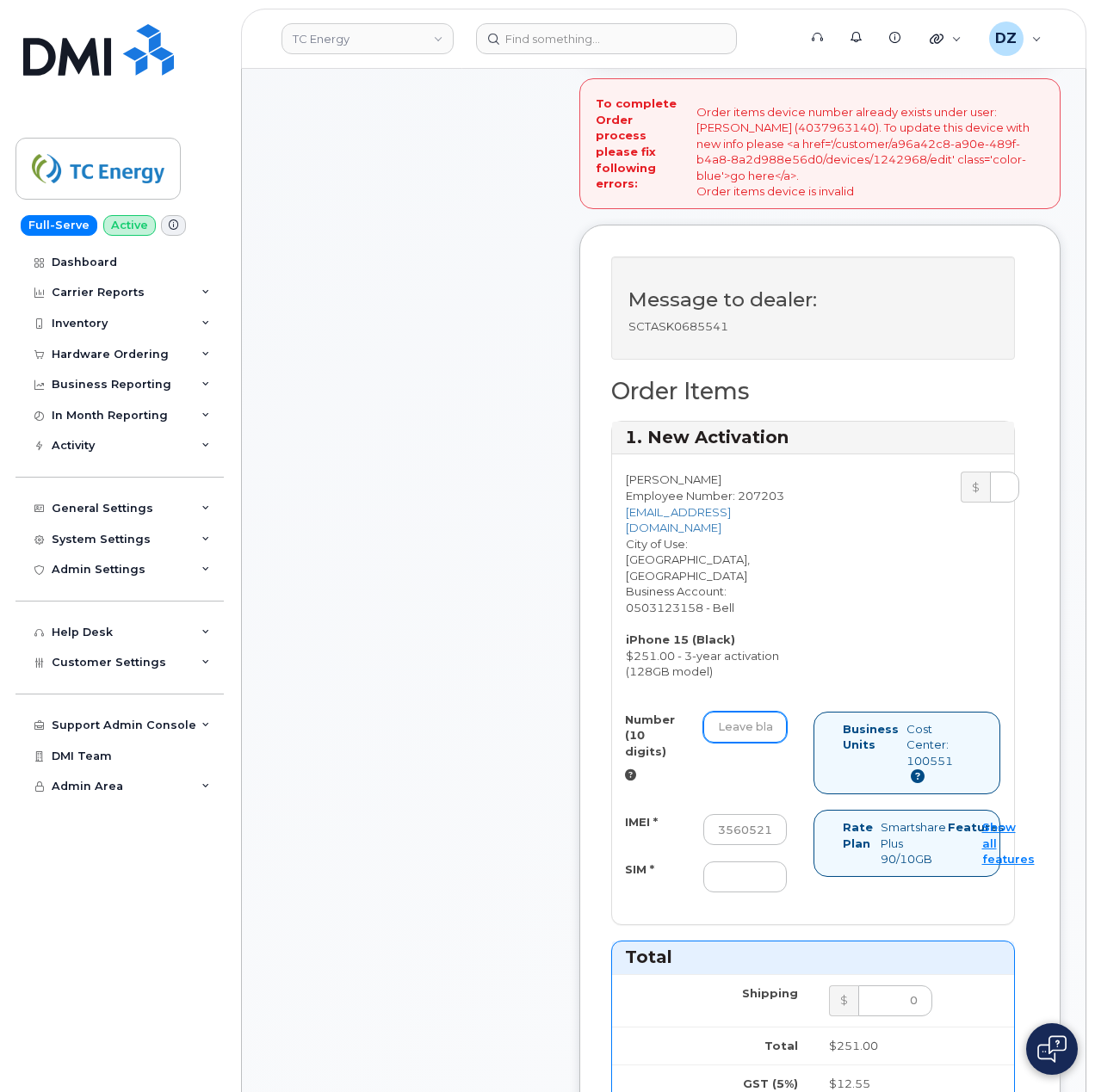
click at [765, 711] on input "Number (10 digits)" at bounding box center [745, 727] width 84 height 31
paste input "4037963140"
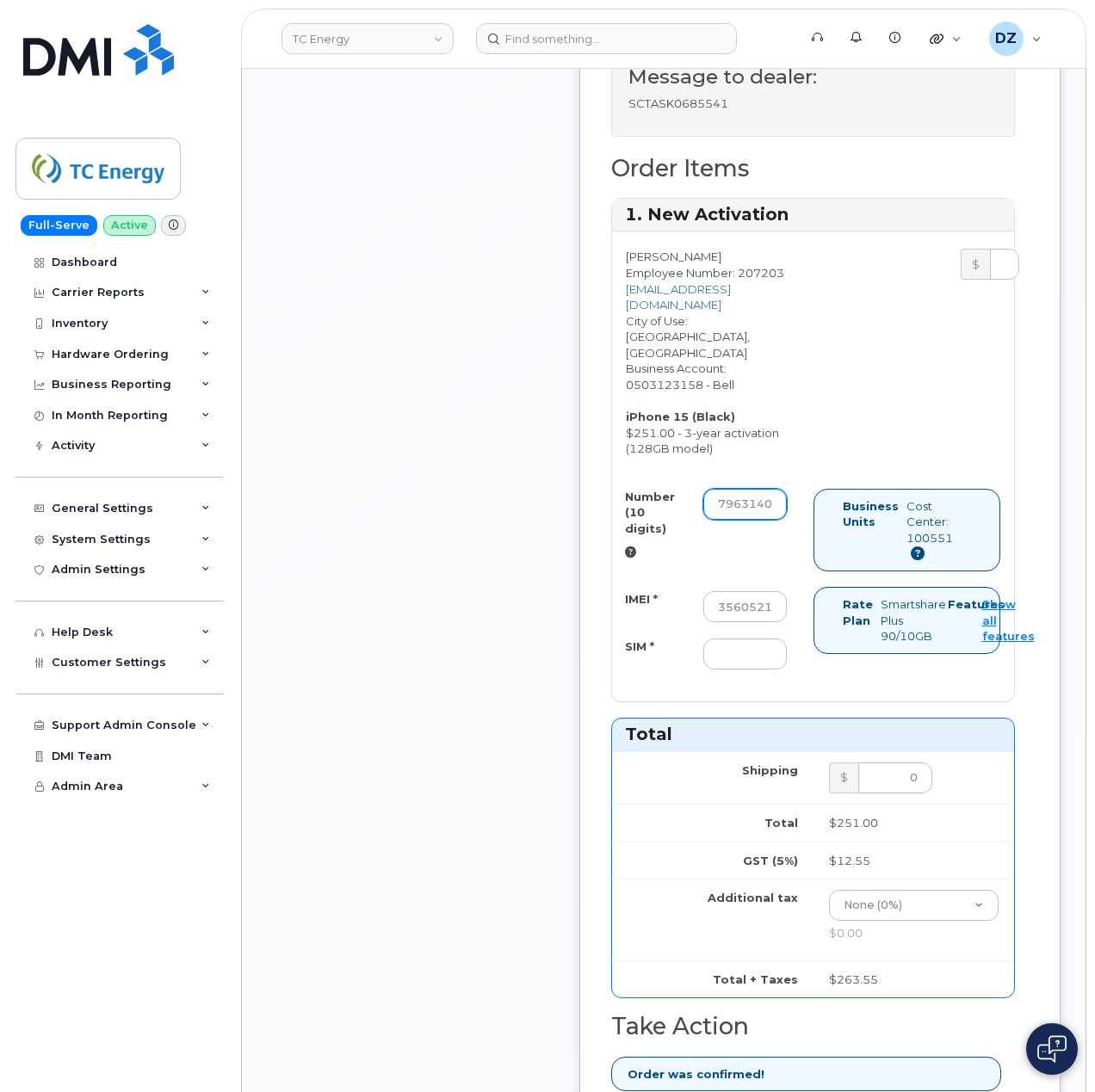
scroll to position [803, 0]
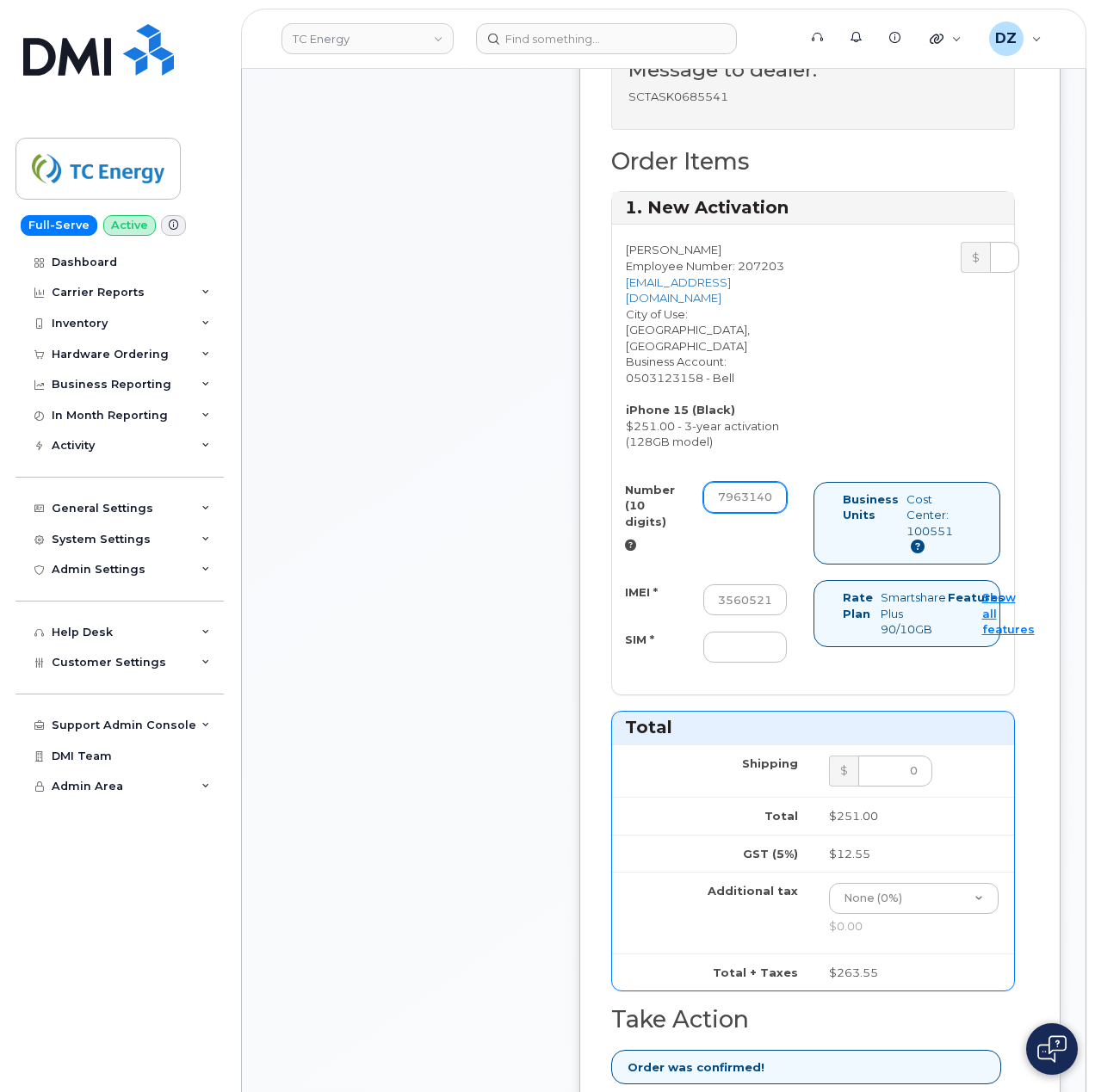
type input "4037963140"
click at [714, 631] on input "SIM *" at bounding box center [745, 647] width 84 height 31
paste input "89302610207725813437"
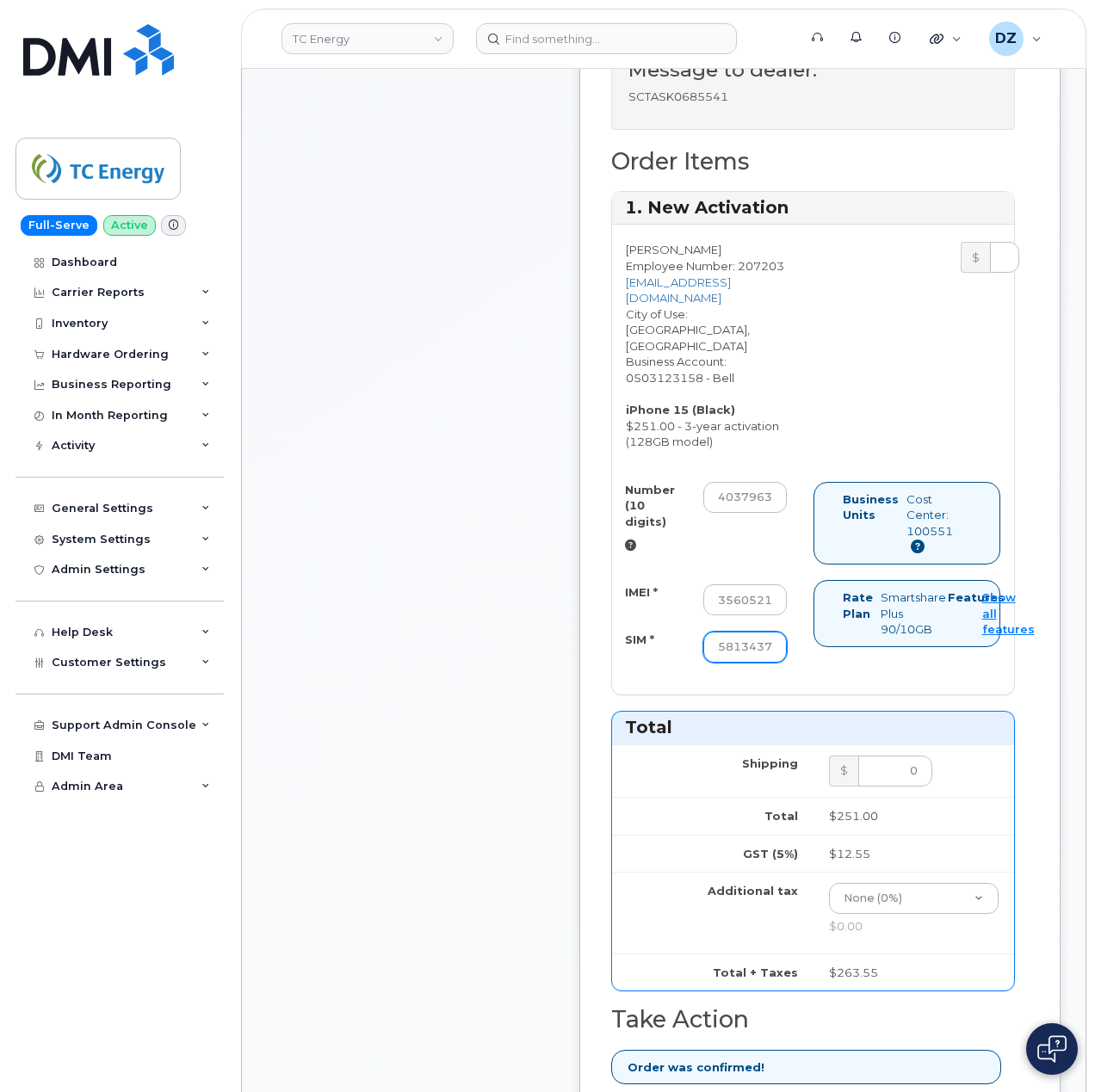
type input "89302610207725813437"
click at [410, 625] on div "Comments Leave Comment" at bounding box center [410, 590] width 275 height 2260
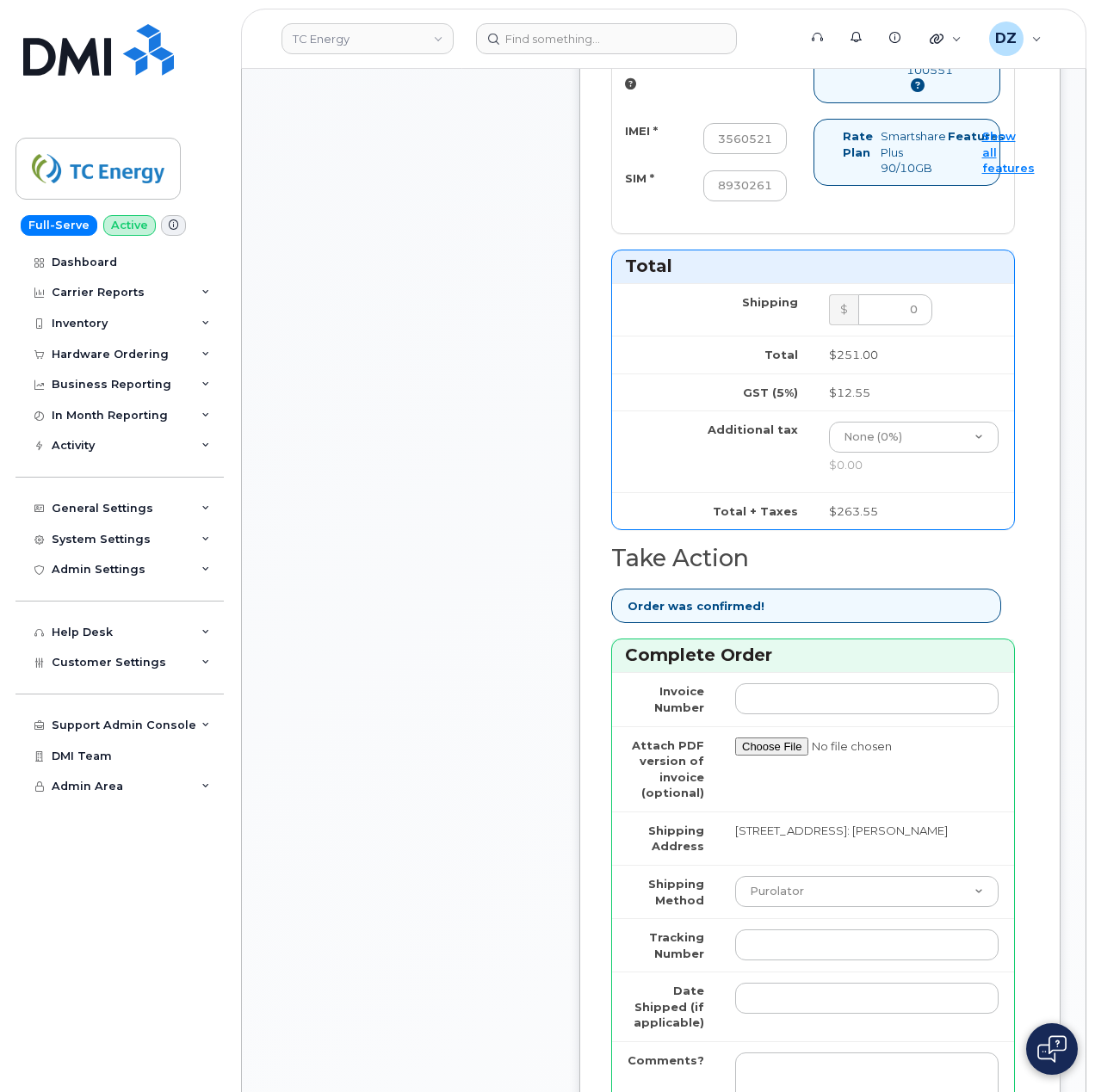
scroll to position [1377, 0]
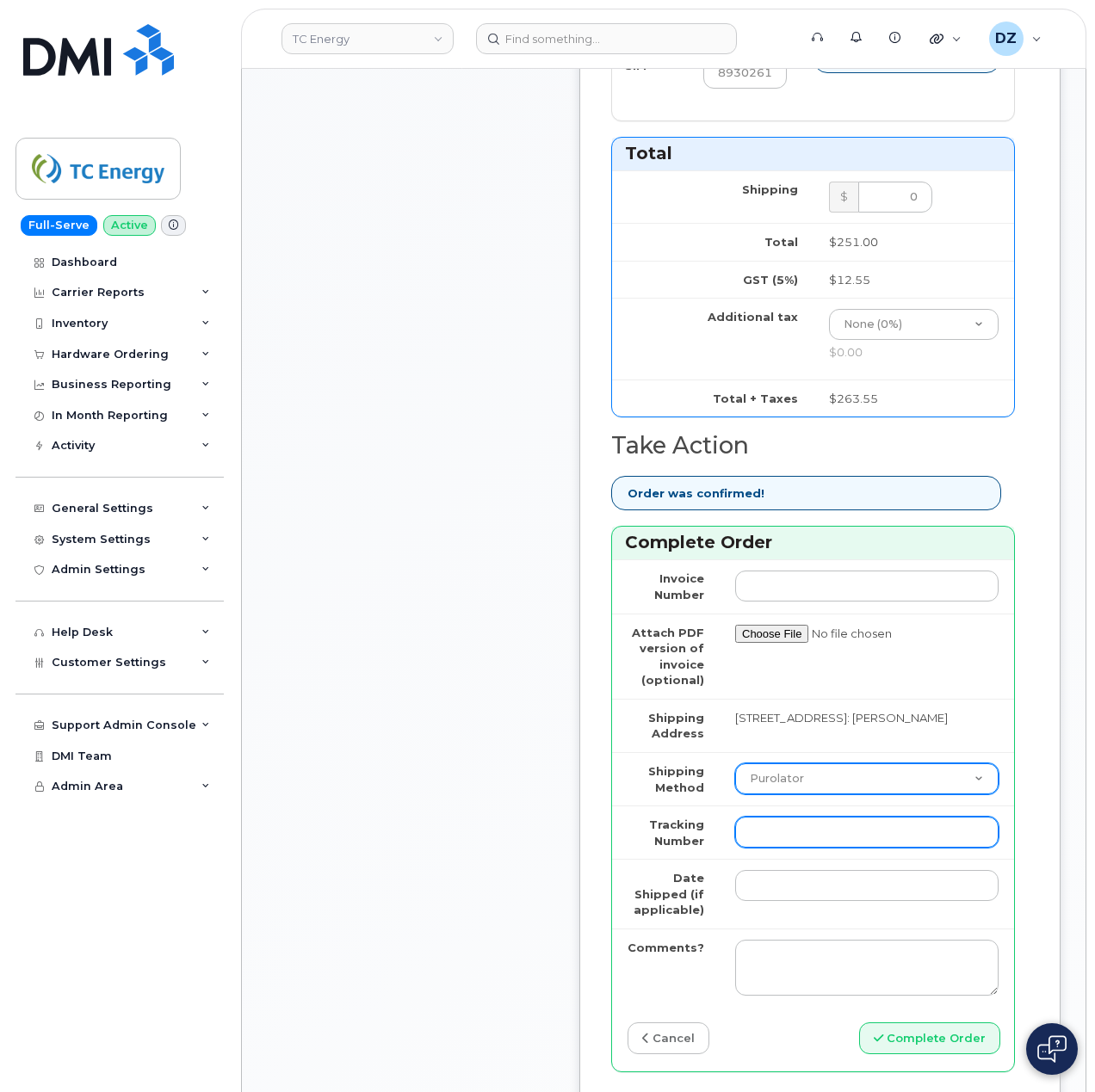
drag, startPoint x: 783, startPoint y: 806, endPoint x: 799, endPoint y: 771, distance: 38.5
click at [783, 817] on input "Tracking Number" at bounding box center [867, 832] width 264 height 31
paste input "475744850471"
type input "475744850471"
click at [807, 763] on select "Purolator UPS FedEx Canada Post Courier Other Drop Off Pick Up" at bounding box center [867, 779] width 264 height 31
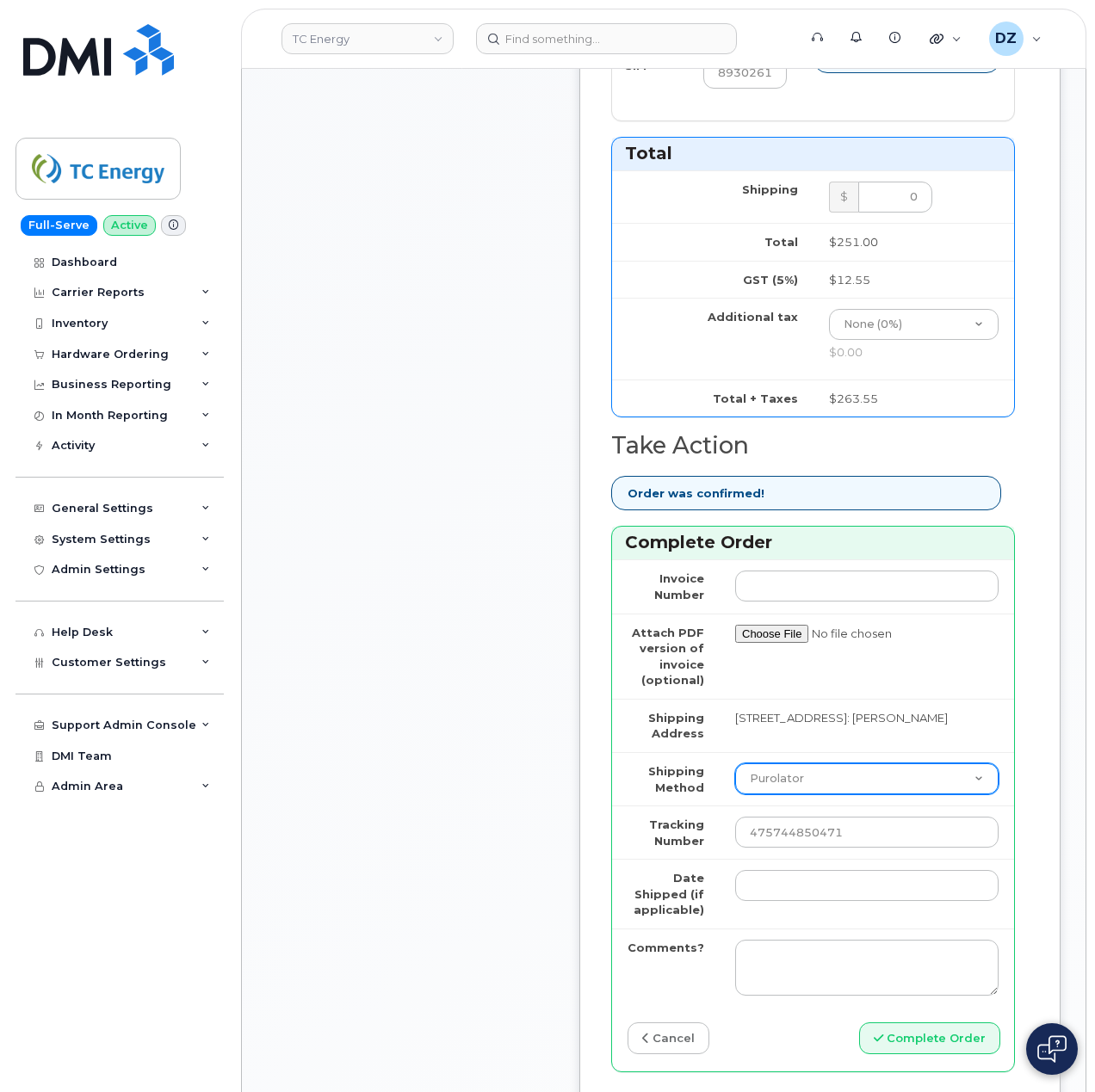
select select "FedEx"
click at [735, 763] on select "Purolator UPS FedEx Canada Post Courier Other Drop Off Pick Up" at bounding box center [867, 779] width 264 height 31
click at [828, 888] on td at bounding box center [867, 893] width 294 height 70
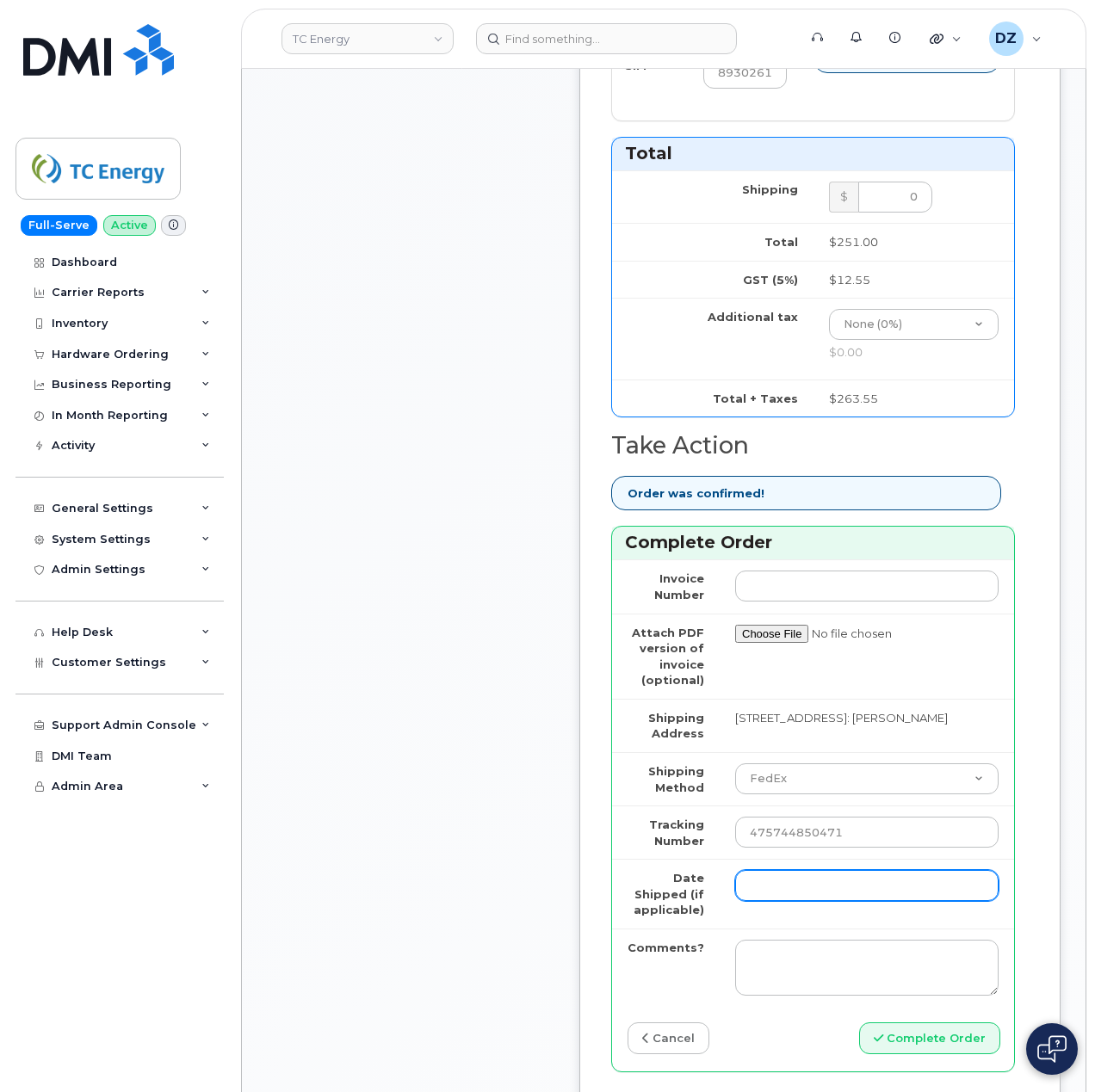
drag, startPoint x: 841, startPoint y: 874, endPoint x: 845, endPoint y: 851, distance: 23.3
click at [841, 873] on input "Date Shipped (if applicable)" at bounding box center [867, 886] width 264 height 31
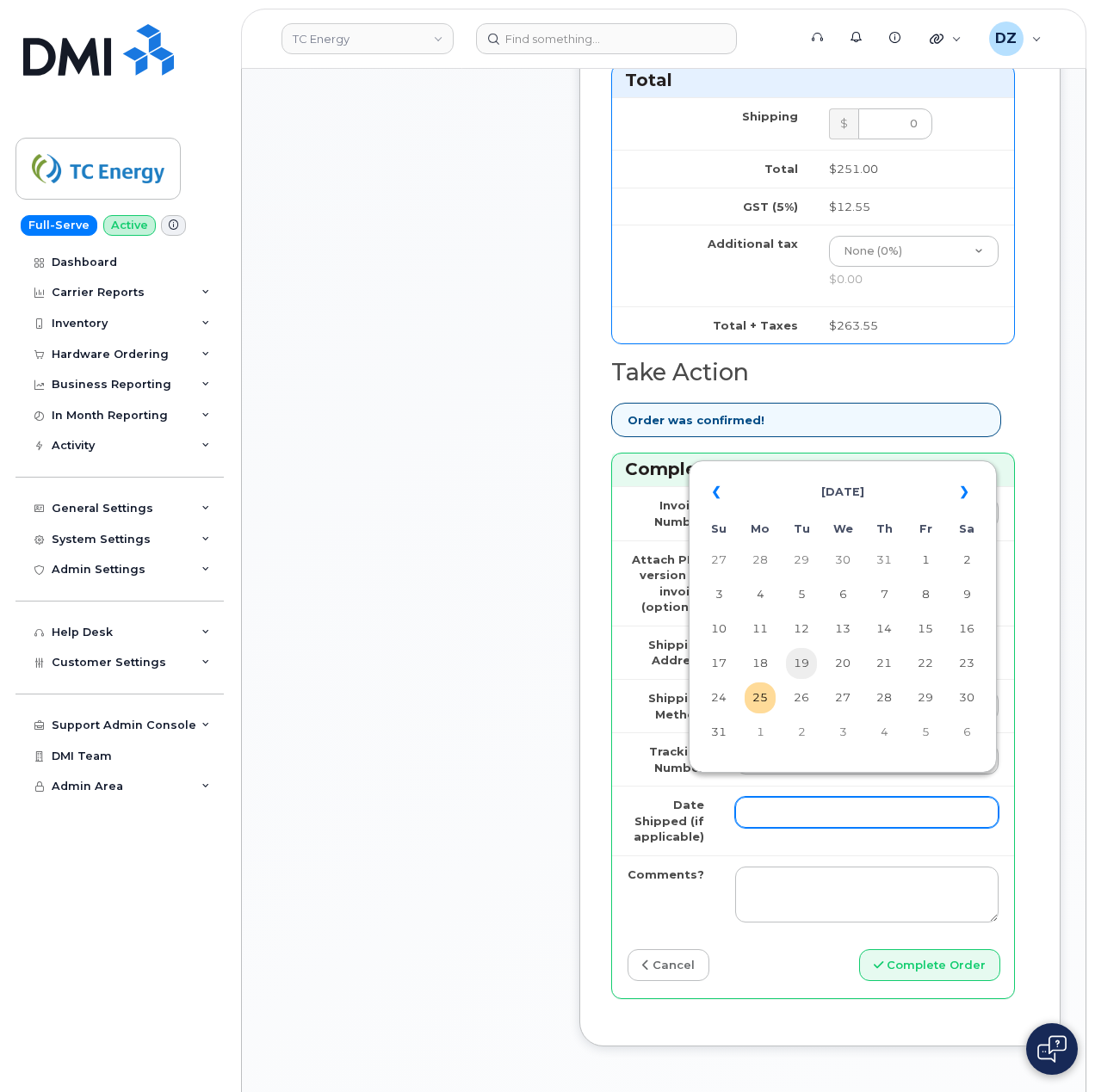
scroll to position [1492, 0]
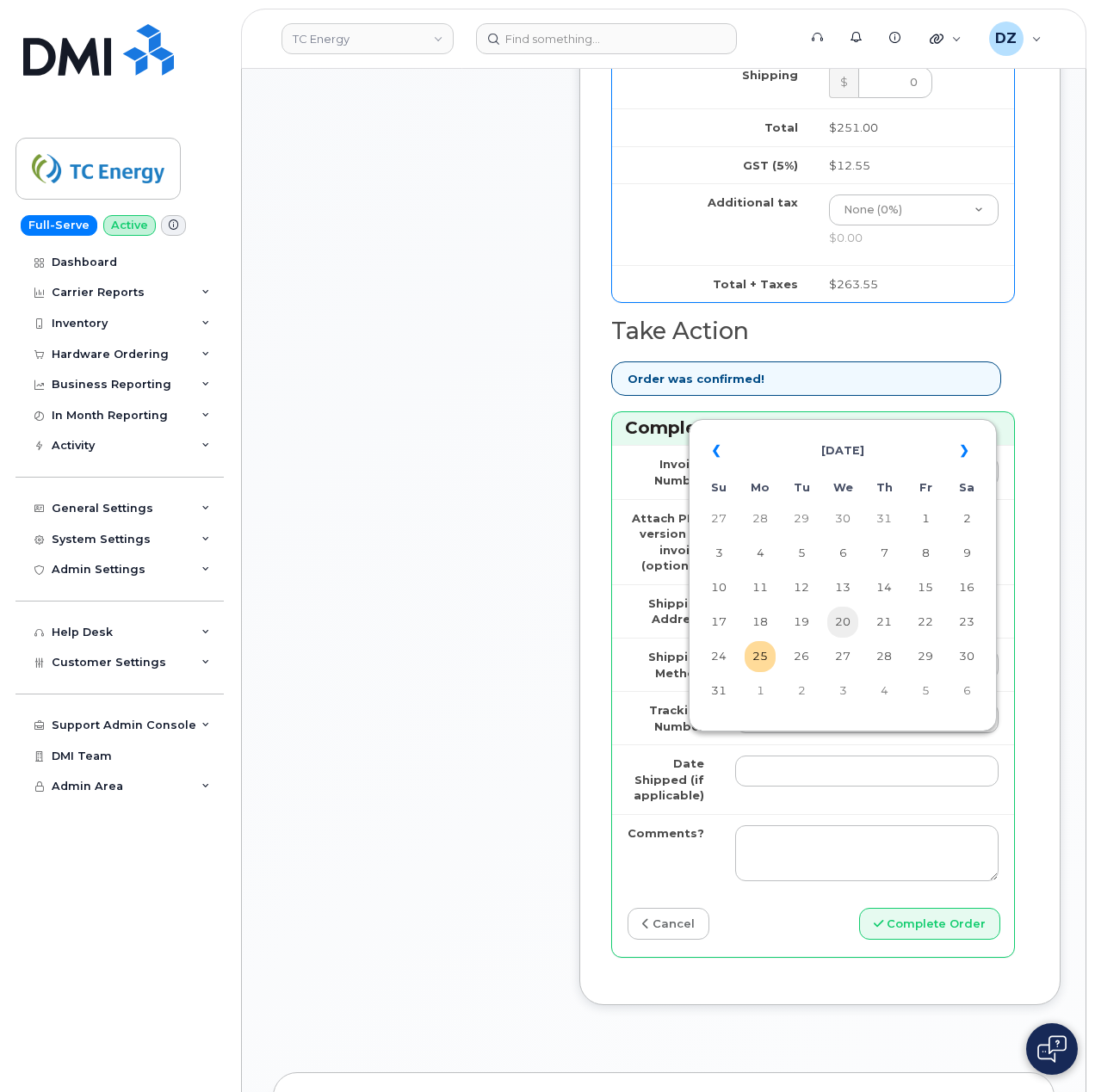
click at [841, 624] on td "20" at bounding box center [842, 622] width 31 height 31
type input "2025-08-20"
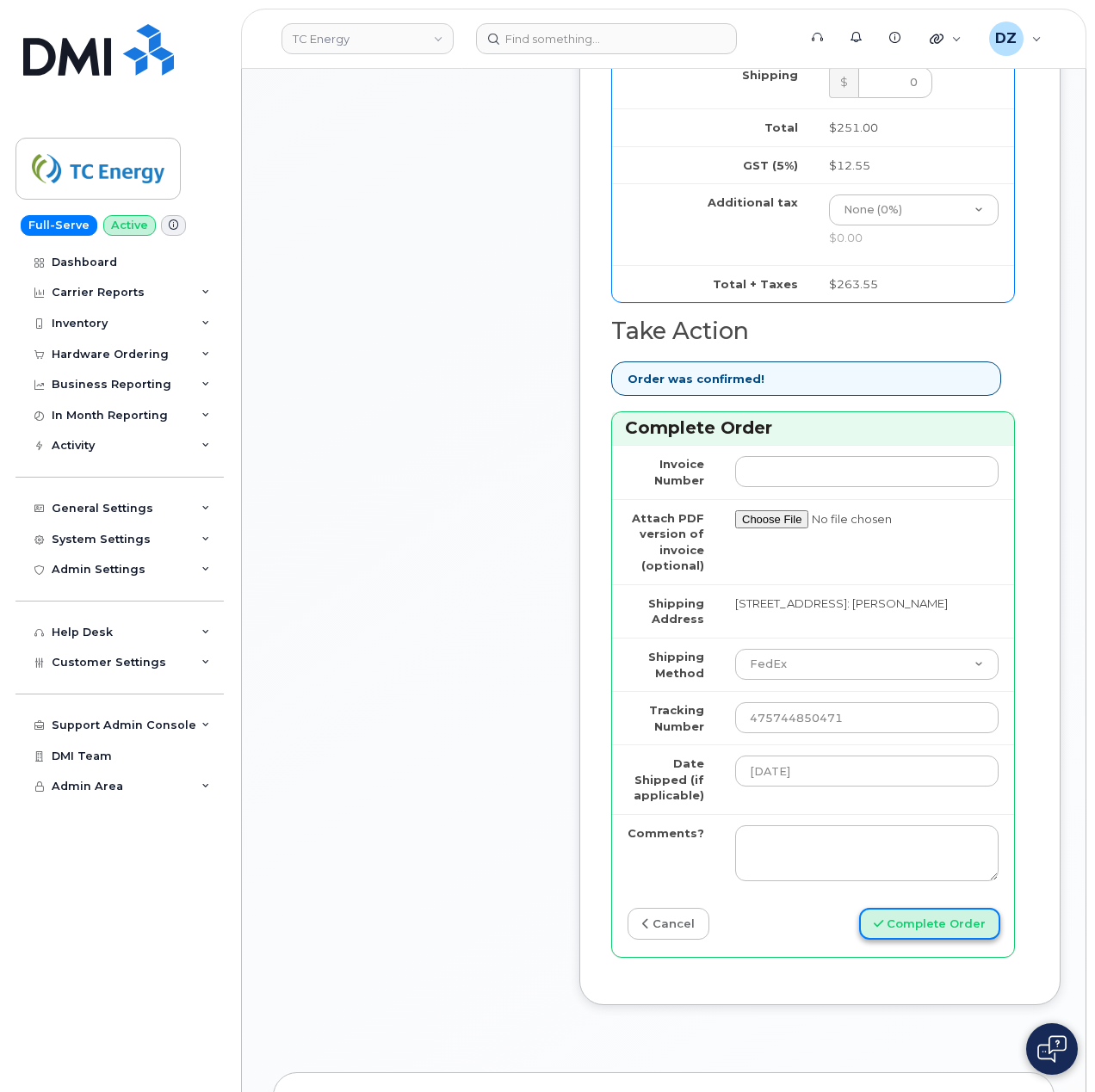
click at [930, 908] on button "Complete Order" at bounding box center [929, 923] width 141 height 32
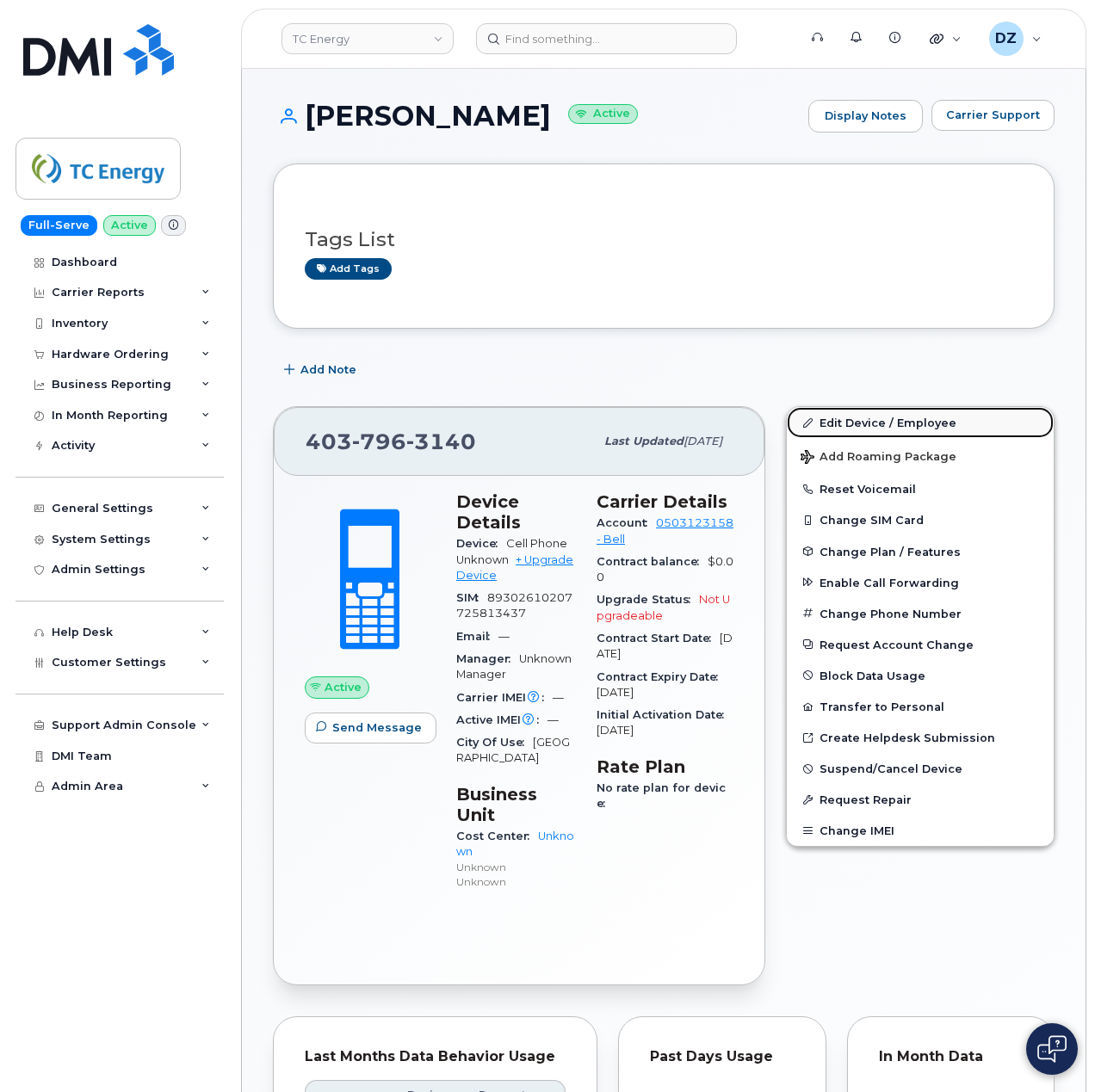
click at [910, 425] on link "Edit Device / Employee" at bounding box center [921, 422] width 267 height 31
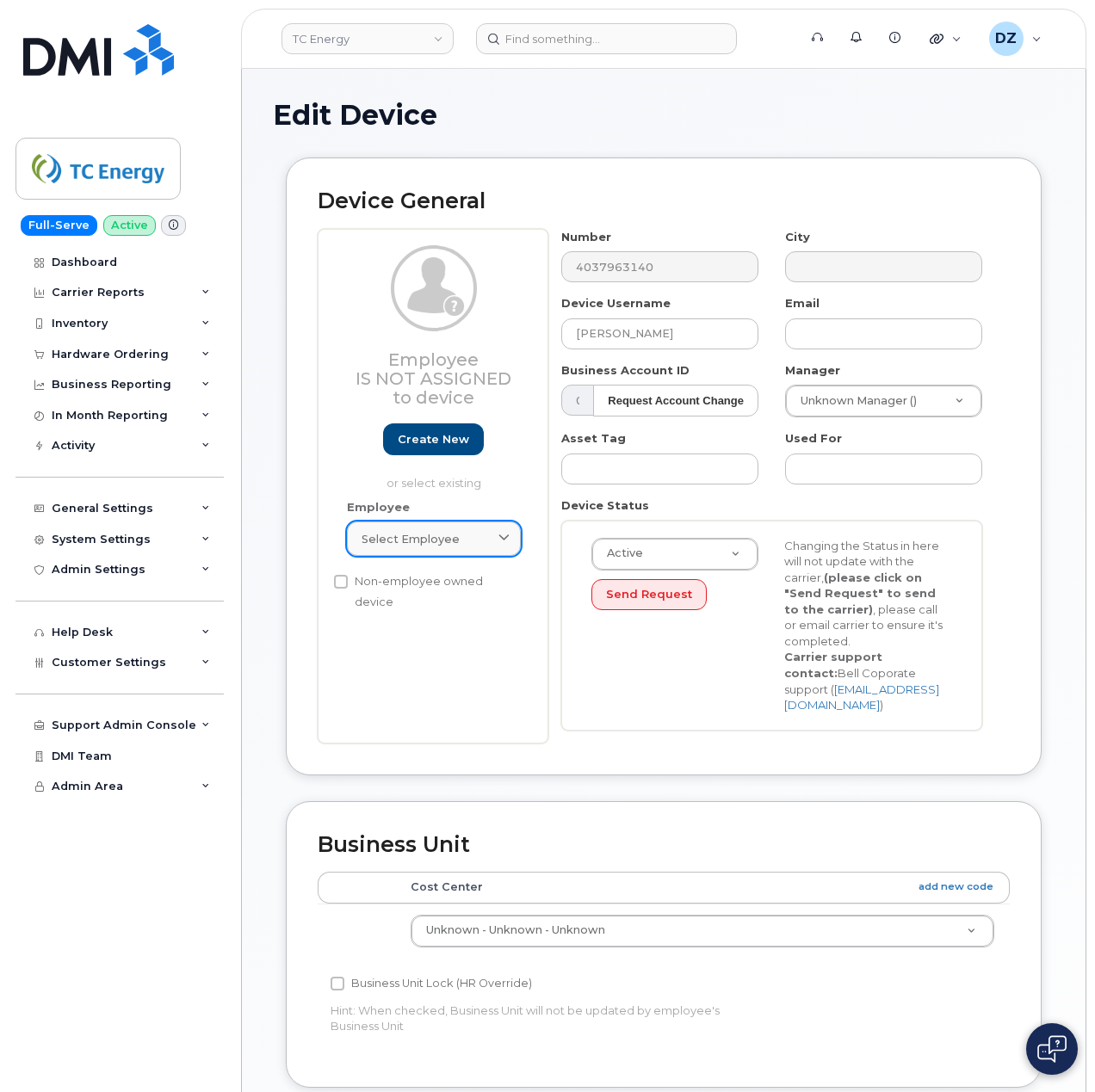
click at [435, 545] on span "Select employee" at bounding box center [411, 540] width 98 height 16
paste input "[PERSON_NAME]"
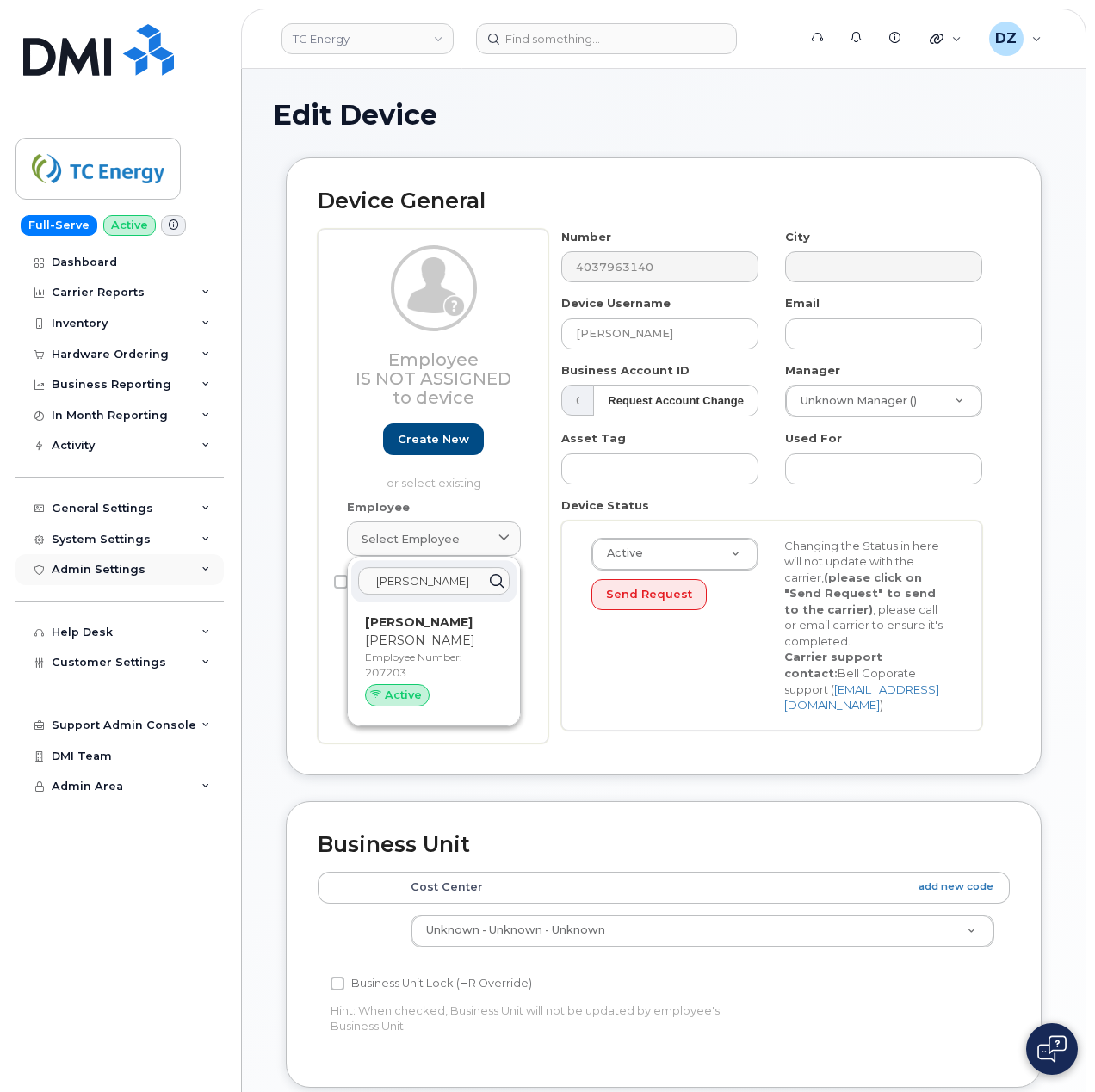
type input "[PERSON_NAME]"
drag, startPoint x: 439, startPoint y: 640, endPoint x: 630, endPoint y: 114, distance: 559.6
click at [439, 640] on p "[PERSON_NAME]" at bounding box center [434, 640] width 138 height 18
type input "207203"
type input "[EMAIL_ADDRESS][DOMAIN_NAME]"
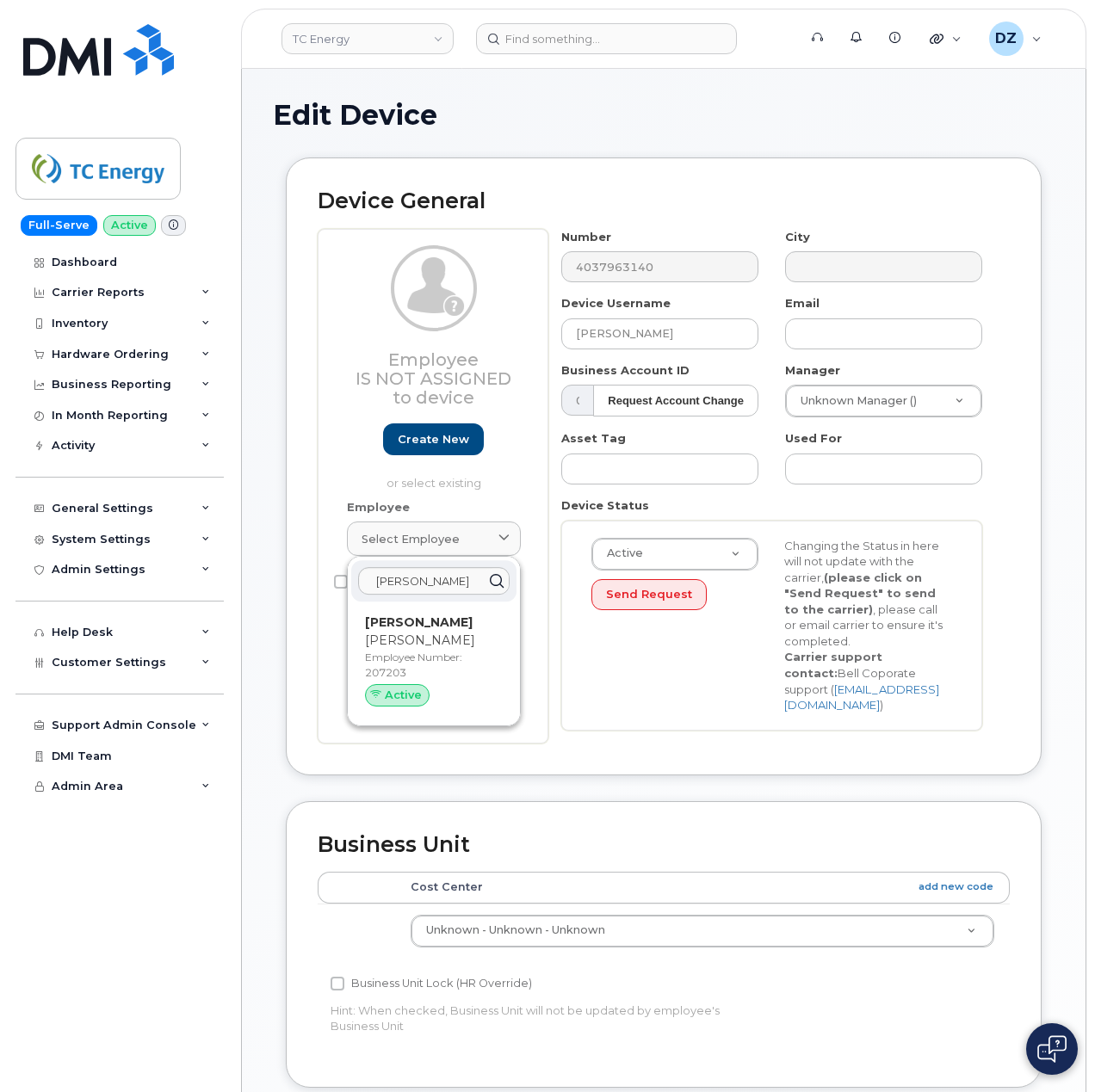
type input "4120069"
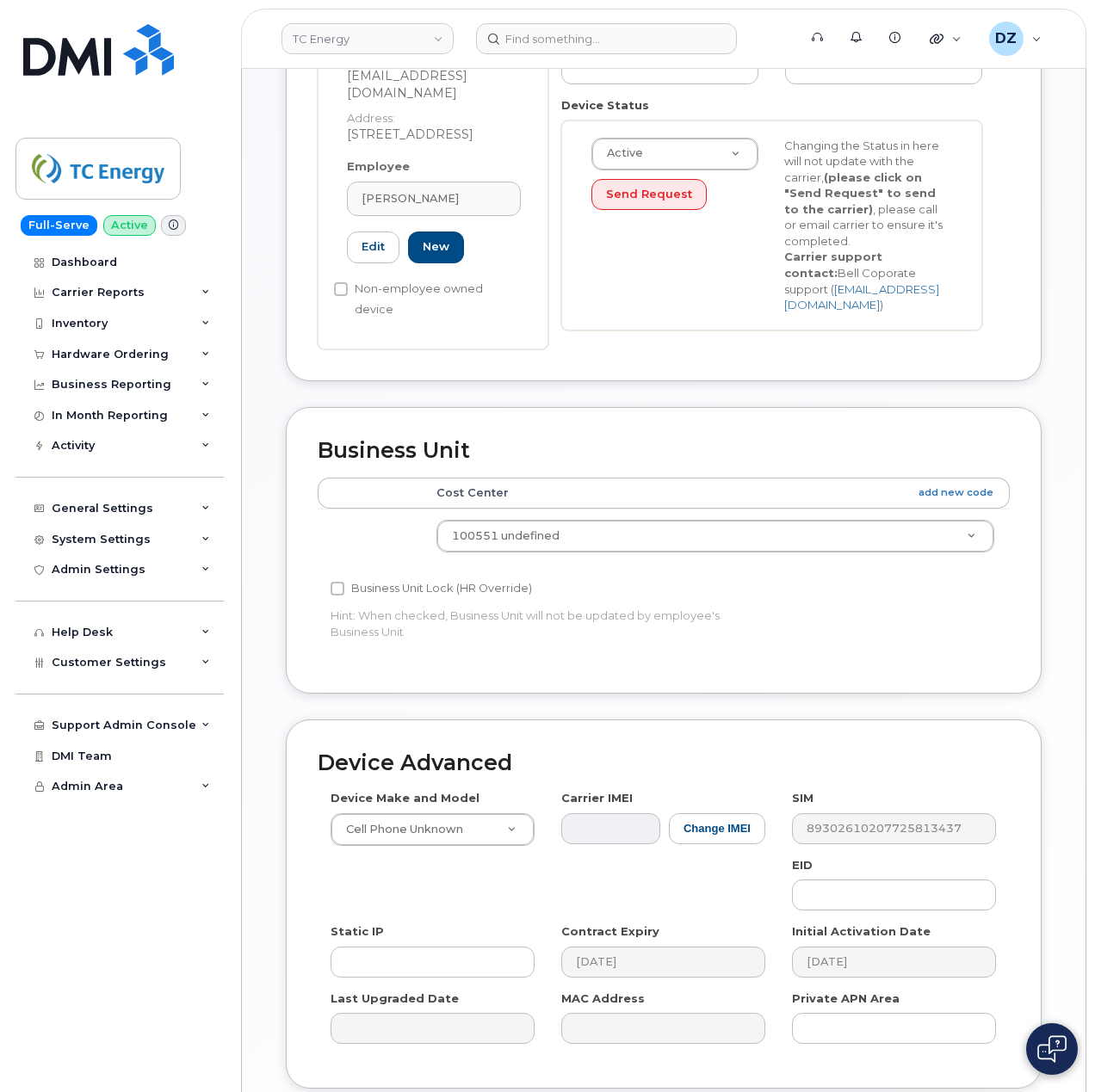
scroll to position [459, 0]
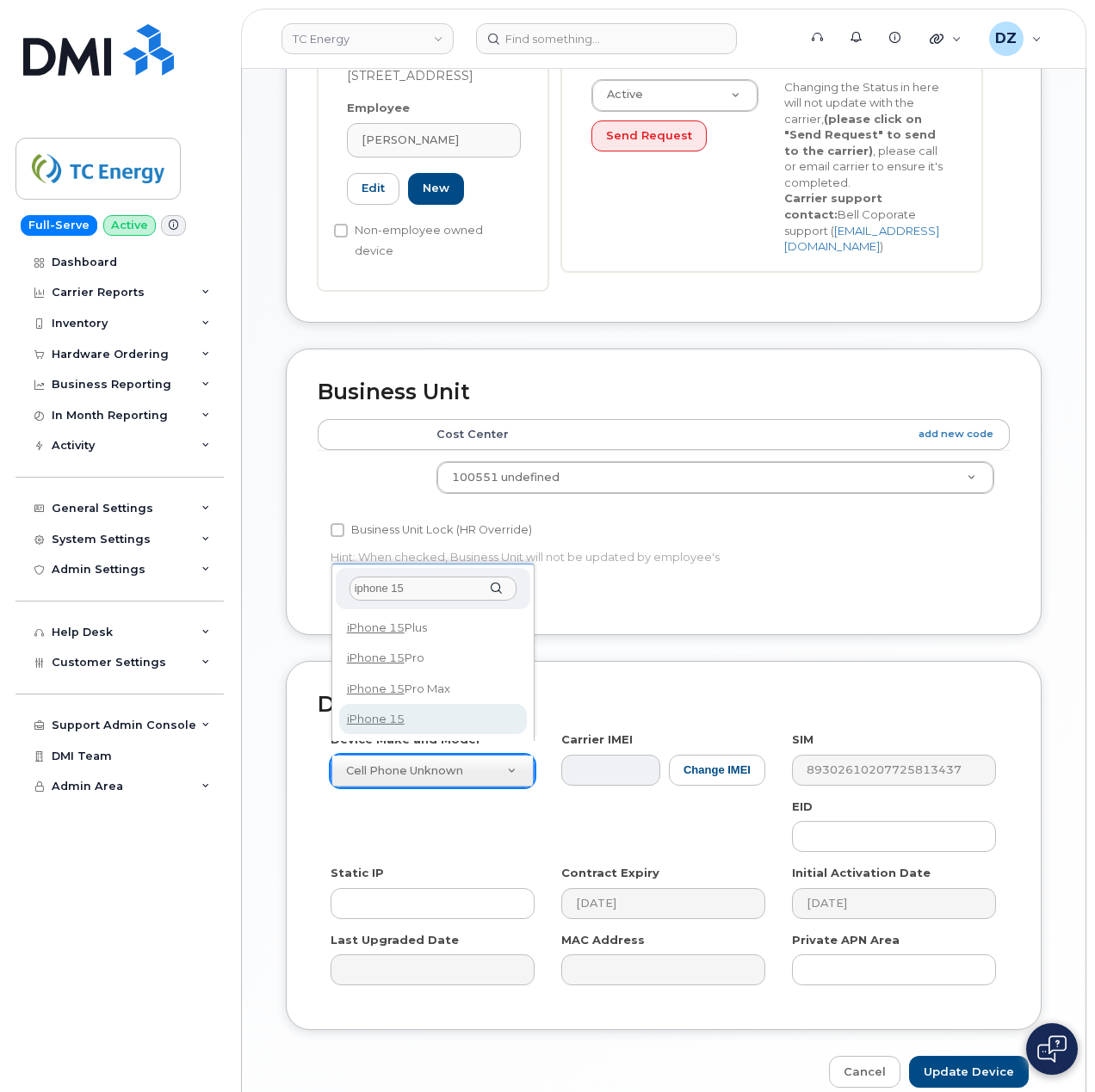
type input "iphone 15"
select select "3031"
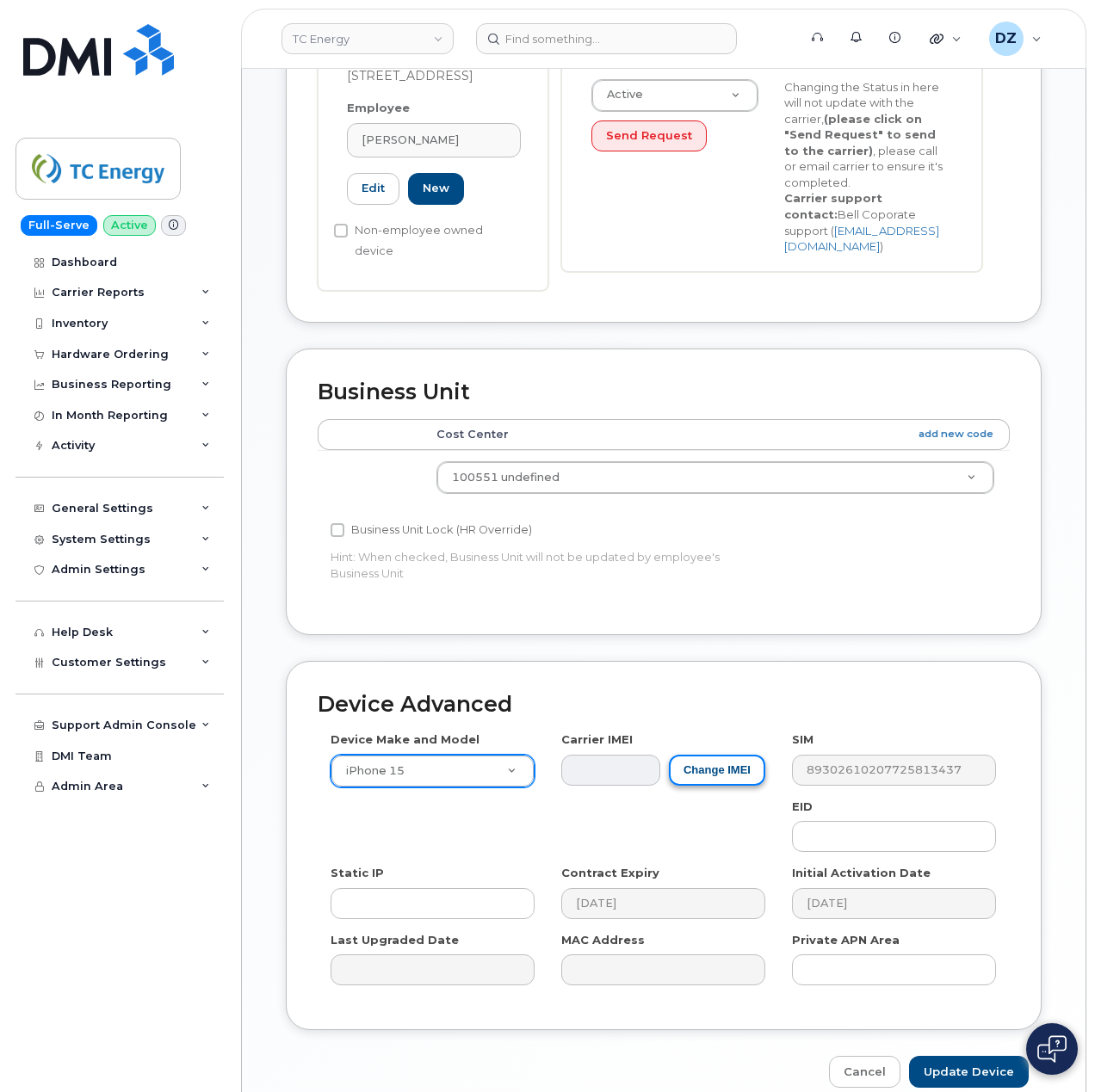
click at [714, 756] on button "Change IMEI" at bounding box center [717, 770] width 96 height 32
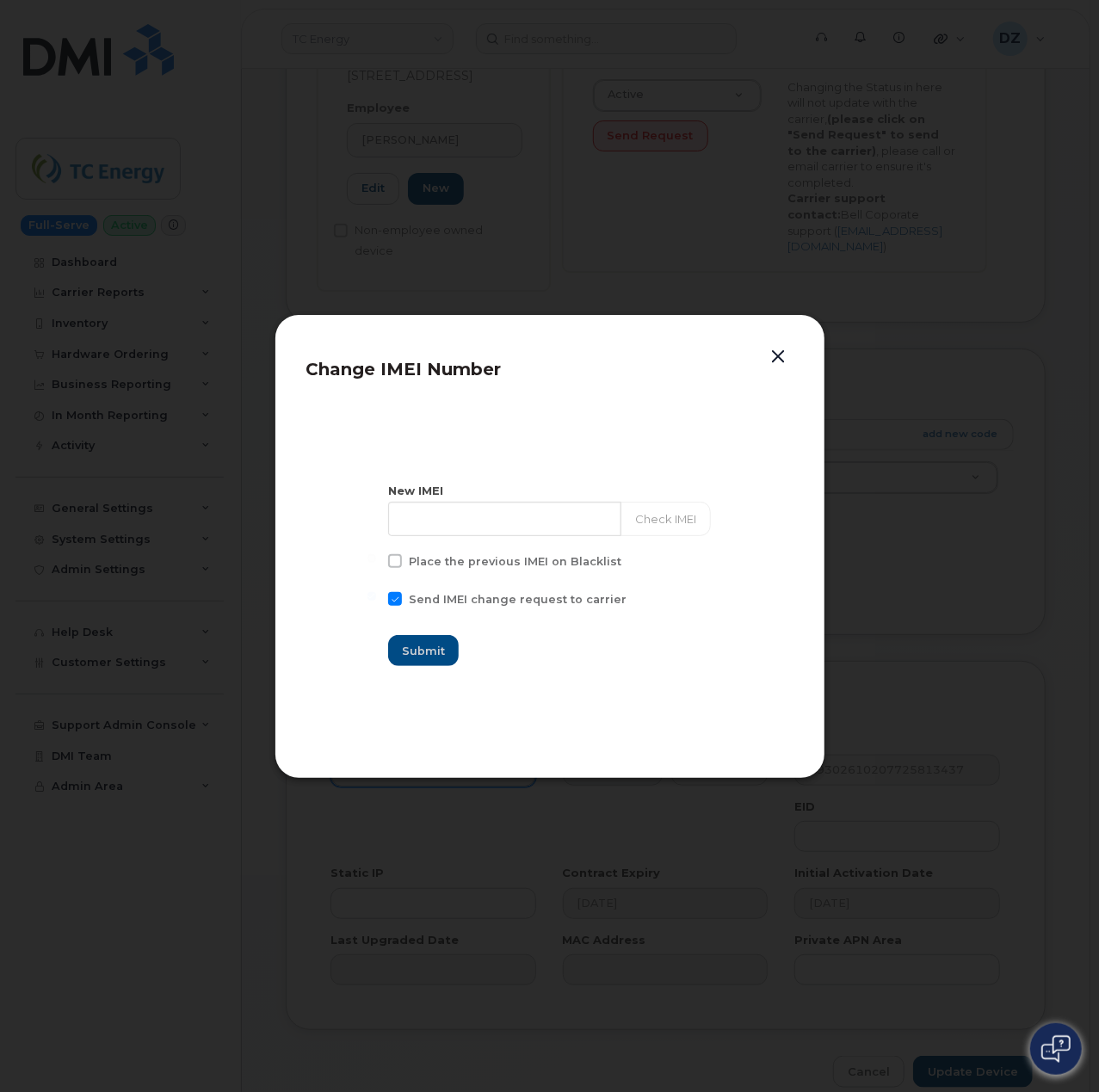
click at [401, 597] on span at bounding box center [394, 599] width 14 height 14
click at [376, 597] on input "Send IMEI change request to carrier" at bounding box center [371, 596] width 8 height 8
checkbox input "false"
click at [492, 523] on input at bounding box center [504, 519] width 235 height 35
paste input "356052197687313"
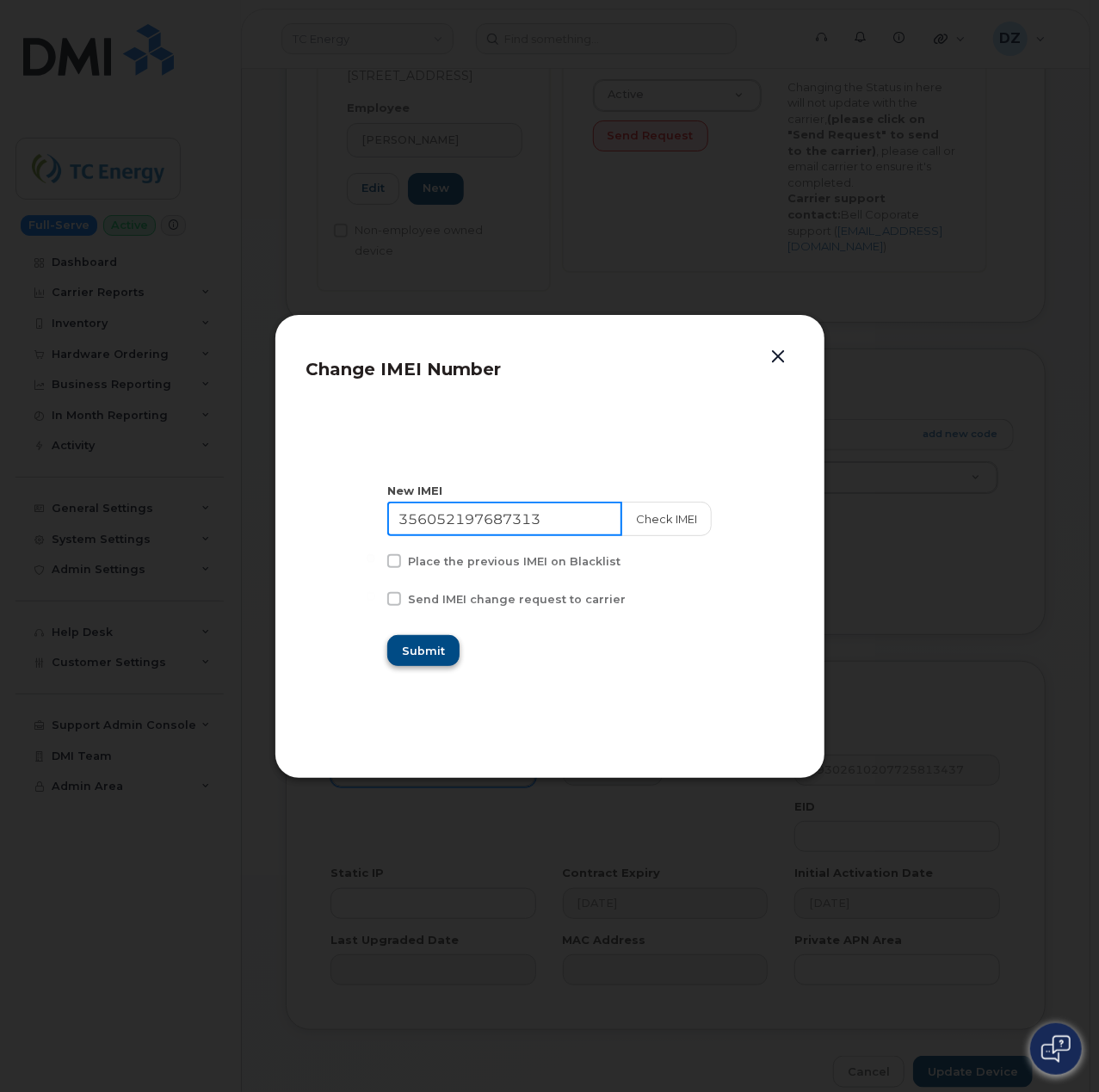
type input "356052197687313"
click at [431, 654] on span "Submit" at bounding box center [422, 651] width 43 height 16
type input "356052197687313"
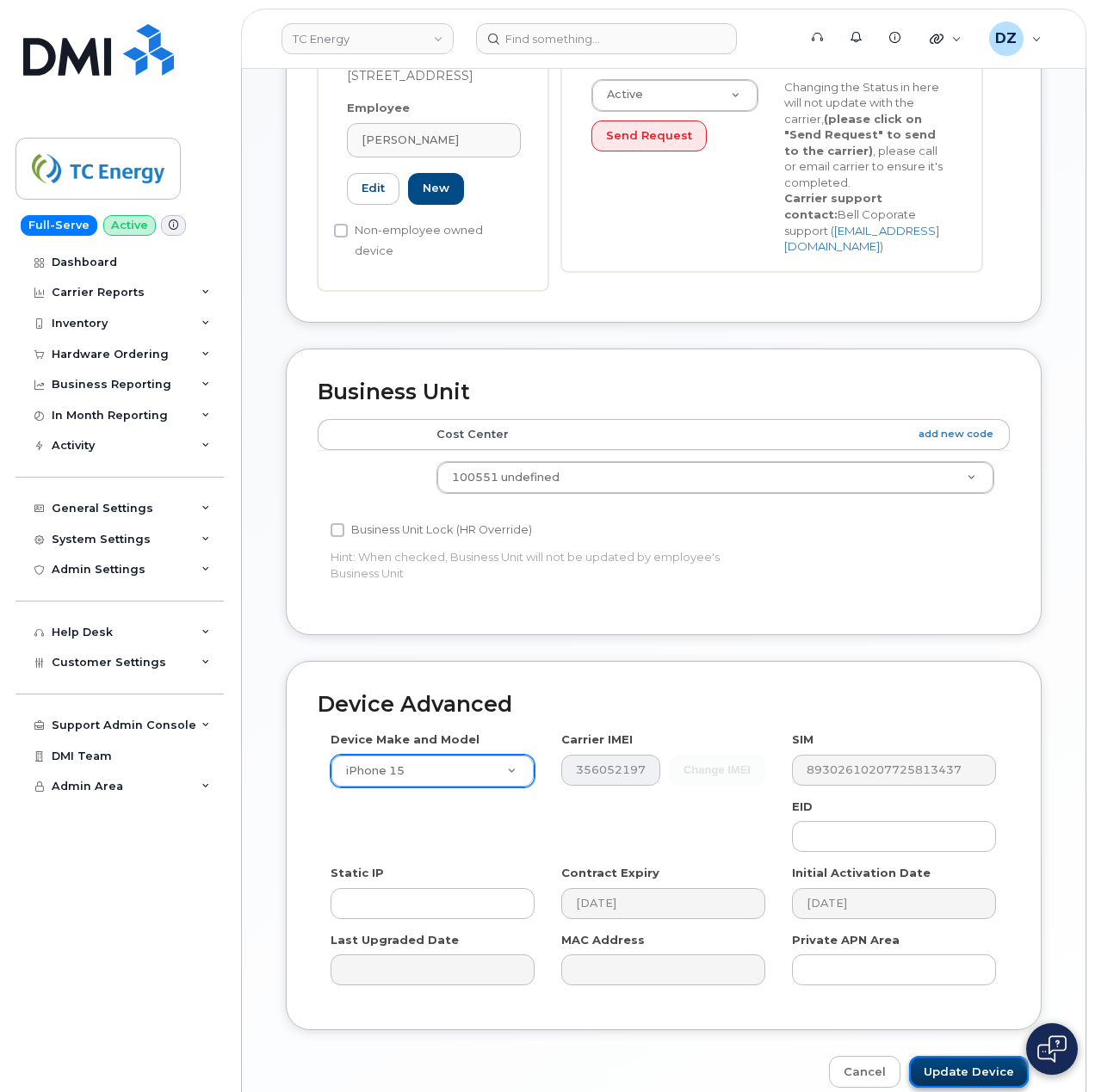
click at [959, 1056] on input "Update Device" at bounding box center [969, 1071] width 120 height 32
type input "Saving..."
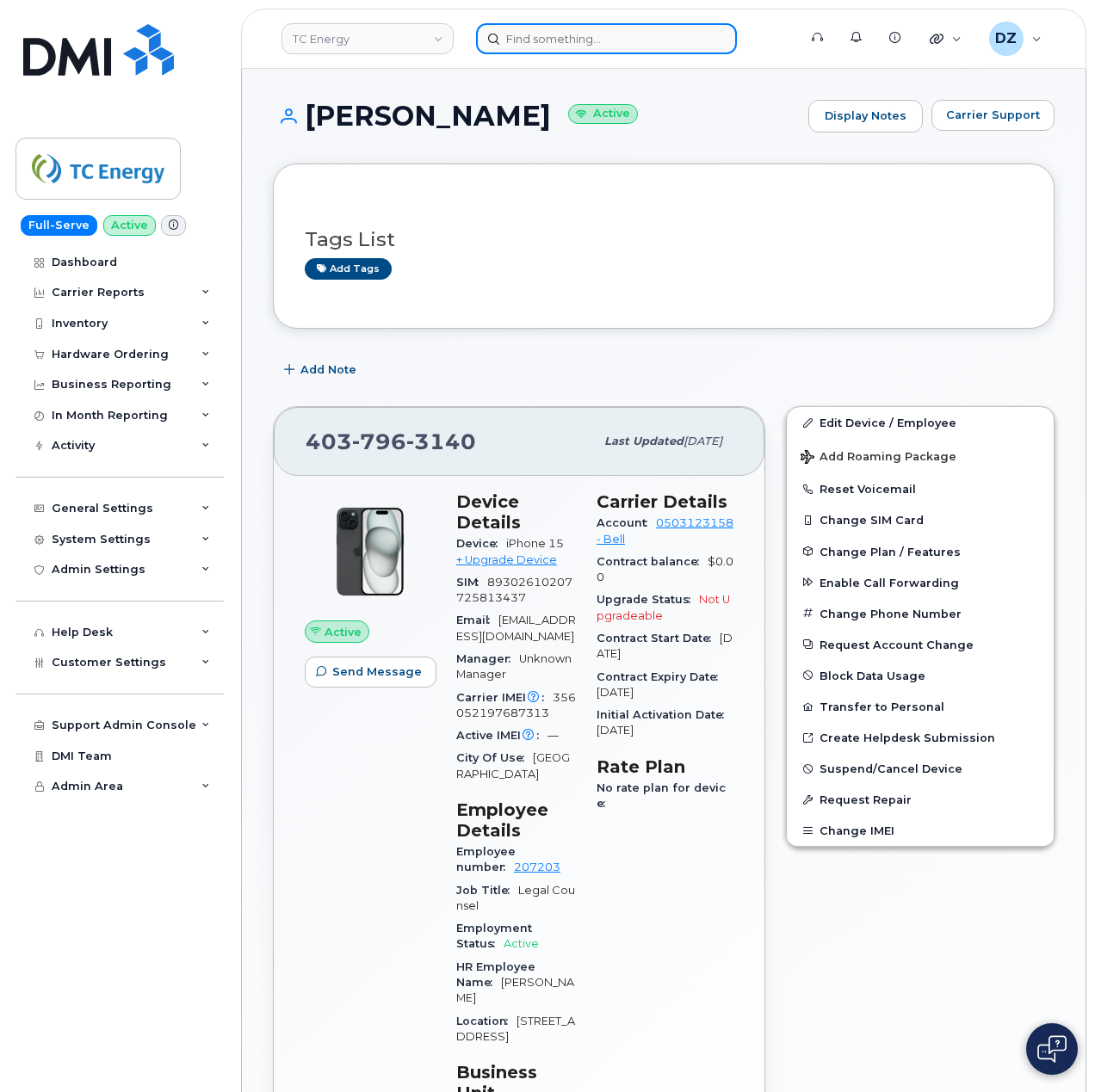
click at [548, 41] on input at bounding box center [606, 39] width 261 height 31
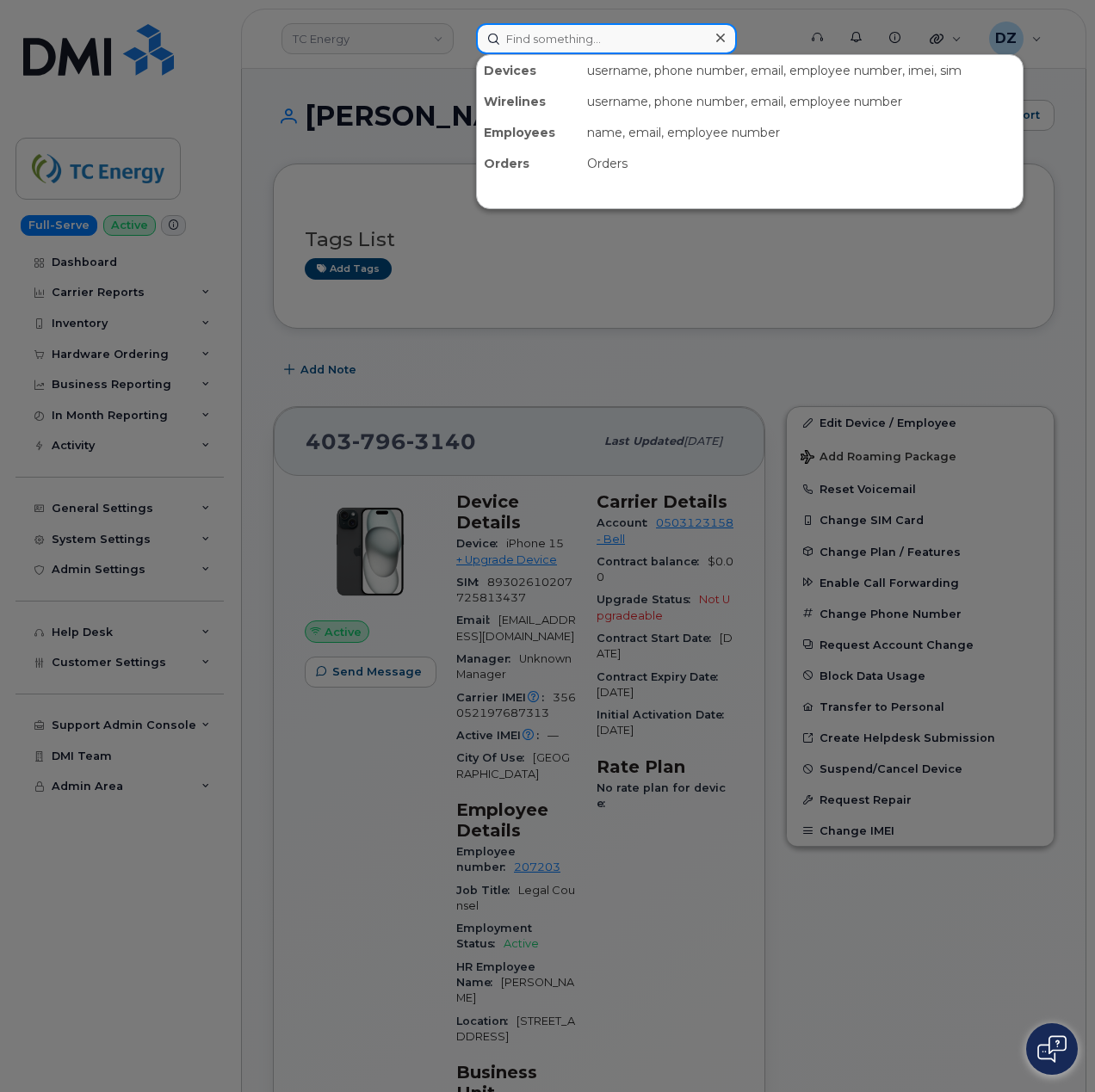
paste input "3045467821"
type input "3045467821"
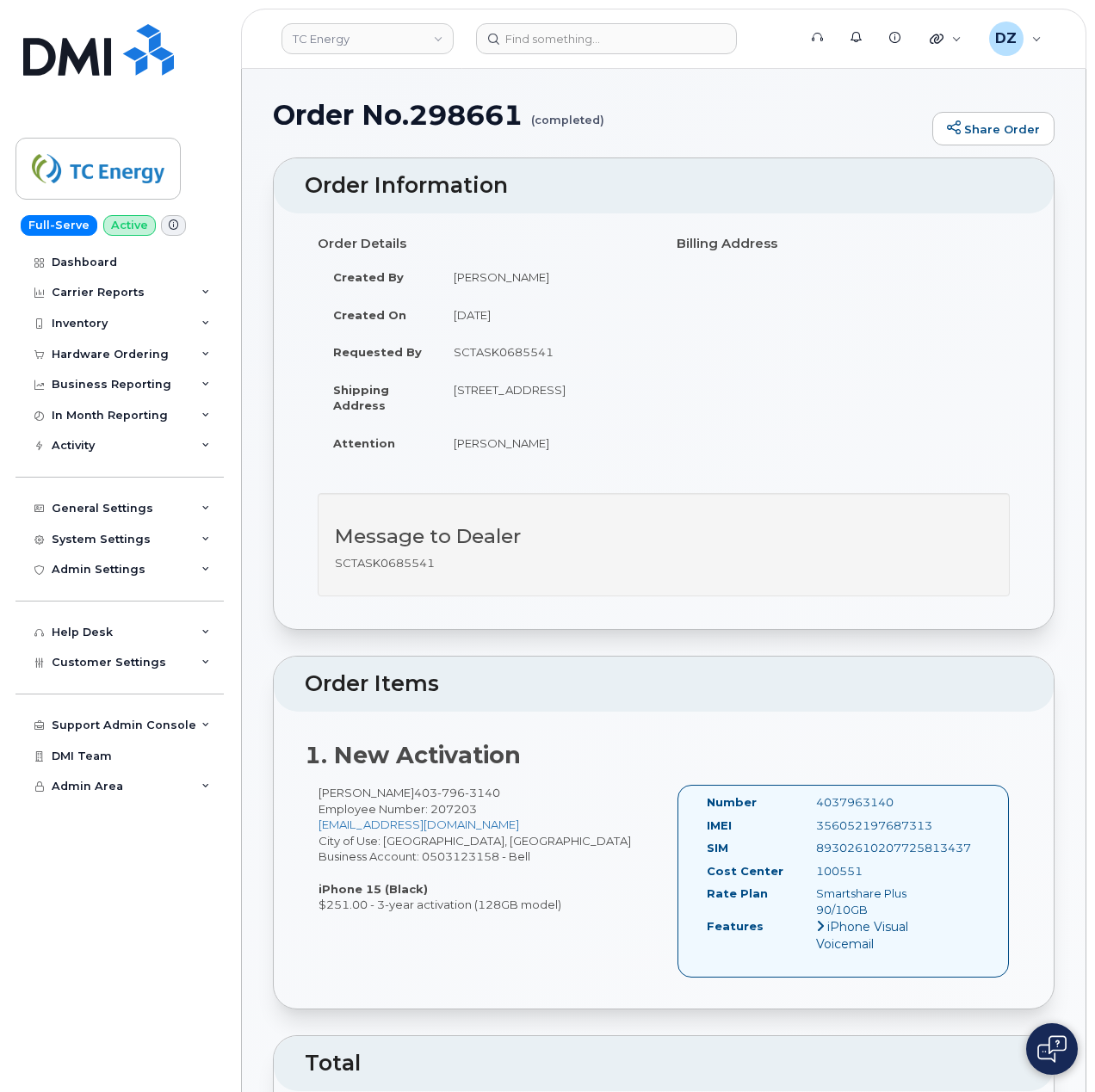
click at [477, 115] on h1 "Order No.298661 (completed)" at bounding box center [598, 114] width 651 height 30
copy h1 "298661"
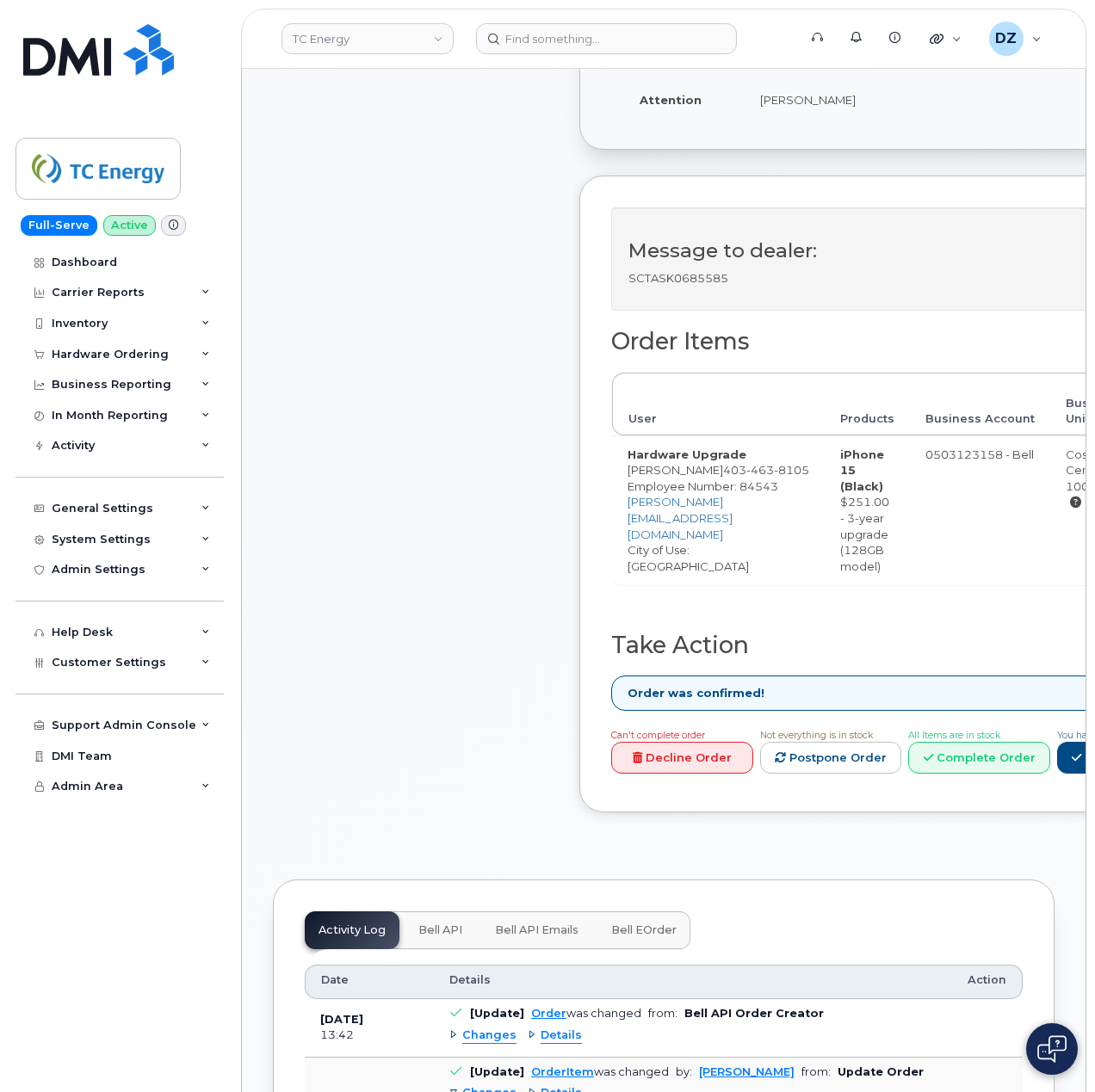
scroll to position [573, 0]
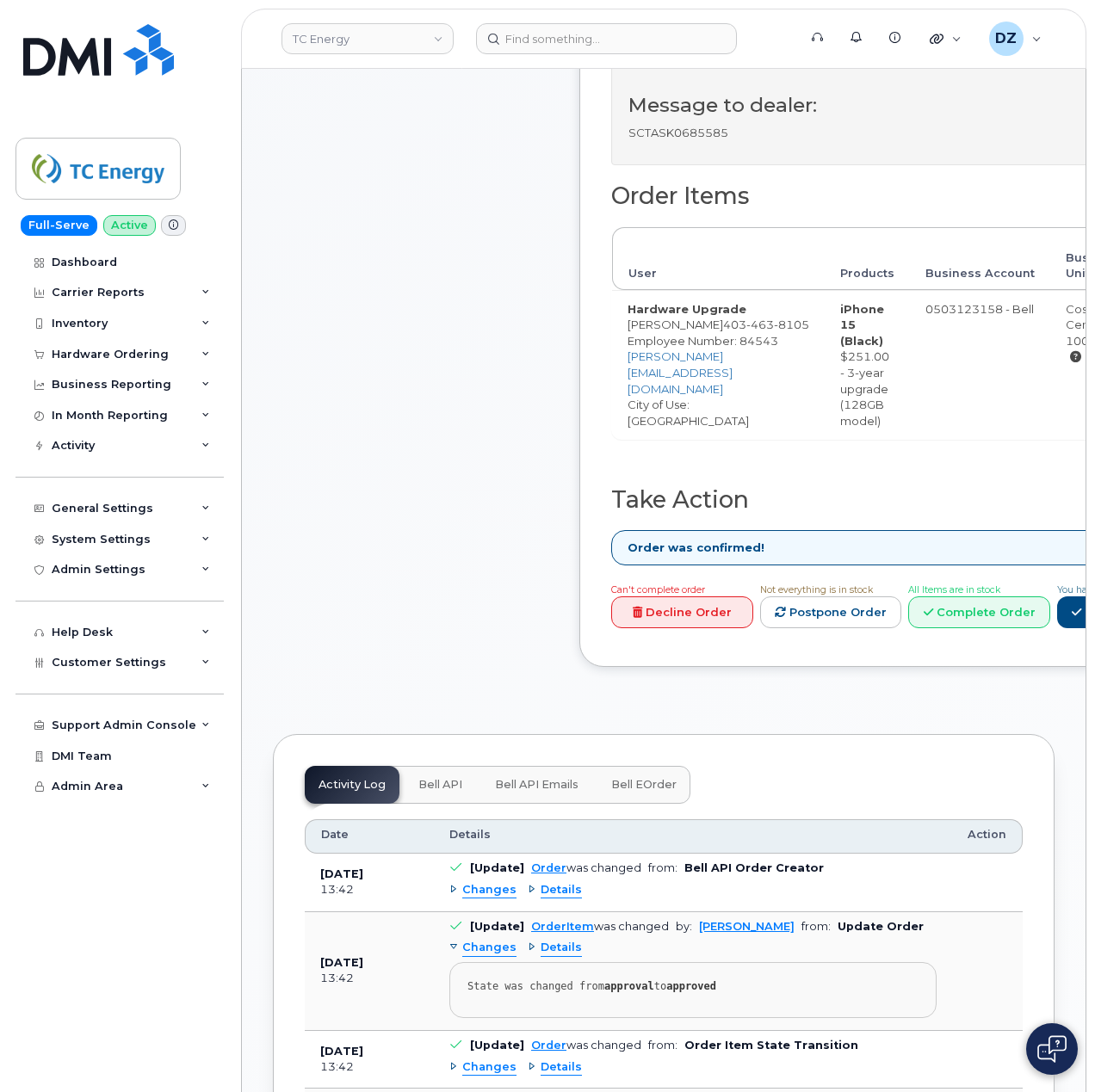
drag, startPoint x: 373, startPoint y: 593, endPoint x: 372, endPoint y: 630, distance: 37.0
click at [373, 593] on div "Comments Leave Comment" at bounding box center [410, 191] width 275 height 1004
click at [501, 517] on div "Comments Leave Comment" at bounding box center [410, 191] width 275 height 1004
click at [449, 645] on div "Comments Leave Comment" at bounding box center [410, 191] width 275 height 1004
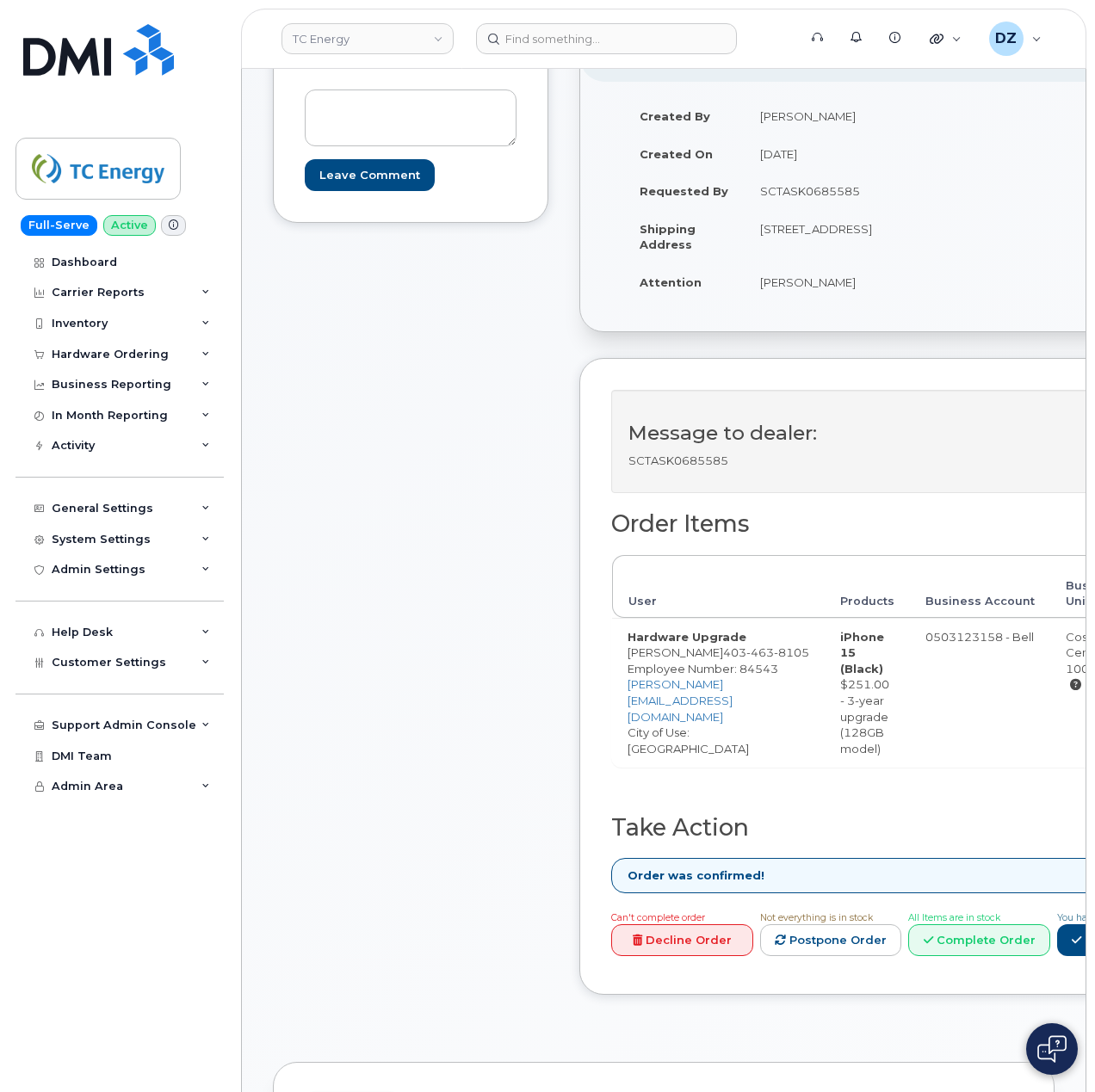
scroll to position [459, 0]
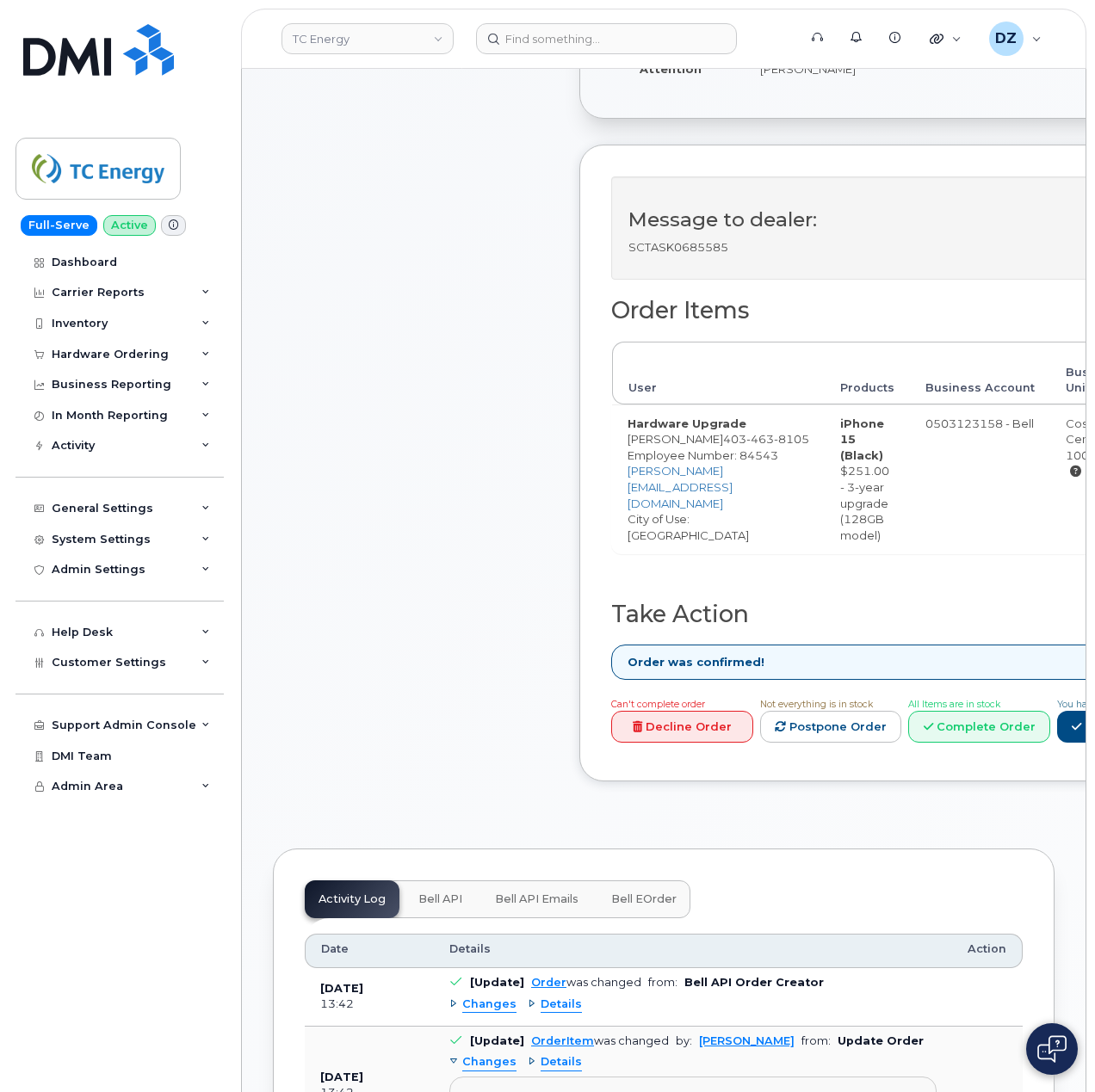
click at [455, 689] on div "Comments Leave Comment" at bounding box center [410, 305] width 275 height 1004
click at [1050, 730] on link "Complete Order" at bounding box center [979, 726] width 142 height 32
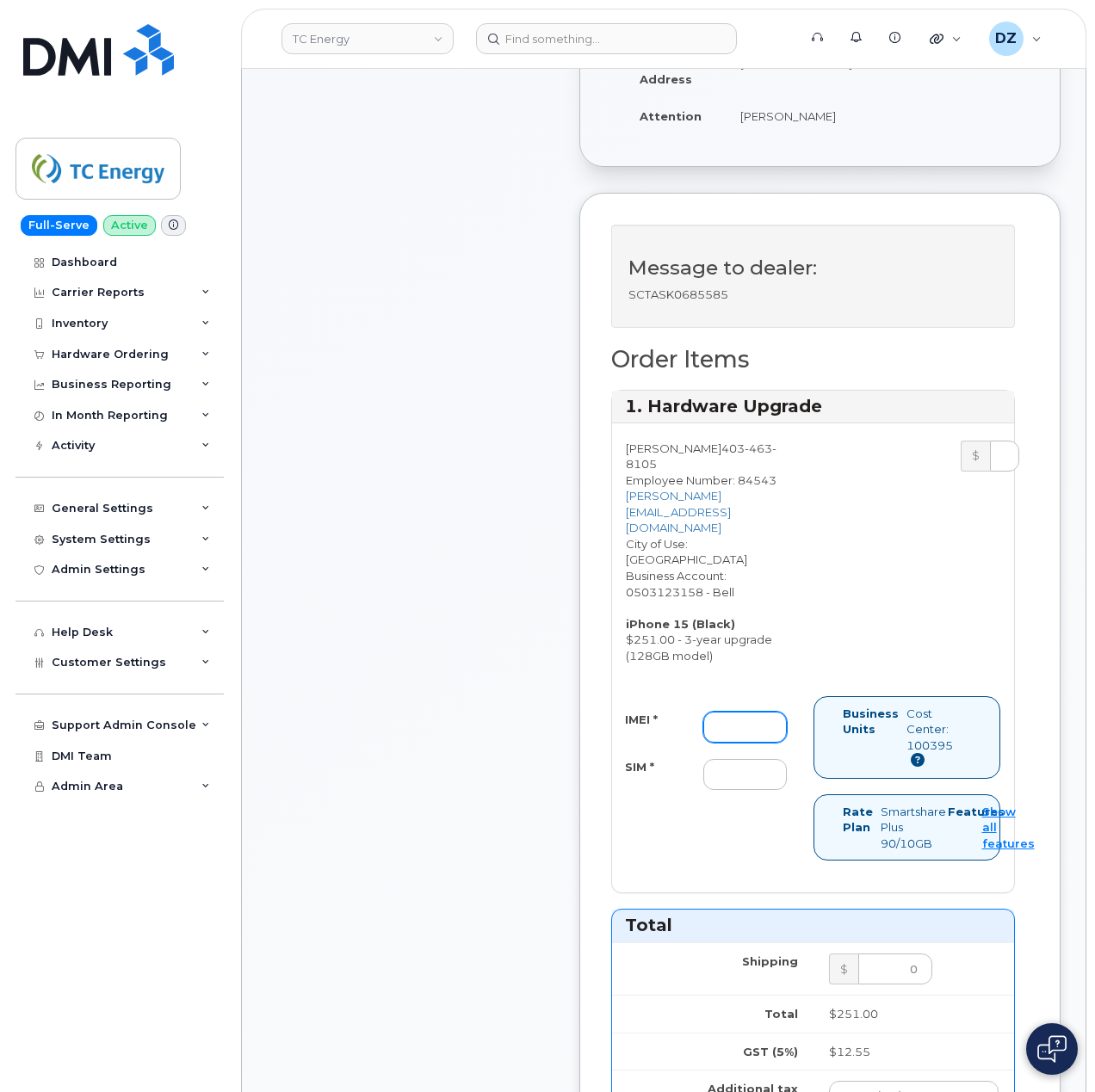
click at [738, 711] on div "IMEI * SIM *" at bounding box center [706, 750] width 188 height 78
click at [739, 711] on input "IMEI *" at bounding box center [745, 727] width 84 height 31
paste input "351522608413702"
type input "351522608413702"
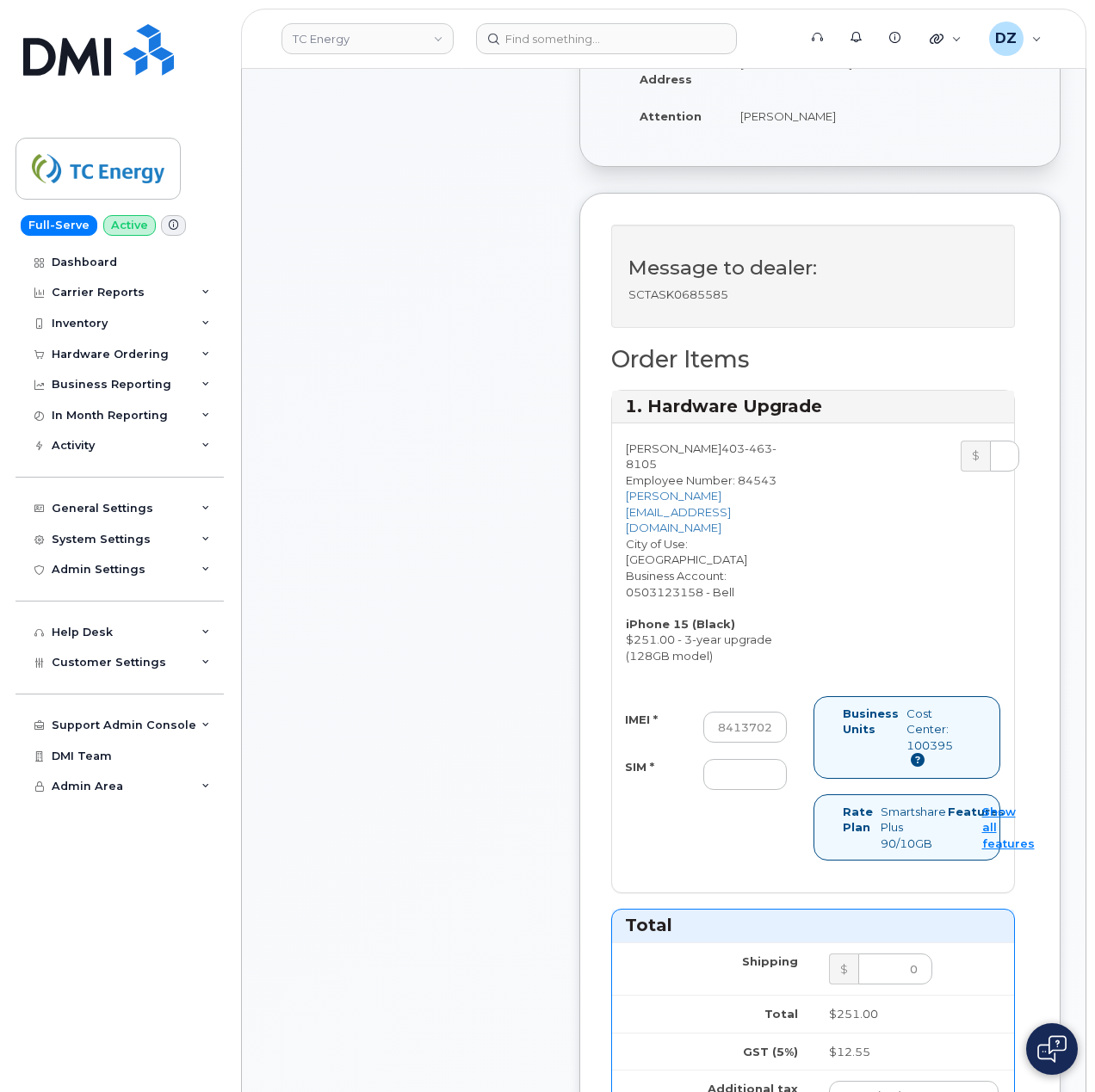
scroll to position [0, 0]
drag, startPoint x: 722, startPoint y: 720, endPoint x: 700, endPoint y: 723, distance: 22.2
click at [722, 759] on input "SIM *" at bounding box center [745, 775] width 84 height 31
paste input "89302610207416805023"
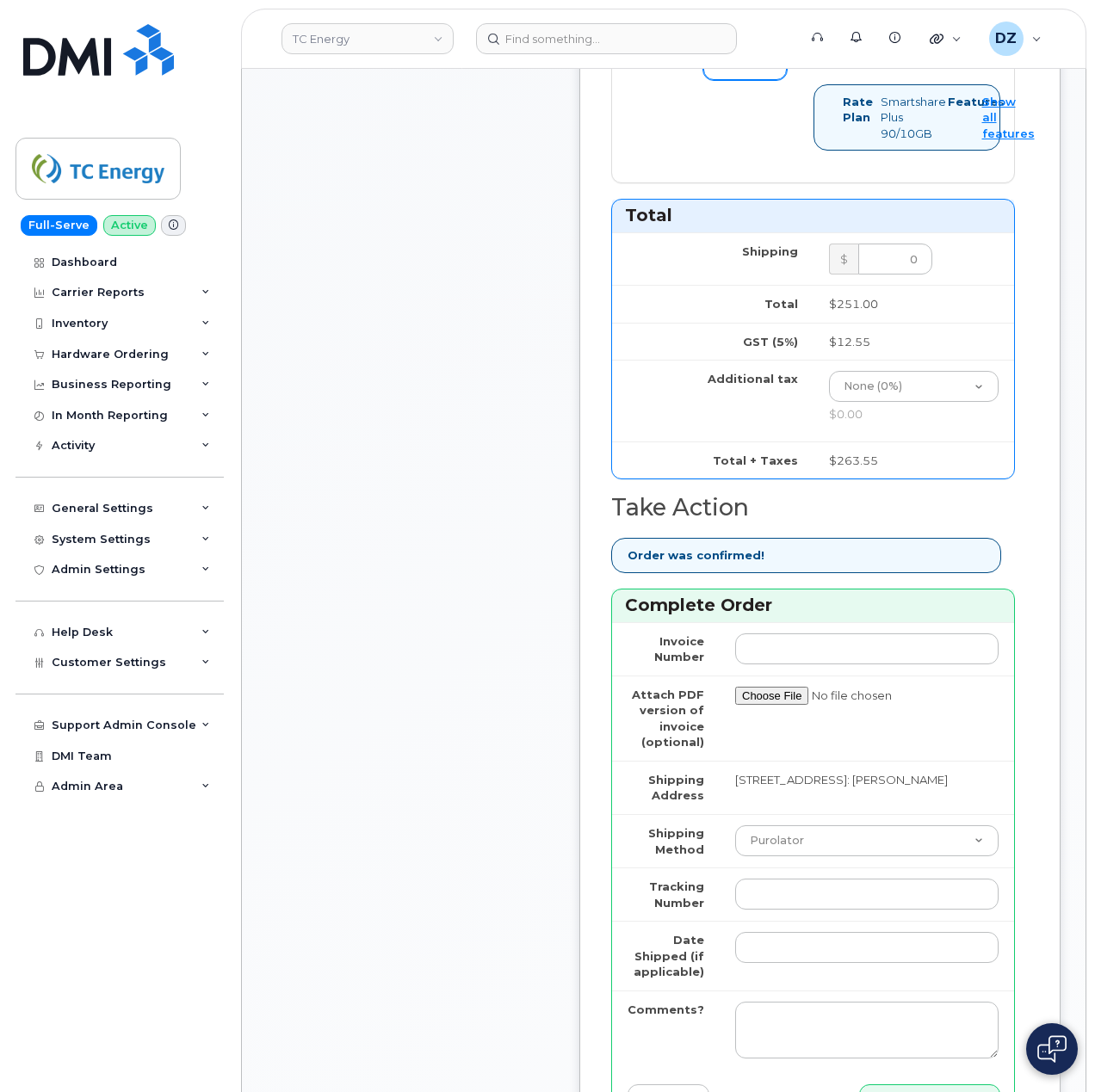
scroll to position [1377, 0]
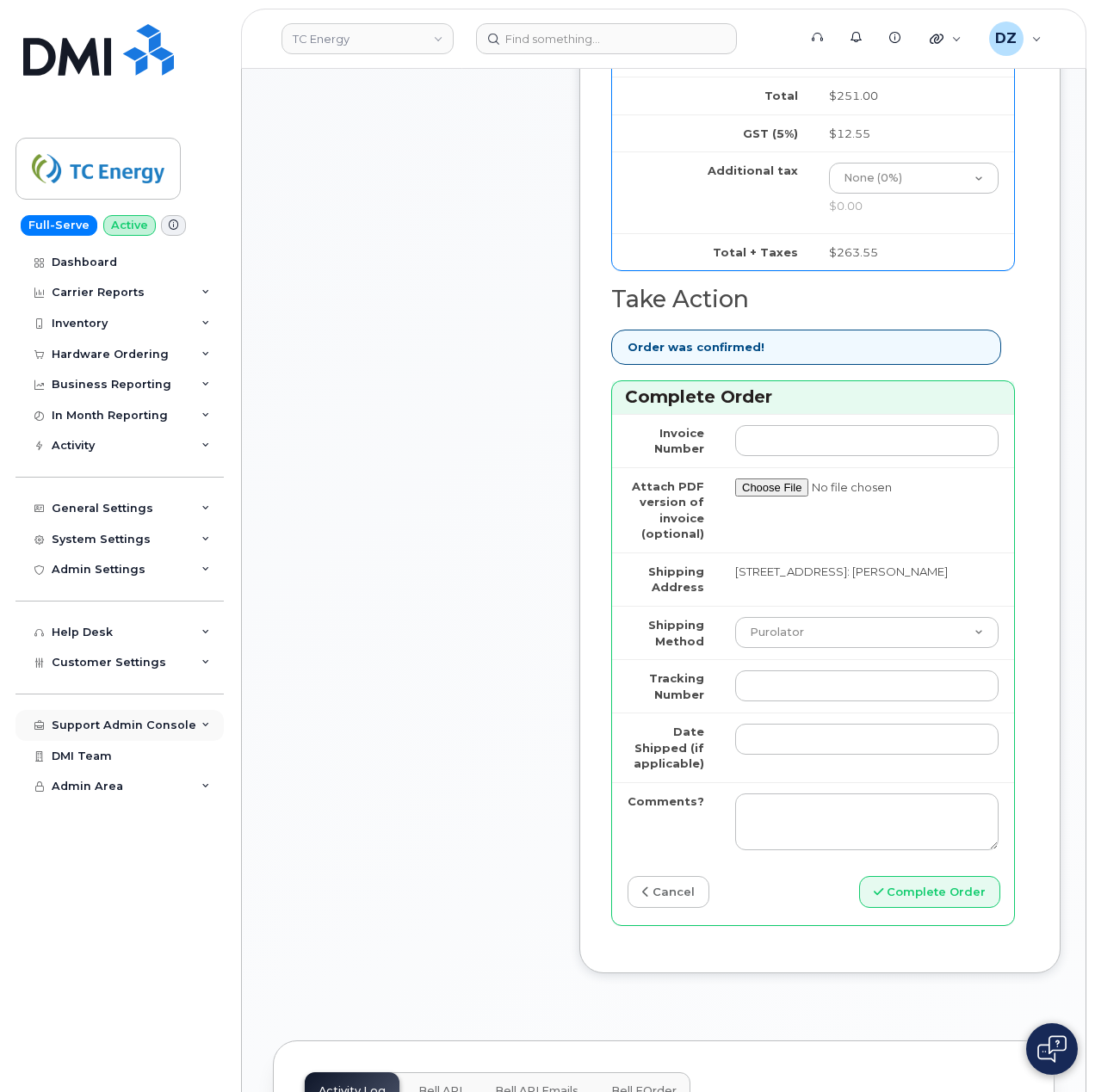
type input "89302610207416805023"
click at [776, 617] on select "Purolator UPS FedEx Canada Post Courier Other Drop Off Pick Up" at bounding box center [867, 632] width 264 height 31
select select "FedEx"
click at [735, 617] on select "Purolator UPS FedEx Canada Post Courier Other Drop Off Pick Up" at bounding box center [867, 632] width 264 height 31
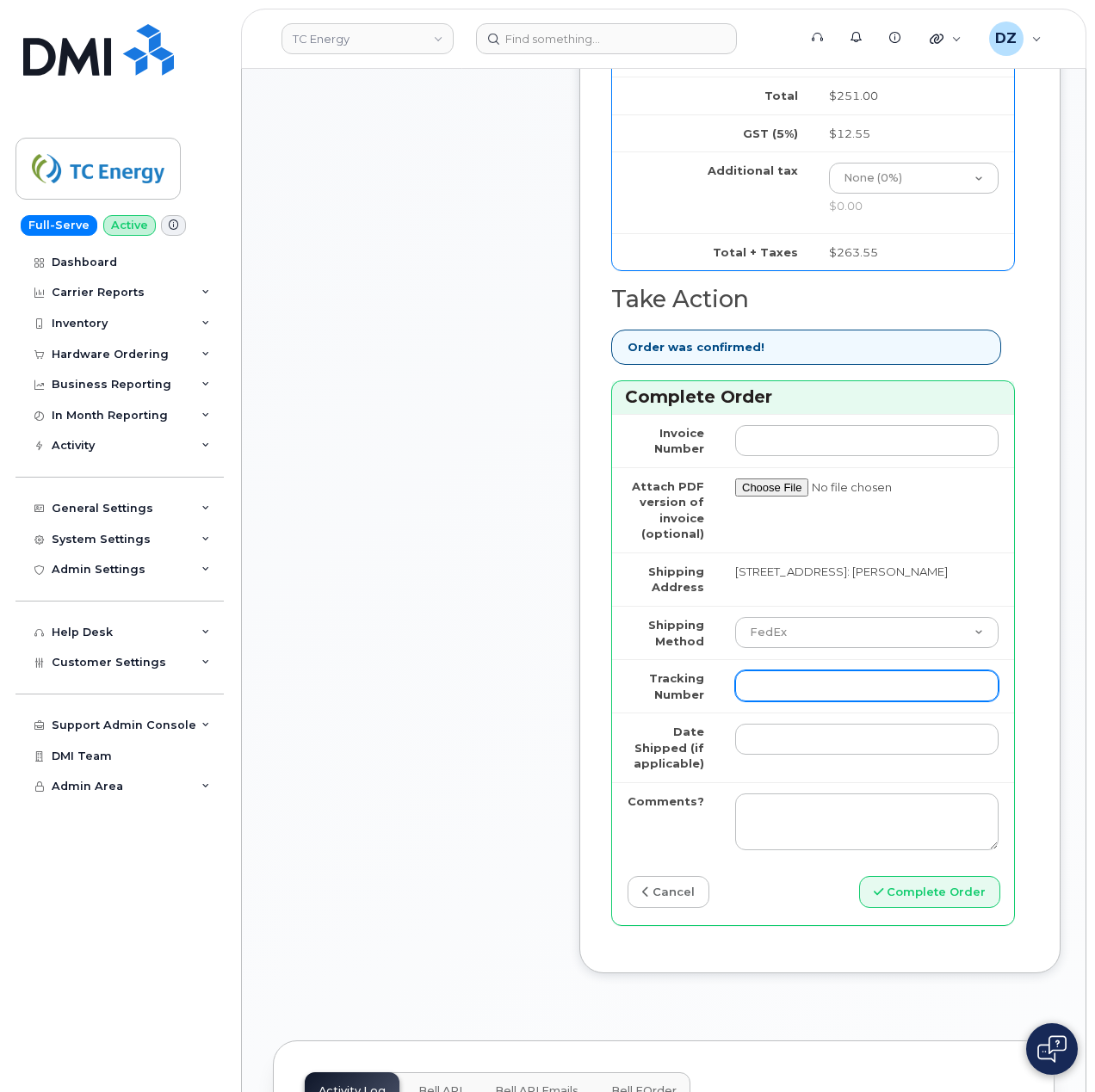
click at [814, 670] on input "Tracking Number" at bounding box center [867, 686] width 264 height 31
paste input "475744855554"
type input "475744855554"
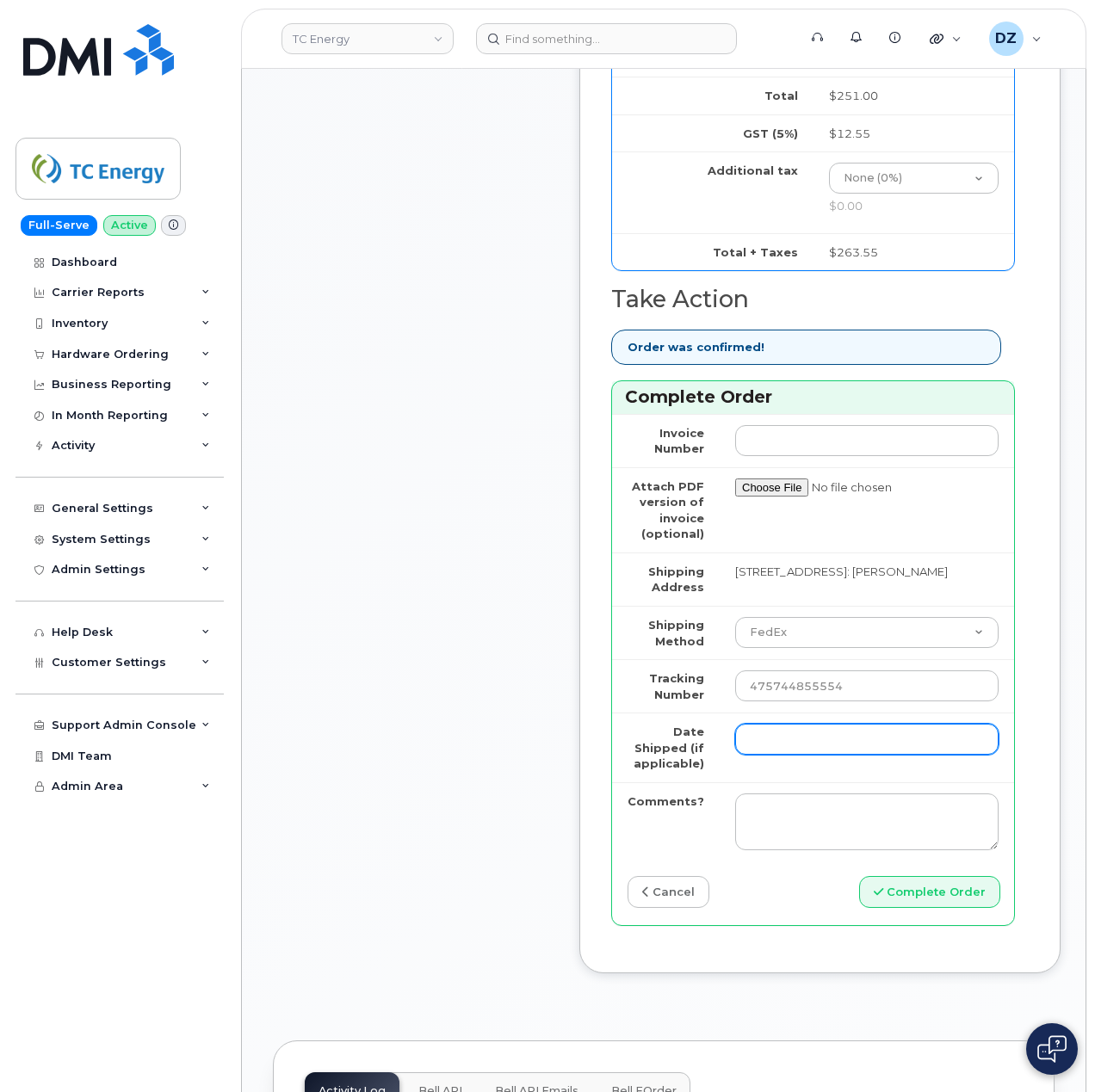
click at [765, 724] on input "Date Shipped (if applicable)" at bounding box center [867, 740] width 264 height 31
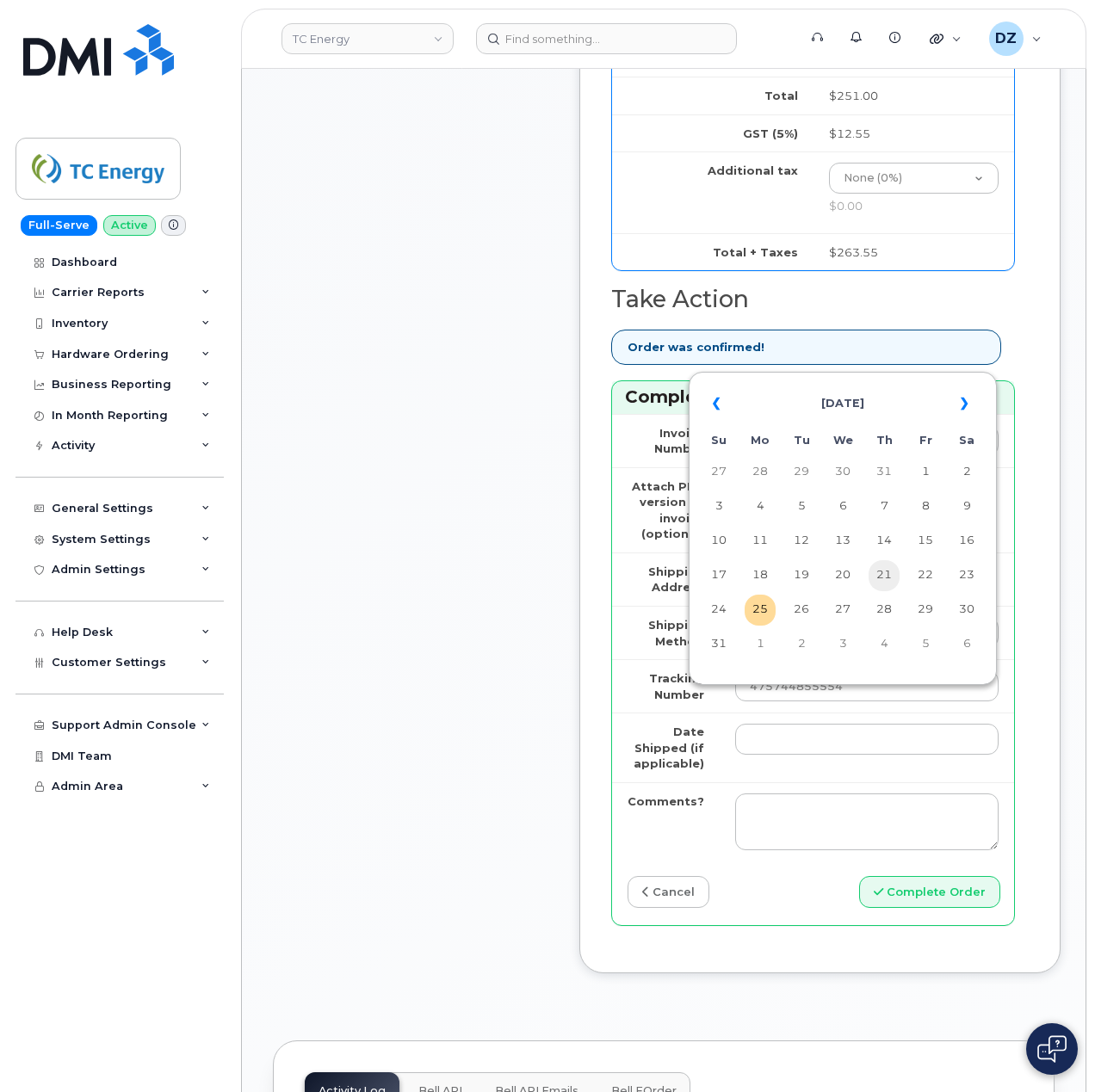
click at [889, 576] on td "21" at bounding box center [884, 576] width 31 height 31
type input "2025-08-21"
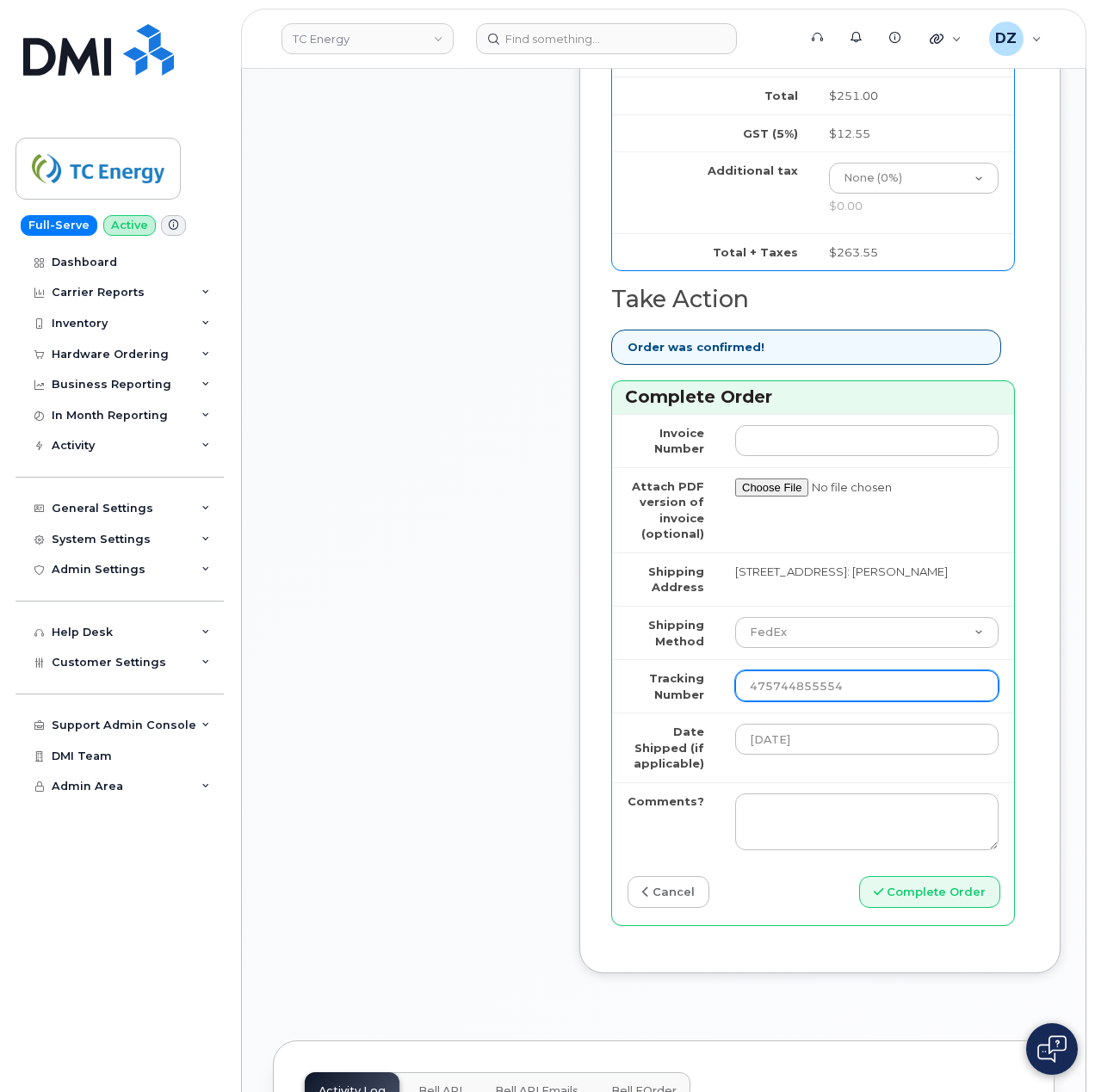
drag, startPoint x: 804, startPoint y: 650, endPoint x: 755, endPoint y: 641, distance: 49.8
click at [755, 670] on input "475744855554" at bounding box center [867, 686] width 264 height 31
click at [949, 876] on button "Complete Order" at bounding box center [929, 891] width 141 height 32
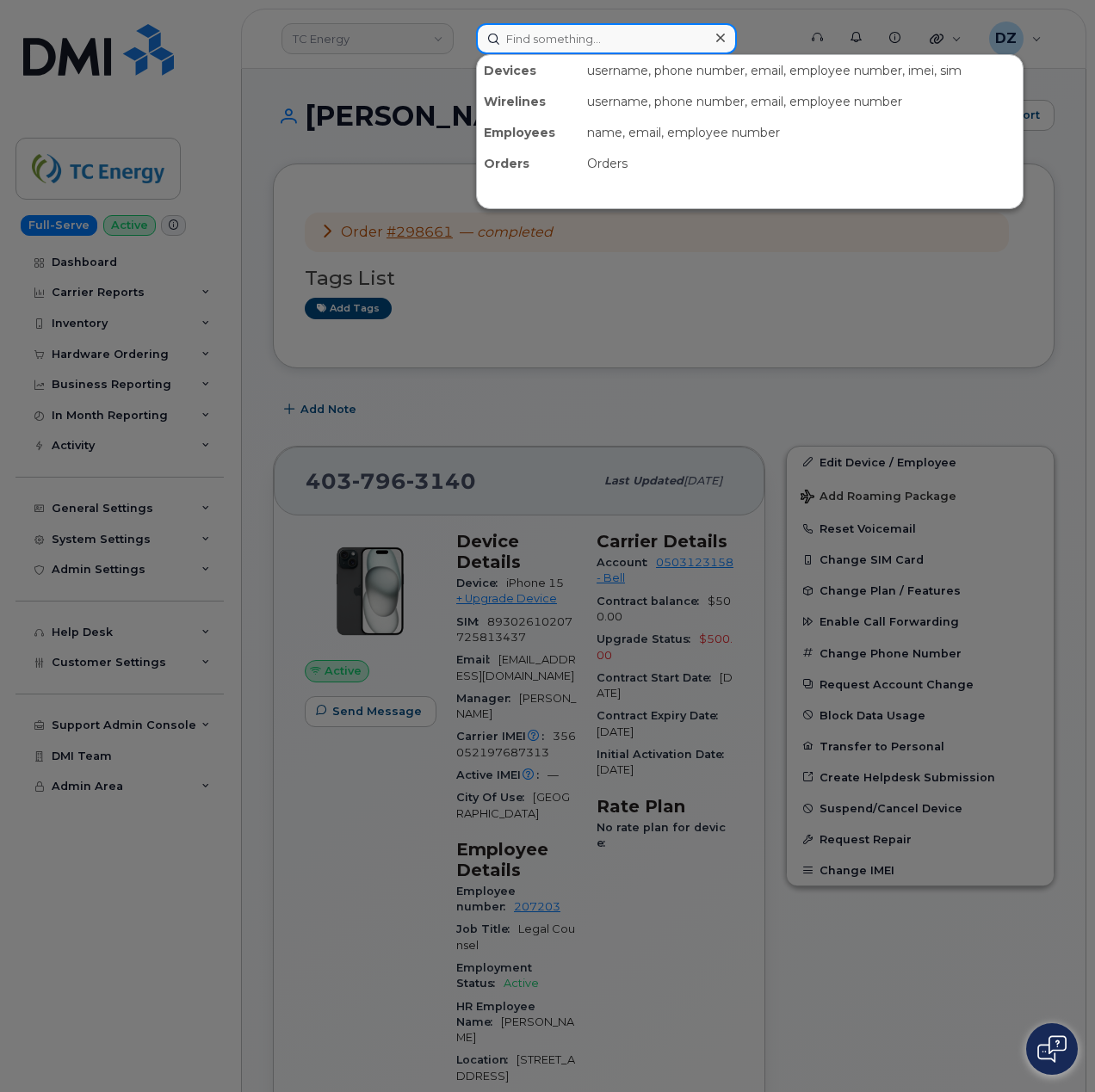
click at [554, 38] on input at bounding box center [606, 39] width 261 height 31
paste input "[PERSON_NAME]"
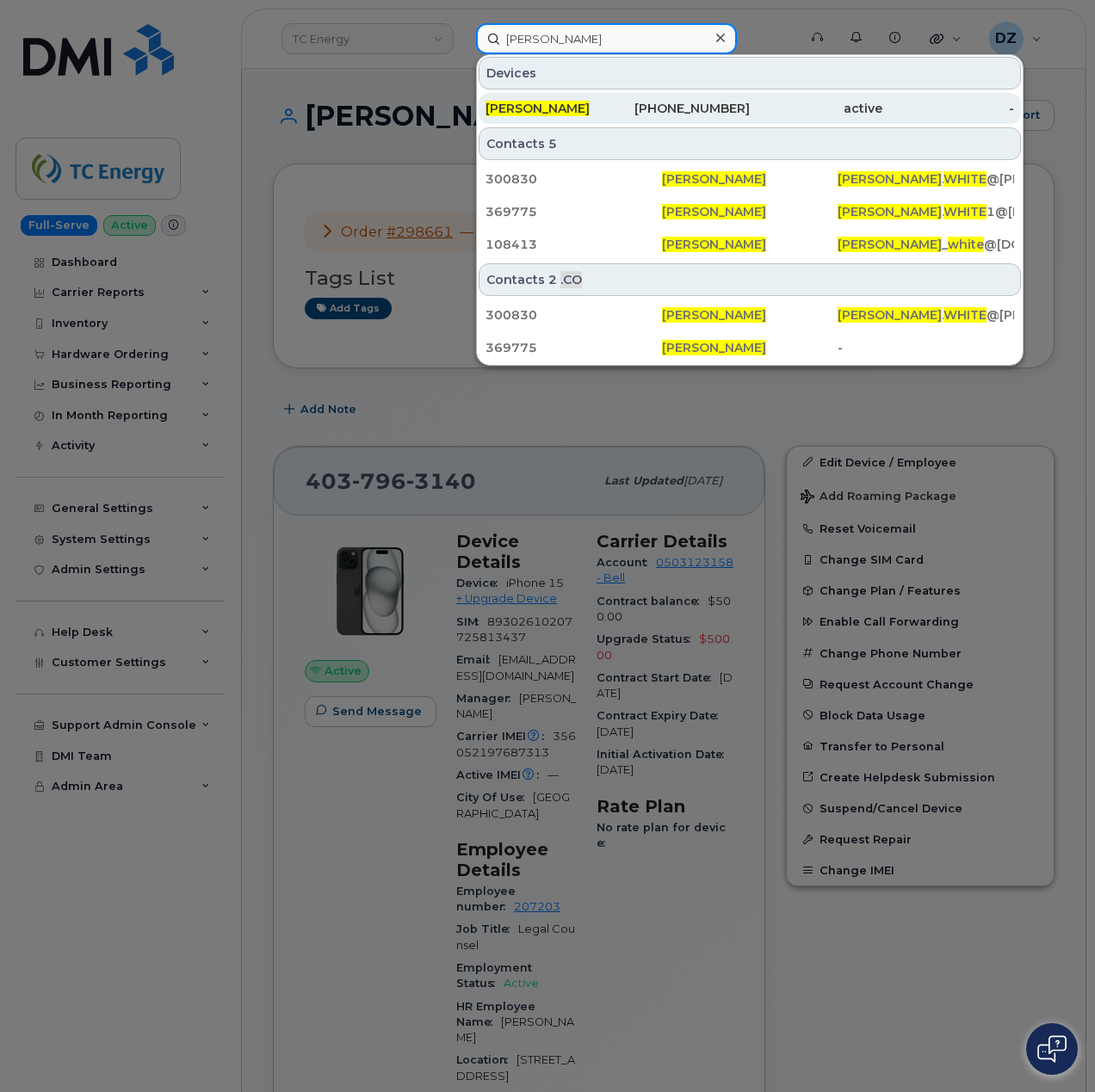
type input "Bobby White"
click at [624, 111] on div "304-553-3758" at bounding box center [684, 108] width 133 height 17
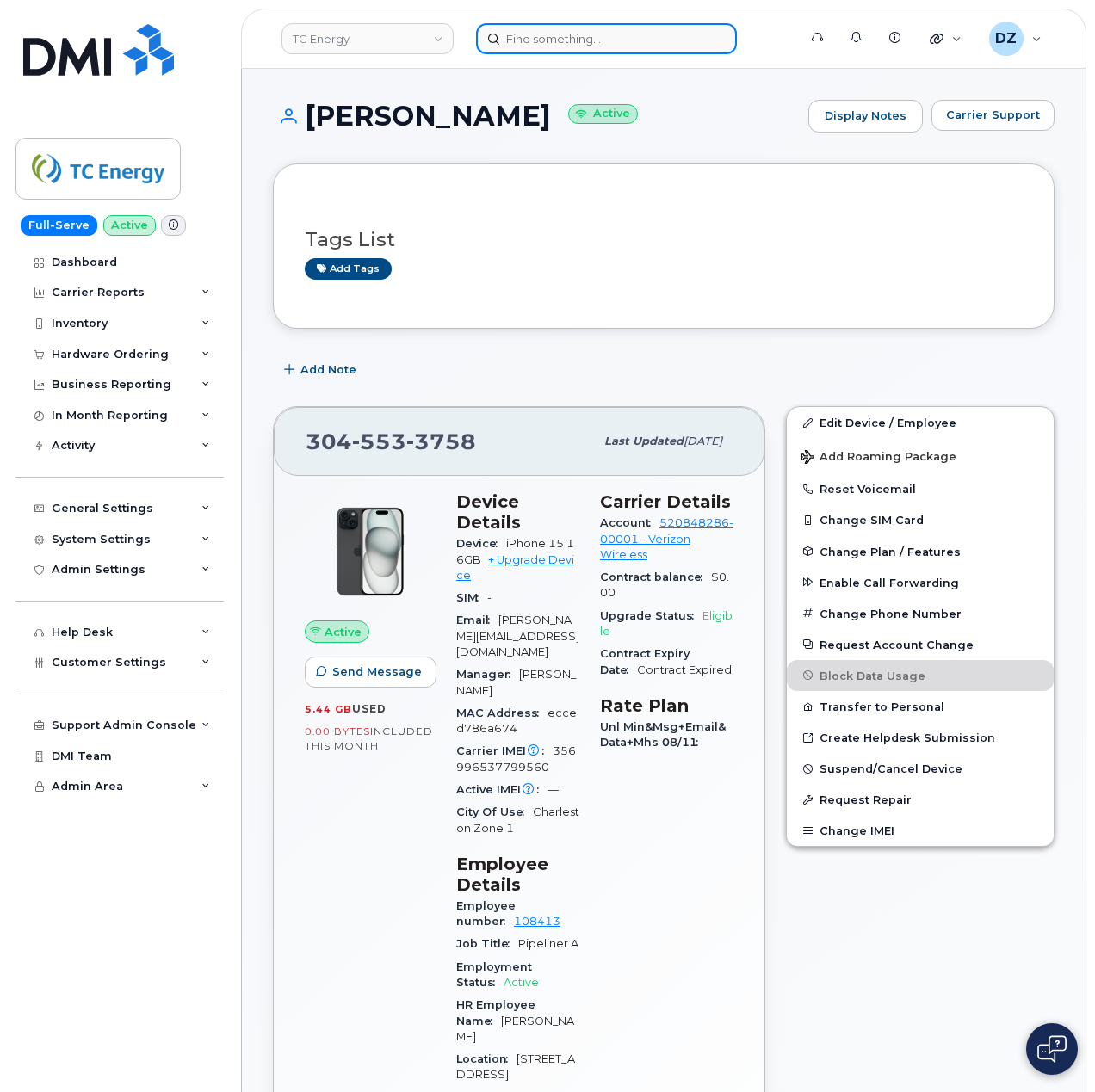
click at [548, 39] on input at bounding box center [606, 39] width 261 height 31
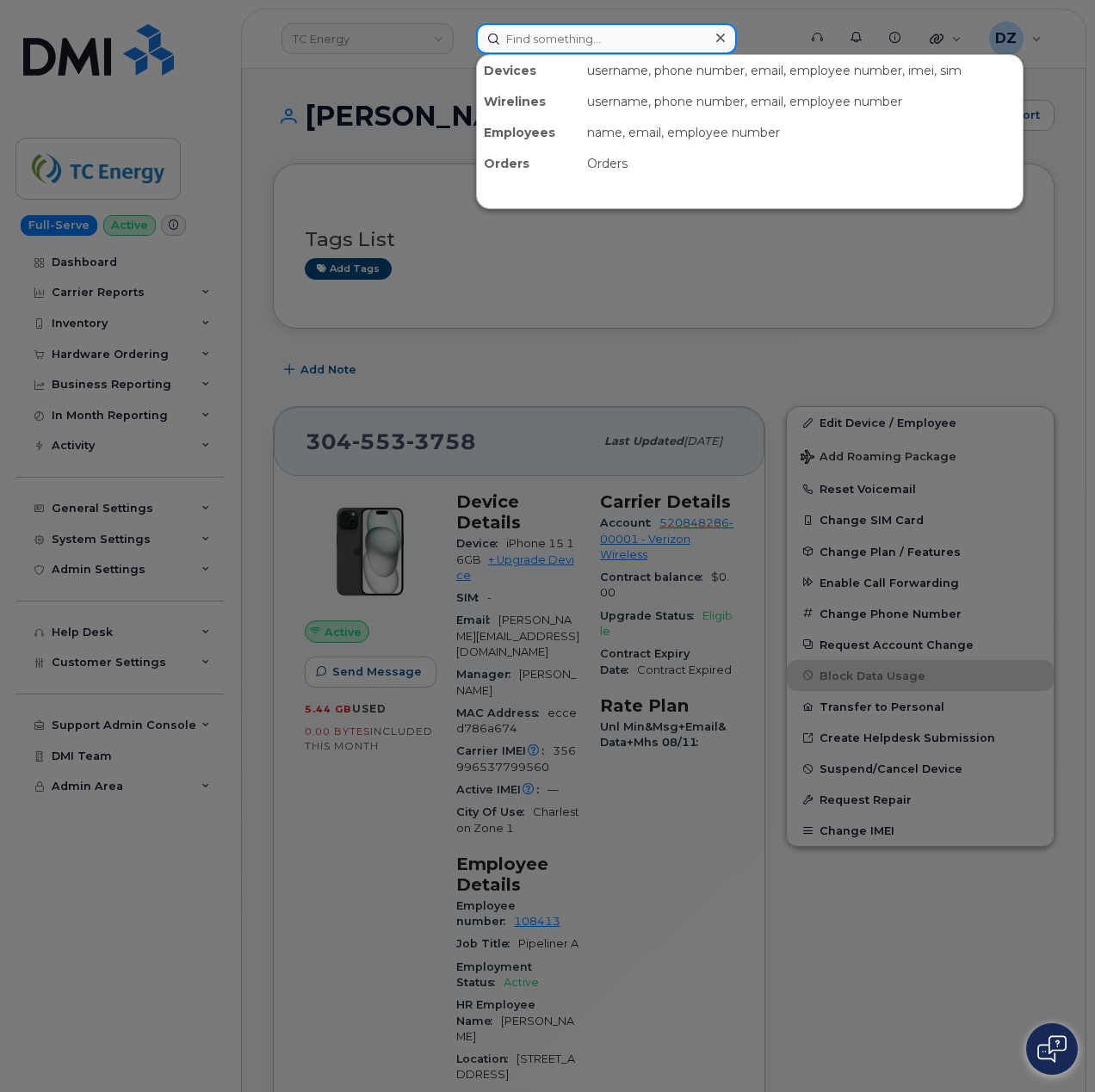
paste input "[PERSON_NAME]"
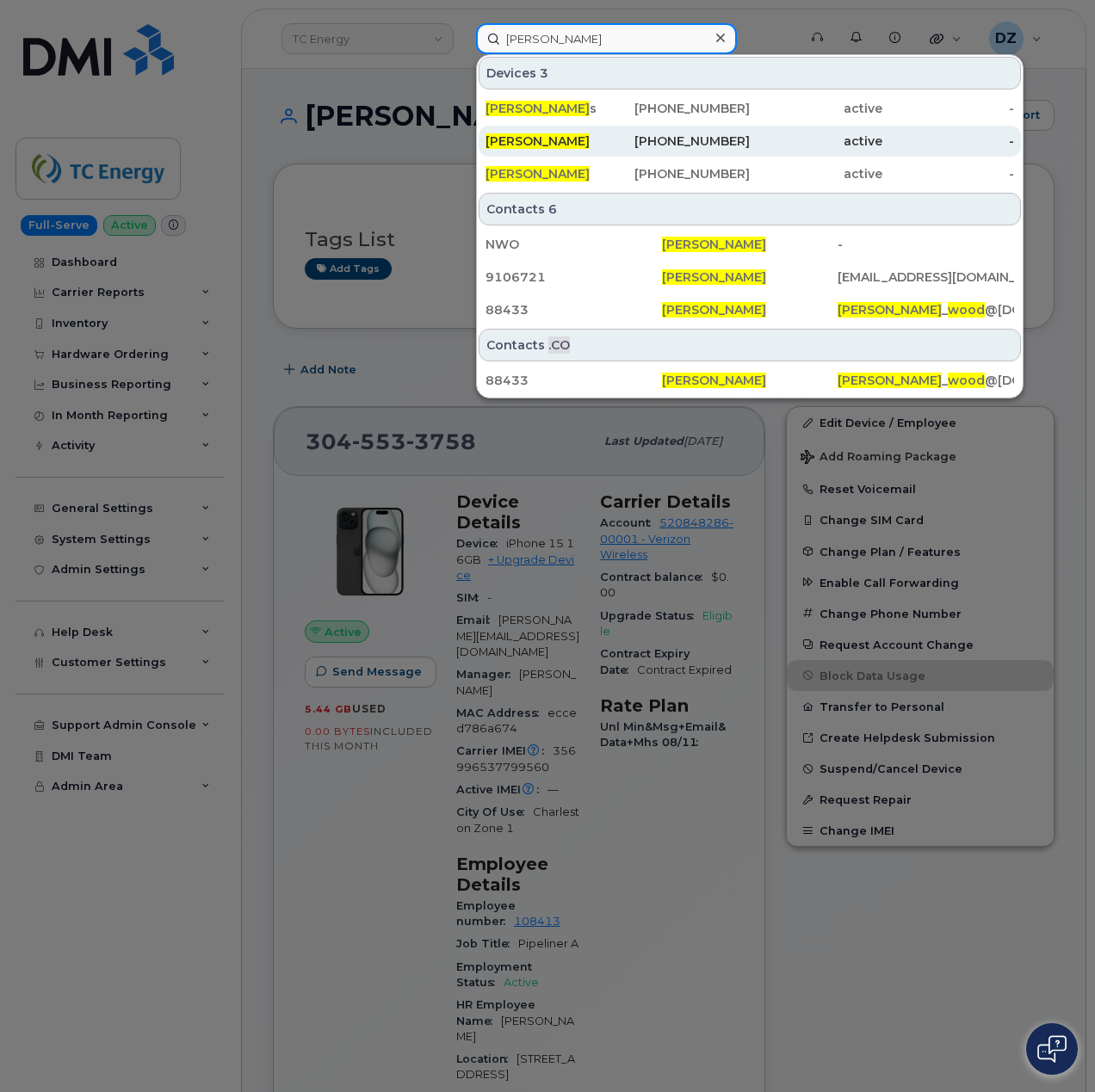
type input "[PERSON_NAME]"
click at [568, 138] on div "[PERSON_NAME]" at bounding box center [552, 141] width 133 height 17
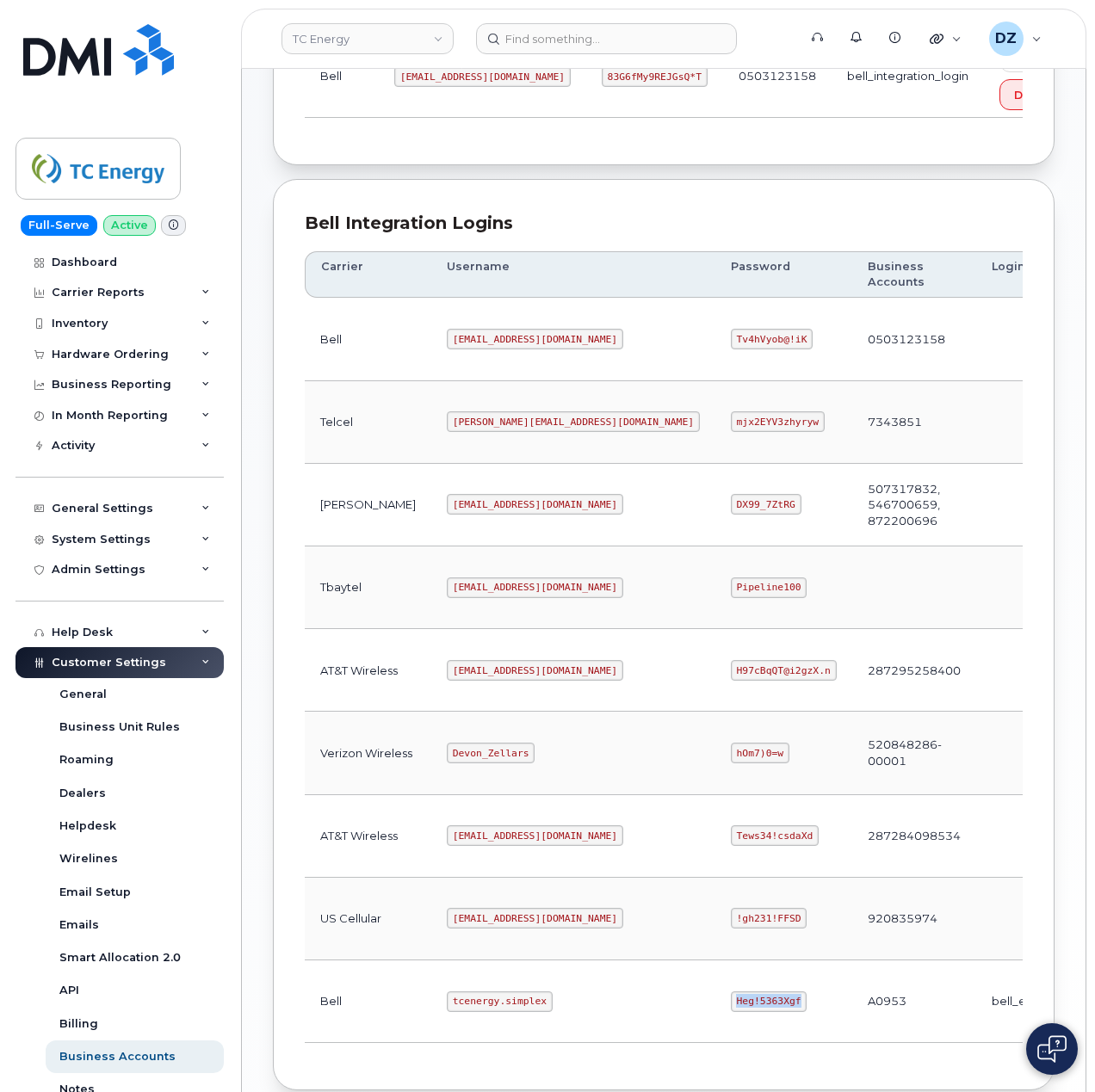
scroll to position [114, 0]
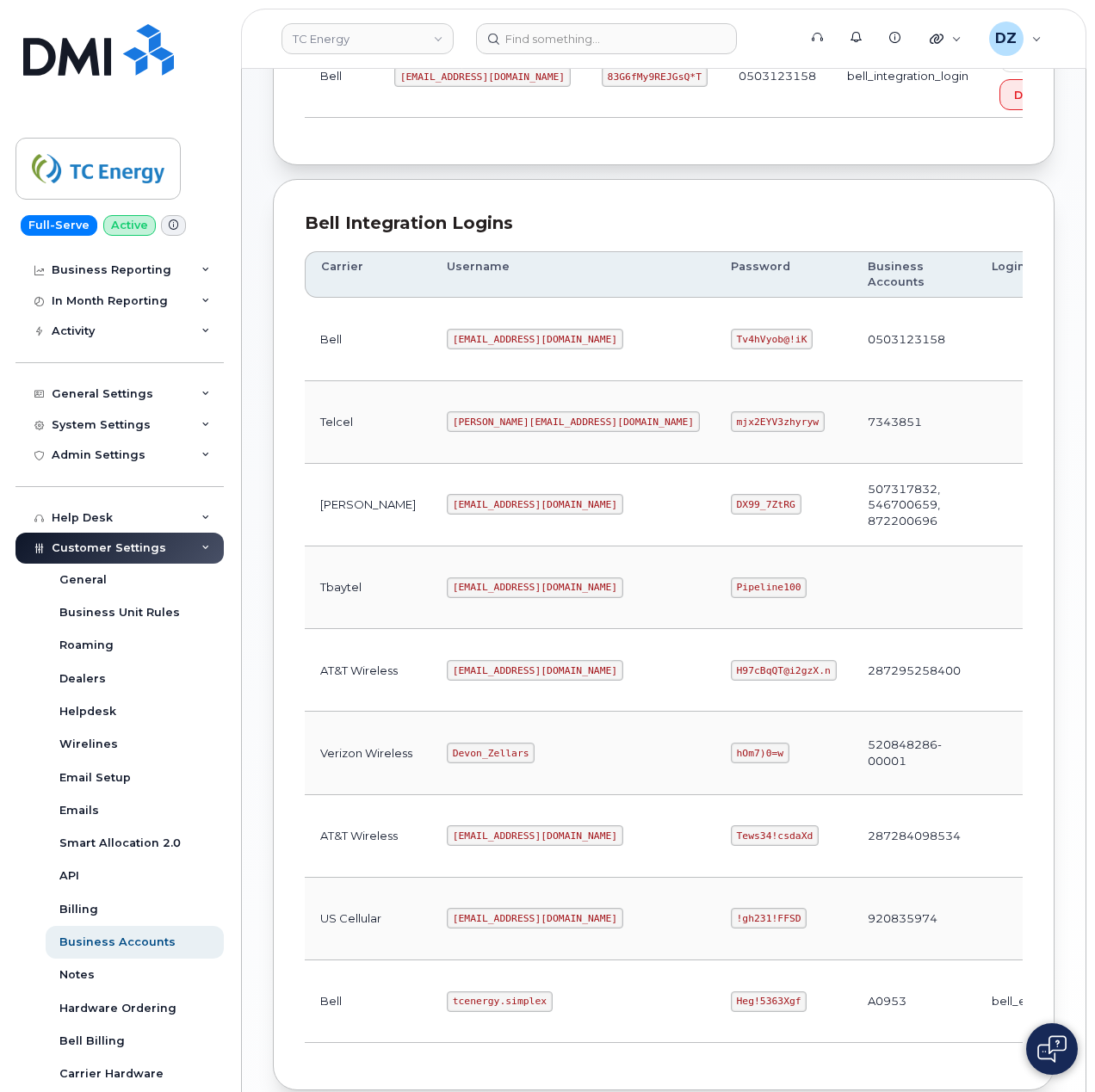
click at [447, 680] on code "[EMAIL_ADDRESS][DOMAIN_NAME]" at bounding box center [535, 670] width 176 height 21
click at [499, 678] on code "tcenergy@myserve.ca" at bounding box center [535, 670] width 176 height 21
copy code "tcenergy@myserve.ca"
click at [731, 675] on code "H97cBqQT@i2gzX.n" at bounding box center [783, 670] width 106 height 21
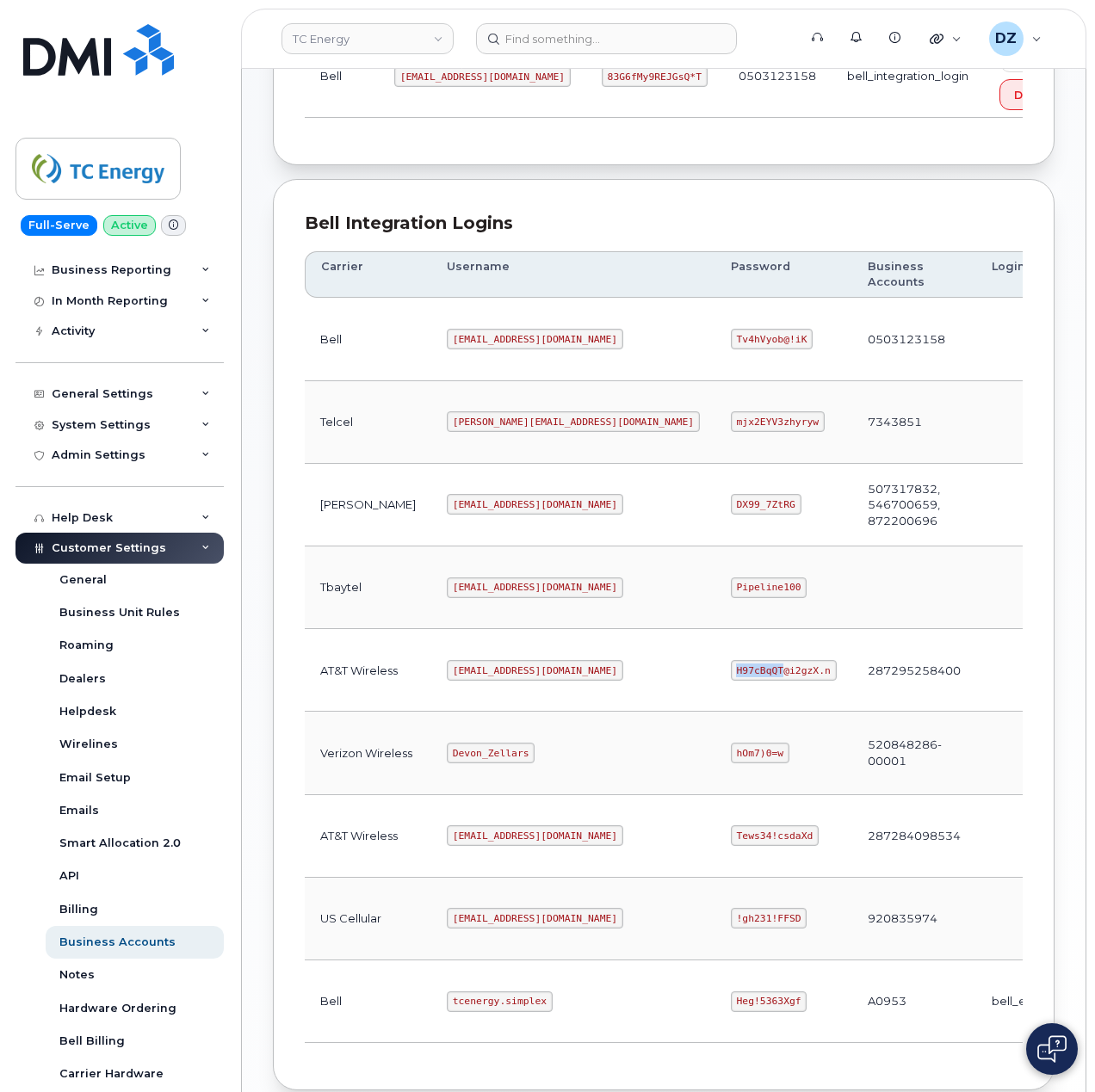
click at [731, 675] on code "H97cBqQT@i2gzX.n" at bounding box center [783, 670] width 106 height 21
click at [731, 678] on code "H97cBqQT@i2gzX.n" at bounding box center [783, 670] width 106 height 21
copy code "H97cBqQT@i2gzX.n"
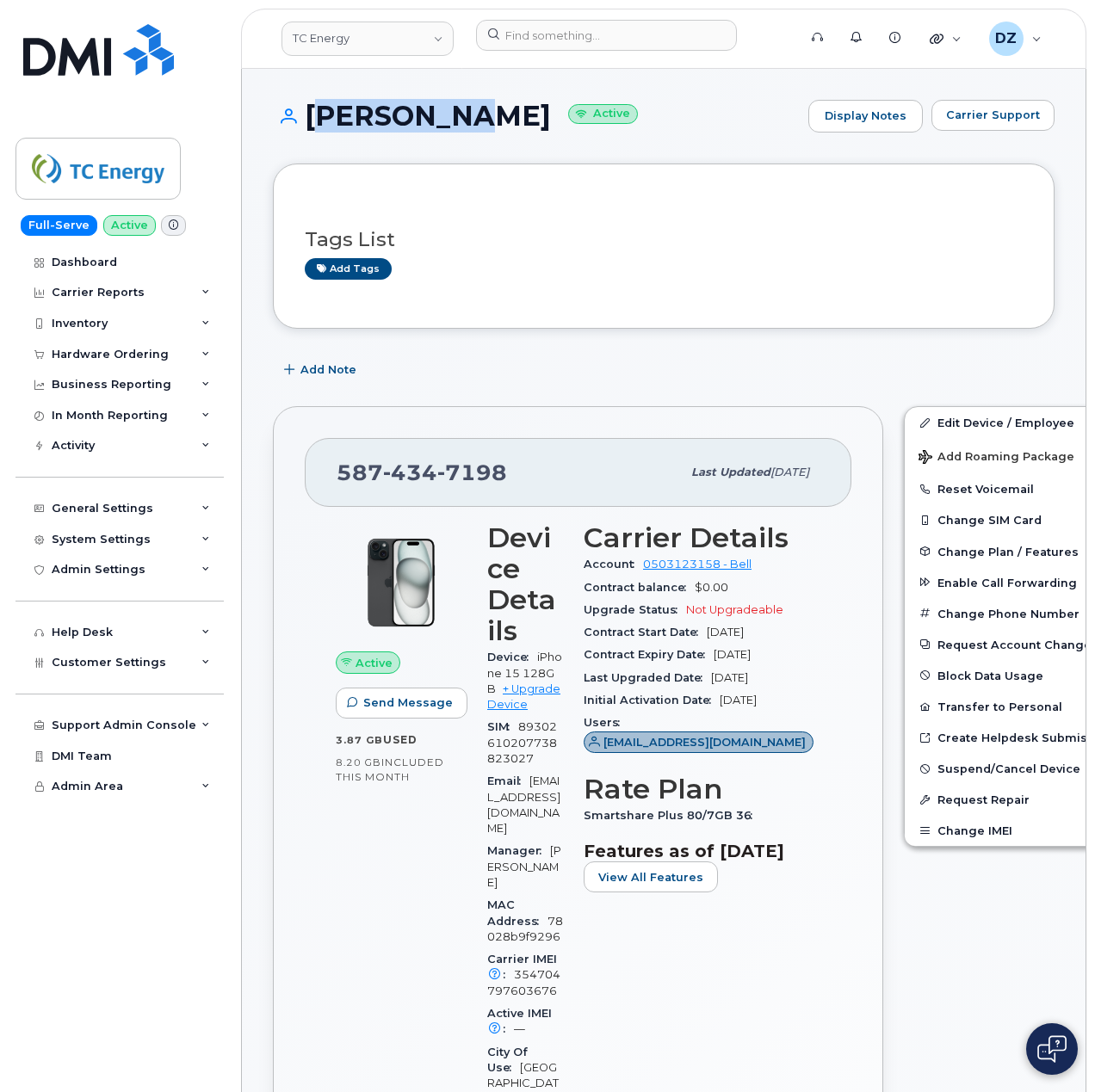
drag, startPoint x: 306, startPoint y: 111, endPoint x: 456, endPoint y: 107, distance: 150.1
click at [456, 107] on h1 "[PERSON_NAME] Active" at bounding box center [536, 115] width 527 height 30
copy h1 "[PERSON_NAME]"
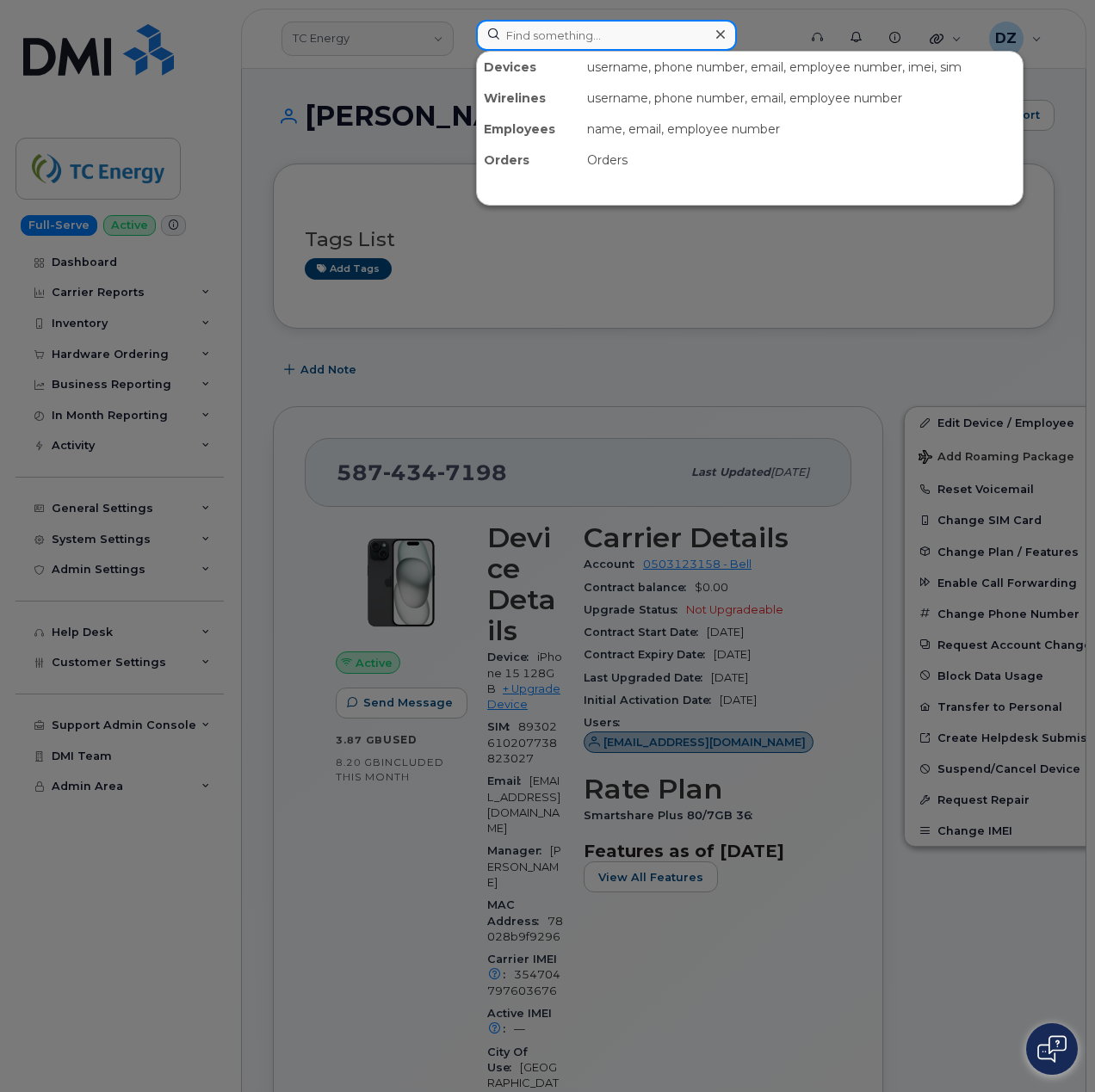
click at [582, 42] on input at bounding box center [606, 35] width 261 height 31
paste input "[PERSON_NAME]"
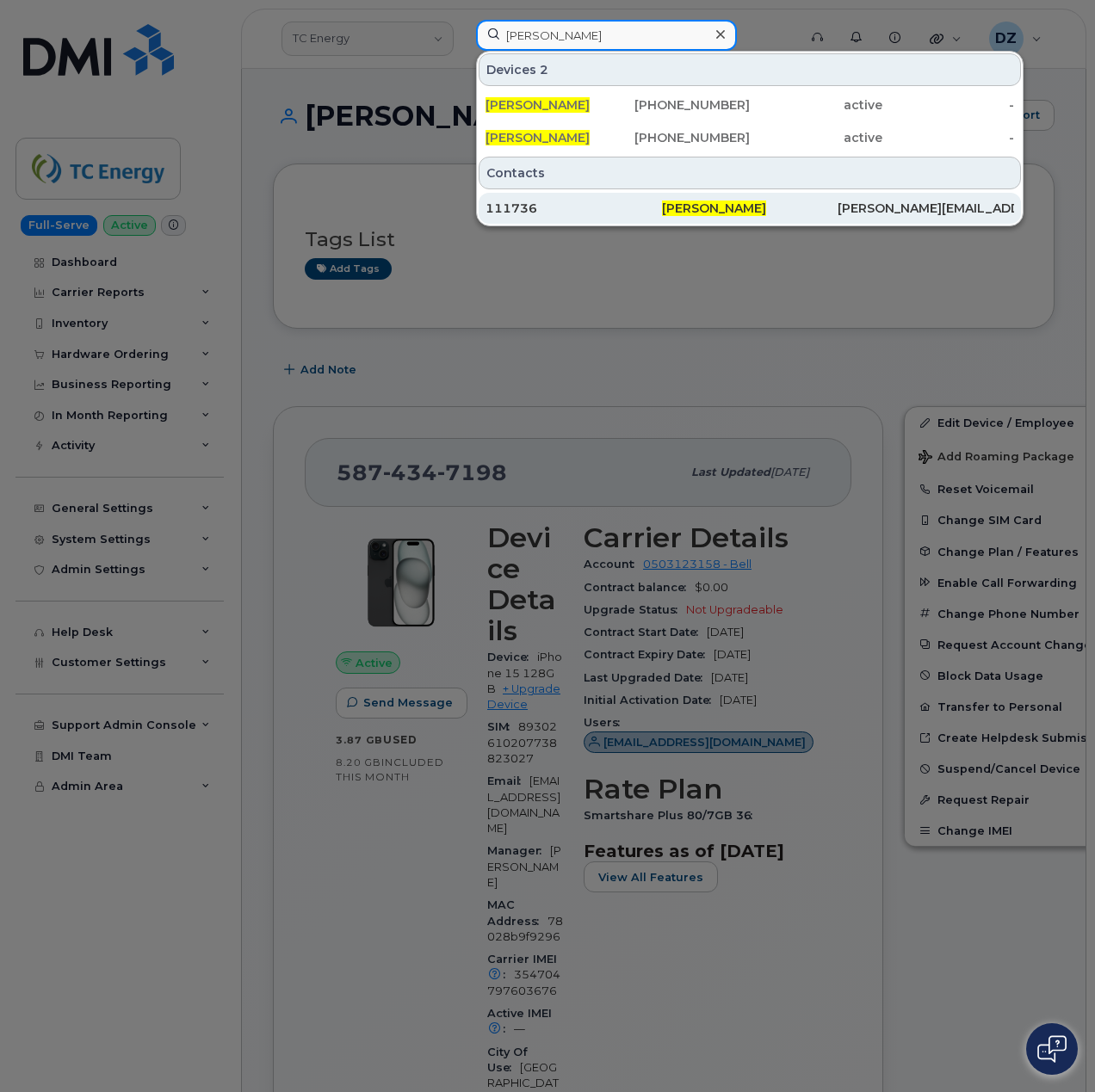
type input "[PERSON_NAME]"
click at [603, 208] on div "111736" at bounding box center [573, 208] width 176 height 17
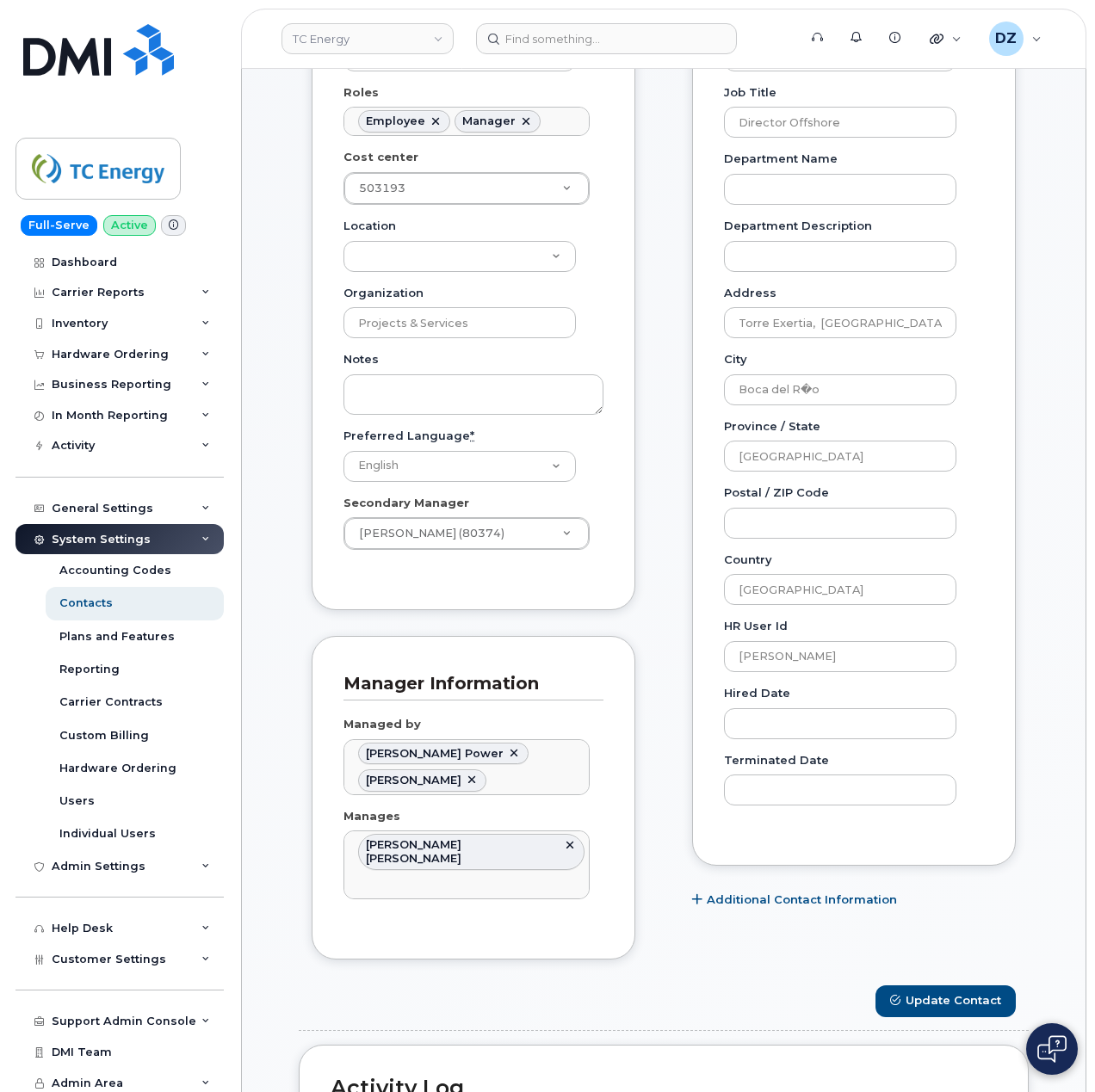
scroll to position [459, 0]
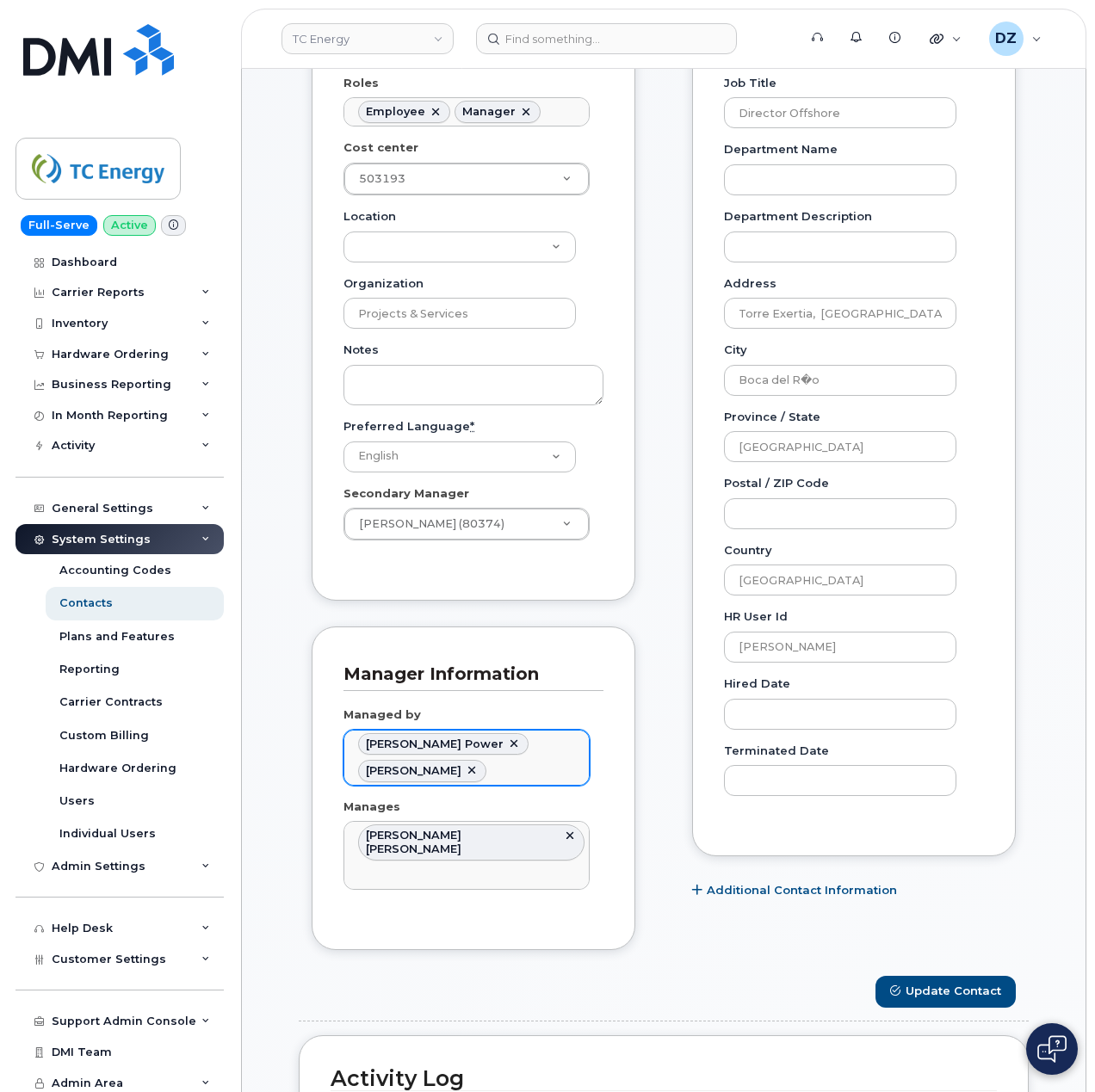
drag, startPoint x: 367, startPoint y: 779, endPoint x: 438, endPoint y: 789, distance: 71.7
click at [438, 785] on ul "[PERSON_NAME] Power [PERSON_NAME]" at bounding box center [466, 758] width 244 height 55
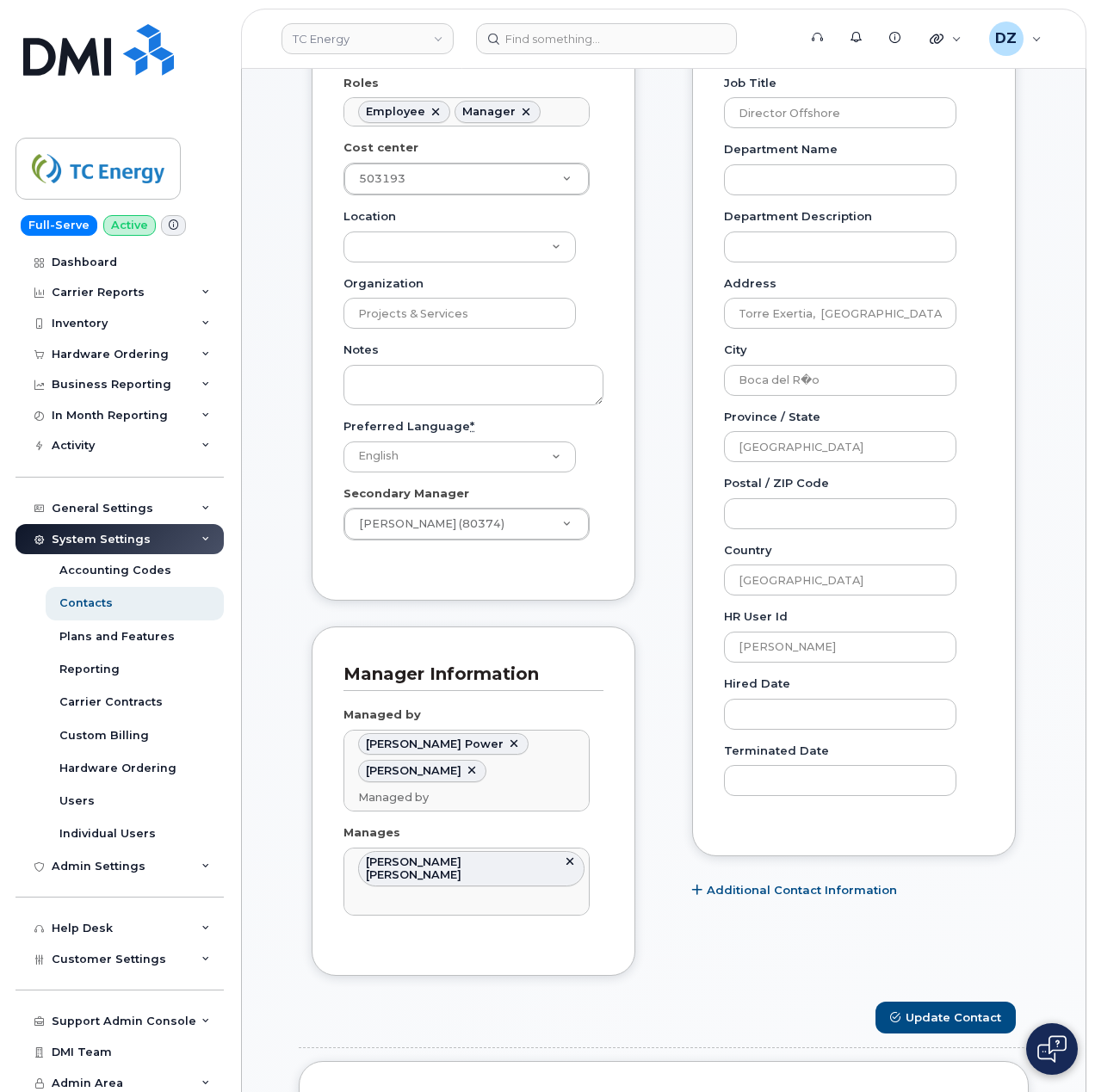
type input "Managed by"
